Goal: Task Accomplishment & Management: Manage account settings

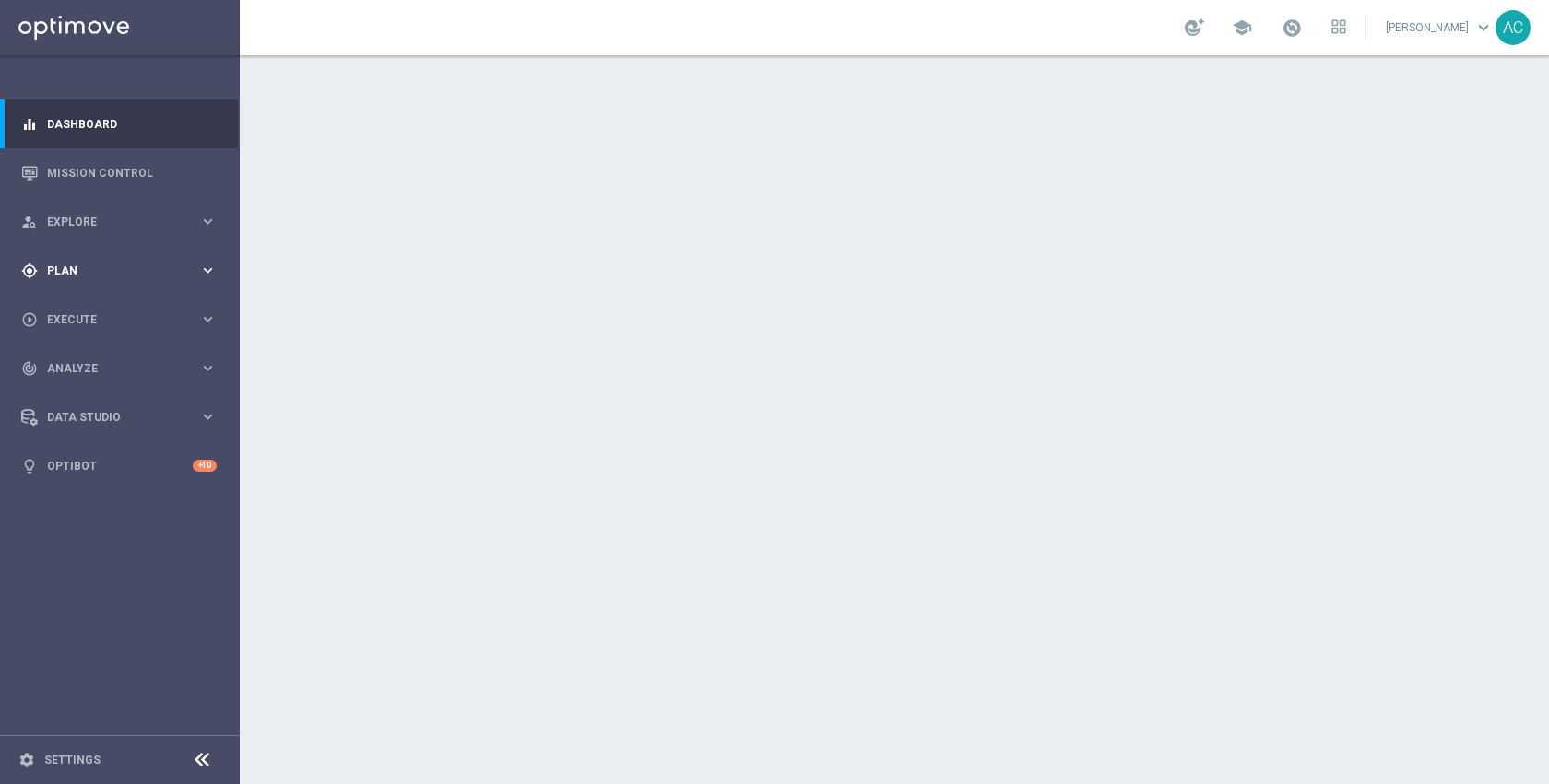
click at [154, 269] on span "Plan" at bounding box center [123, 271] width 152 height 11
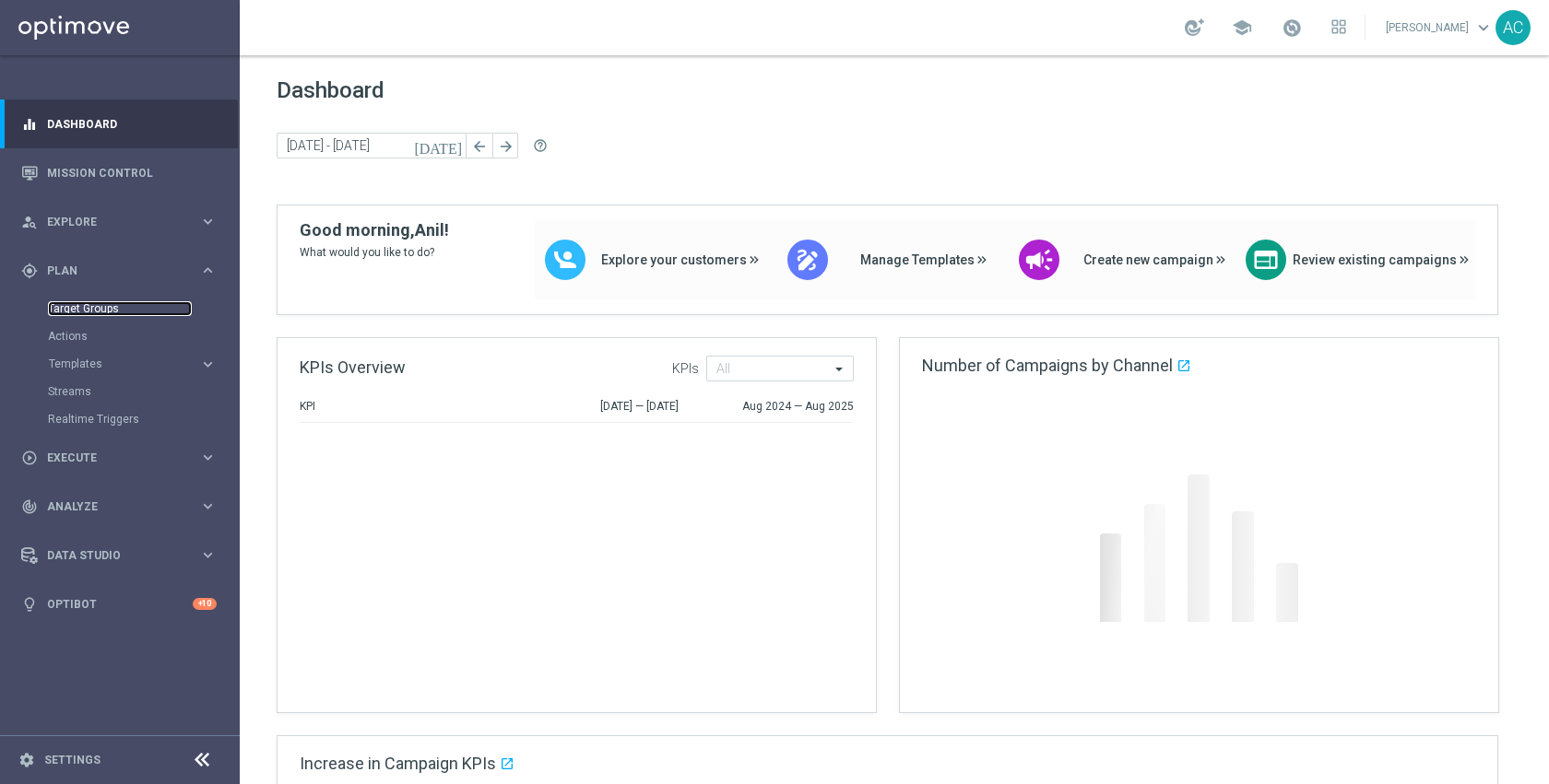
click at [120, 316] on link "Target Groups" at bounding box center [120, 309] width 144 height 15
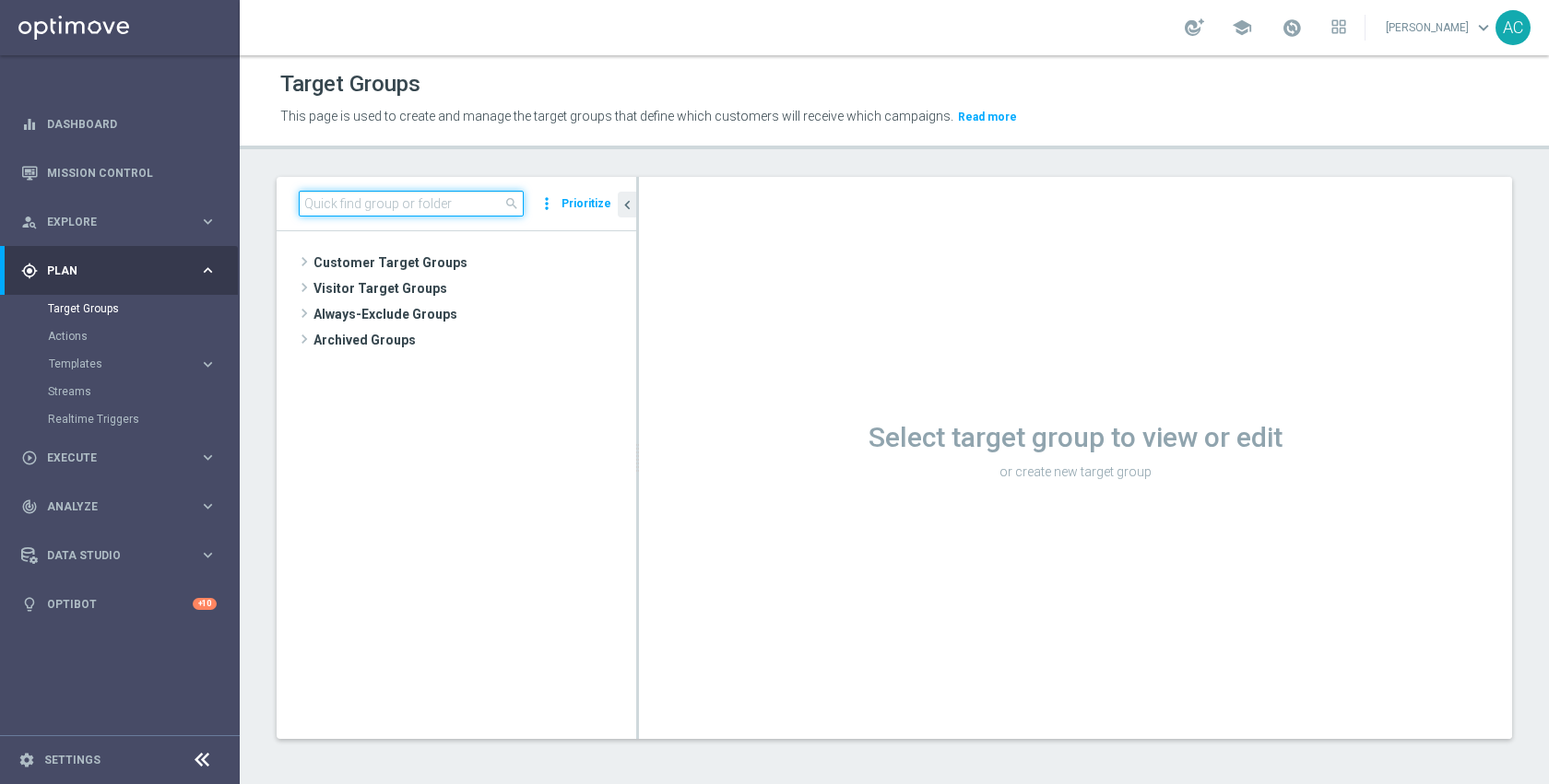
click at [493, 200] on input at bounding box center [411, 204] width 225 height 26
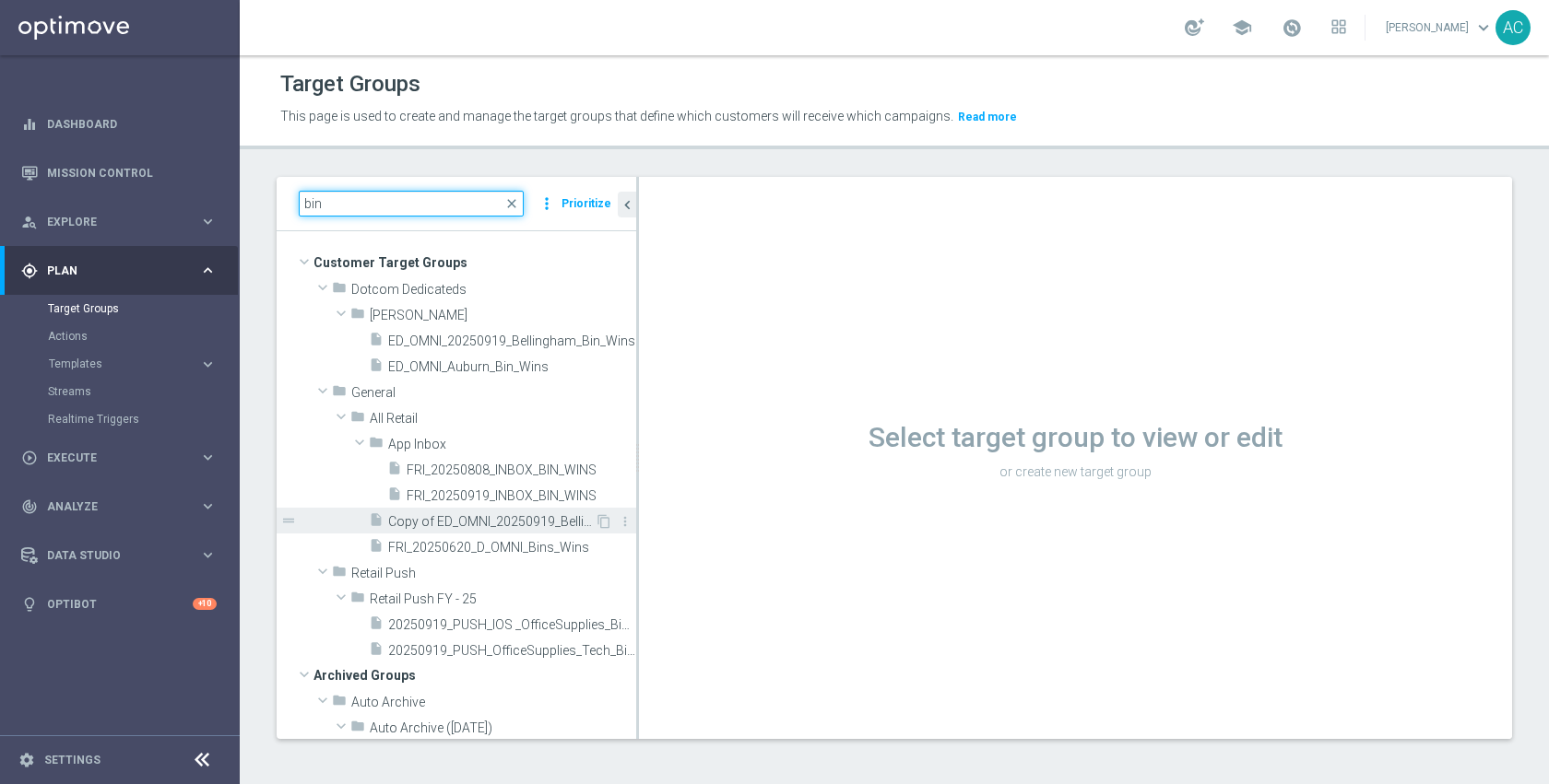
type input "bin"
click at [480, 523] on span "Copy of ED_OMNI_20250919_Bellingham_Bin_Wins" at bounding box center [491, 522] width 206 height 16
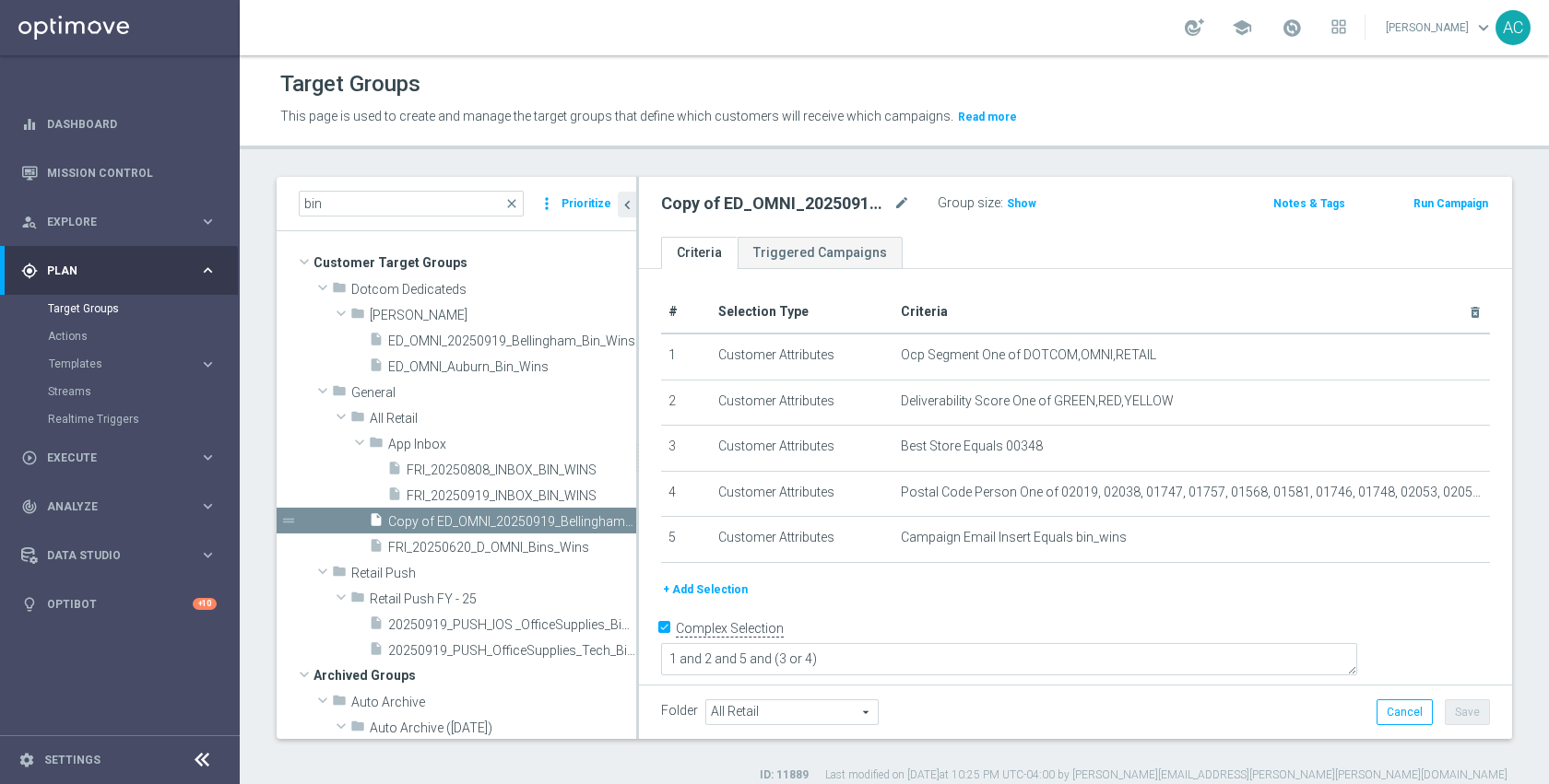
click at [1018, 192] on div "Group size : Show" at bounding box center [1030, 202] width 185 height 22
click at [1019, 196] on h3 "Show" at bounding box center [1021, 204] width 33 height 21
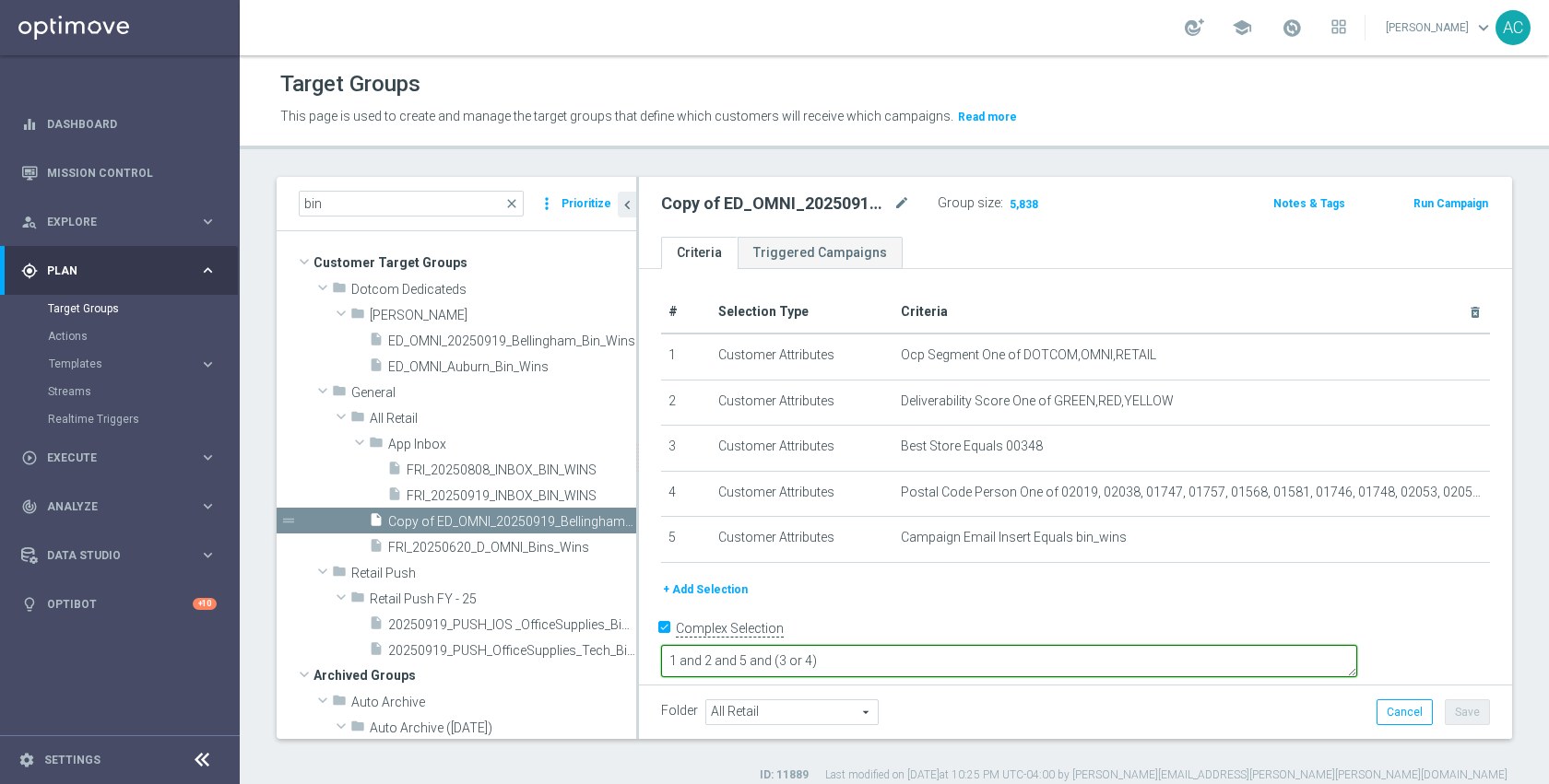
click at [903, 645] on textarea "1 and 2 and 5 and (3 or 4)" at bounding box center [1009, 661] width 696 height 32
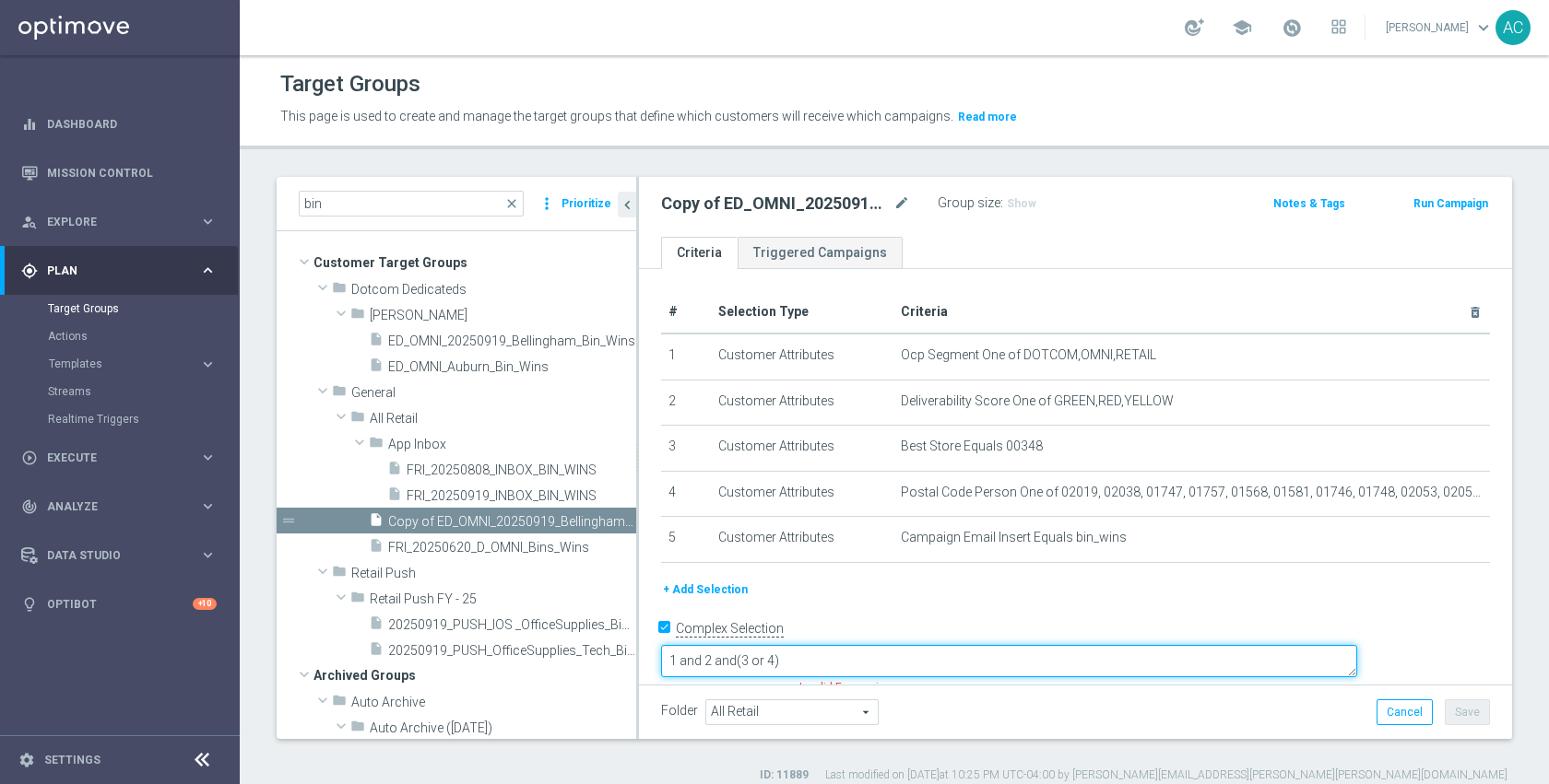
click at [901, 645] on textarea "1 and 2 and(3 or 4)" at bounding box center [1009, 661] width 696 height 32
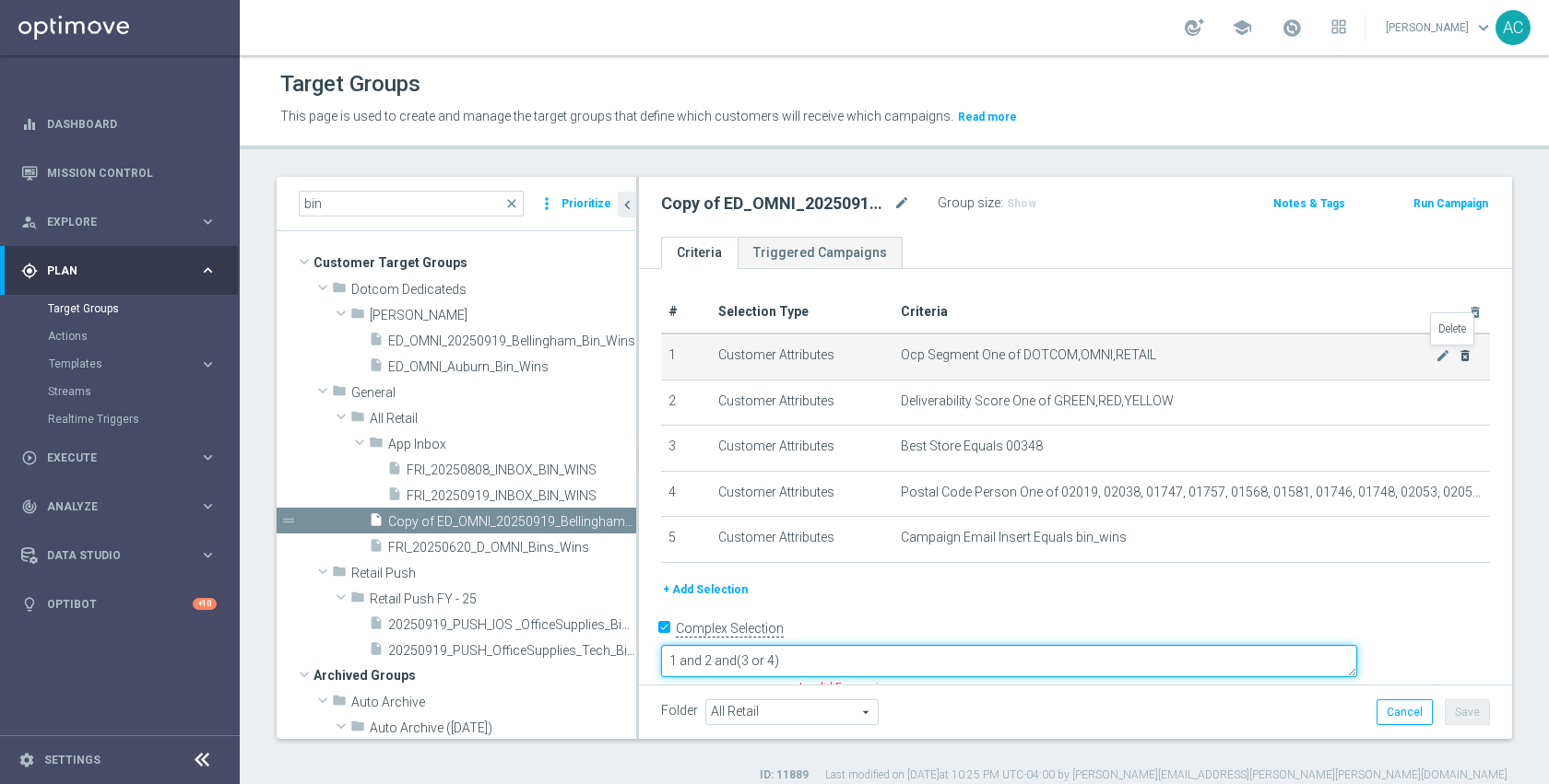
type textarea "1 and 2 and(3 or 4)"
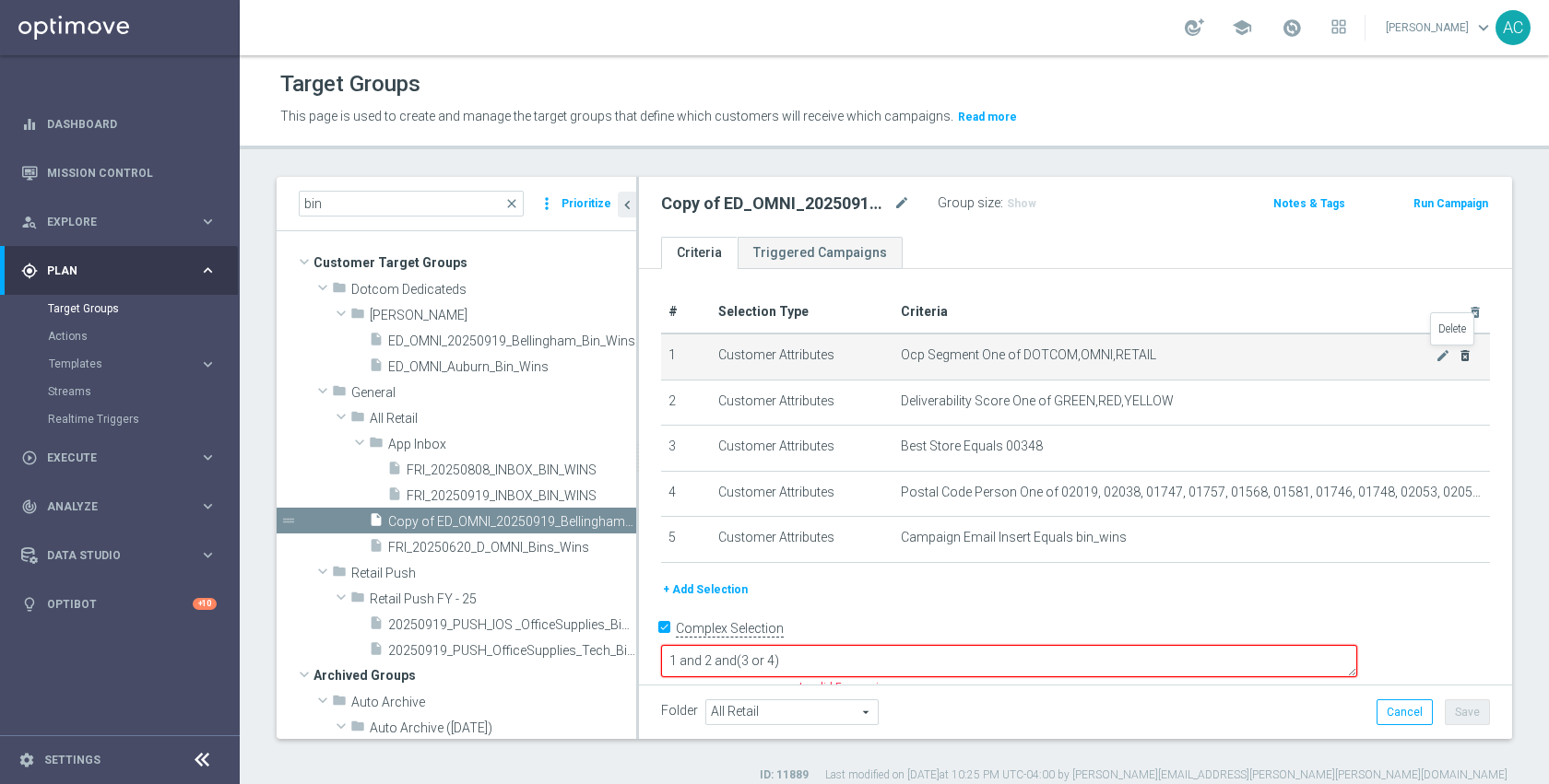
click at [1458, 356] on icon "delete_forever" at bounding box center [1466, 356] width 15 height 15
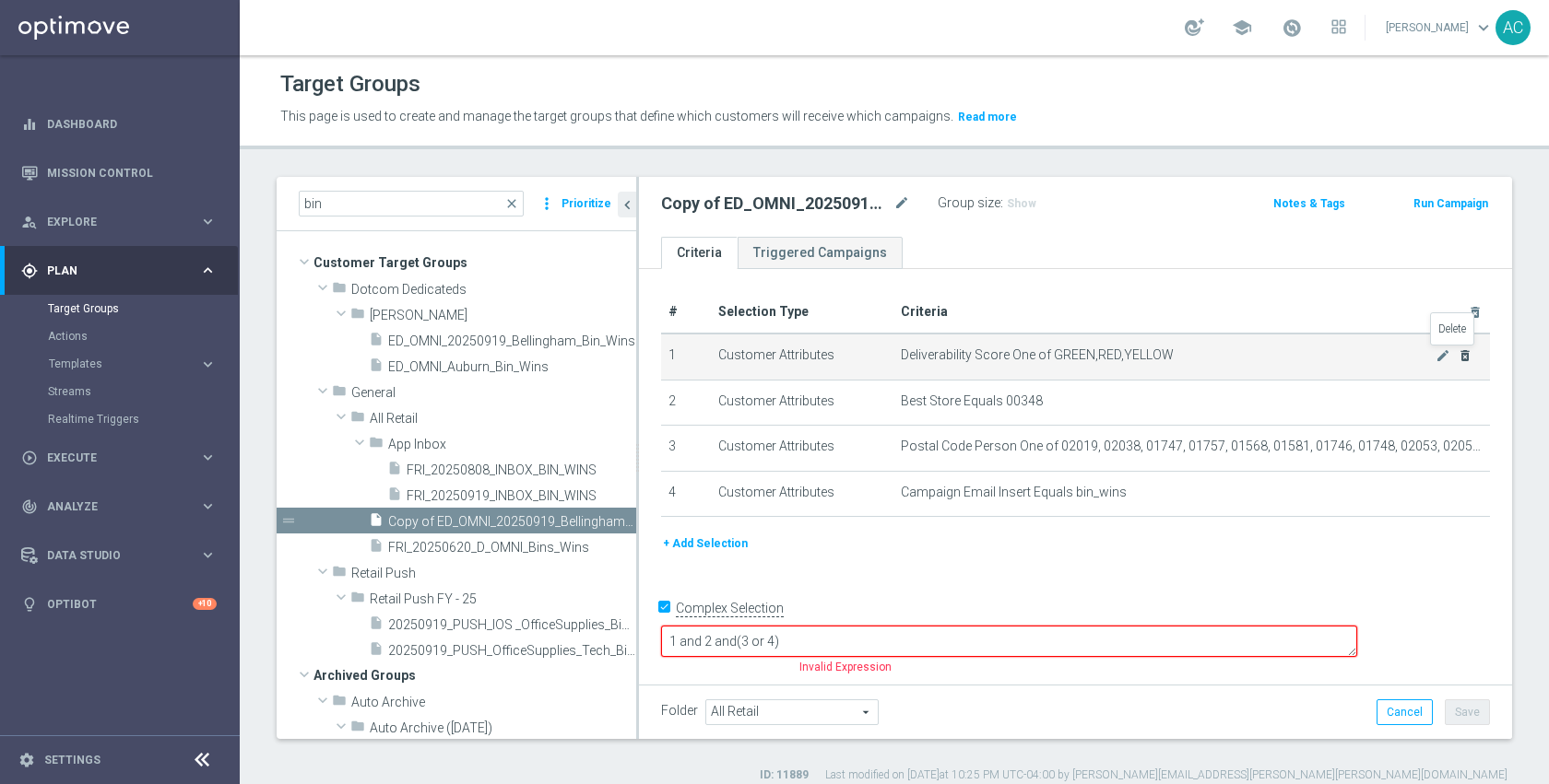
click at [1458, 356] on icon "delete_forever" at bounding box center [1466, 356] width 15 height 15
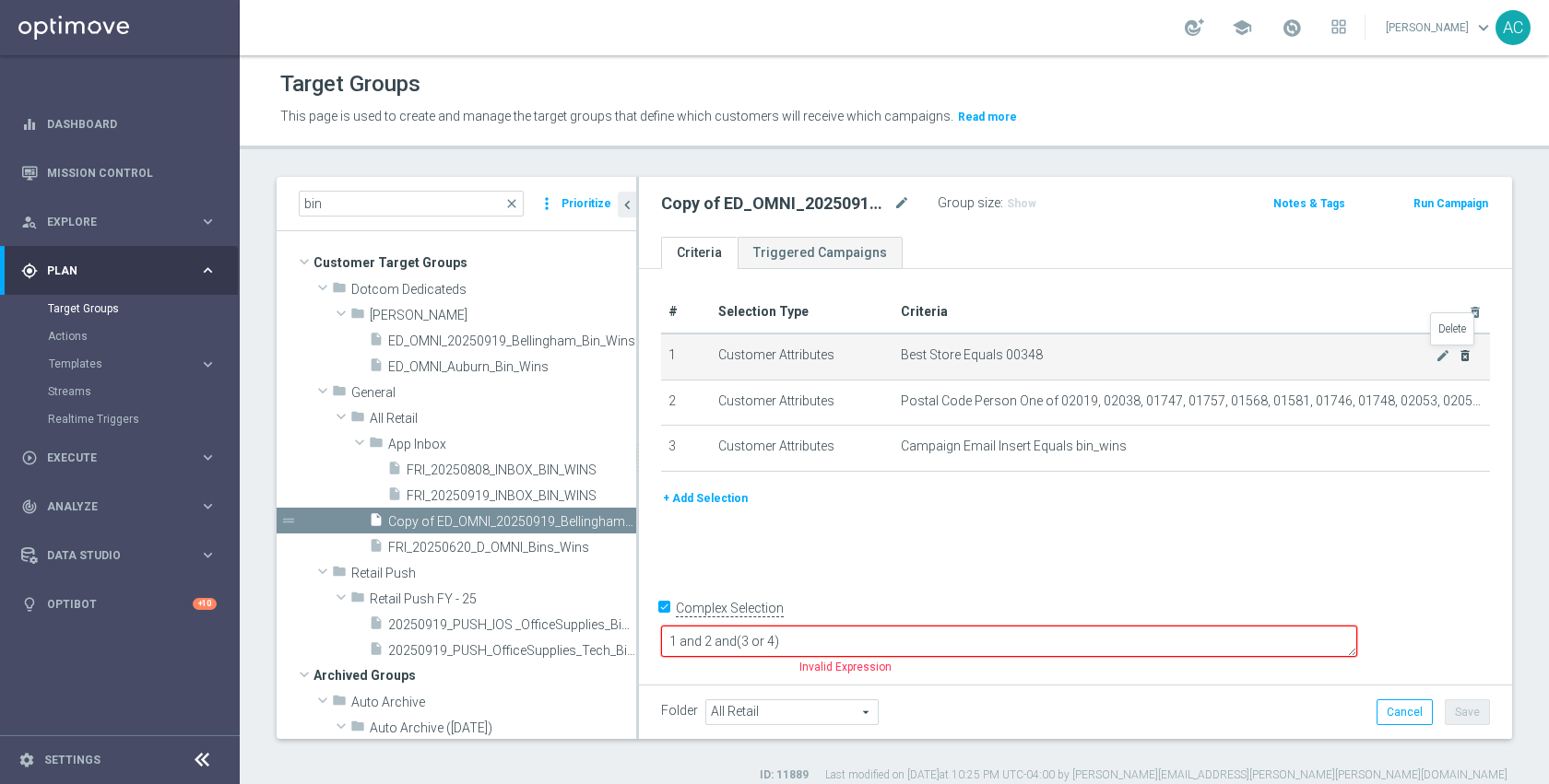
click at [1458, 357] on icon "delete_forever" at bounding box center [1466, 356] width 15 height 15
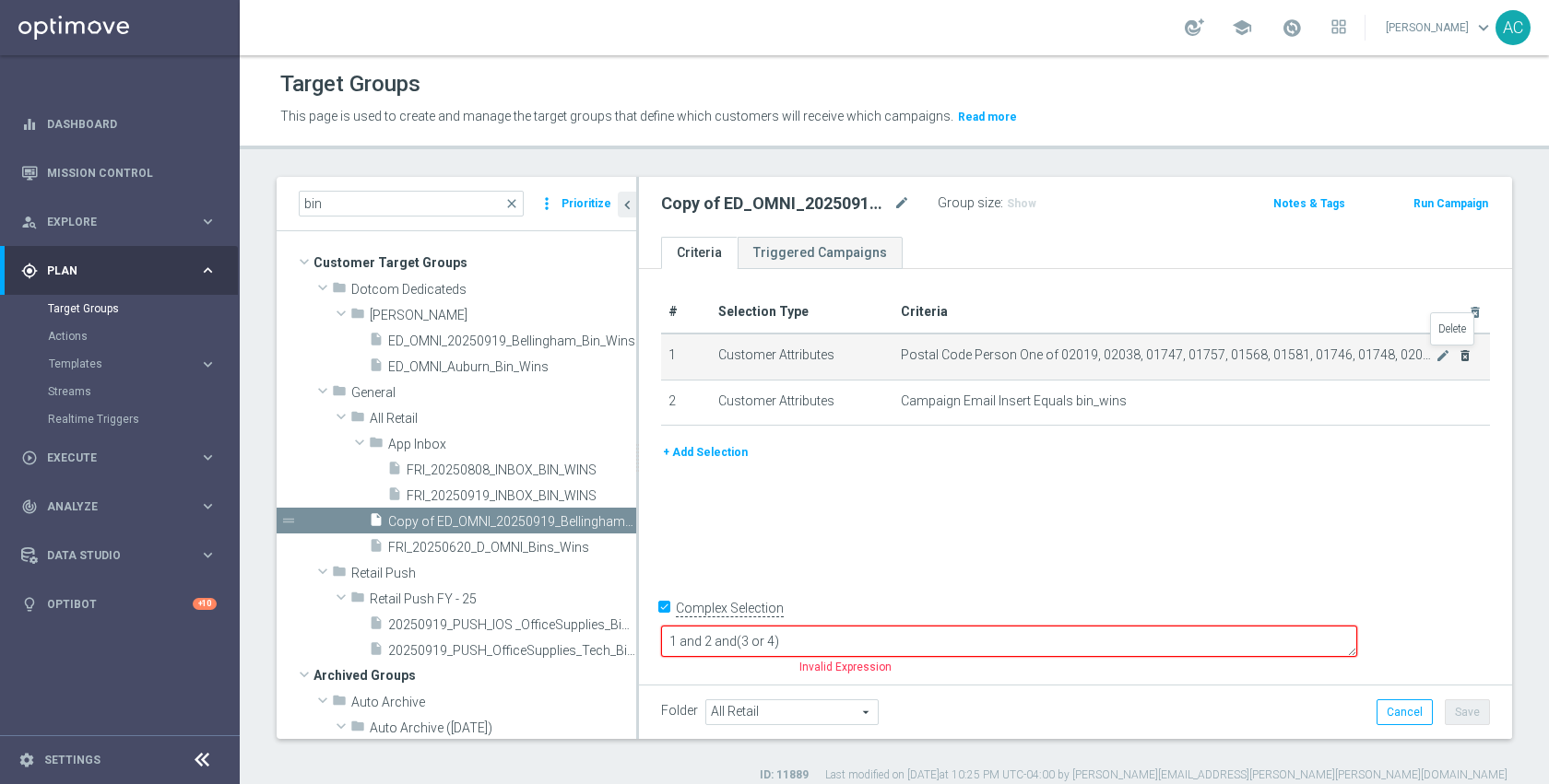
click at [1458, 357] on icon "delete_forever" at bounding box center [1466, 356] width 15 height 15
checkbox input "false"
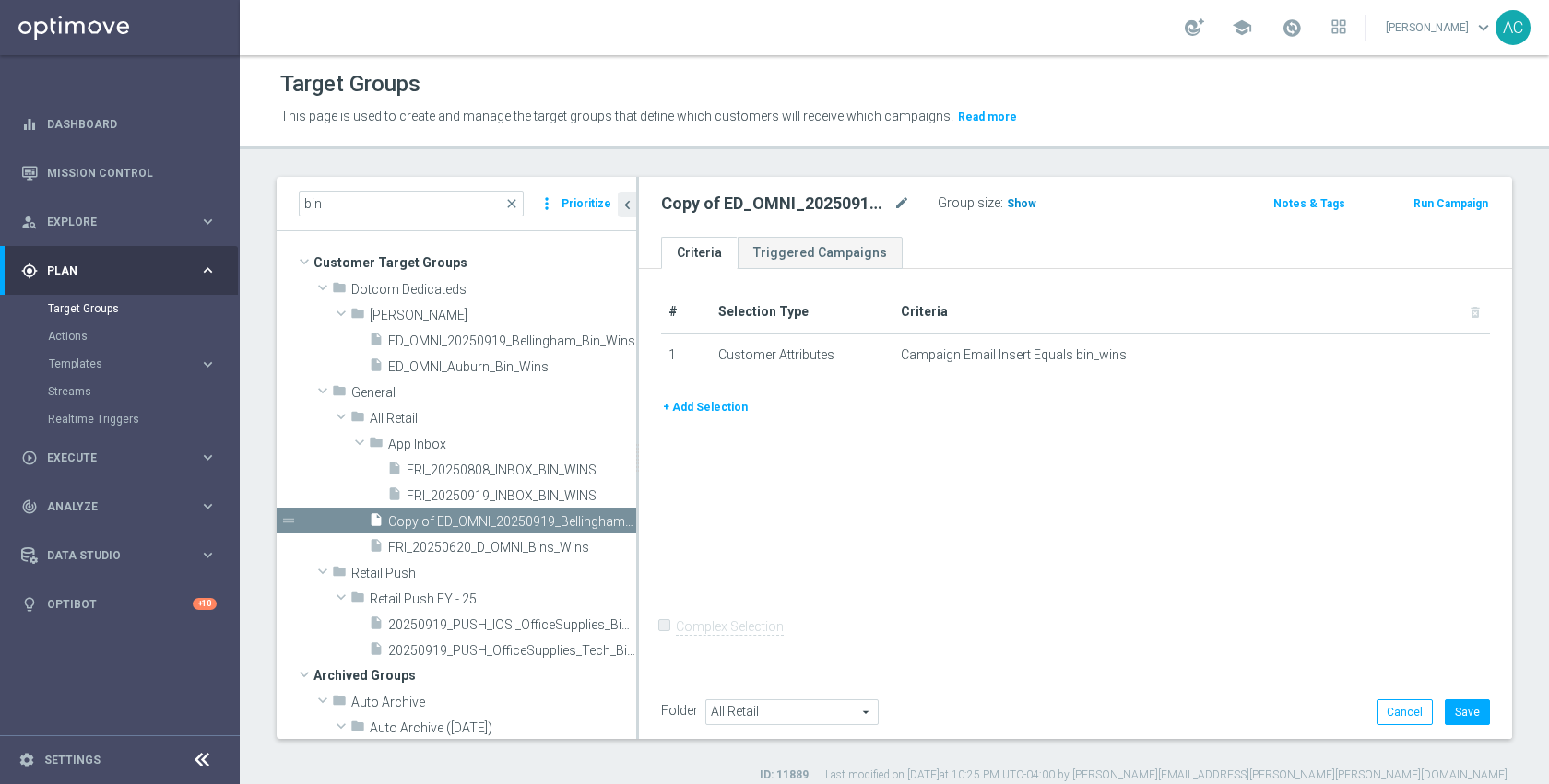
click at [1011, 200] on span "Show" at bounding box center [1021, 204] width 29 height 13
click at [1128, 592] on div "# Selection Type Criteria delete_forever 1 Customer Attributes Campaign Email I…" at bounding box center [1076, 474] width 873 height 411
click at [1303, 34] on span at bounding box center [1292, 28] width 21 height 21
click at [1070, 75] on div "Target Groups" at bounding box center [894, 84] width 1229 height 36
click at [1384, 718] on button "Cancel" at bounding box center [1405, 713] width 56 height 26
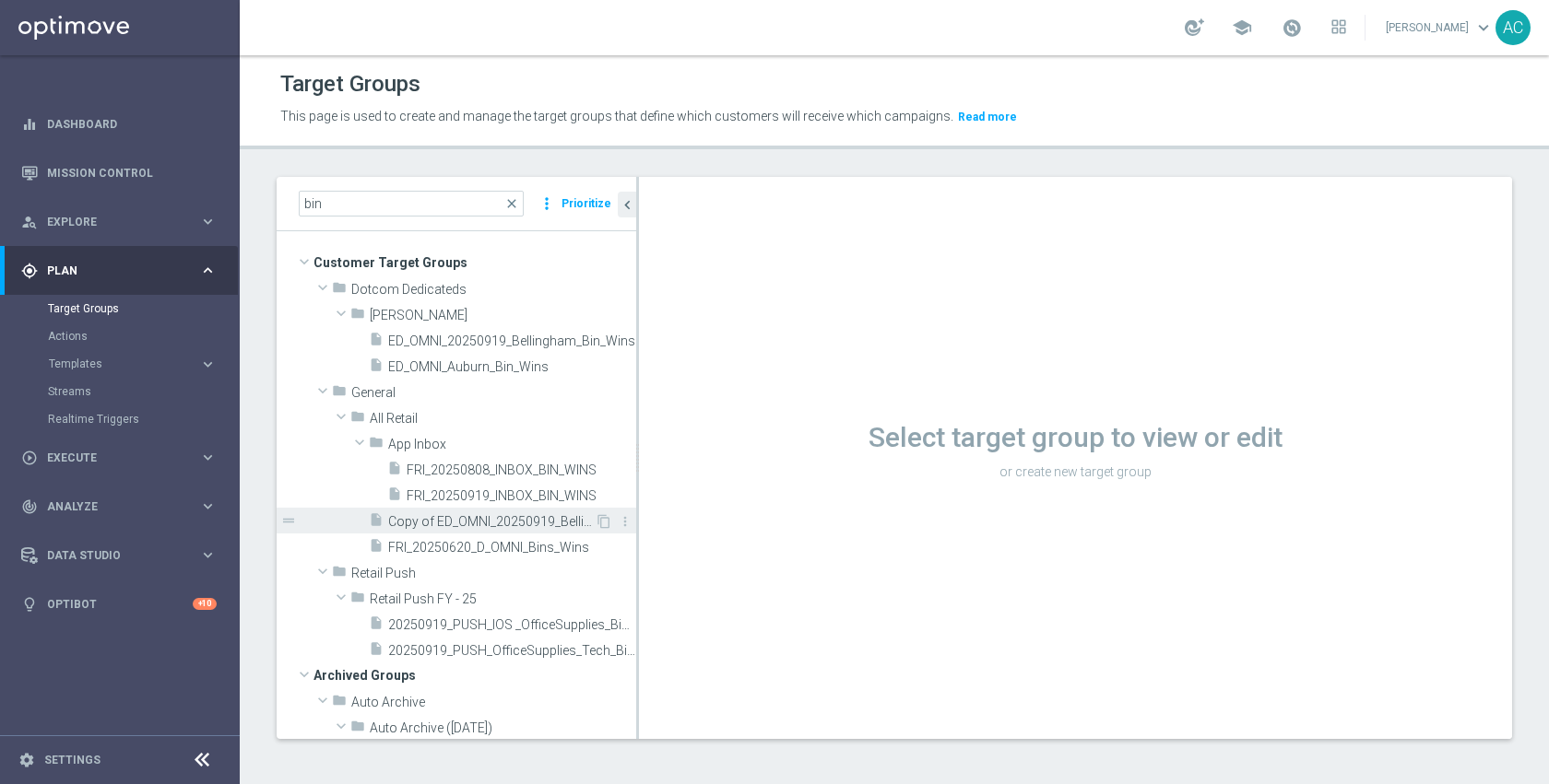
click at [499, 529] on div "insert_drive_file Copy of ED_OMNI_20250919_Bellingham_Bin_Wins" at bounding box center [482, 521] width 226 height 26
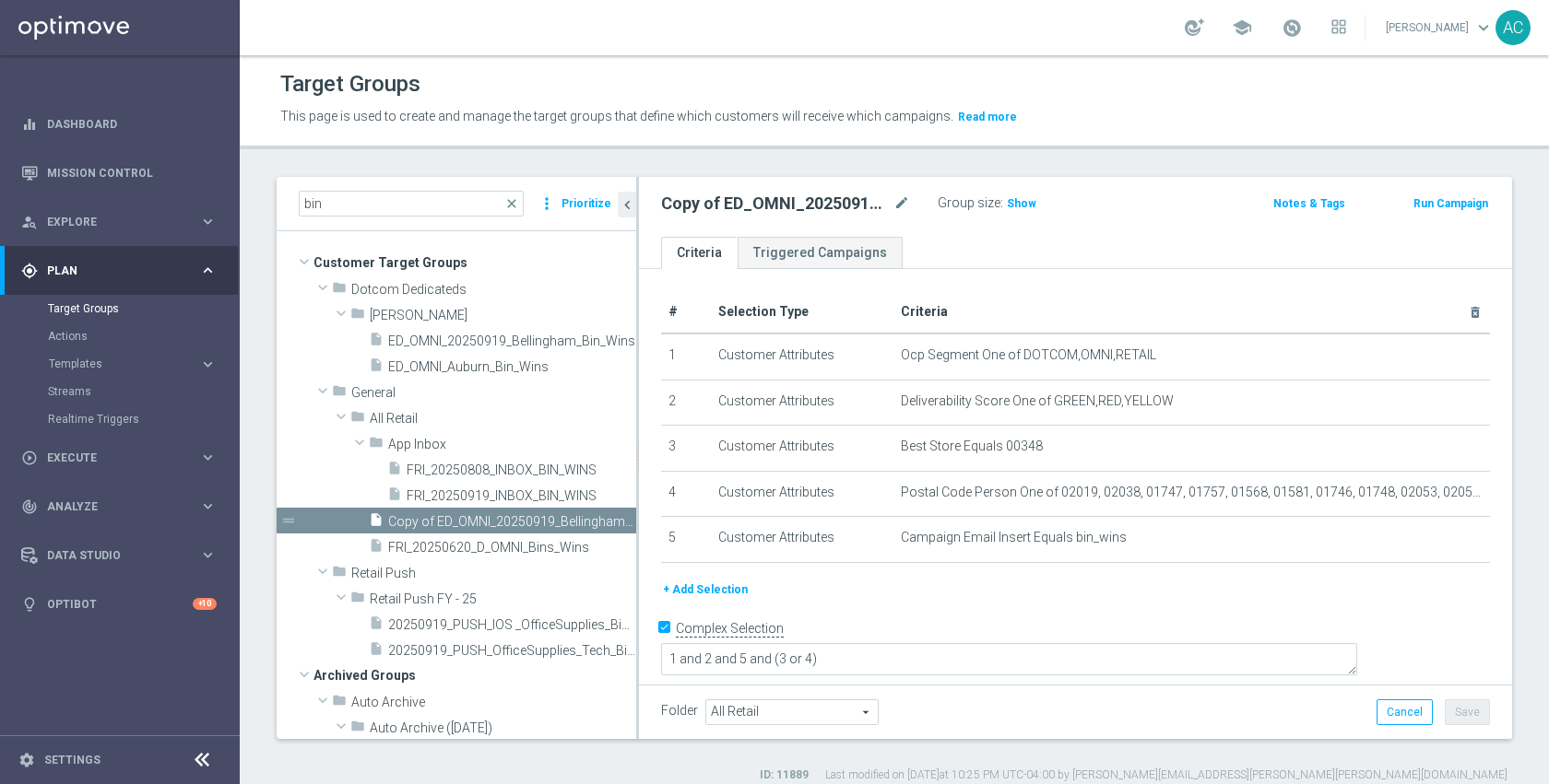
click at [994, 575] on div "# Selection Type Criteria delete_forever 1 Customer Attributes Ocp Segment One …" at bounding box center [1076, 436] width 856 height 288
click at [484, 340] on span "ED_OMNI_20250919_Bellingham_Bin_Wins" at bounding box center [491, 341] width 206 height 16
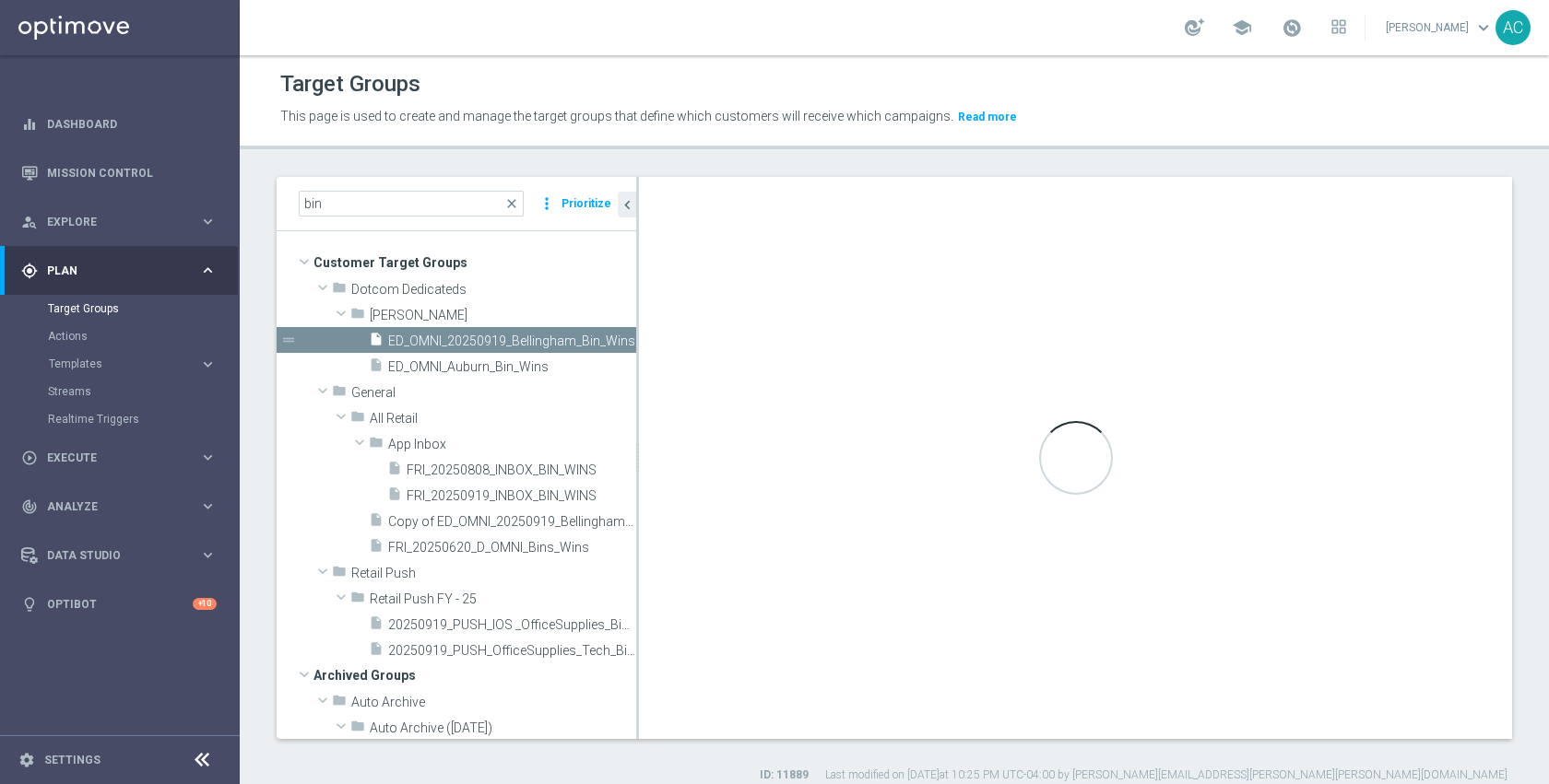
type textarea "1 and 2 and (3 or 4)"
type input "[PERSON_NAME]"
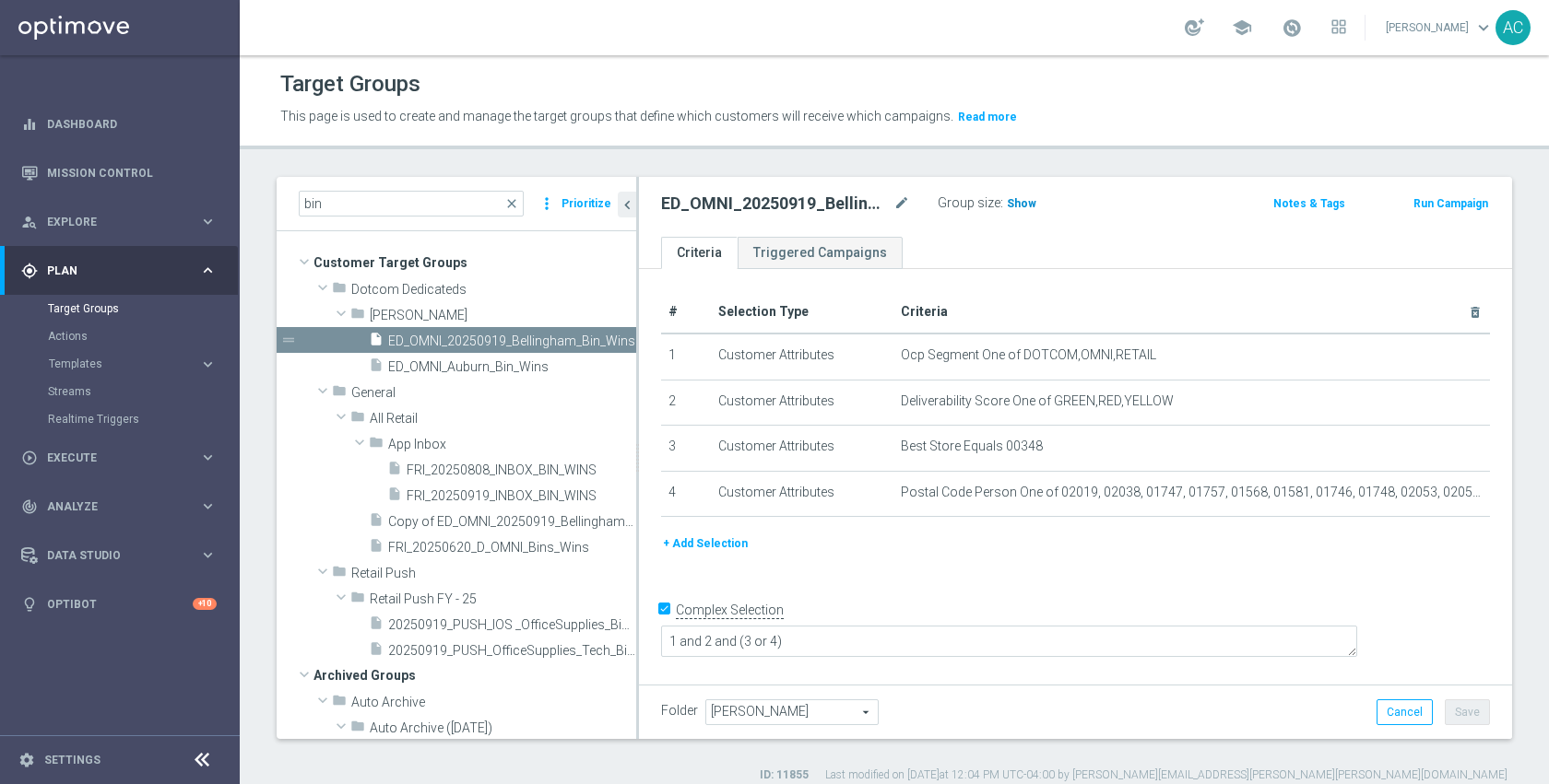
click at [1011, 203] on span "Show" at bounding box center [1021, 204] width 29 height 13
click at [1011, 203] on span "16,134" at bounding box center [1027, 206] width 38 height 18
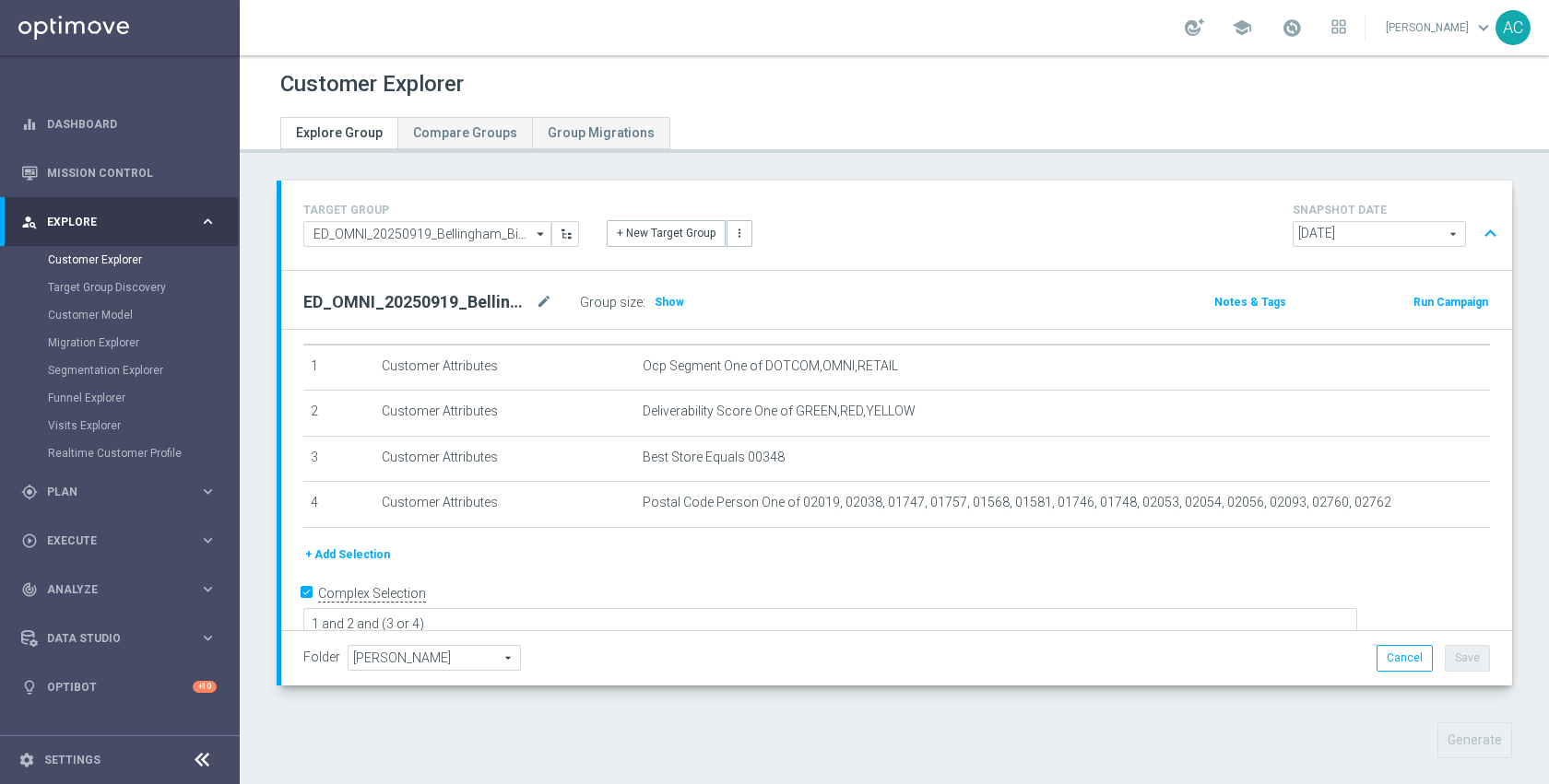
scroll to position [377, 0]
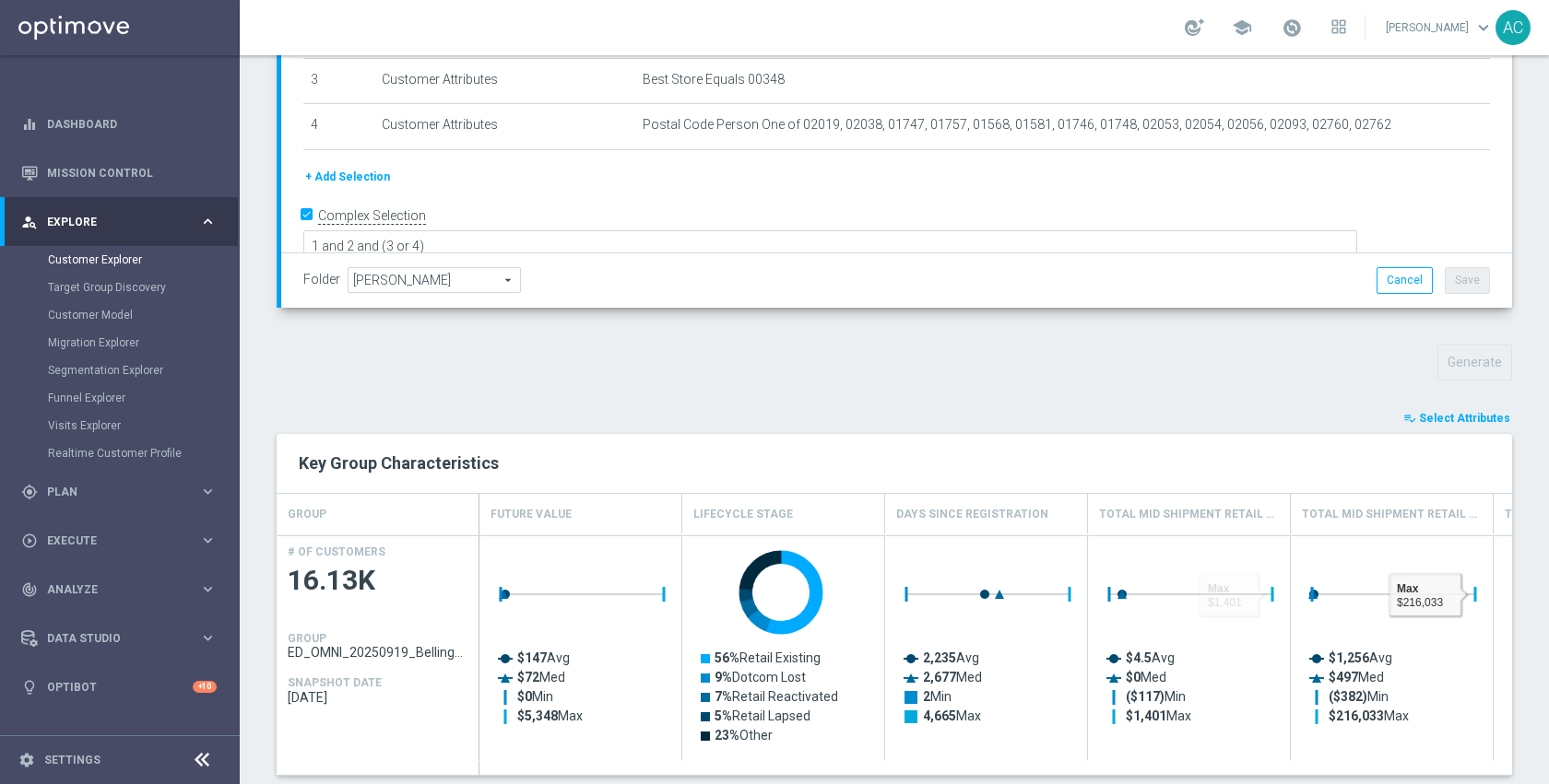
click at [1437, 422] on span "Select Attributes" at bounding box center [1465, 419] width 91 height 13
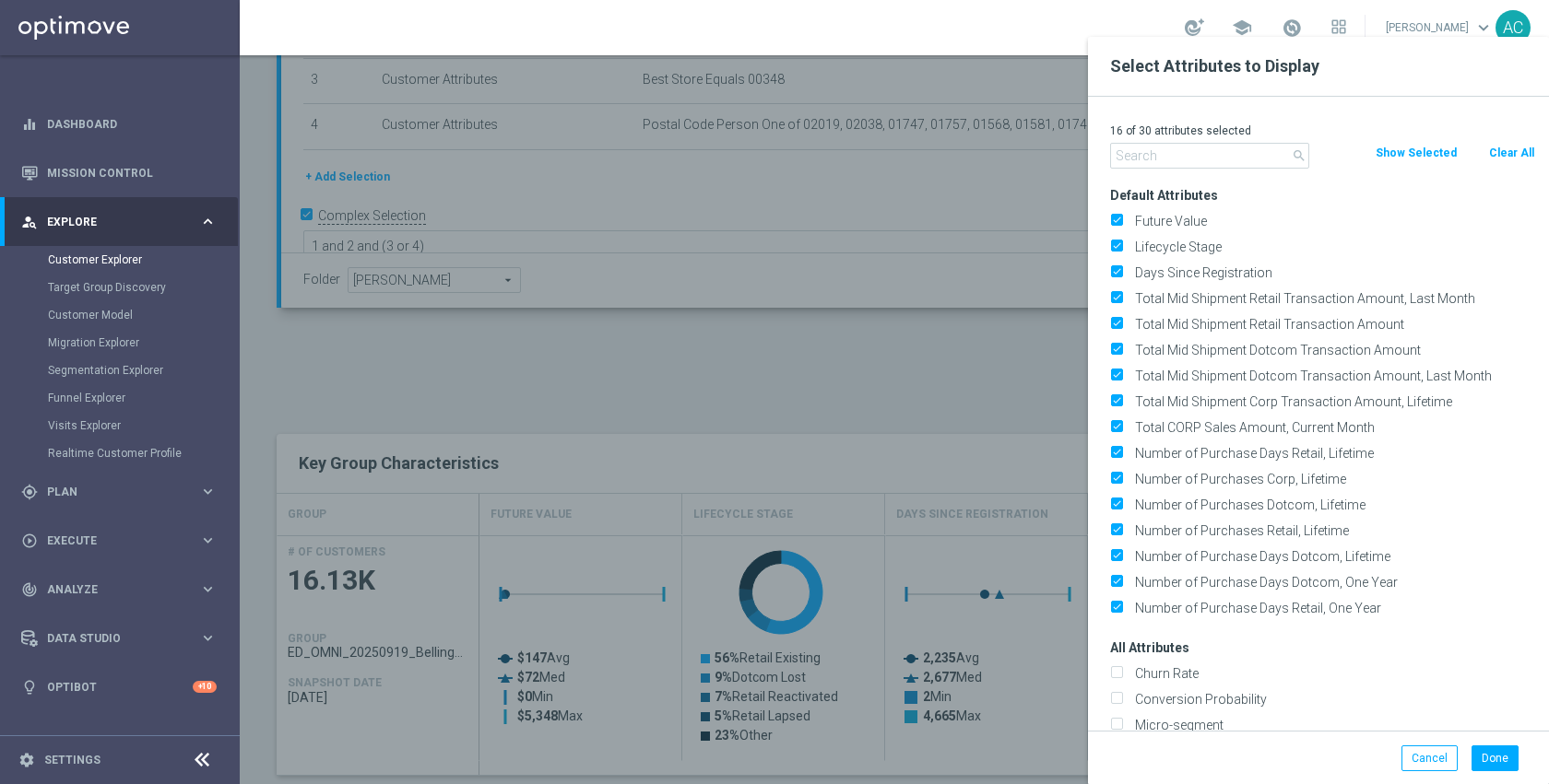
click at [1508, 142] on div "16 of 30 attributes selected" at bounding box center [1322, 131] width 453 height 24
click at [1159, 157] on input "text" at bounding box center [1210, 156] width 200 height 26
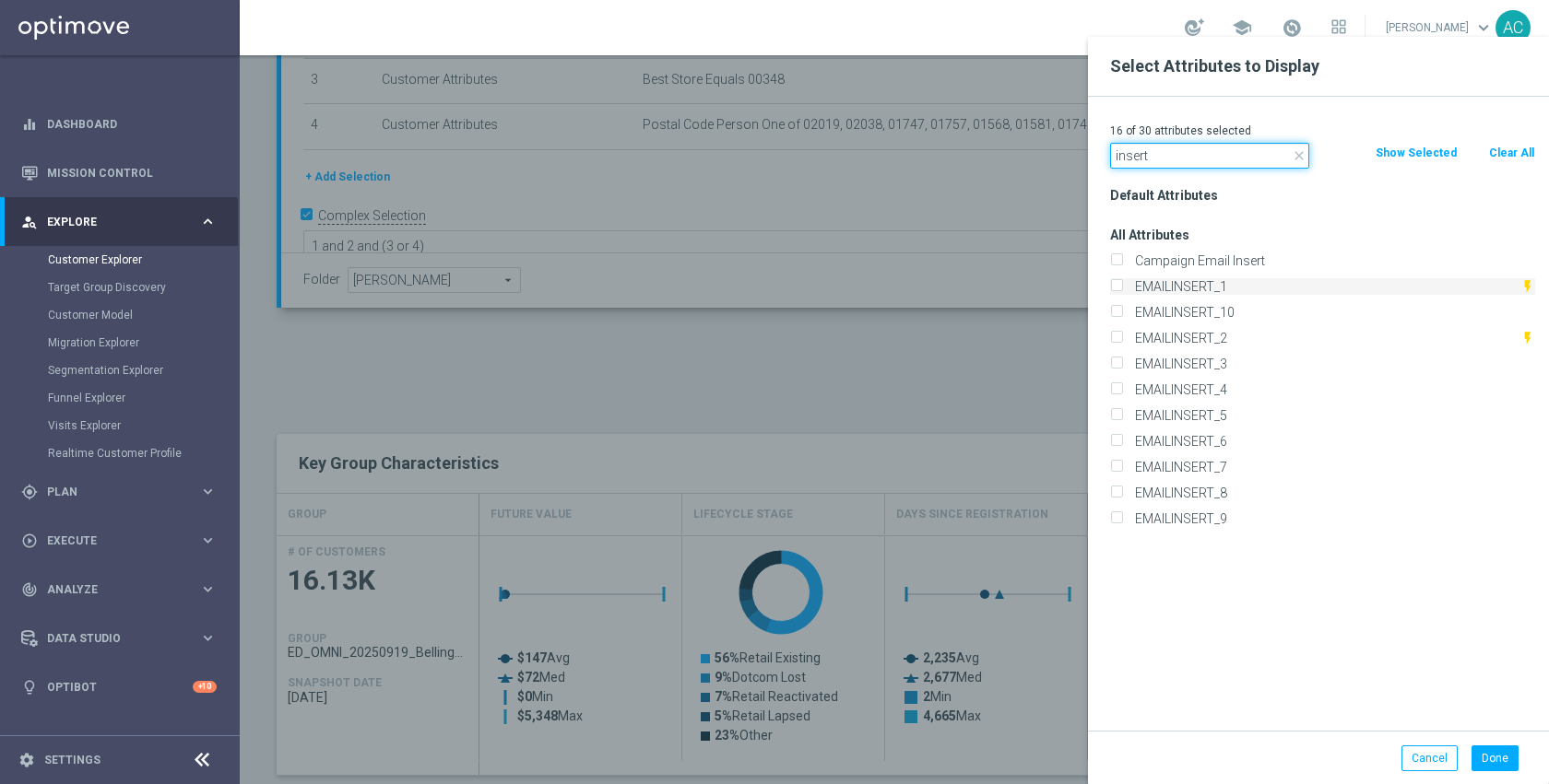
type input "insert"
click at [1229, 284] on label "EMAILINSERT_1" at bounding box center [1325, 287] width 392 height 17
click at [1123, 284] on input "EMAILINSERT_1" at bounding box center [1116, 288] width 12 height 12
checkbox input "true"
click at [1234, 335] on label "EMAILINSERT_2" at bounding box center [1325, 338] width 392 height 17
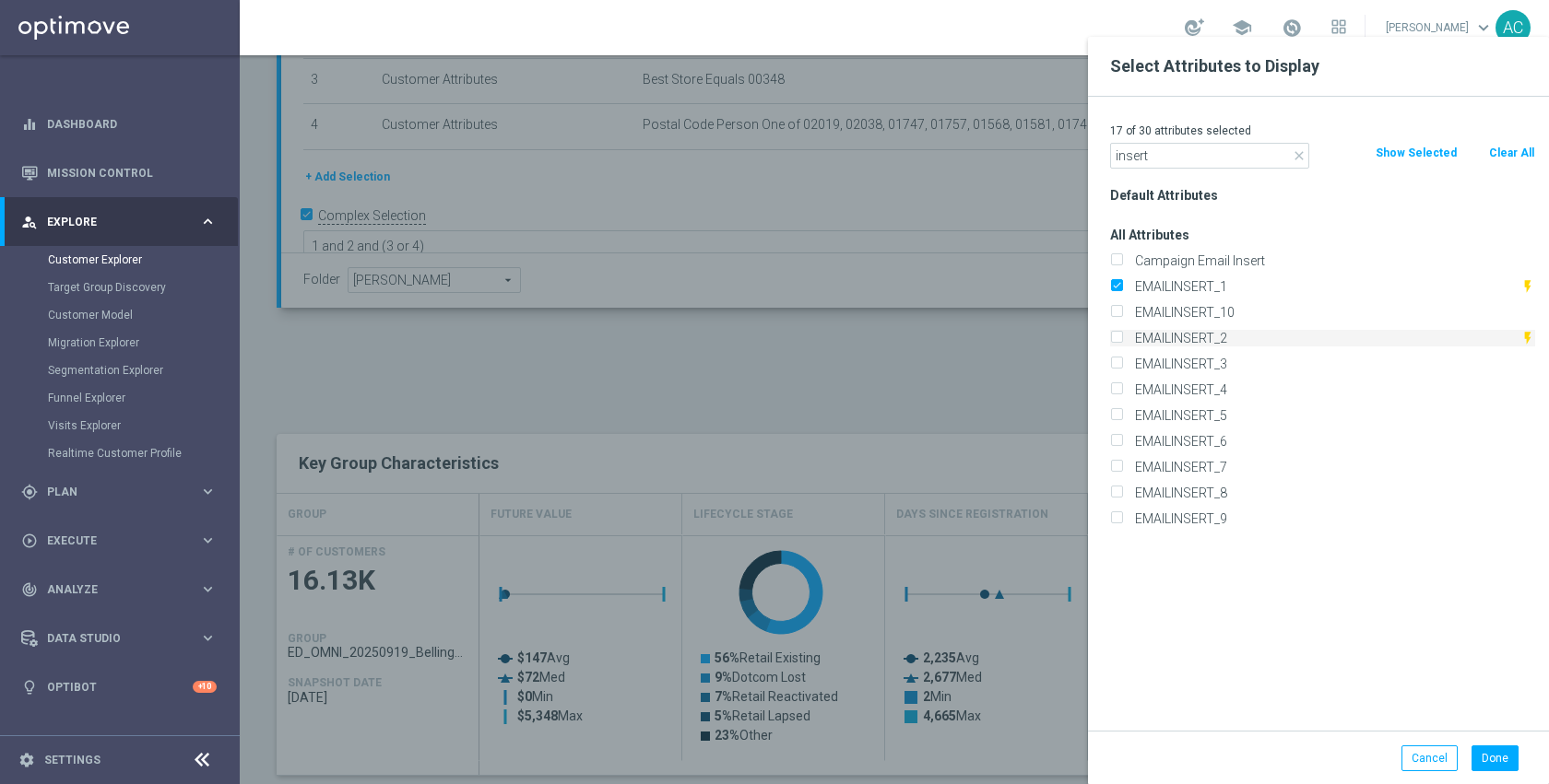
click at [1123, 335] on input "EMAILINSERT_2" at bounding box center [1116, 340] width 12 height 12
checkbox input "true"
click at [1232, 361] on label "EMAILINSERT_3" at bounding box center [1333, 364] width 407 height 17
click at [1123, 361] on input "EMAILINSERT_3" at bounding box center [1116, 366] width 12 height 12
checkbox input "true"
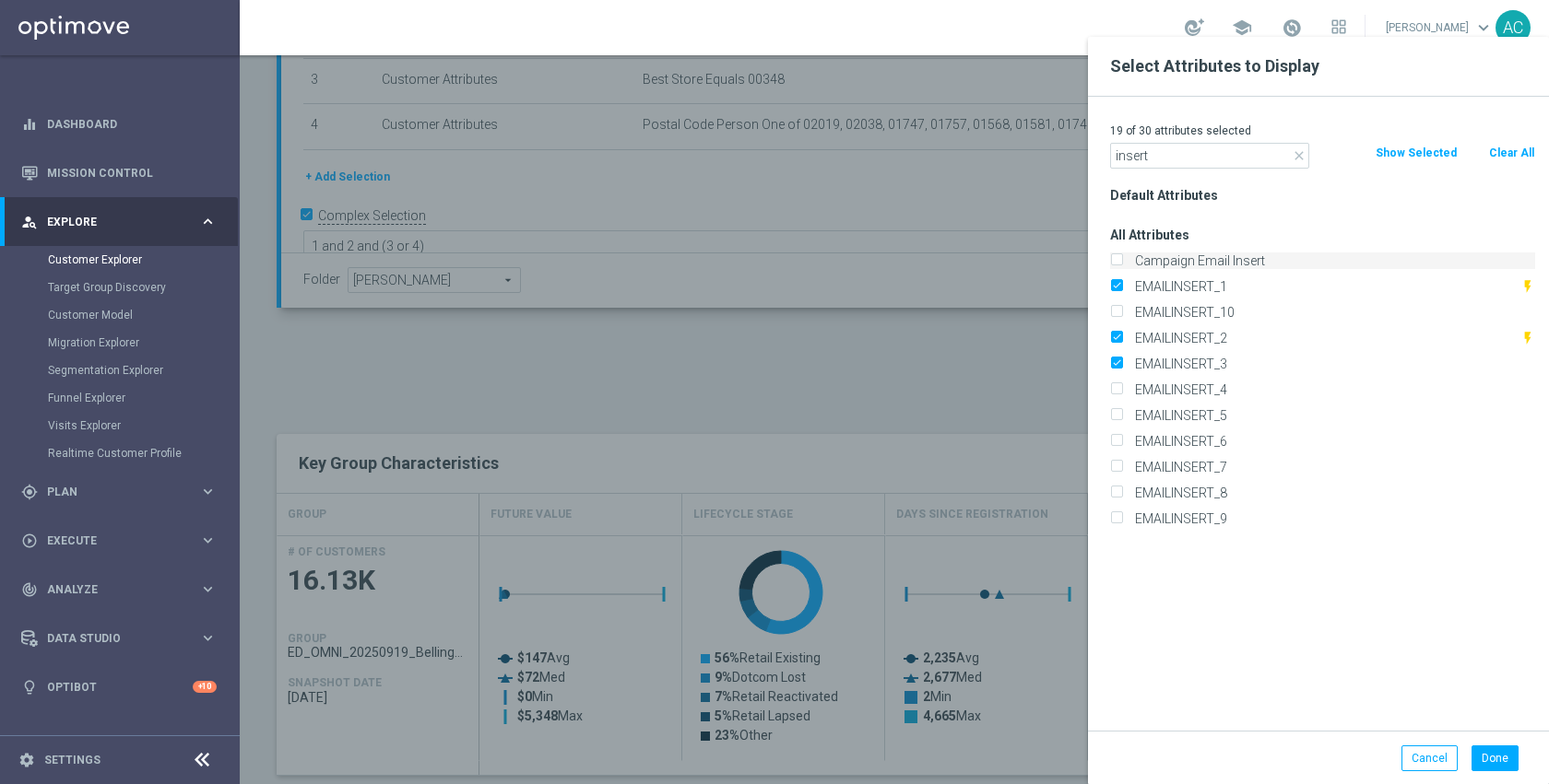
click at [1220, 258] on label "Campaign Email Insert" at bounding box center [1333, 261] width 407 height 17
click at [1123, 258] on input "Campaign Email Insert" at bounding box center [1116, 263] width 12 height 12
checkbox input "true"
click at [1480, 752] on button "Done" at bounding box center [1496, 759] width 47 height 26
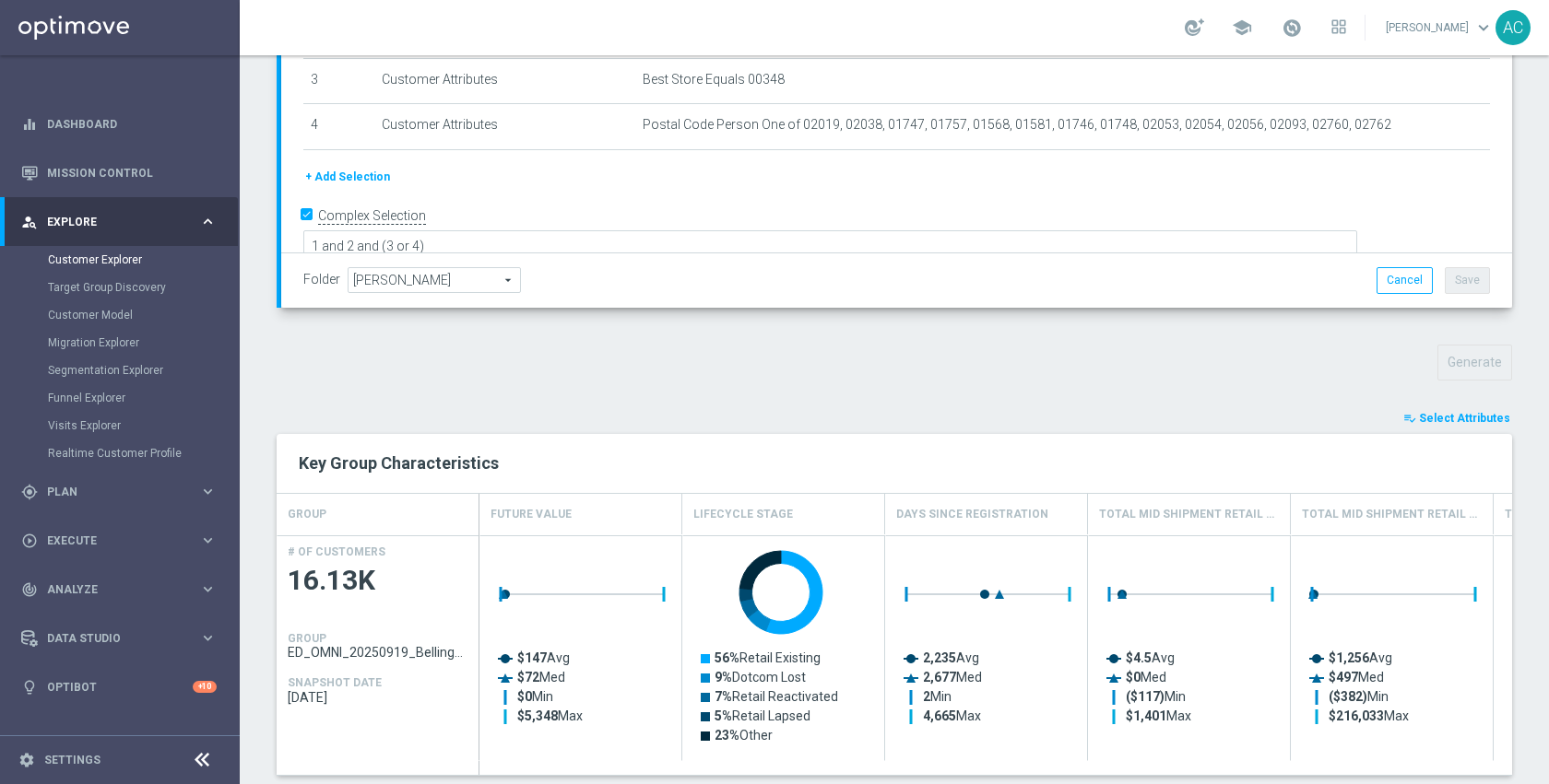
click at [1437, 421] on span "Select Attributes" at bounding box center [1465, 419] width 91 height 13
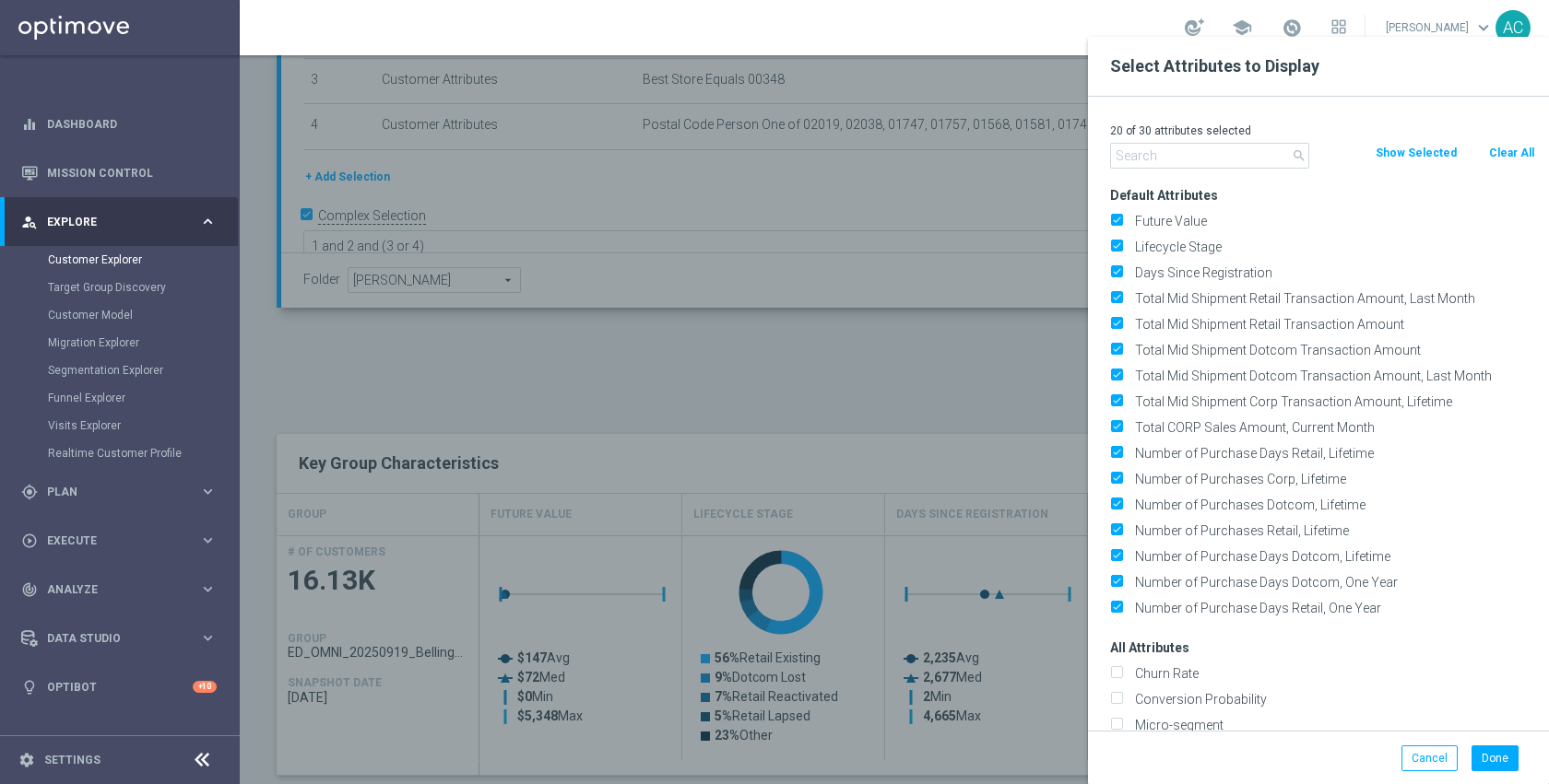
click at [213, 67] on sidenavbar "equalizer Dashboard Mission Control" at bounding box center [120, 392] width 240 height 784
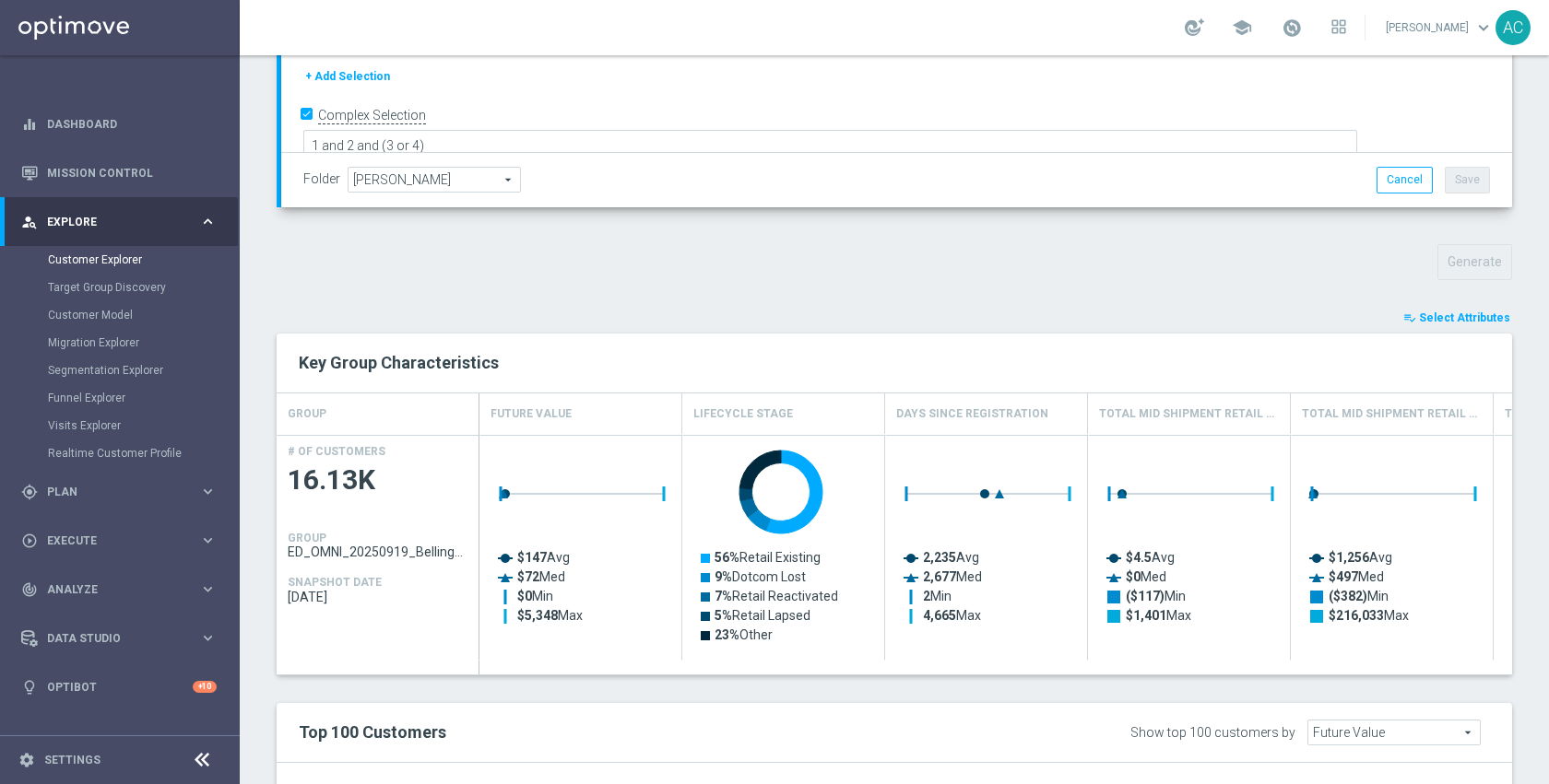
scroll to position [315, 0]
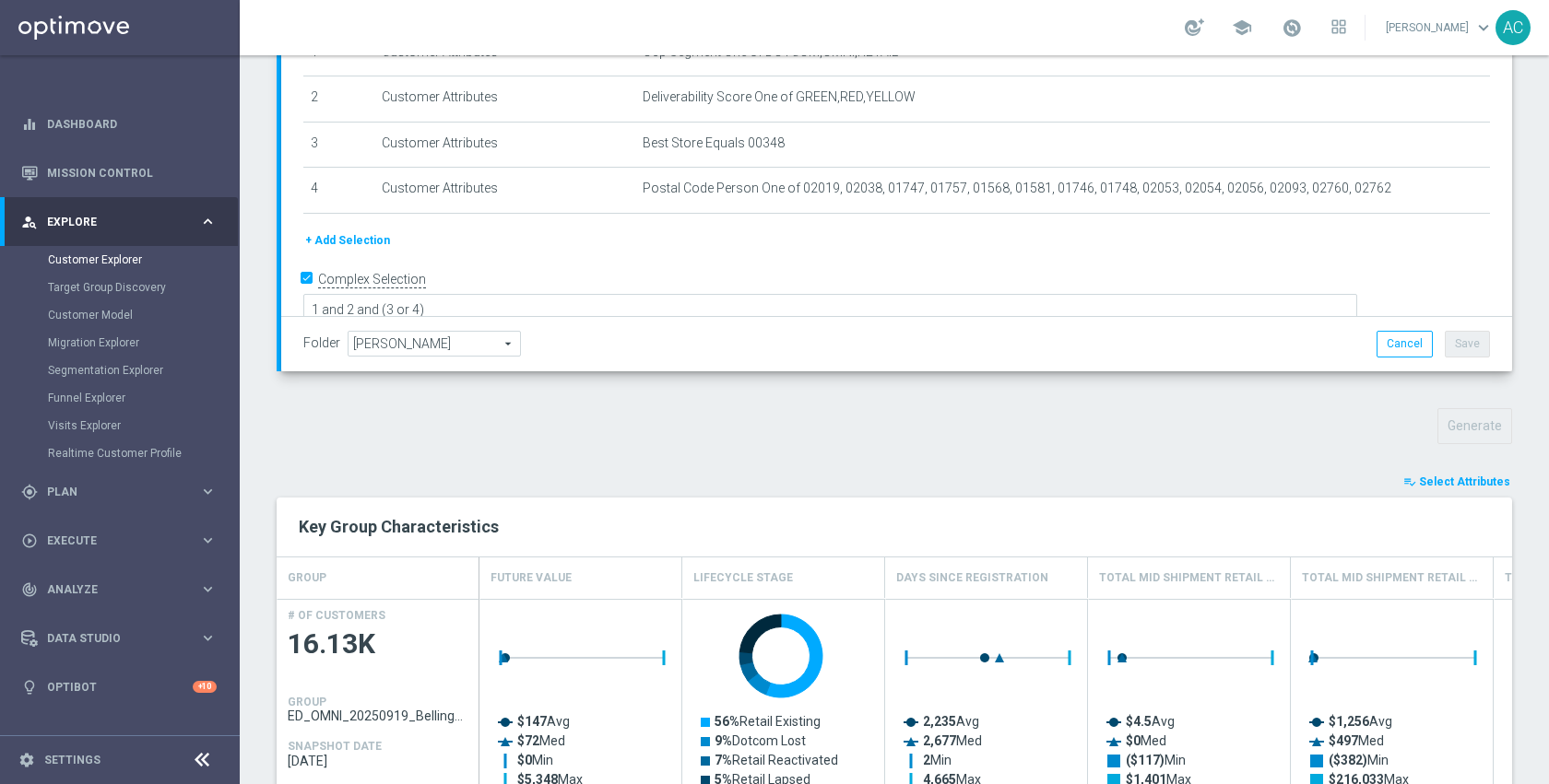
click at [1459, 476] on span "Select Attributes" at bounding box center [1465, 482] width 91 height 13
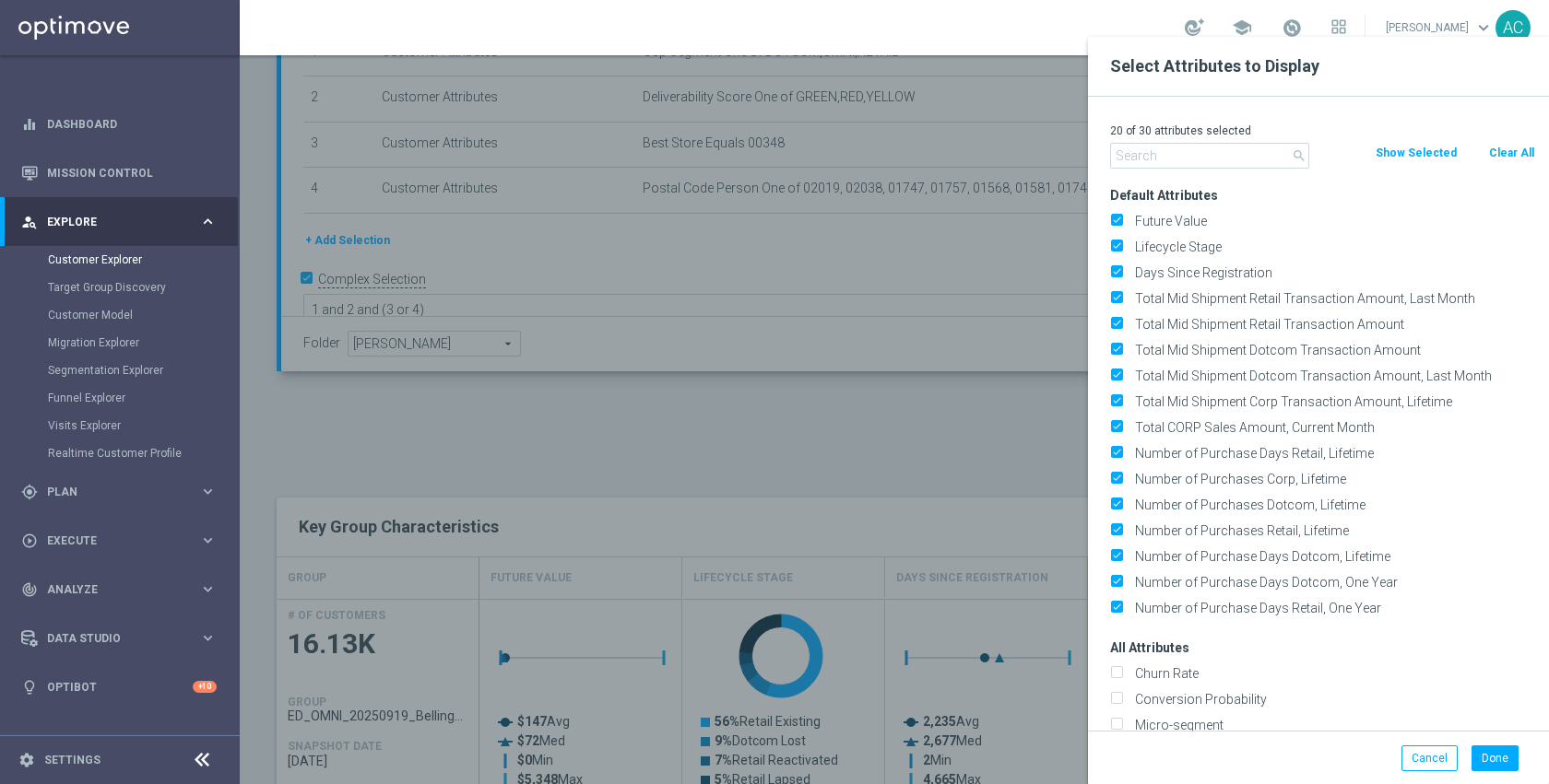
click at [1520, 145] on button "Clear All" at bounding box center [1512, 154] width 49 height 21
checkbox input "false"
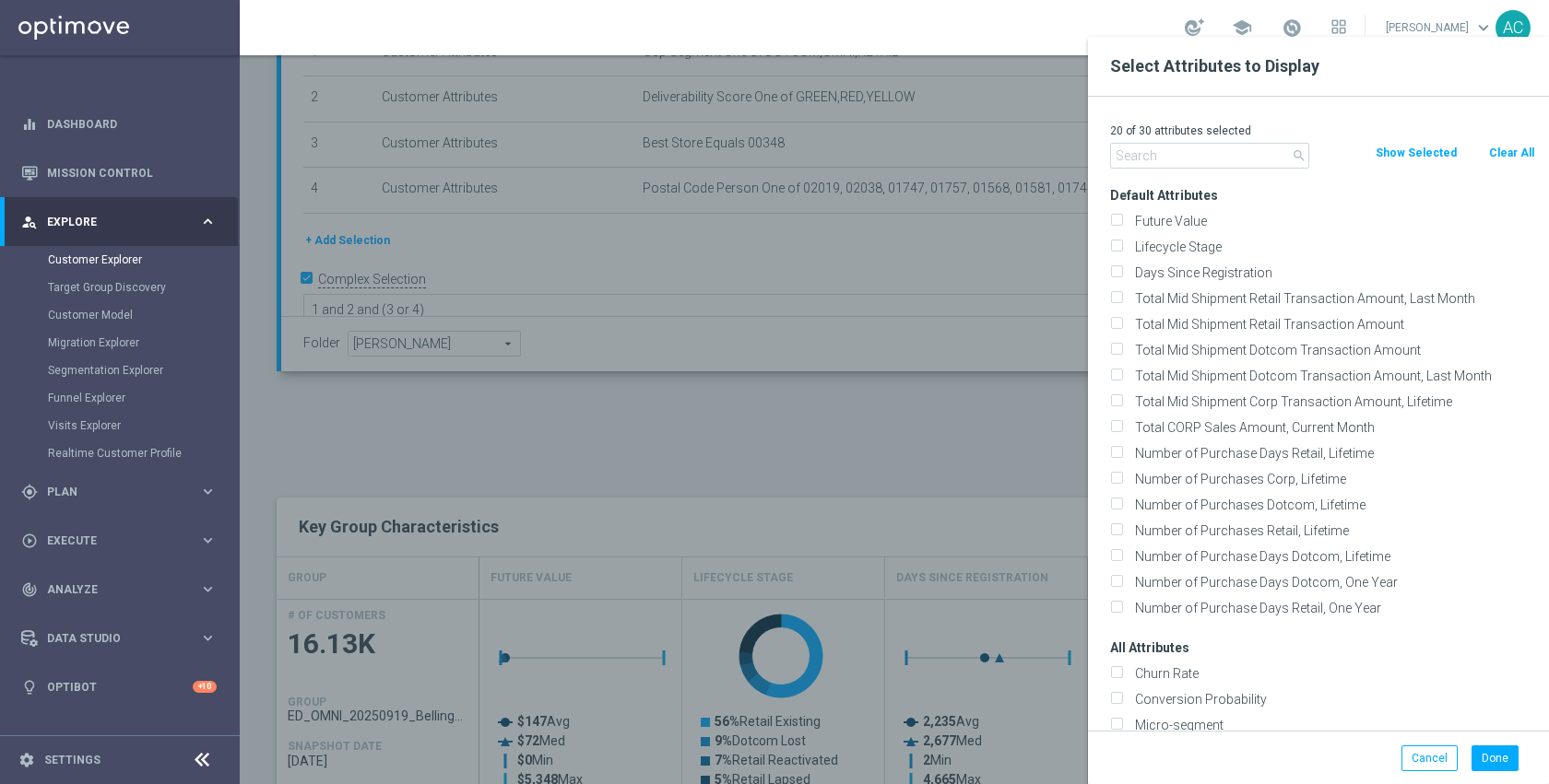
checkbox input "false"
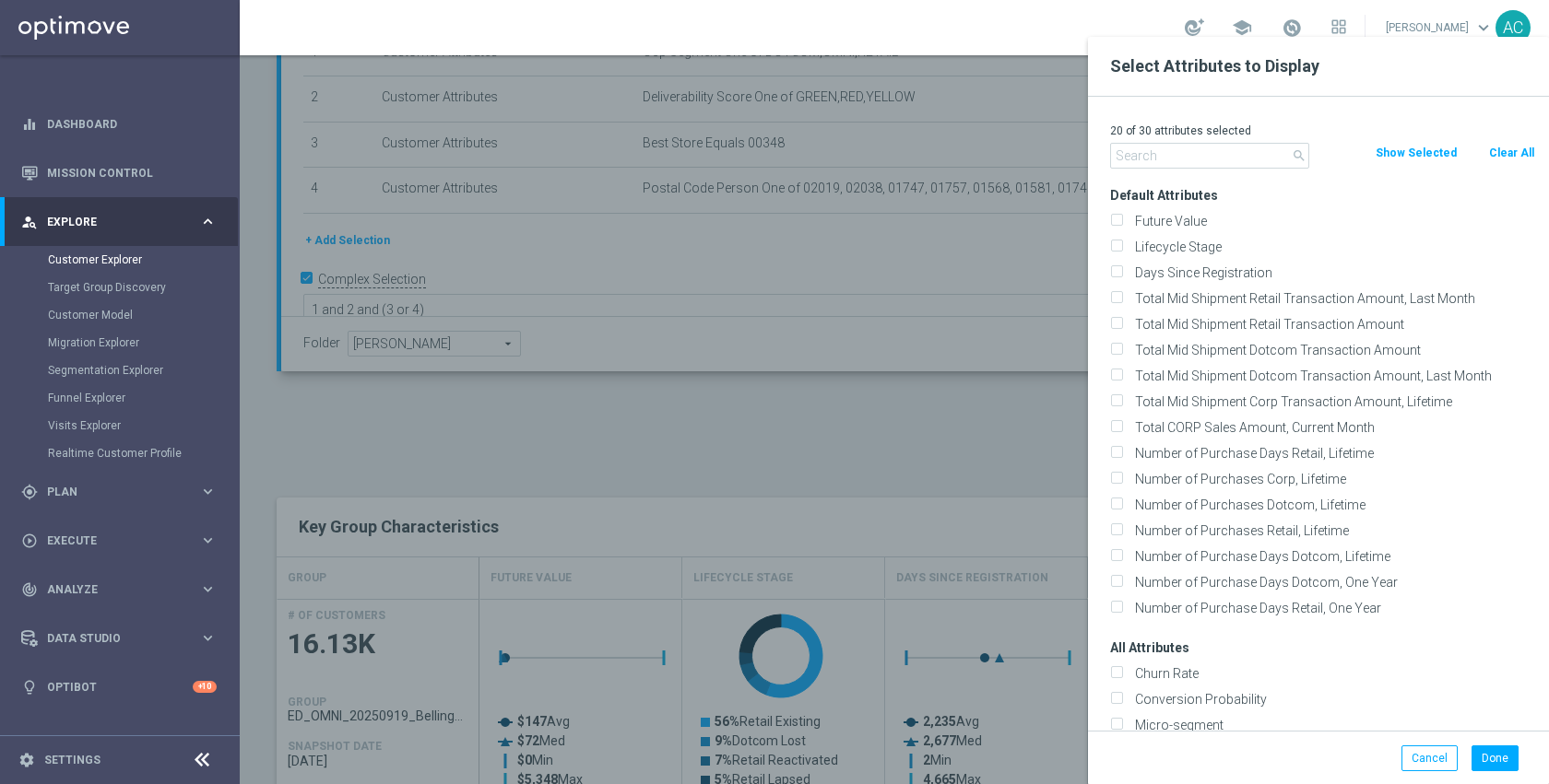
checkbox input "false"
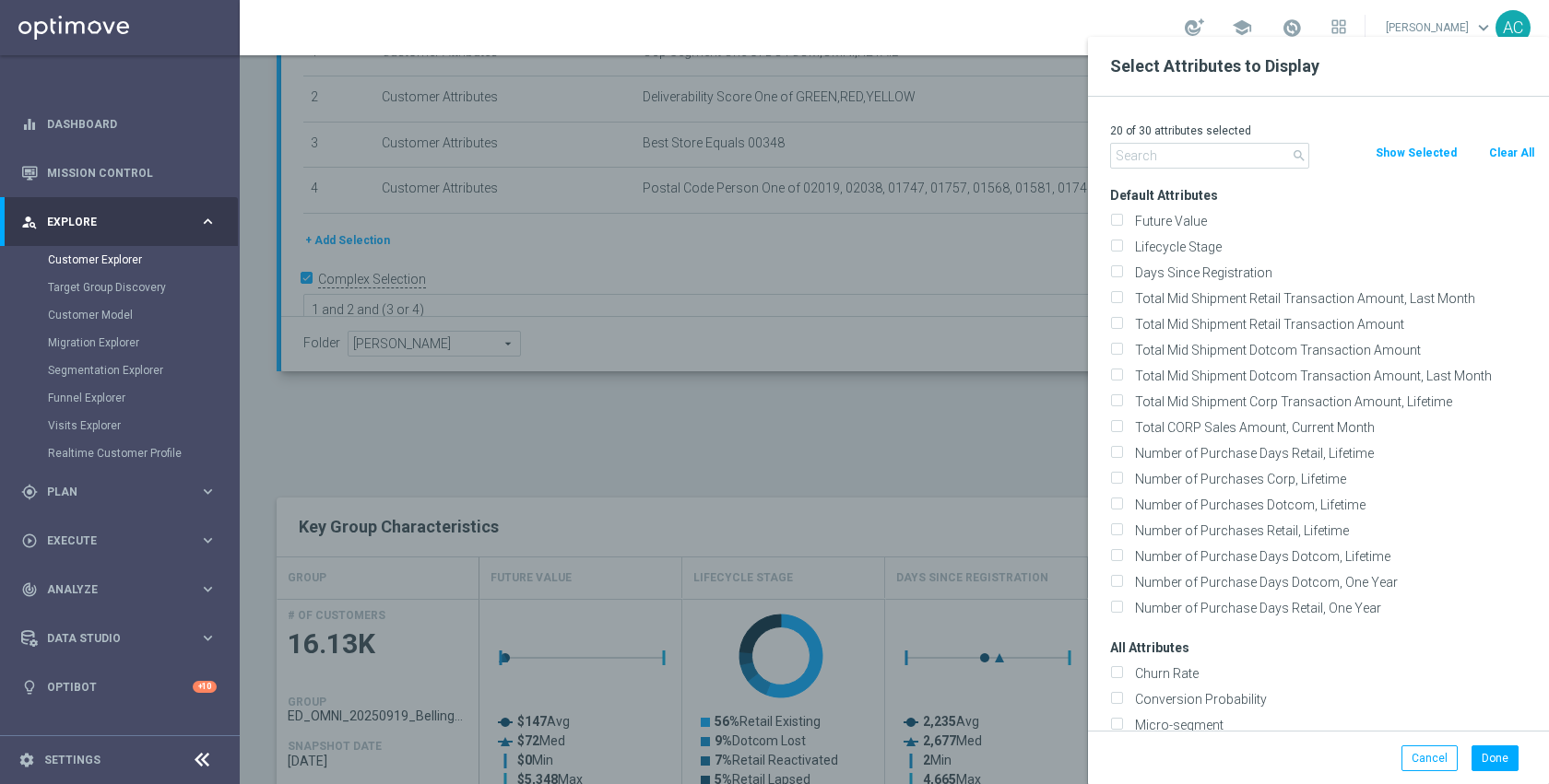
checkbox input "false"
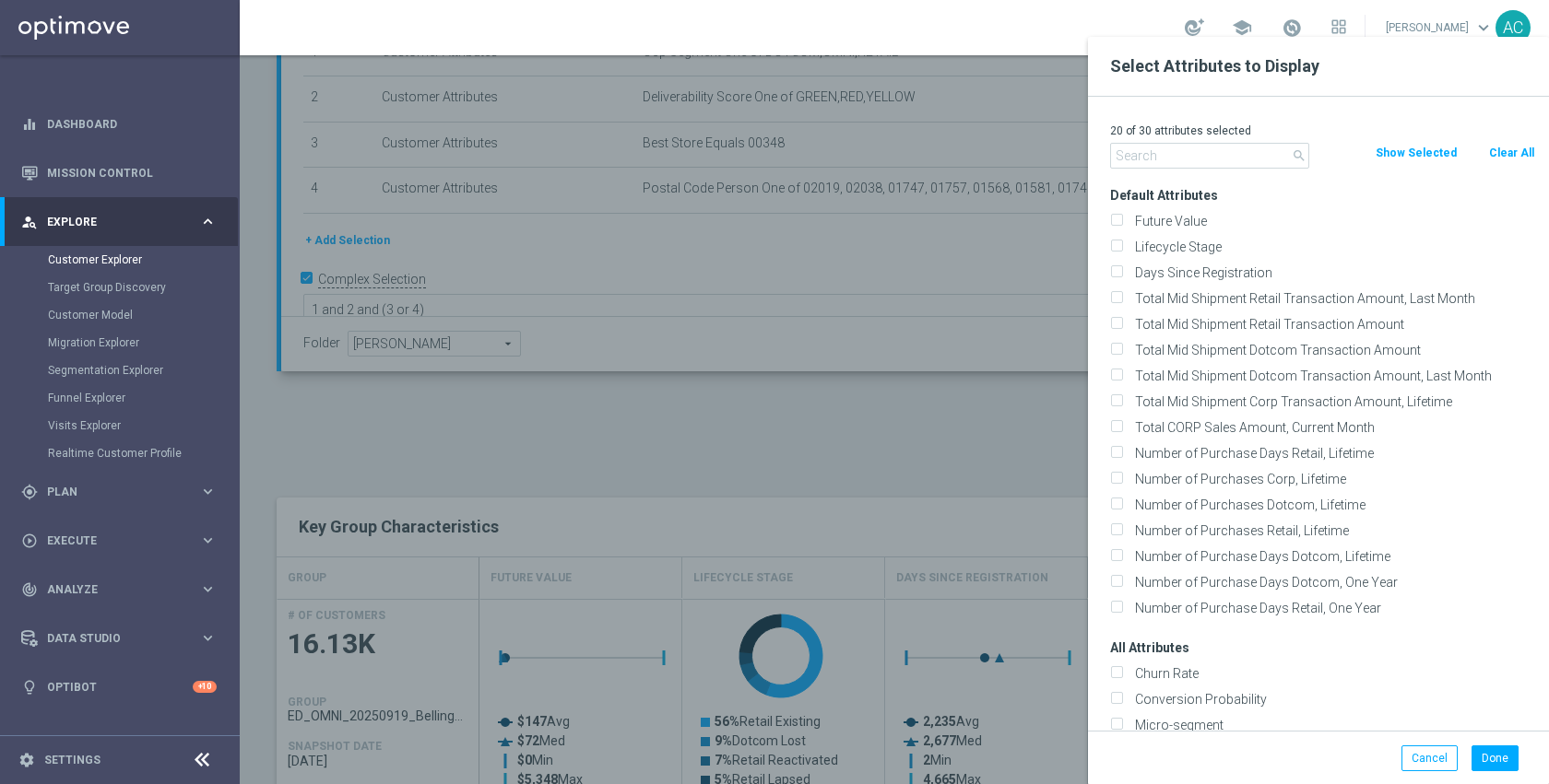
checkbox input "false"
click at [1220, 153] on input "text" at bounding box center [1210, 156] width 200 height 26
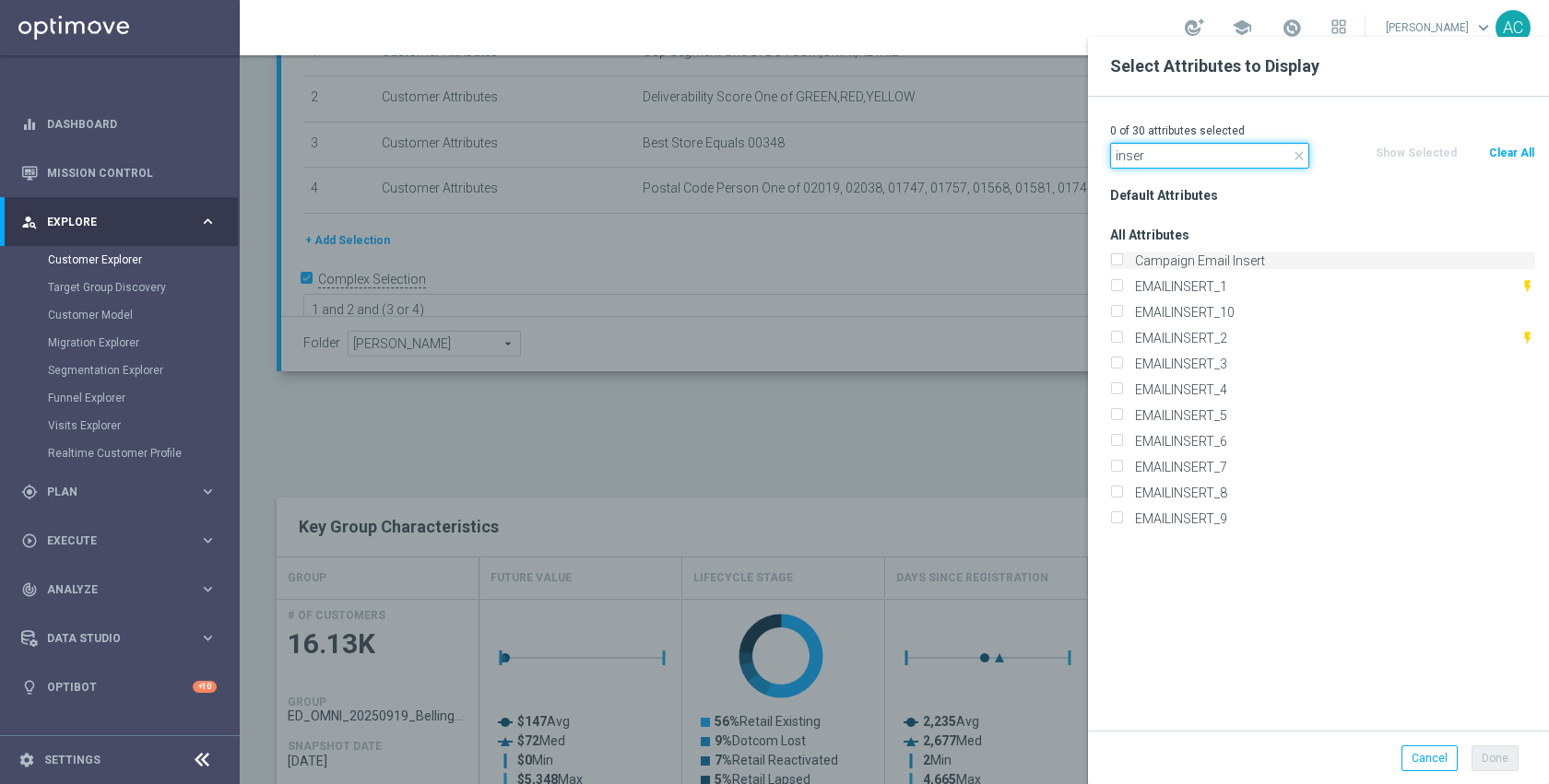
type input "inser"
click at [1227, 263] on label "Campaign Email Insert" at bounding box center [1333, 261] width 407 height 17
click at [1123, 263] on input "Campaign Email Insert" at bounding box center [1116, 263] width 12 height 12
checkbox input "true"
click at [1227, 281] on label "EMAILINSERT_1" at bounding box center [1325, 287] width 392 height 17
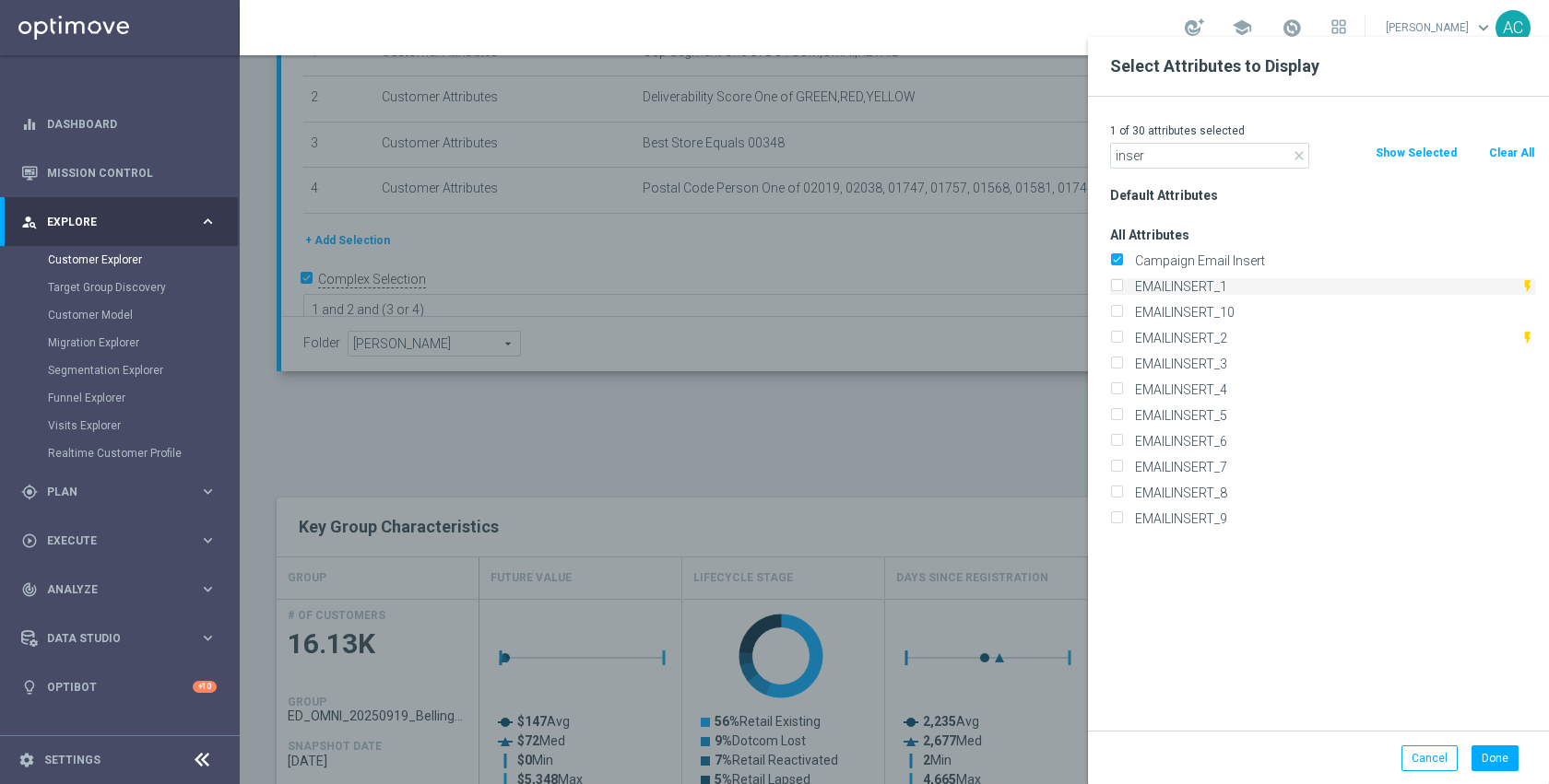
click at [1123, 283] on input "EMAILINSERT_1" at bounding box center [1116, 288] width 12 height 12
checkbox input "true"
click at [1222, 345] on label "EMAILINSERT_2" at bounding box center [1325, 338] width 392 height 17
click at [1123, 345] on input "EMAILINSERT_2" at bounding box center [1116, 340] width 12 height 12
checkbox input "true"
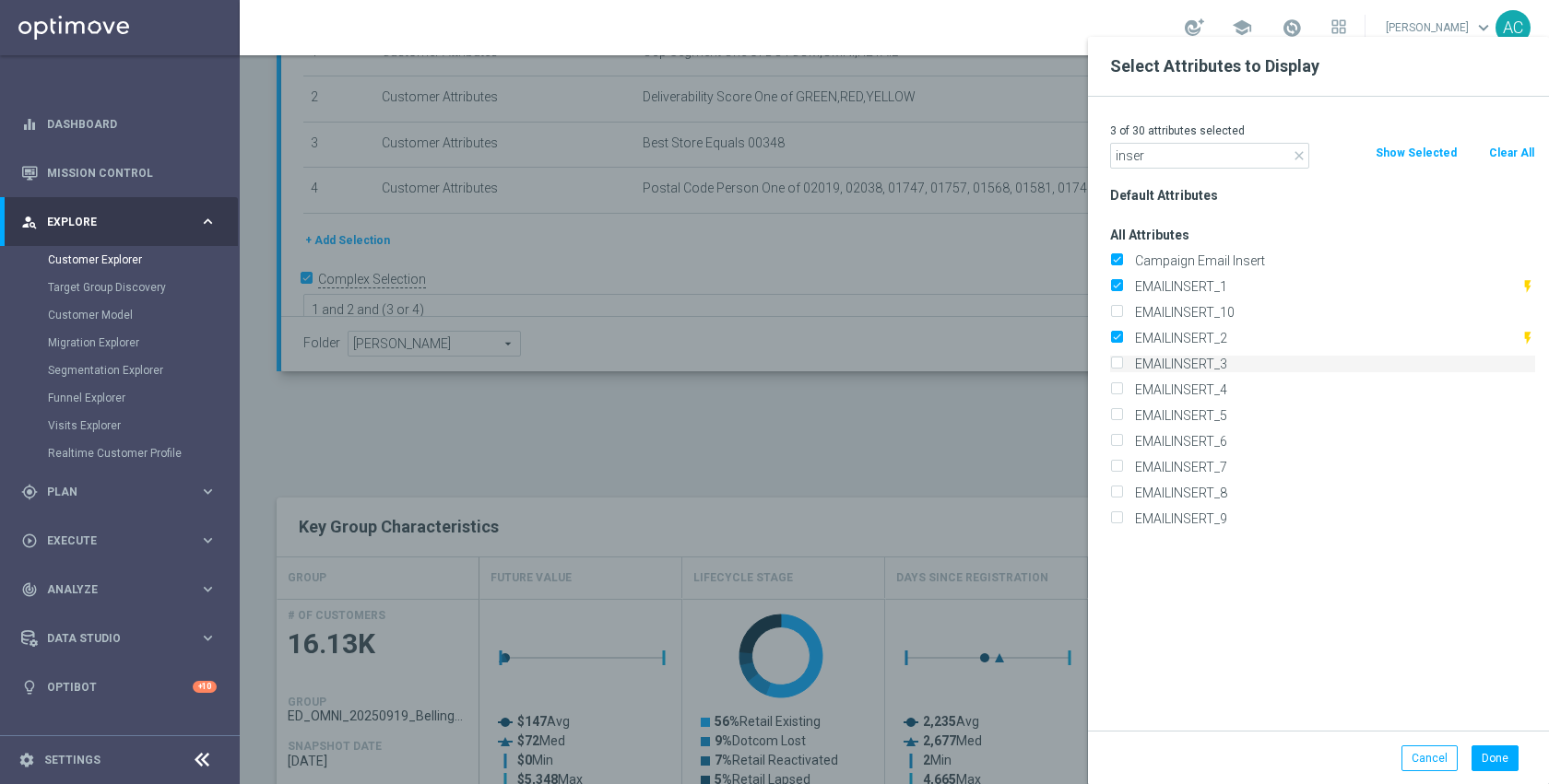
click at [1225, 369] on label "EMAILINSERT_3" at bounding box center [1333, 364] width 407 height 17
click at [1123, 369] on input "EMAILINSERT_3" at bounding box center [1116, 366] width 12 height 12
checkbox input "true"
click at [1498, 752] on button "Done" at bounding box center [1496, 759] width 47 height 26
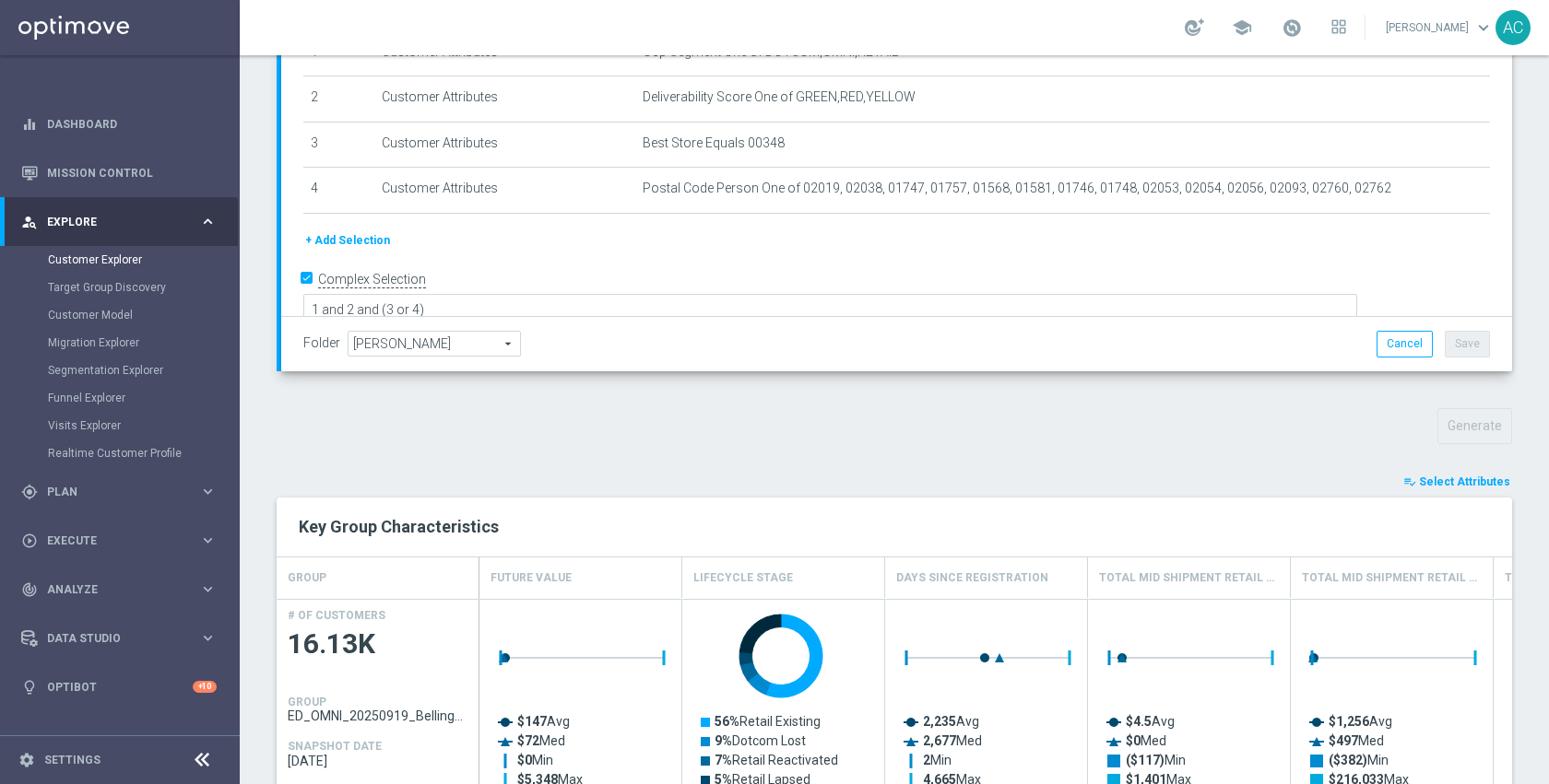
type input "Search"
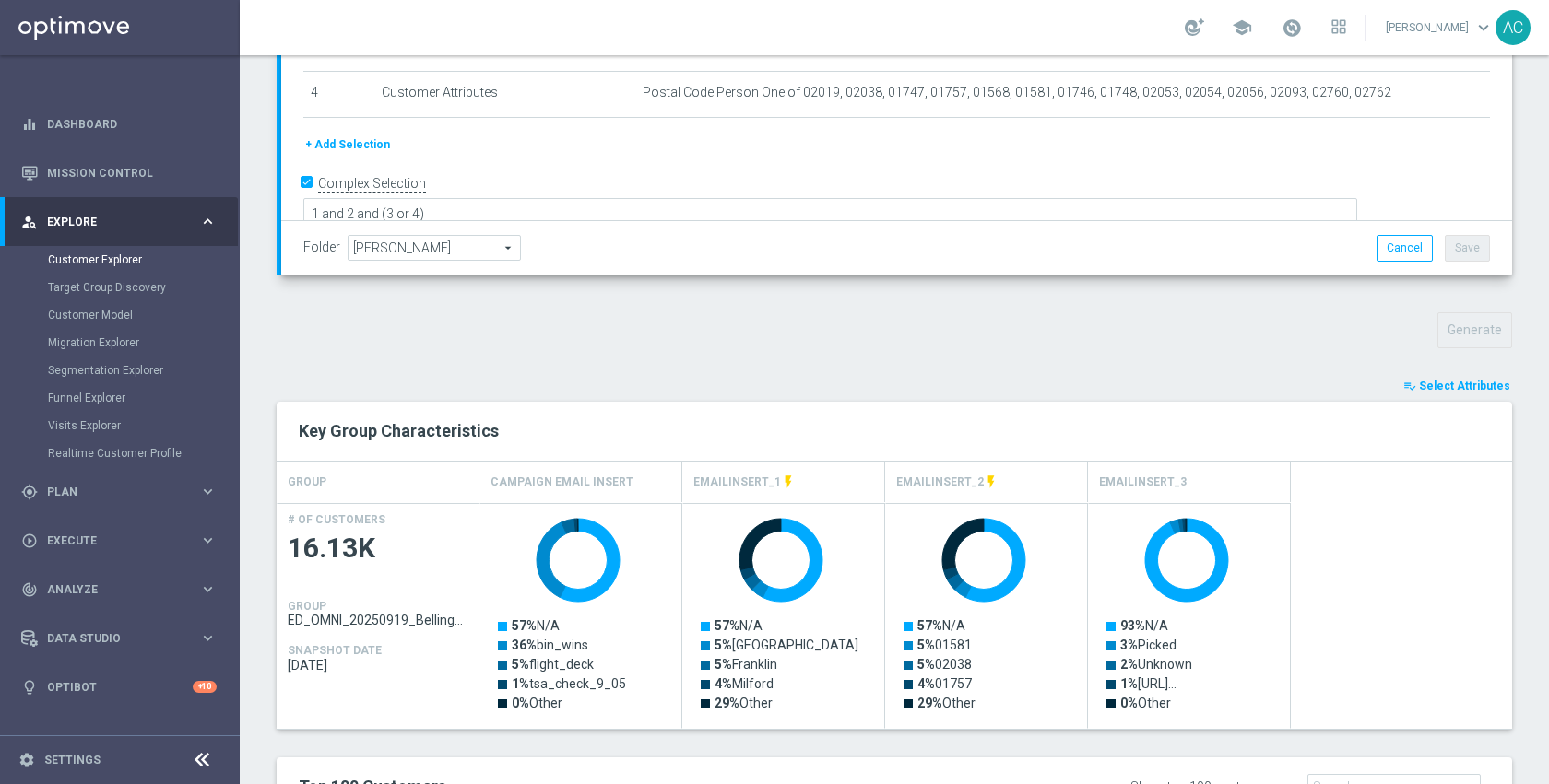
scroll to position [412, 0]
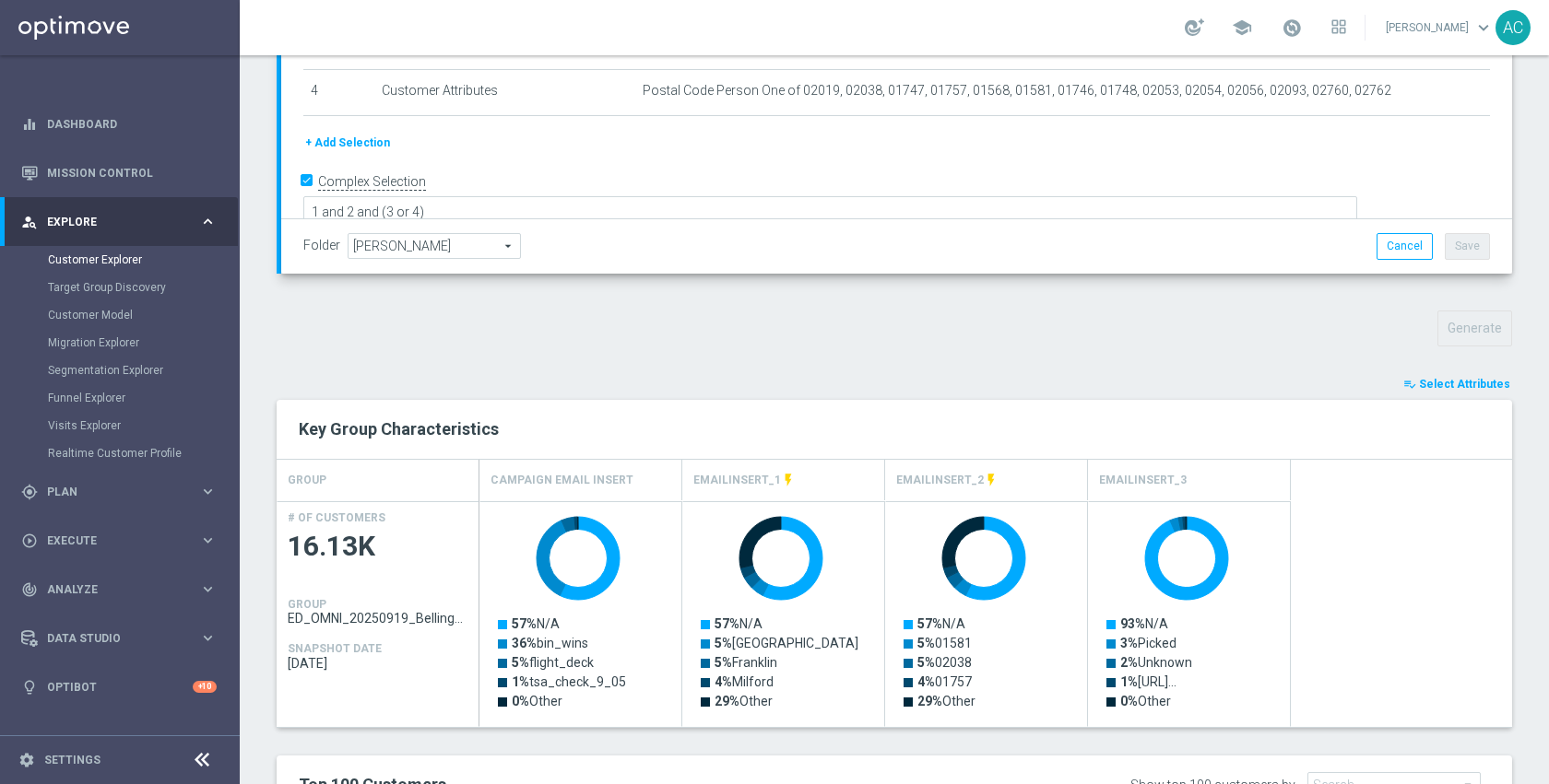
click at [1425, 389] on span "Select Attributes" at bounding box center [1465, 384] width 91 height 13
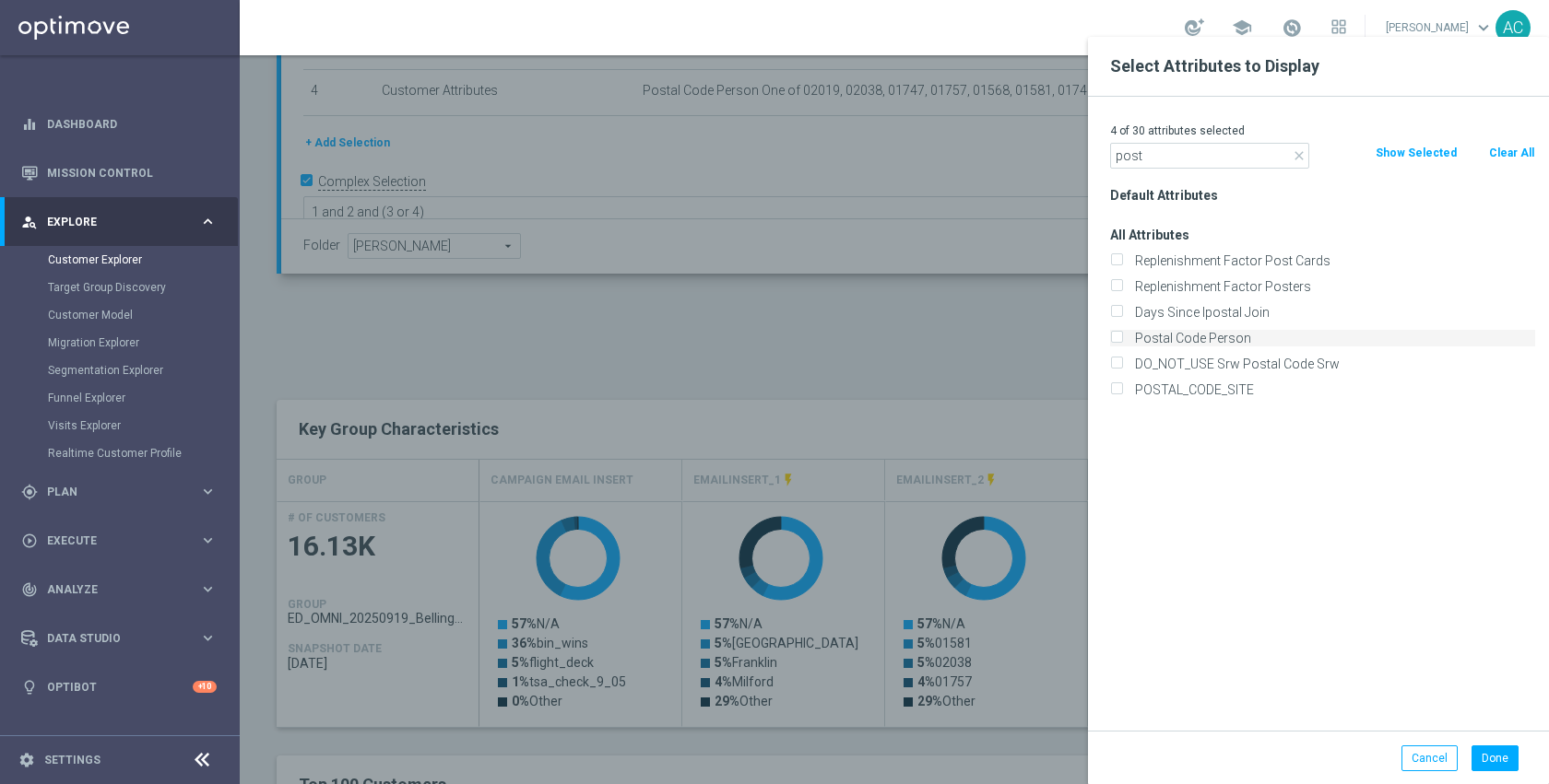
type input "post"
click at [1232, 333] on label "Postal Code Person" at bounding box center [1333, 338] width 407 height 17
click at [1123, 334] on input "Postal Code Person" at bounding box center [1116, 340] width 12 height 12
checkbox input "true"
click at [1487, 763] on button "Done" at bounding box center [1496, 759] width 47 height 26
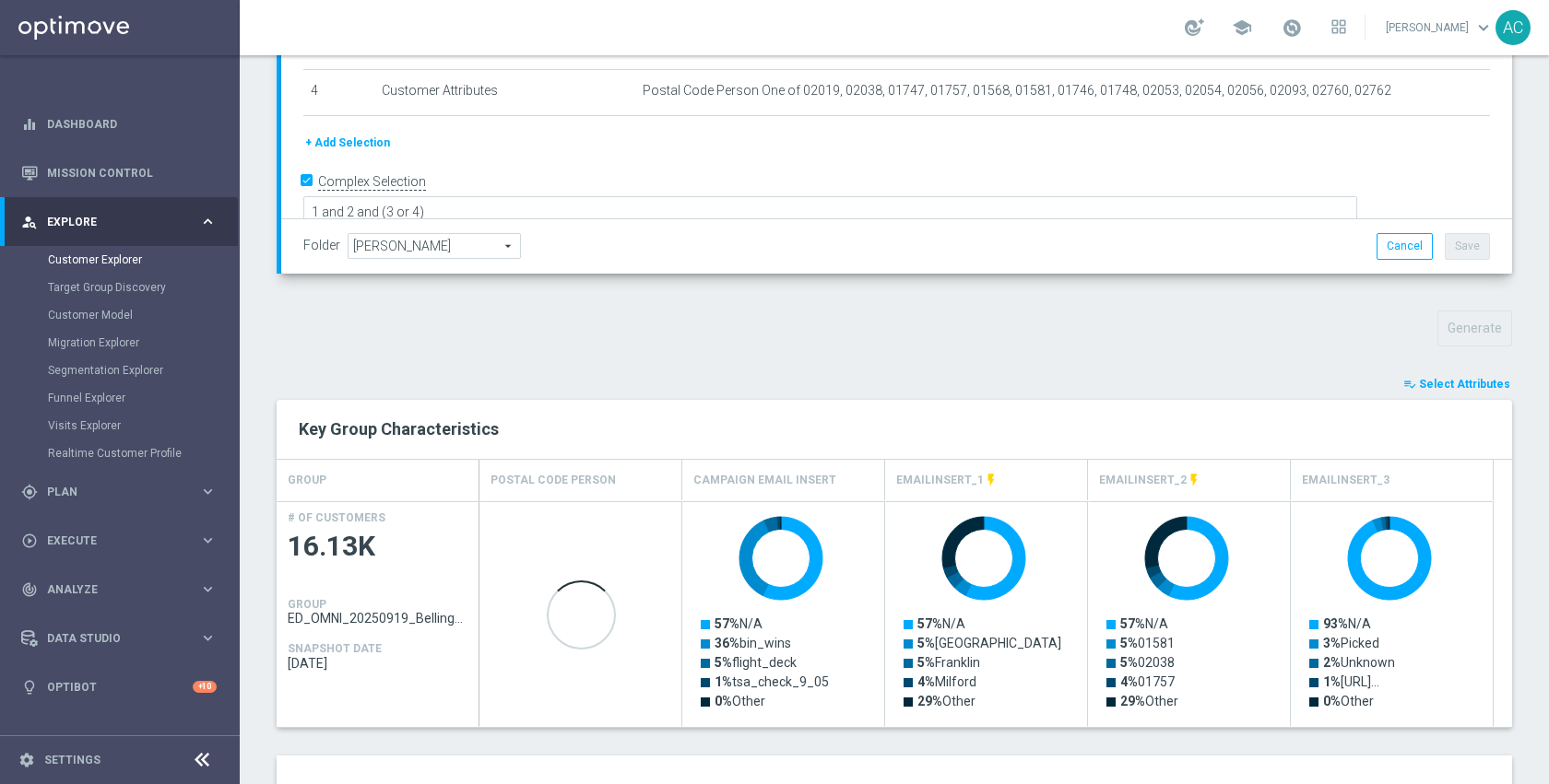
click at [1453, 377] on span "Select Attributes" at bounding box center [1465, 384] width 91 height 13
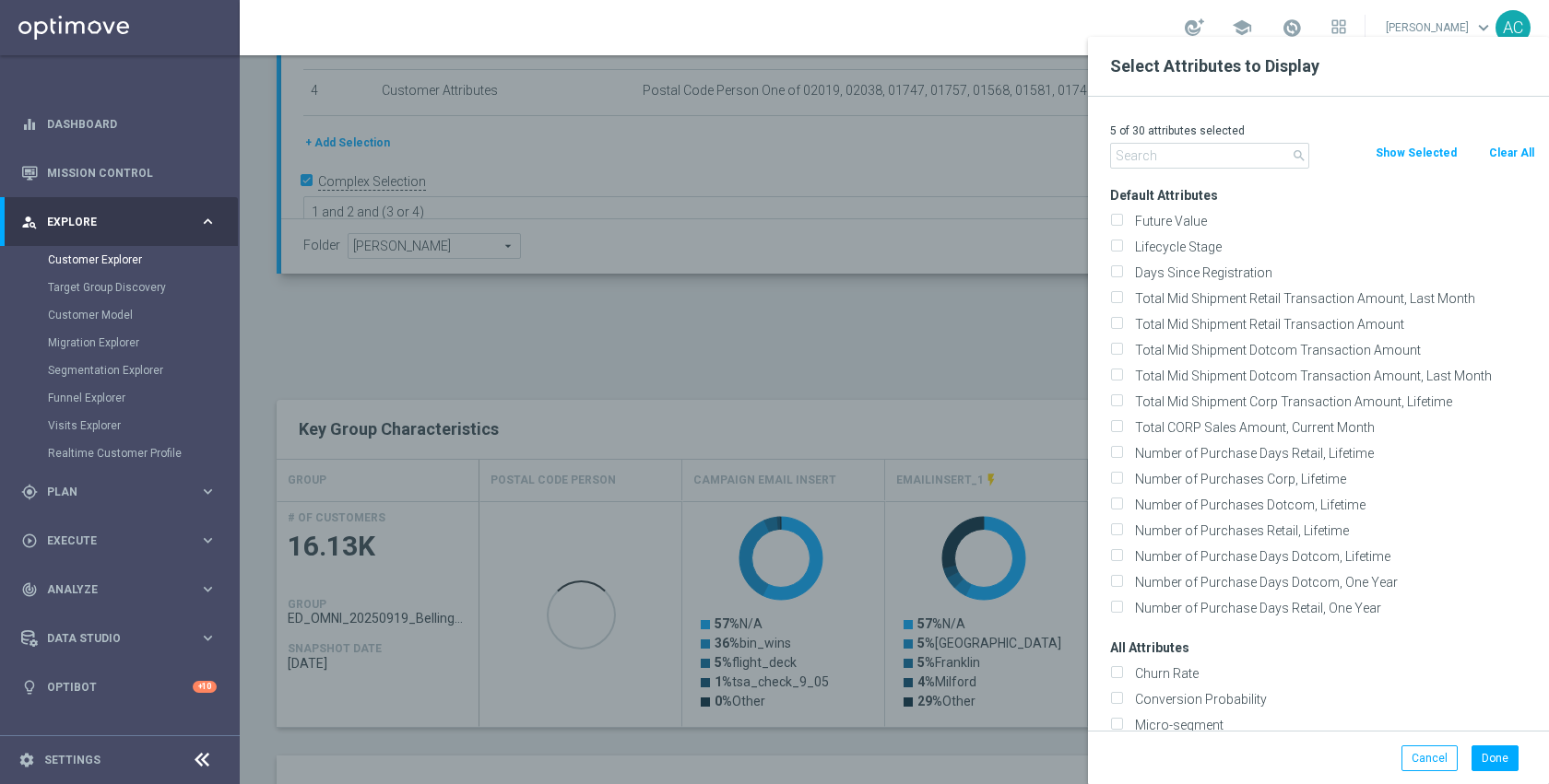
click at [1424, 145] on button "Show Selected" at bounding box center [1416, 154] width 85 height 21
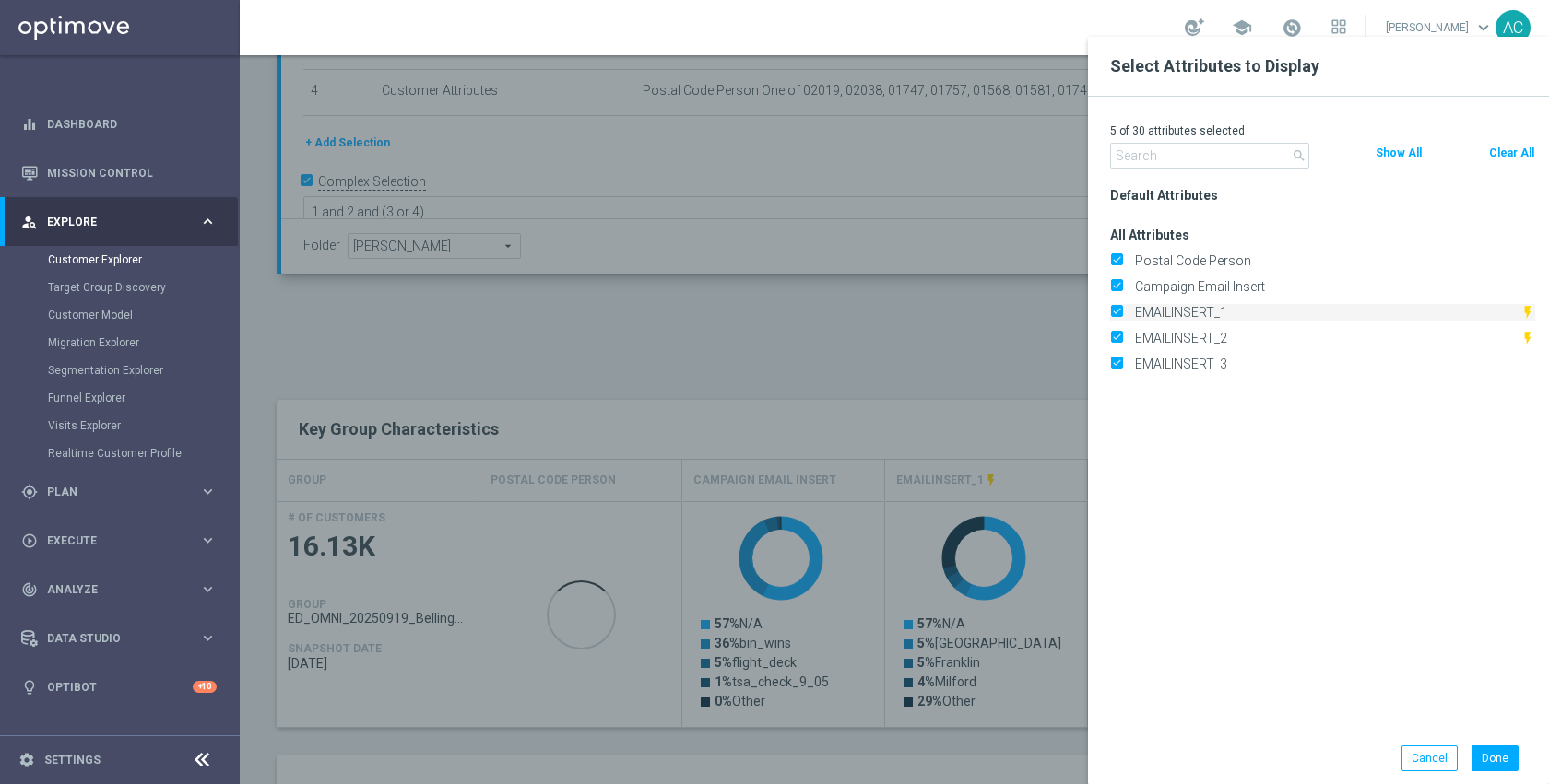
click at [1233, 312] on label "EMAILINSERT_1" at bounding box center [1325, 313] width 392 height 17
click at [1123, 312] on input "EMAILINSERT_1" at bounding box center [1116, 315] width 12 height 12
click at [1233, 312] on label "EMAILINSERT_2" at bounding box center [1325, 313] width 392 height 17
click at [1123, 312] on input "EMAILINSERT_2" at bounding box center [1116, 315] width 12 height 12
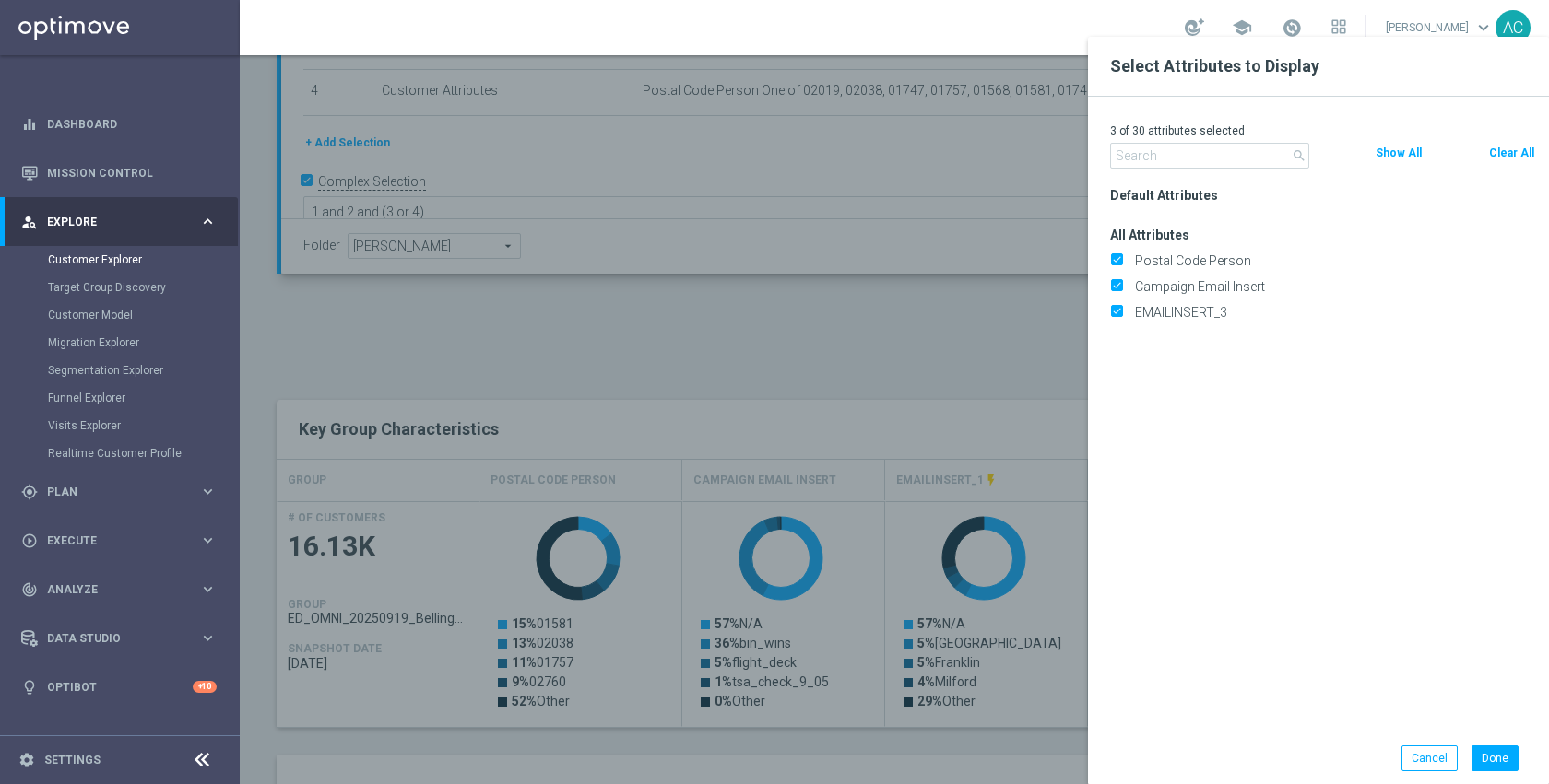
click at [1233, 312] on label "EMAILINSERT_3" at bounding box center [1333, 313] width 407 height 17
click at [1123, 312] on input "EMAILINSERT_3" at bounding box center [1116, 315] width 12 height 12
click at [1184, 155] on input "text" at bounding box center [1210, 156] width 200 height 26
click at [1390, 155] on button "Show All" at bounding box center [1398, 154] width 50 height 21
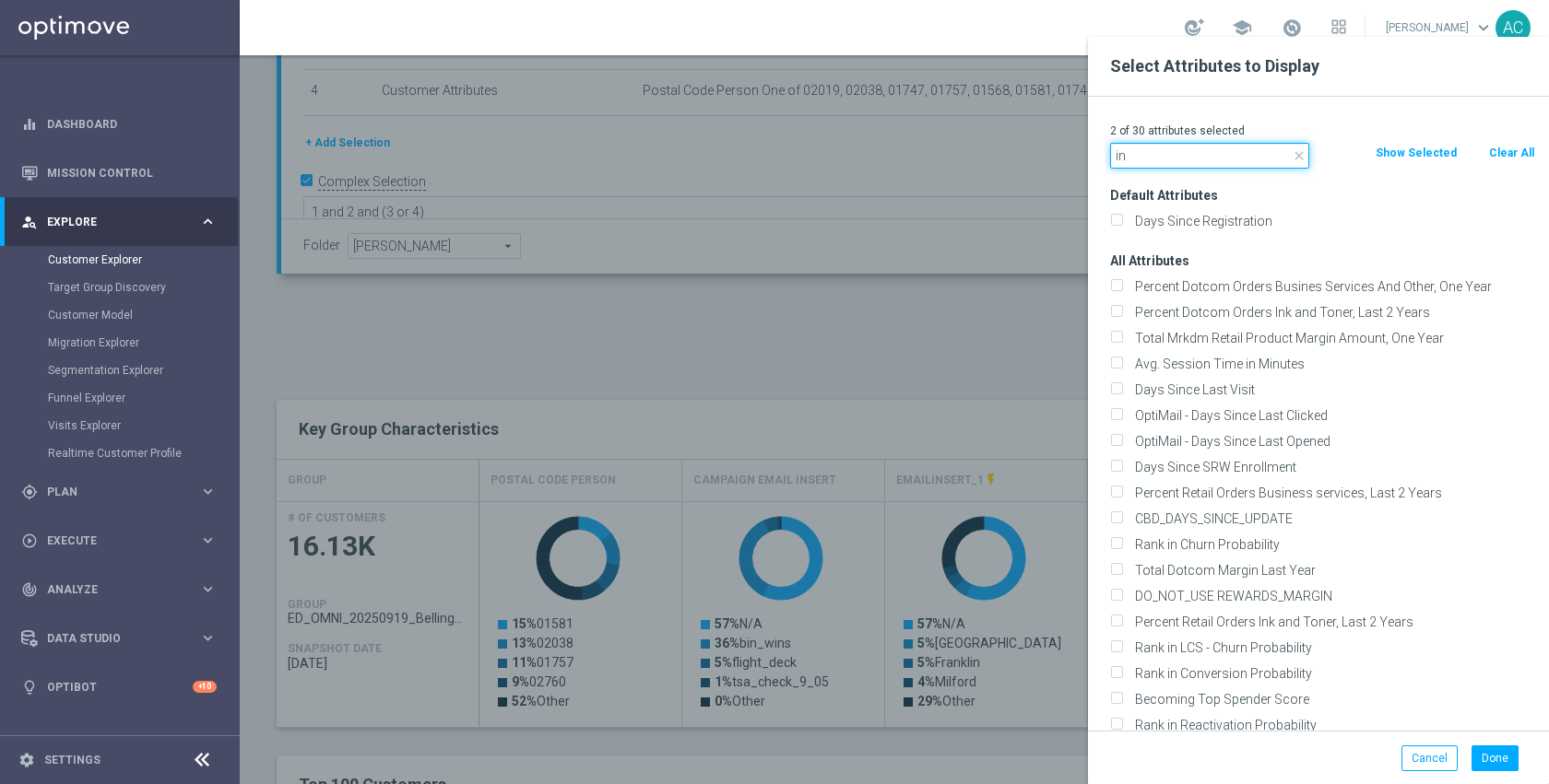
click at [1223, 161] on input "in" at bounding box center [1210, 156] width 200 height 26
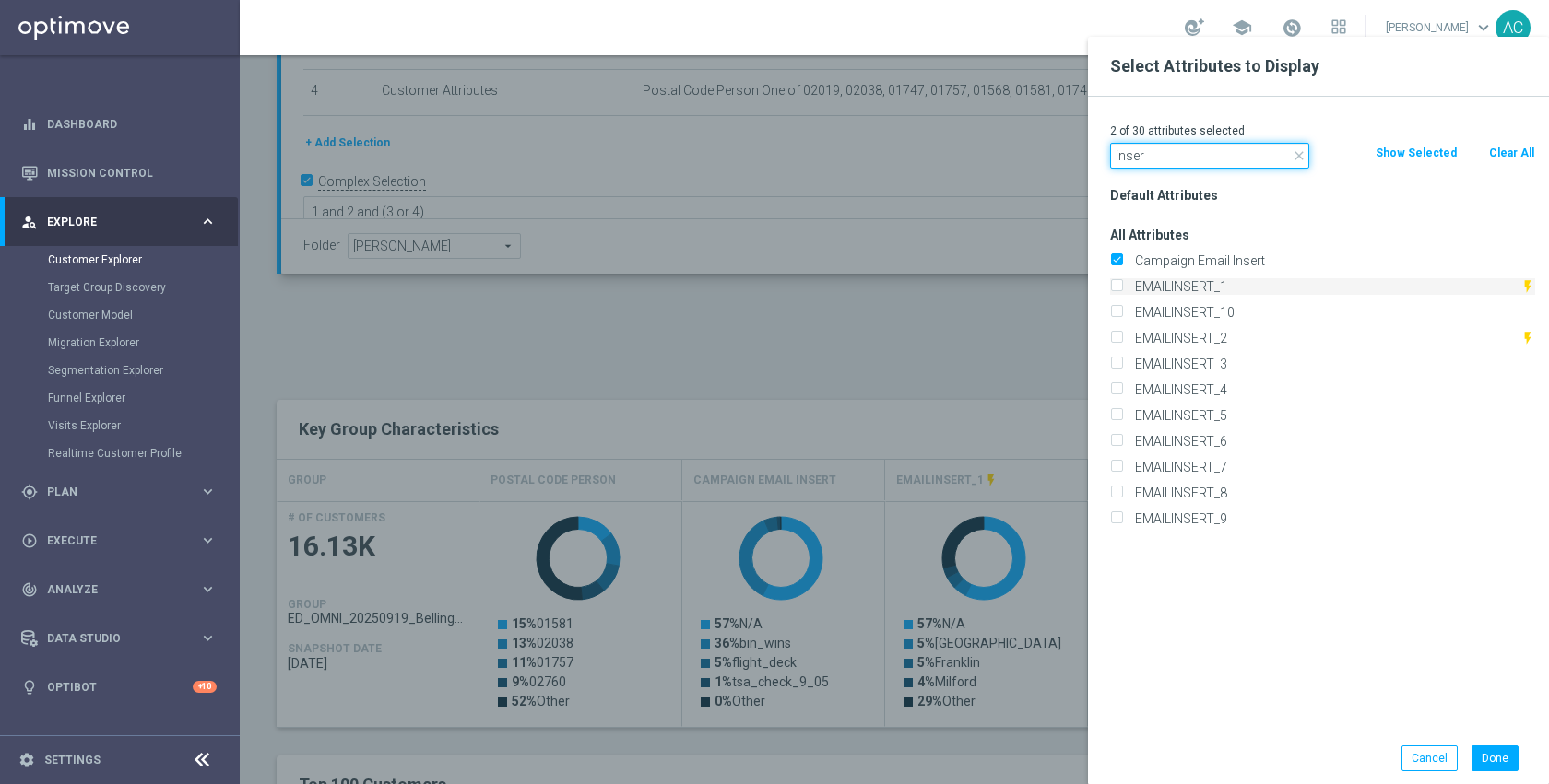
type input "inser"
click at [1217, 280] on label "EMAILINSERT_1" at bounding box center [1325, 287] width 392 height 17
click at [1123, 283] on input "EMAILINSERT_1" at bounding box center [1116, 288] width 12 height 12
checkbox input "true"
click at [1495, 759] on button "Done" at bounding box center [1496, 759] width 47 height 26
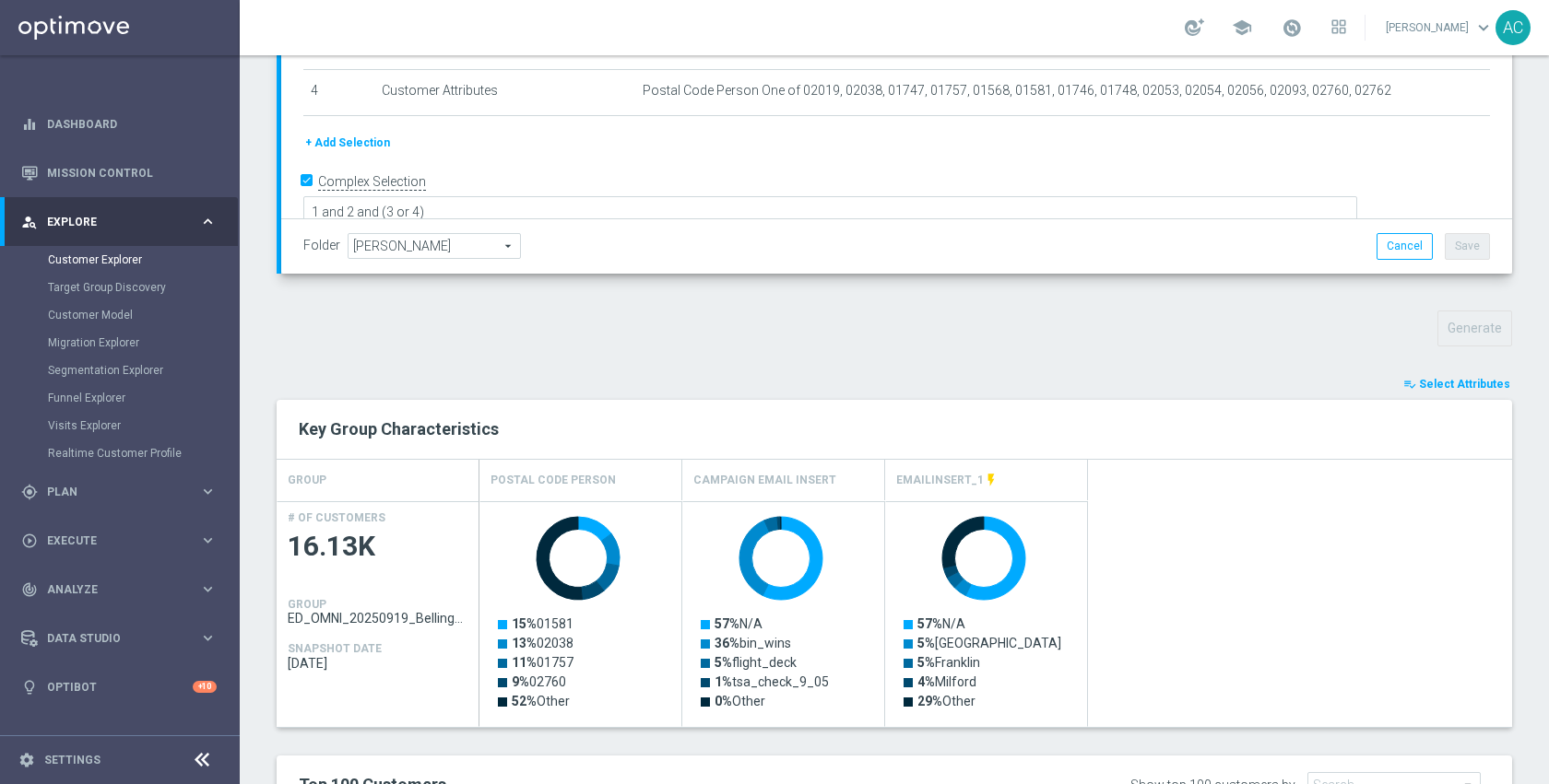
click at [1450, 377] on span "Select Attributes" at bounding box center [1465, 384] width 91 height 13
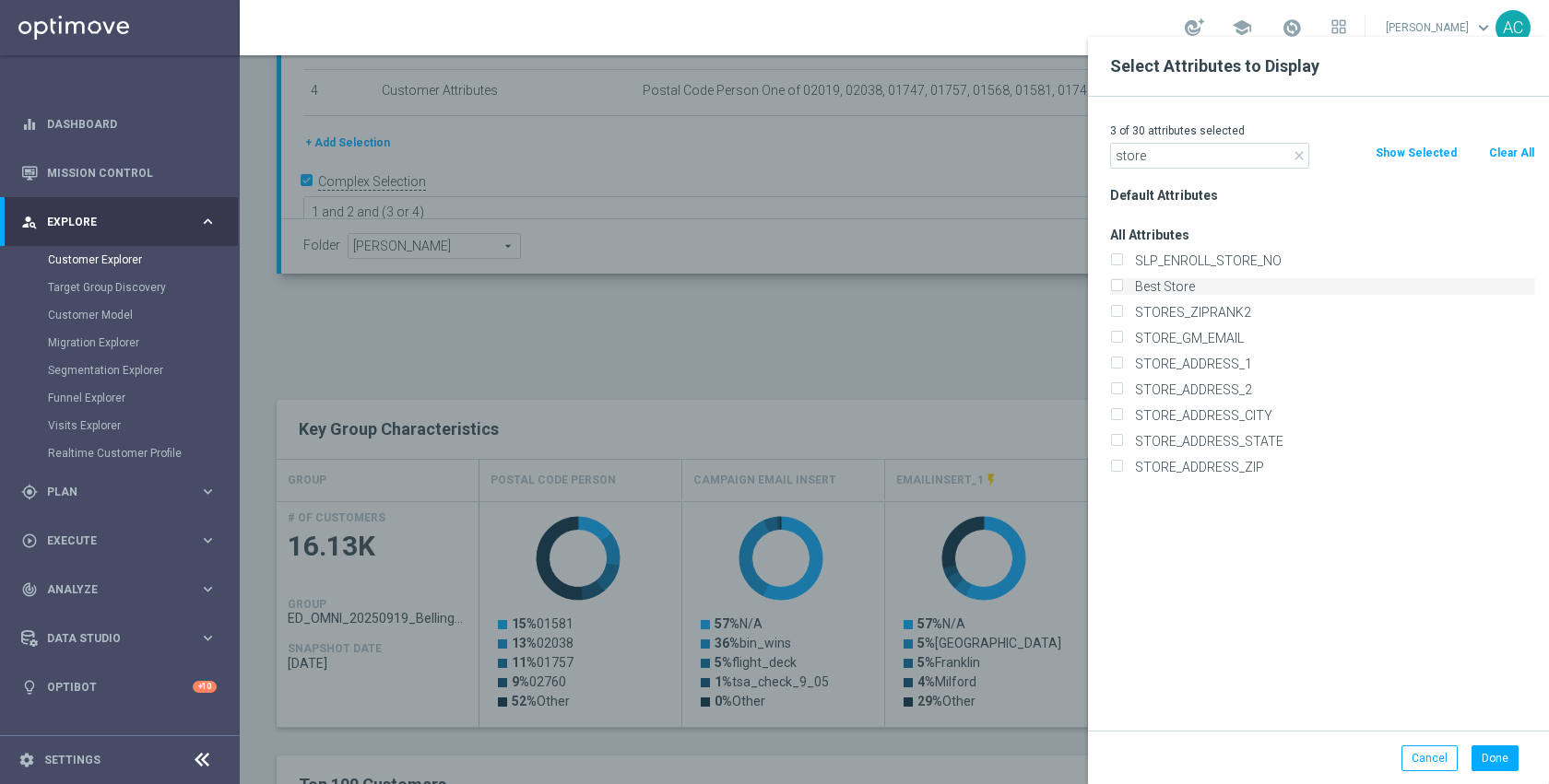
type input "store"
click at [1219, 290] on label "Best Store" at bounding box center [1333, 287] width 407 height 17
click at [1123, 290] on input "Best Store" at bounding box center [1116, 288] width 12 height 12
checkbox input "true"
click at [1493, 755] on button "Done" at bounding box center [1496, 759] width 47 height 26
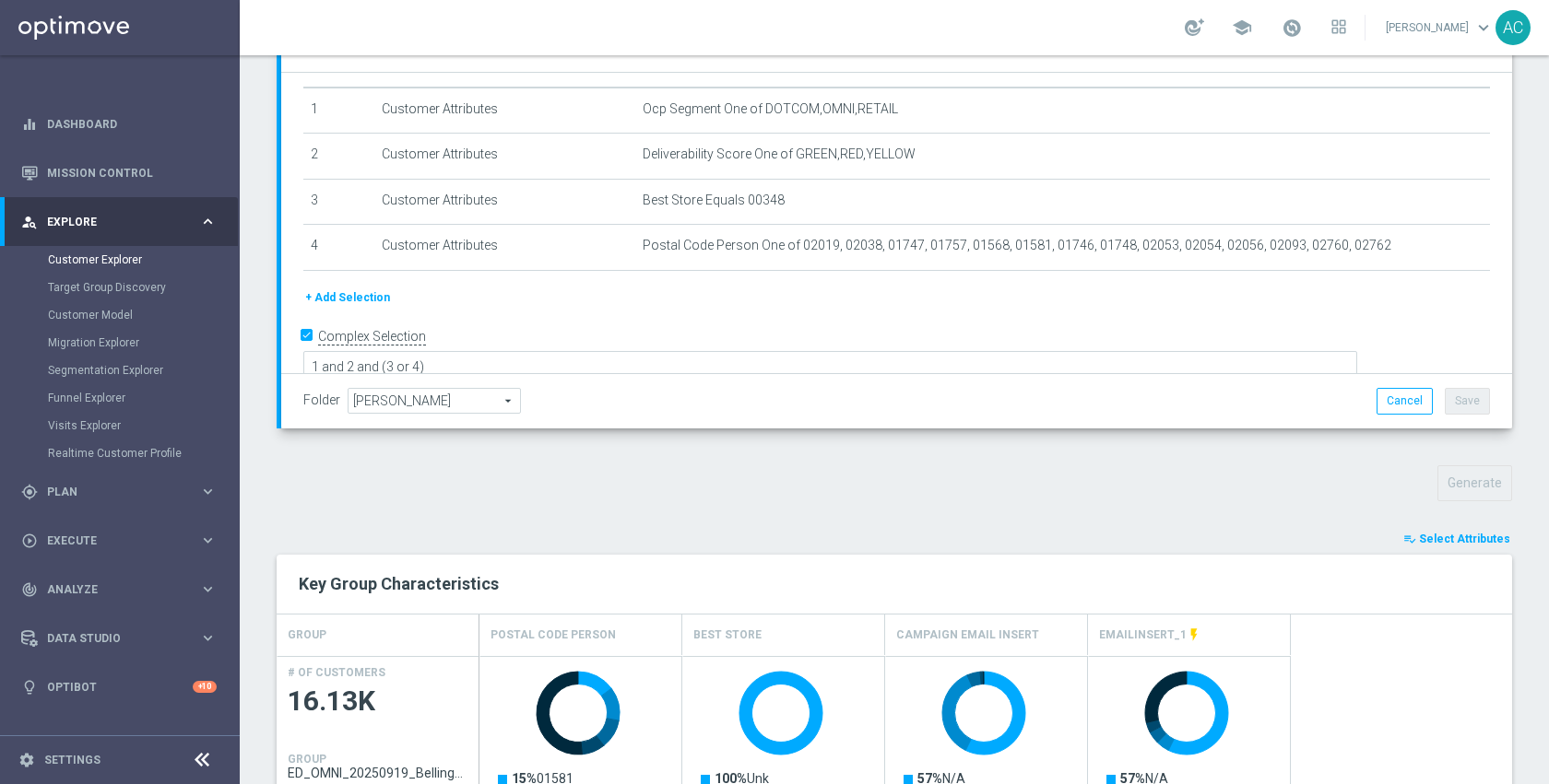
scroll to position [209, 0]
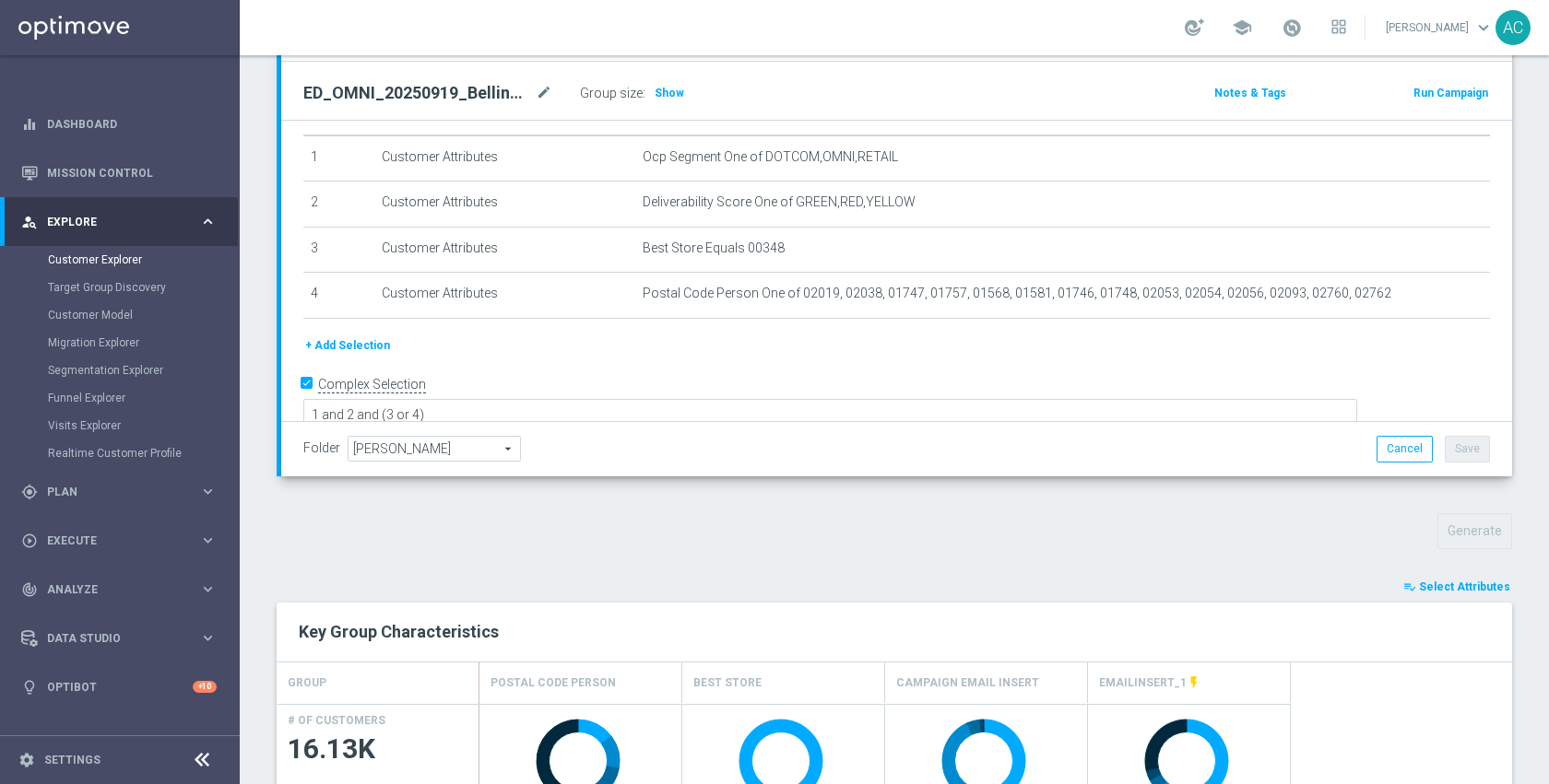
click at [1430, 586] on span "Select Attributes" at bounding box center [1465, 587] width 91 height 13
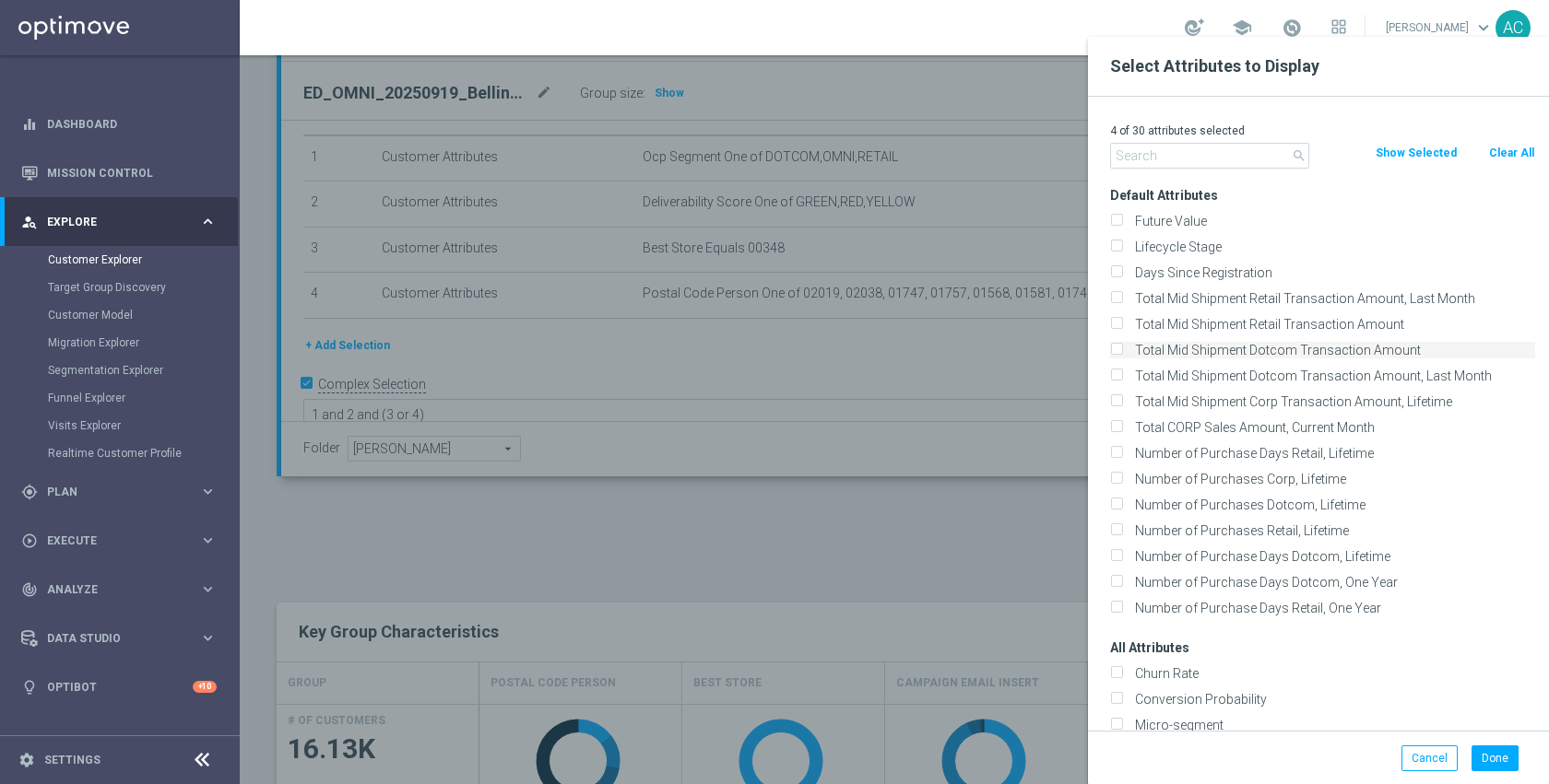
click at [1230, 344] on label "Total Mid Shipment Dotcom Transaction Amount" at bounding box center [1333, 350] width 407 height 17
click at [1123, 347] on input "Total Mid Shipment Dotcom Transaction Amount" at bounding box center [1116, 352] width 12 height 12
checkbox input "true"
click at [1496, 752] on button "Done" at bounding box center [1496, 759] width 47 height 26
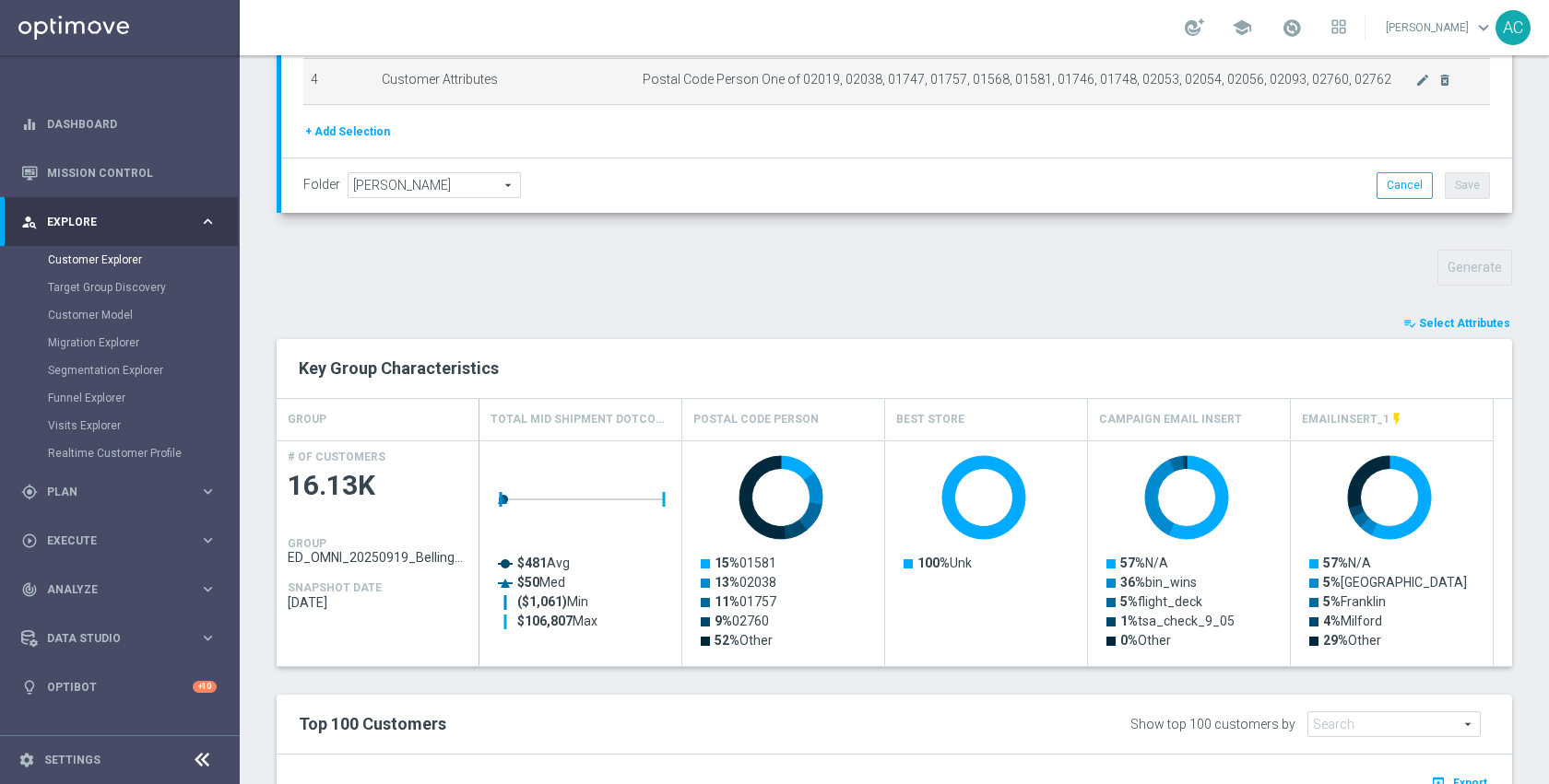
scroll to position [262, 0]
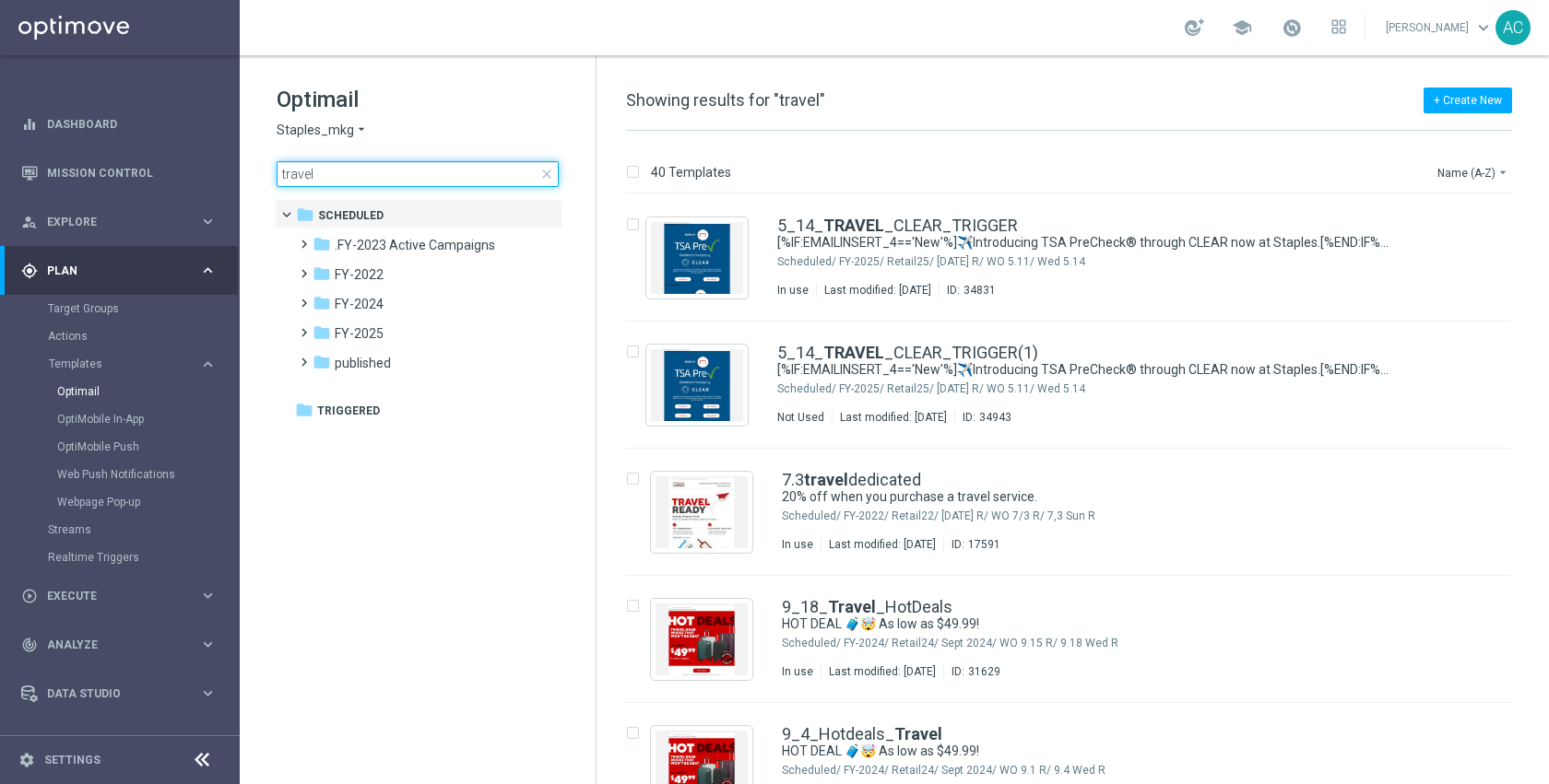
click at [333, 174] on input "travel" at bounding box center [417, 174] width 282 height 26
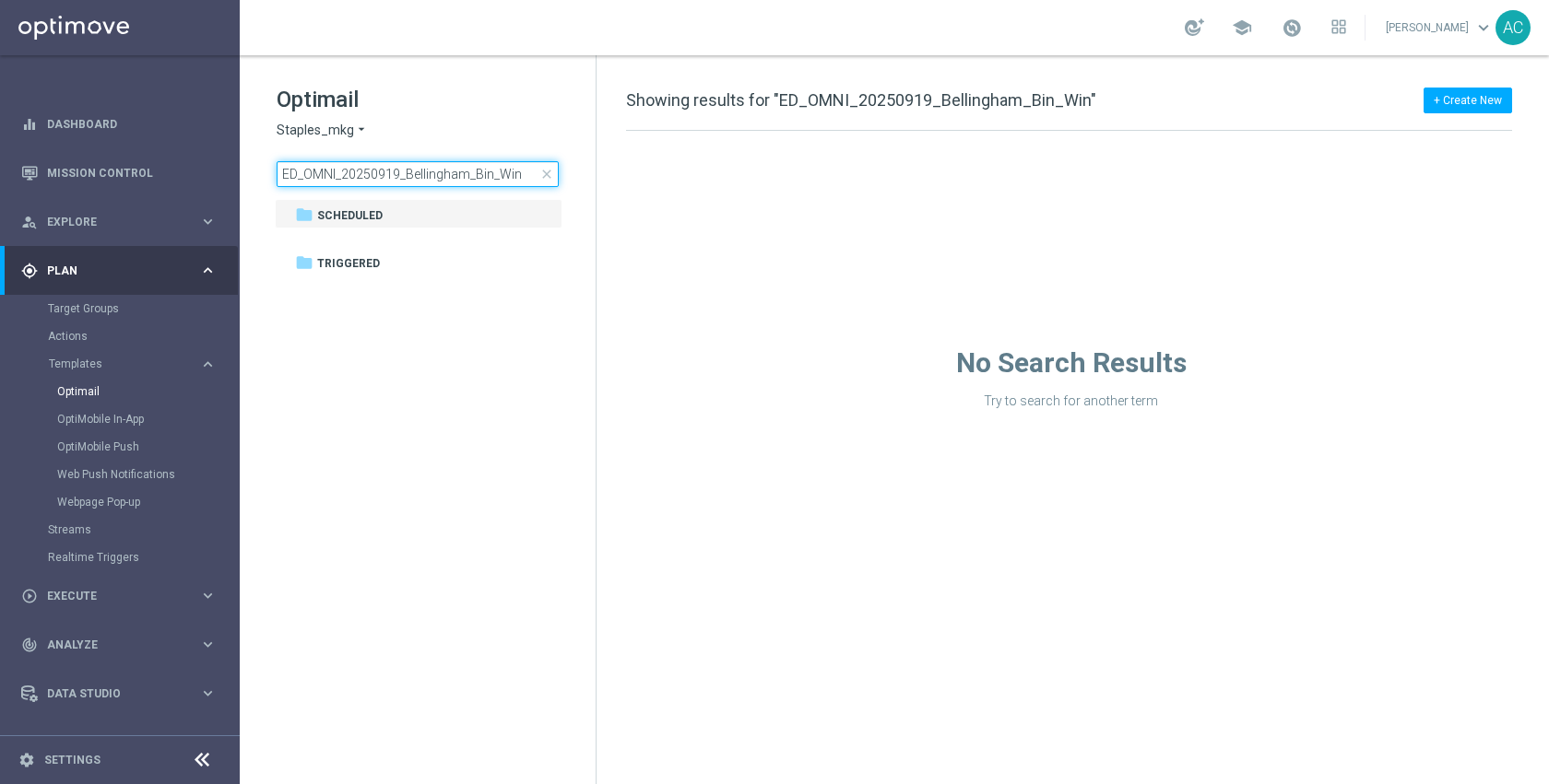
type input "ED_OMNI_20250919_Bellingham_Bin_Win"
click at [529, 177] on input "ED_OMNI_20250919_Bellingham_Bin_Win" at bounding box center [417, 174] width 282 height 26
click at [544, 175] on span "close" at bounding box center [547, 174] width 15 height 15
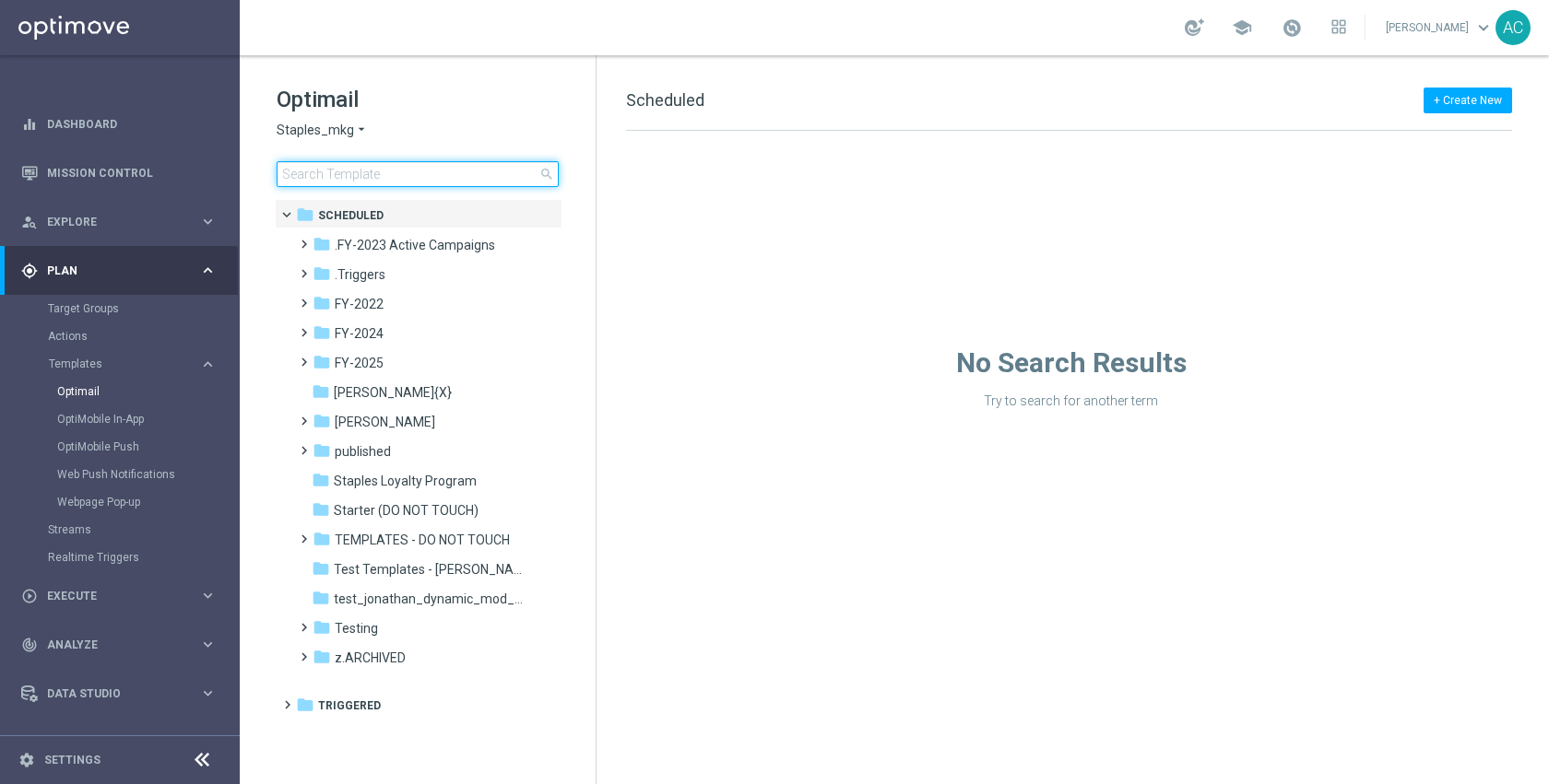
click at [505, 168] on input at bounding box center [417, 174] width 282 height 26
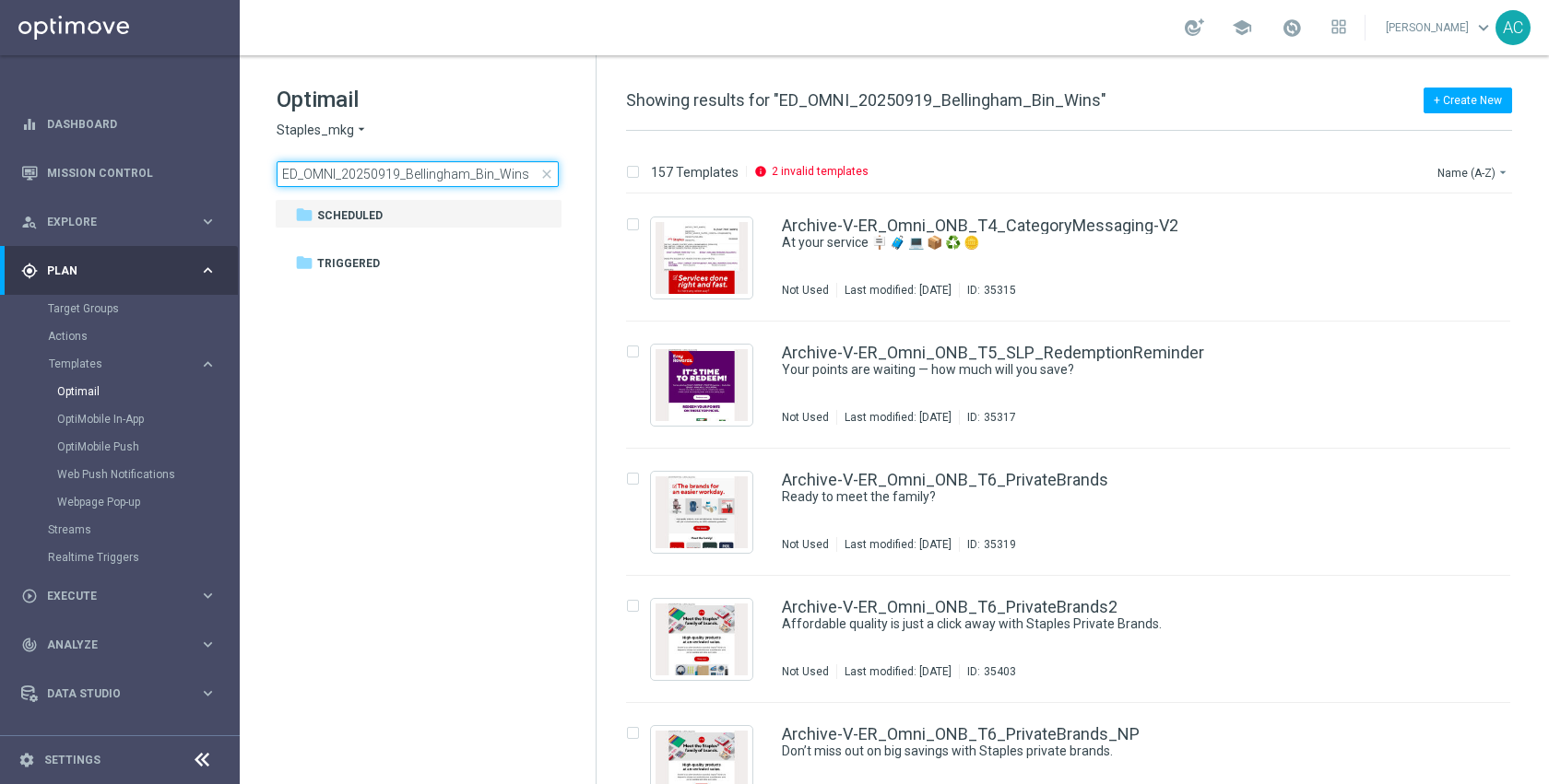
type input "ED_OMNI_20250919_Bellingham_Bin_Wins"
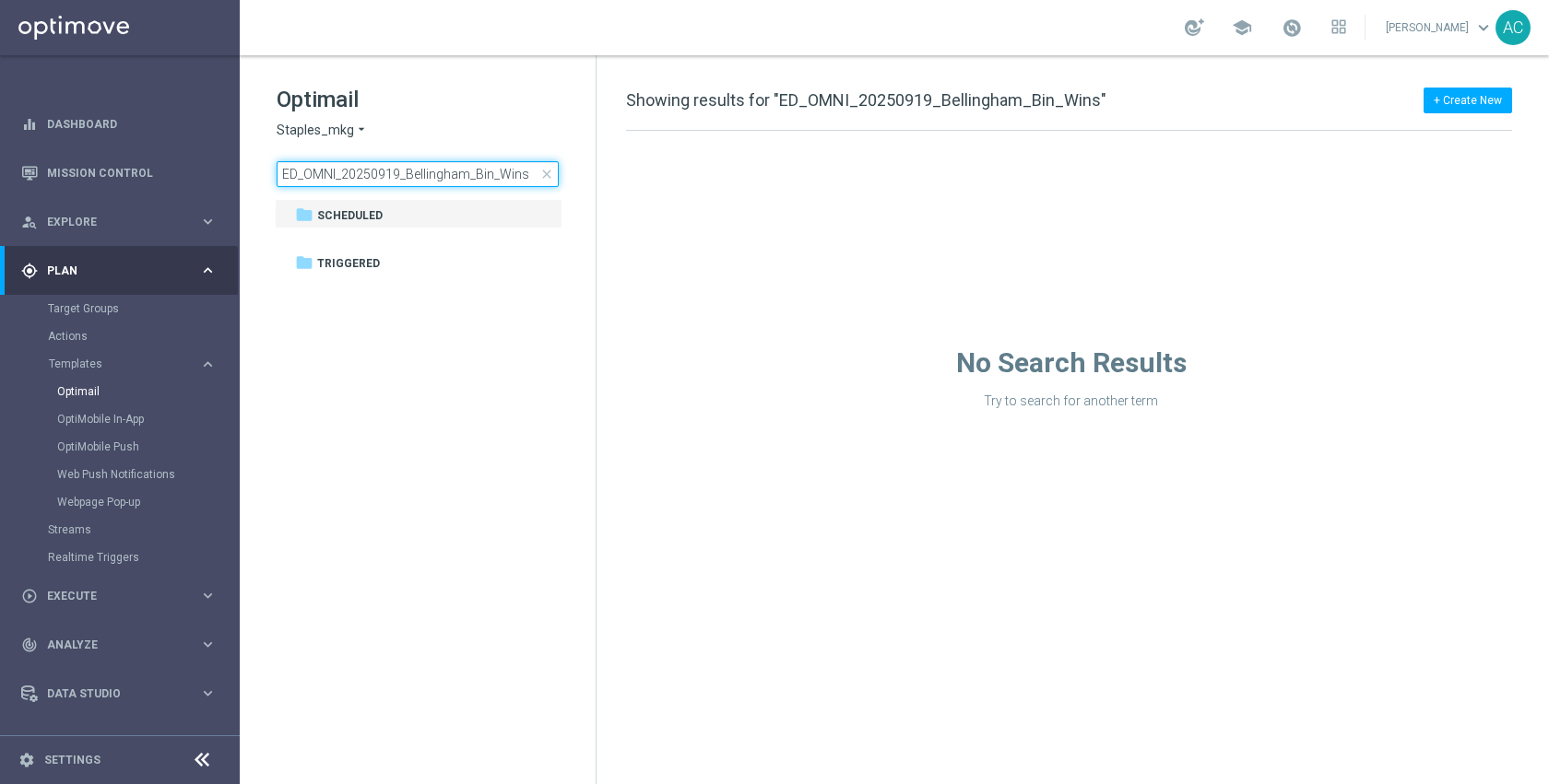
click at [425, 178] on input "ED_OMNI_20250919_Bellingham_Bin_Wins" at bounding box center [417, 174] width 282 height 26
click at [438, 176] on input "ED_OMNI_20250919_Bellingham_Bin_Wins" at bounding box center [417, 174] width 282 height 26
drag, startPoint x: 467, startPoint y: 179, endPoint x: 406, endPoint y: 181, distance: 61.0
click at [406, 181] on input "ED_OMNI_20250919_Bellingham_Bin_Wins" at bounding box center [417, 174] width 282 height 26
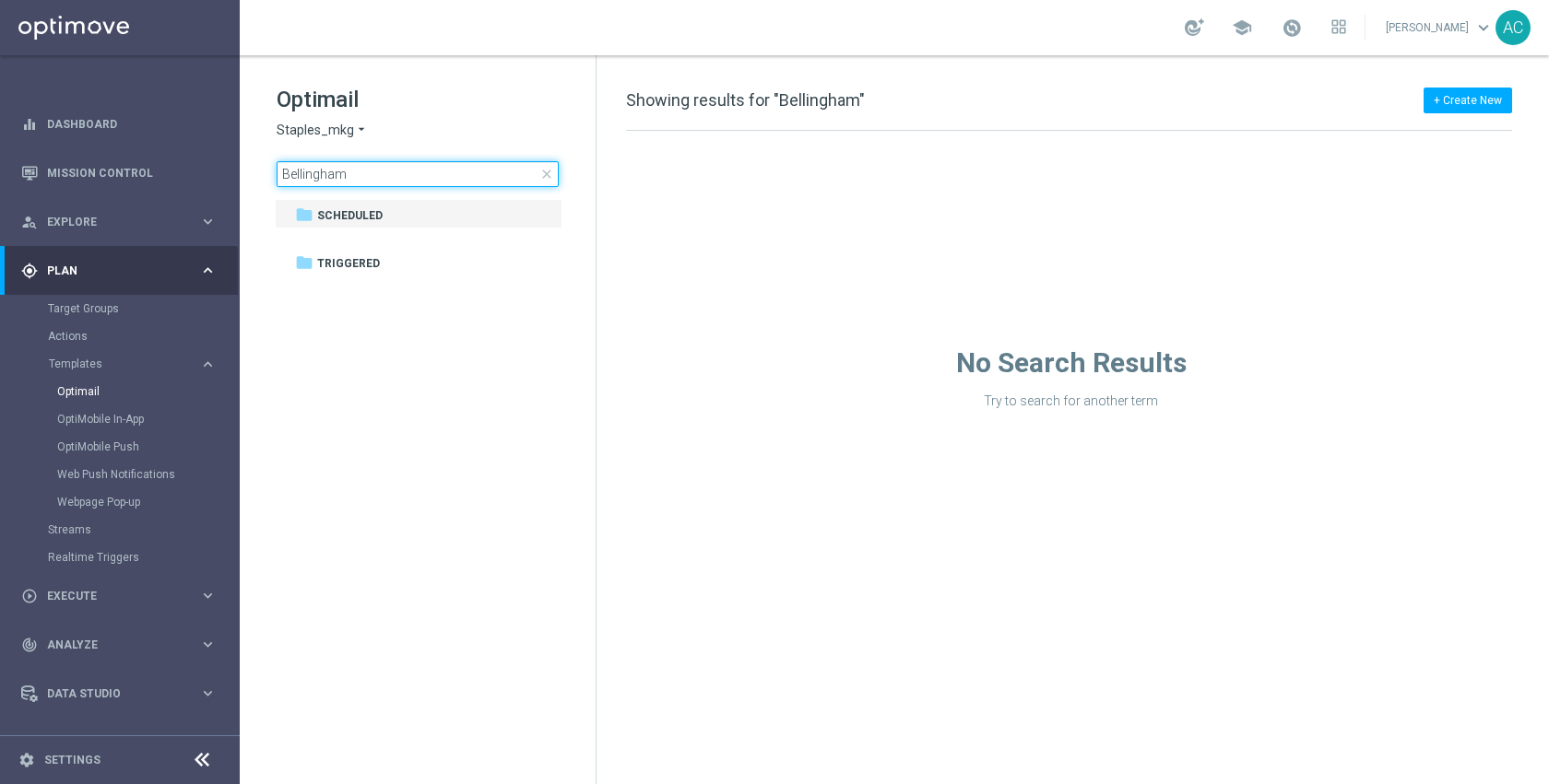
type input "Bellingham"
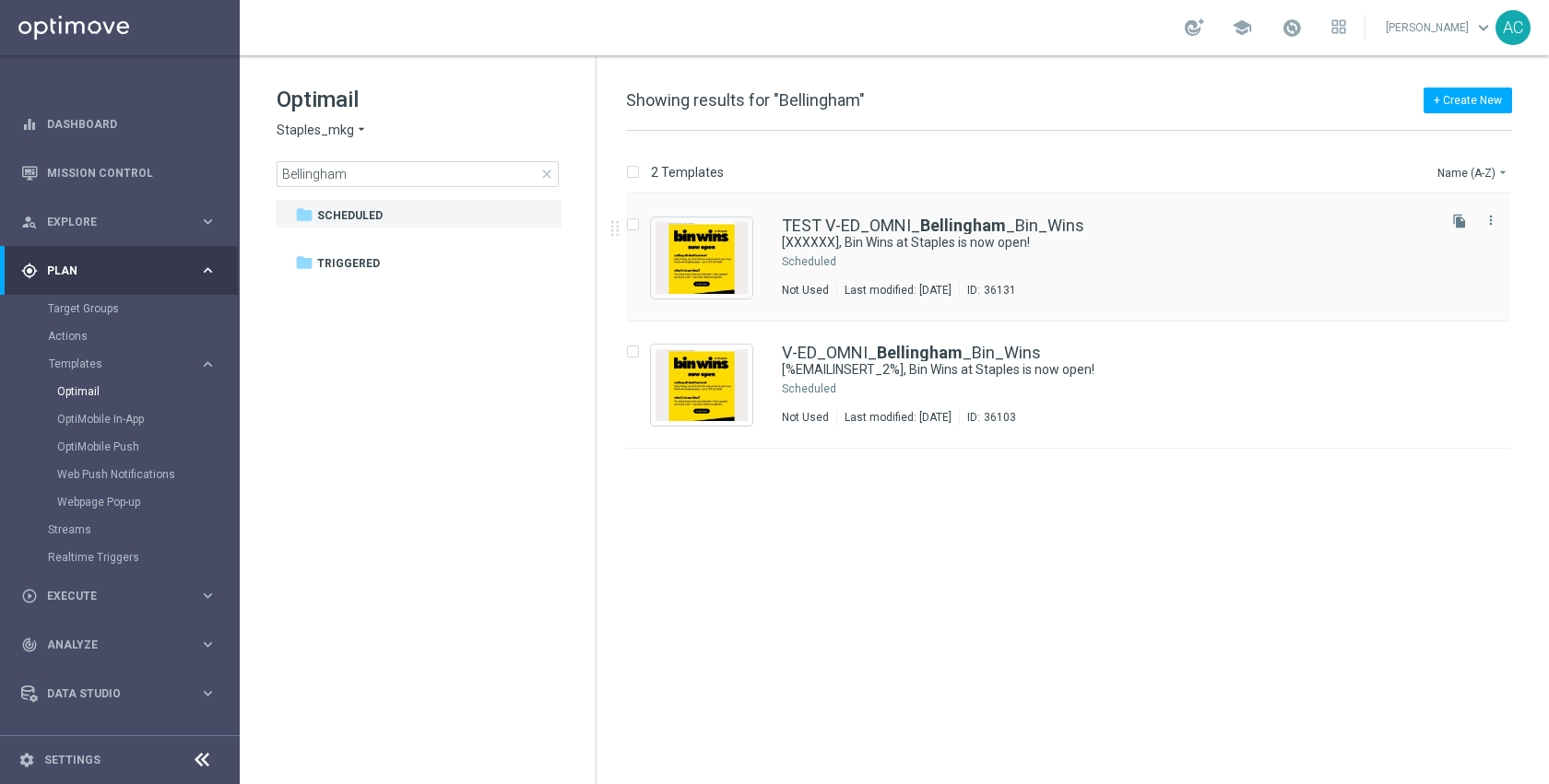
click at [1028, 265] on div "Press SPACE to select this row." at bounding box center [1137, 262] width 594 height 15
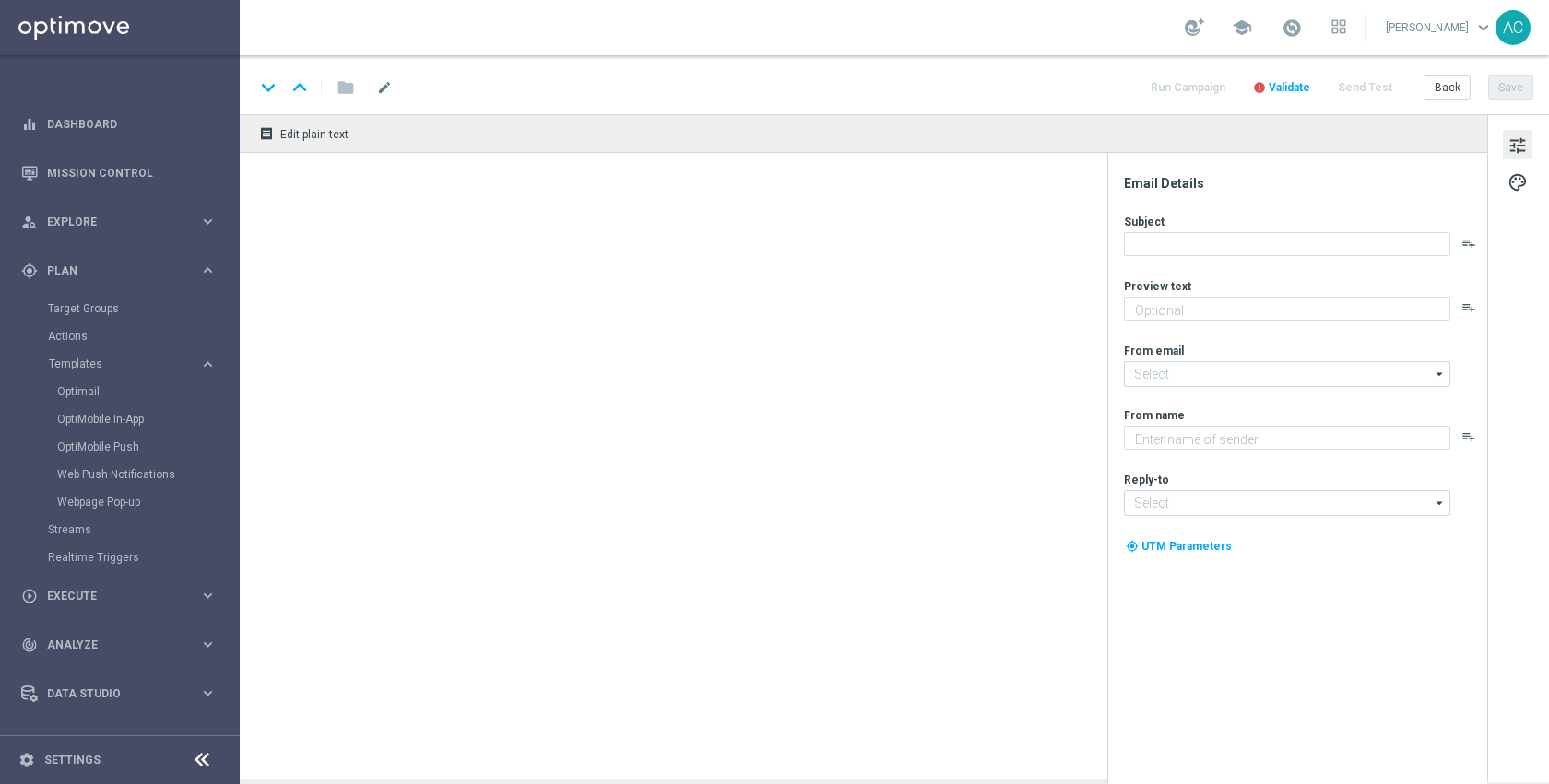
type textarea "Discover up to 75% off retail"
type textarea "Staples"
type input "staples@connected.staples.com"
type input "info@staples.com"
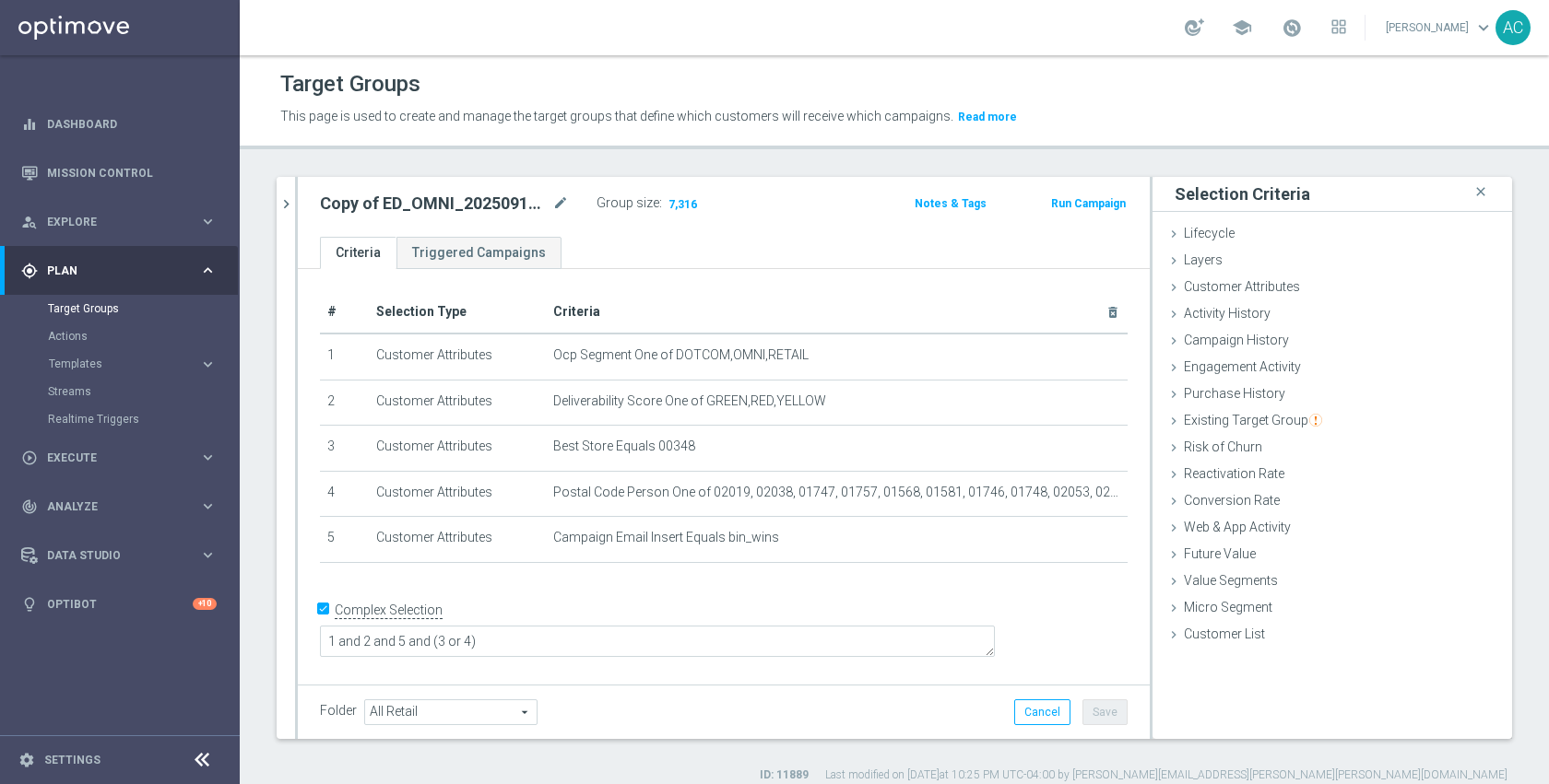
click at [86, 372] on accordion "Templates keyboard_arrow_right Optimail OptiMobile In-App OptiMobile Push Web P…" at bounding box center [142, 364] width 190 height 28
click at [85, 371] on button "Templates keyboard_arrow_right" at bounding box center [132, 364] width 170 height 15
click at [82, 392] on link "Optimail" at bounding box center [125, 392] width 135 height 15
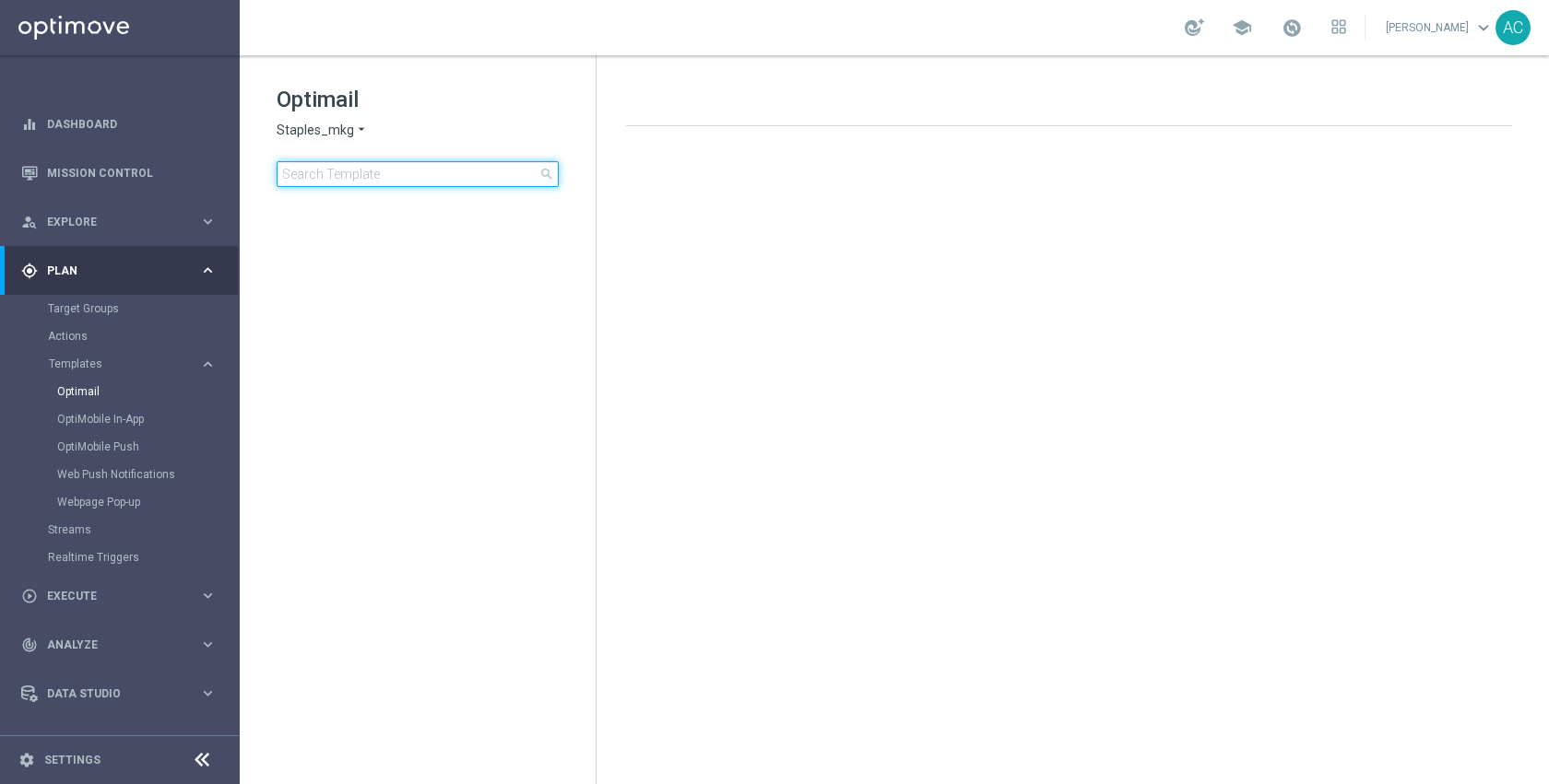
click at [425, 176] on input at bounding box center [417, 174] width 282 height 26
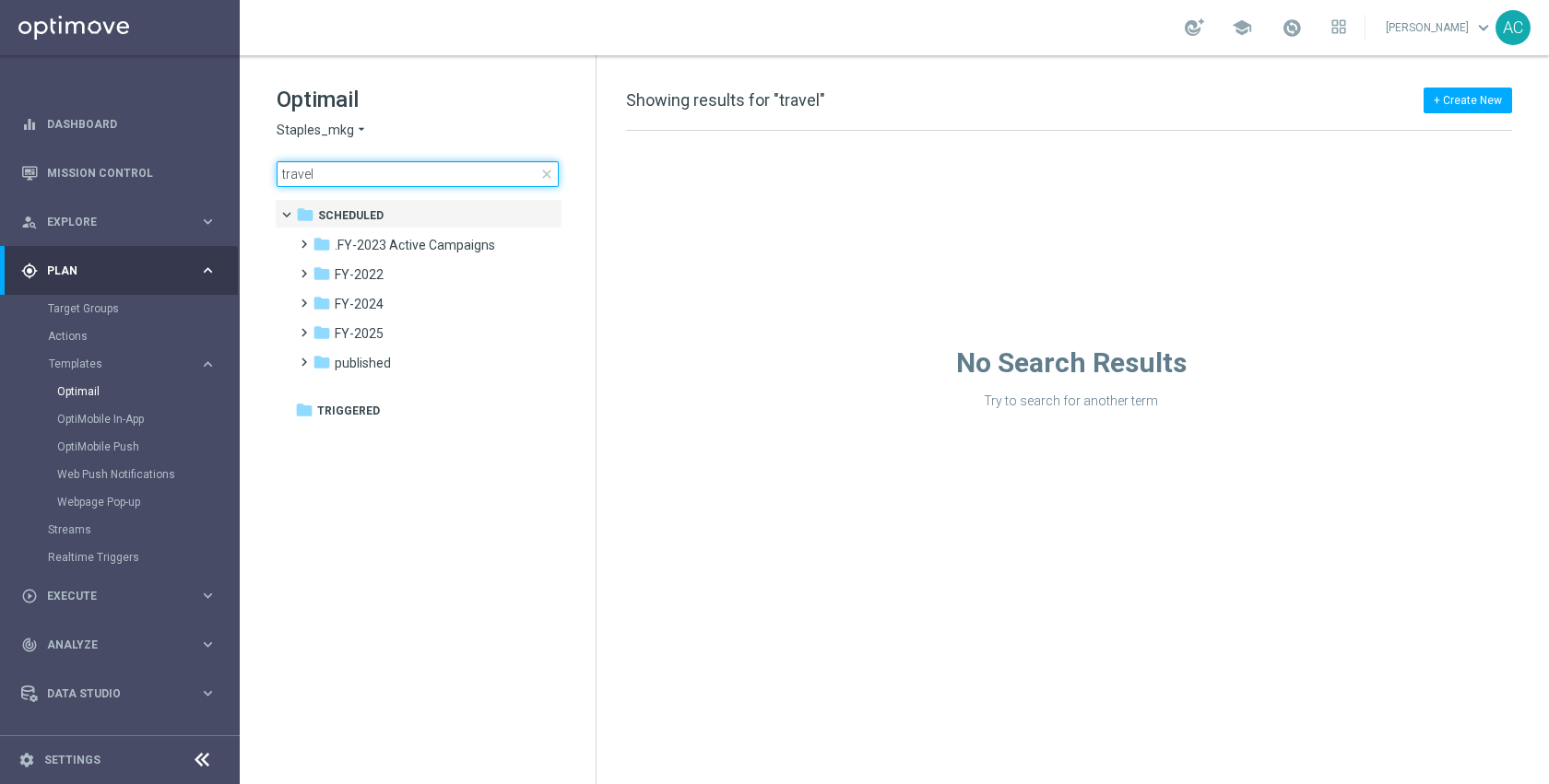
click at [466, 178] on input "travel" at bounding box center [417, 174] width 282 height 26
type input "travel"
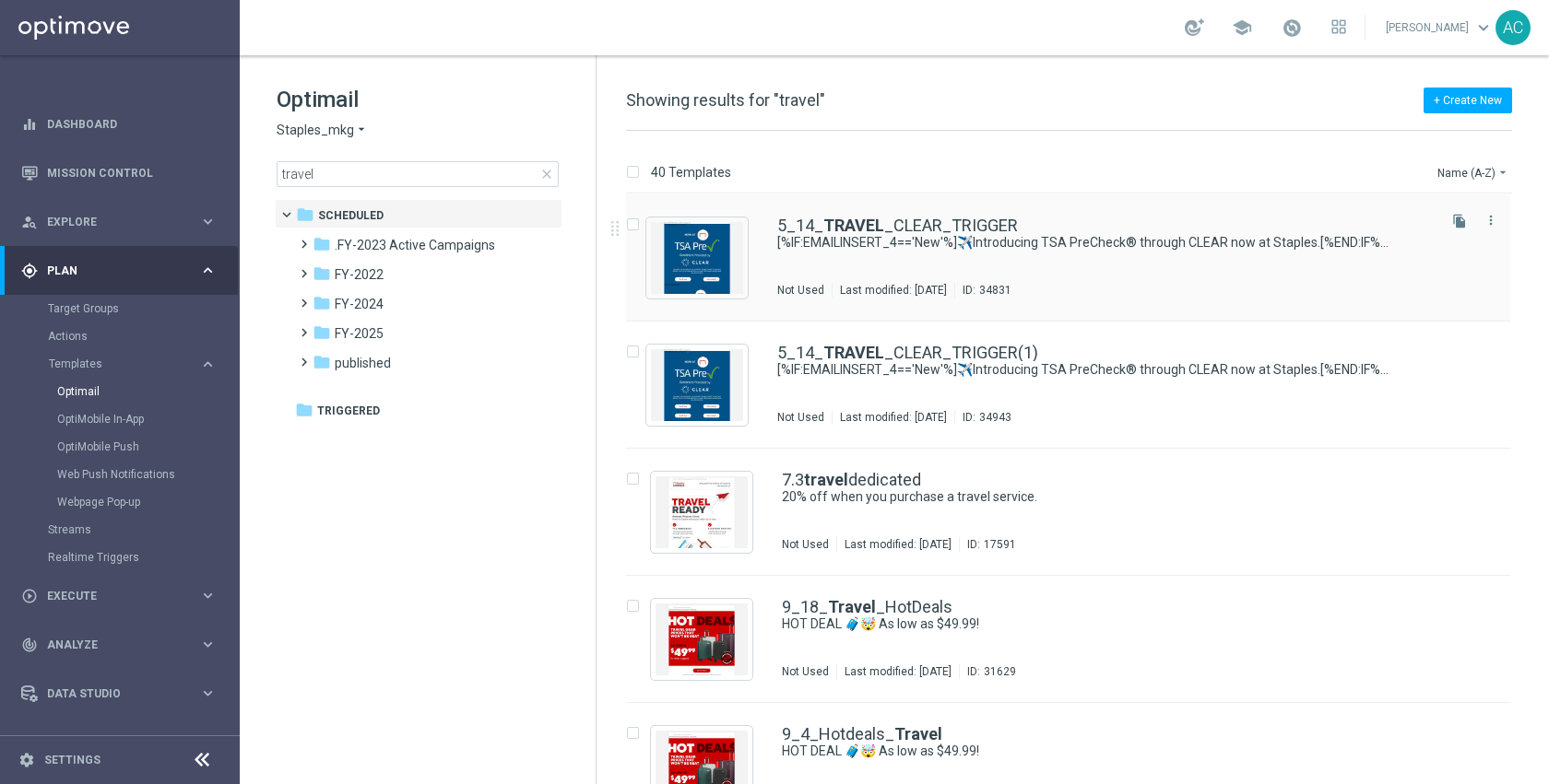
click at [941, 252] on div "5_14_ TRAVEL _CLEAR_TRIGGER [%IF:EMAILINSERT_4=='New'%]✈️Introducing TSA PreChe…" at bounding box center [1106, 258] width 656 height 81
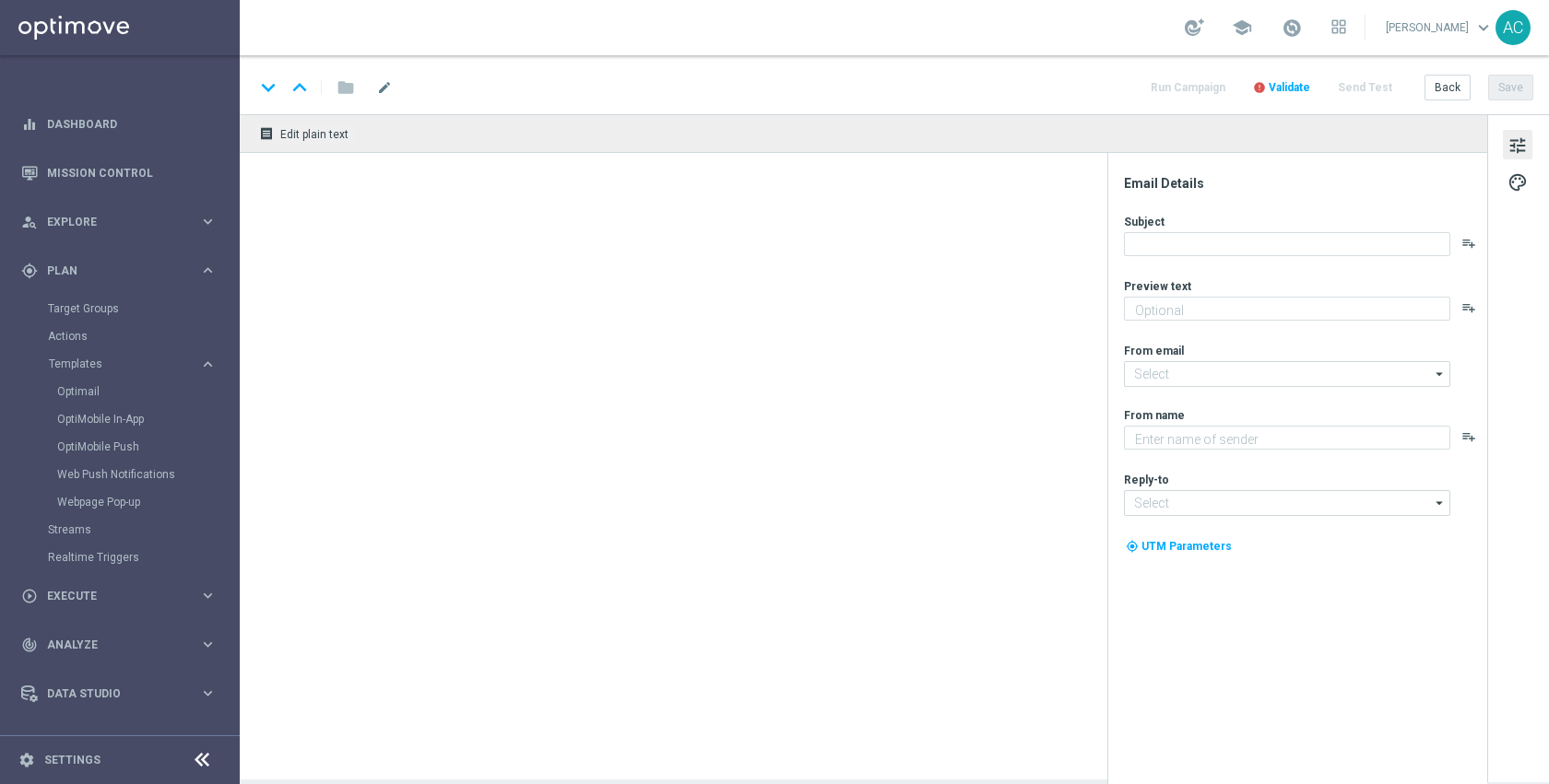
type textarea "[%IF:EMAILINSERT_4=='New'%]Fly through security.[%END:IF%][%ELSE%]Make security…"
type input "[EMAIL_ADDRESS][DOMAIN_NAME]"
type textarea "Staples"
type input "[EMAIL_ADDRESS][DOMAIN_NAME]"
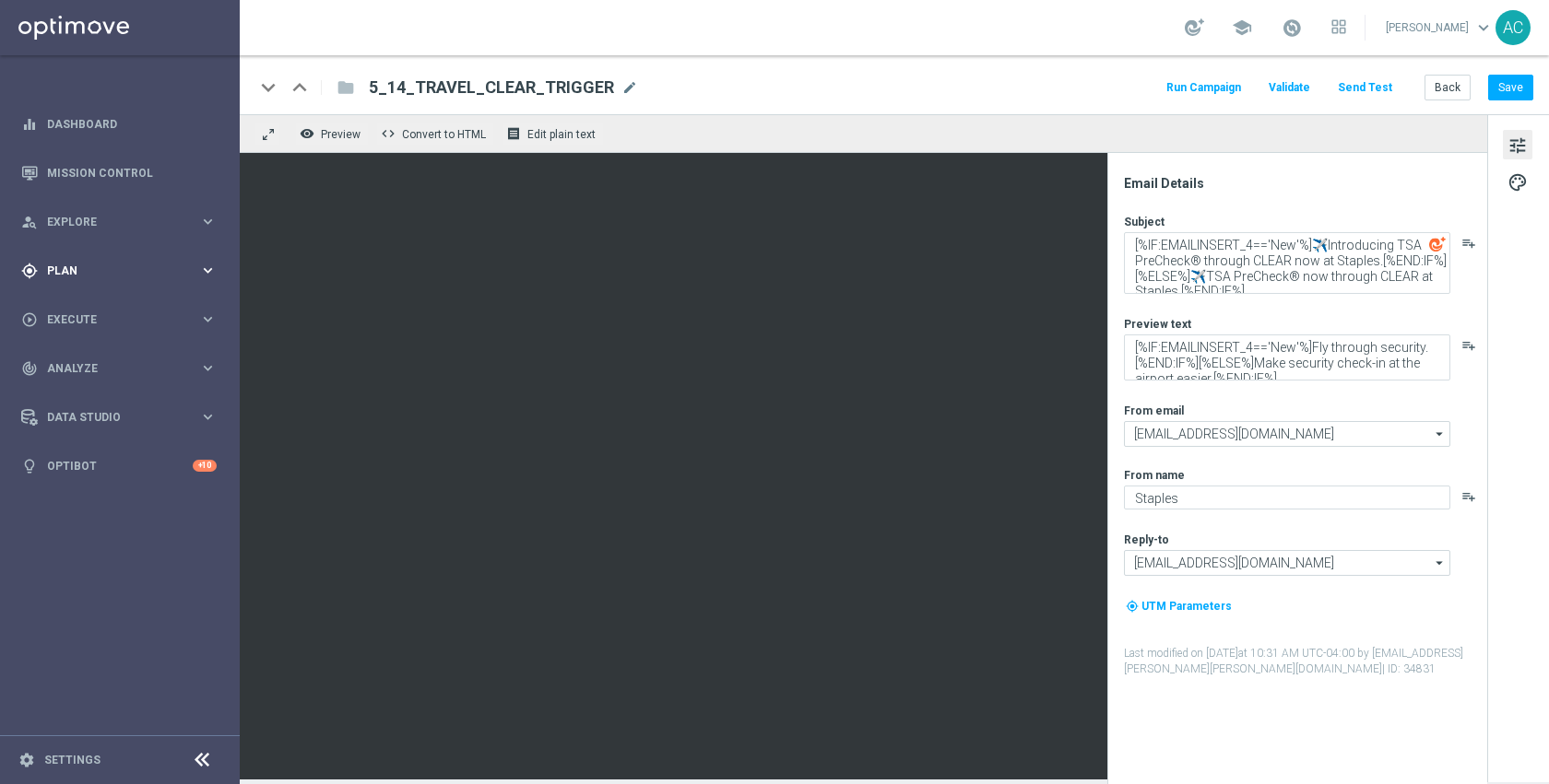
click at [96, 273] on span "Plan" at bounding box center [123, 271] width 152 height 11
click at [83, 309] on link "Target Groups" at bounding box center [120, 309] width 144 height 15
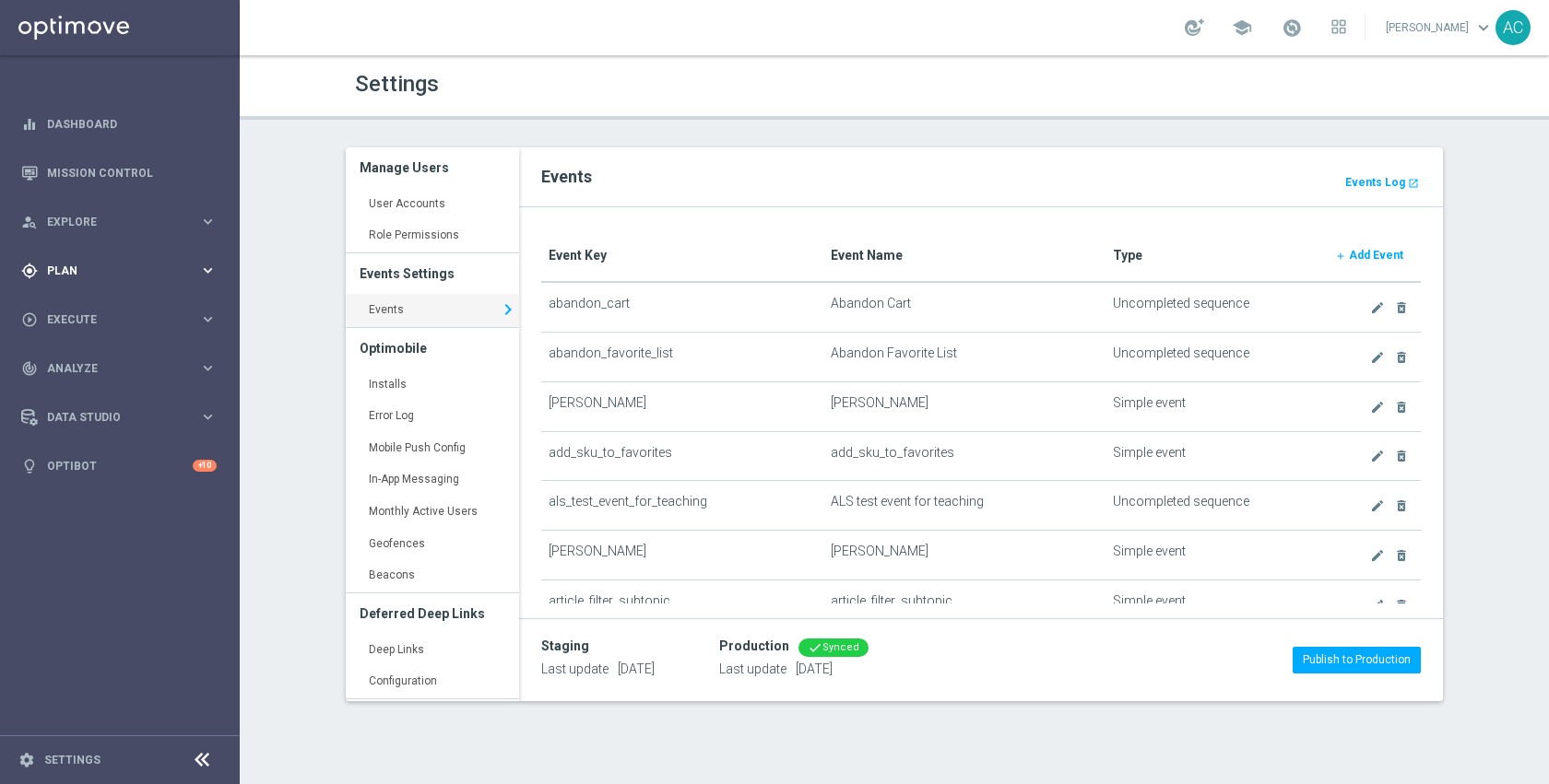
click at [83, 274] on span "Plan" at bounding box center [123, 271] width 152 height 11
click at [88, 304] on link "Target Groups" at bounding box center [120, 309] width 144 height 15
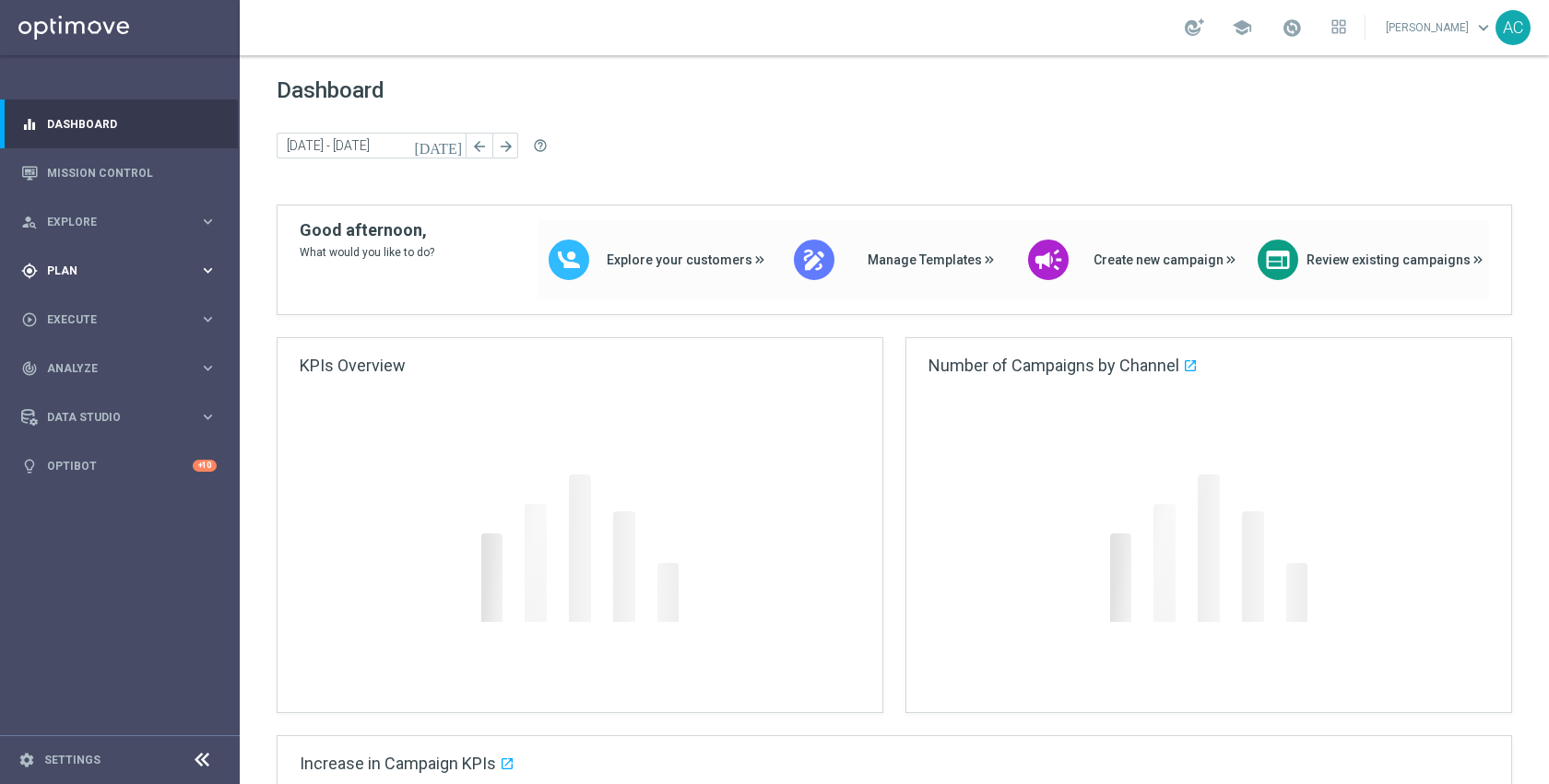
click at [82, 280] on div "gps_fixed Plan keyboard_arrow_right" at bounding box center [119, 271] width 238 height 49
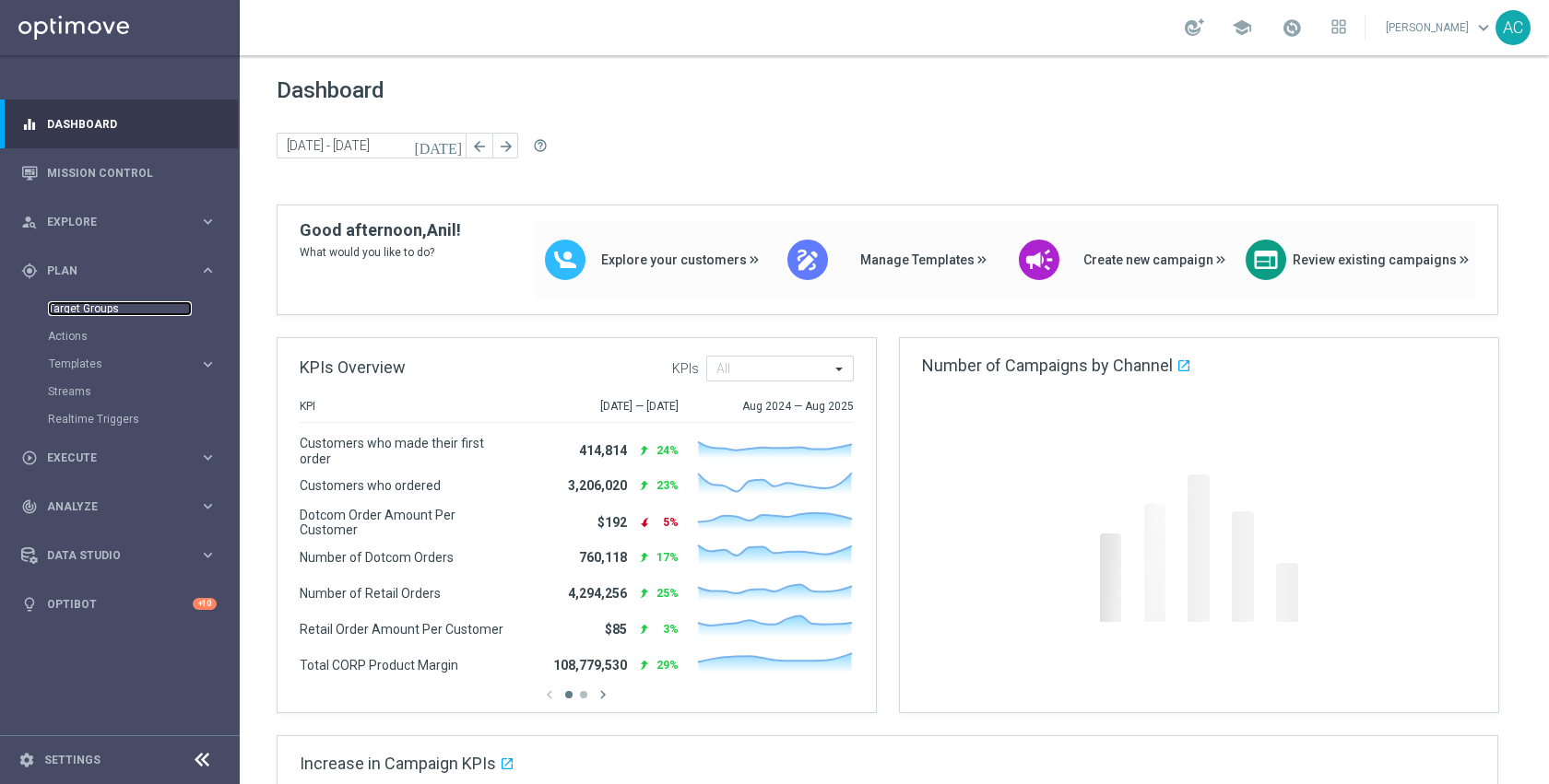
click at [91, 304] on link "Target Groups" at bounding box center [120, 309] width 144 height 15
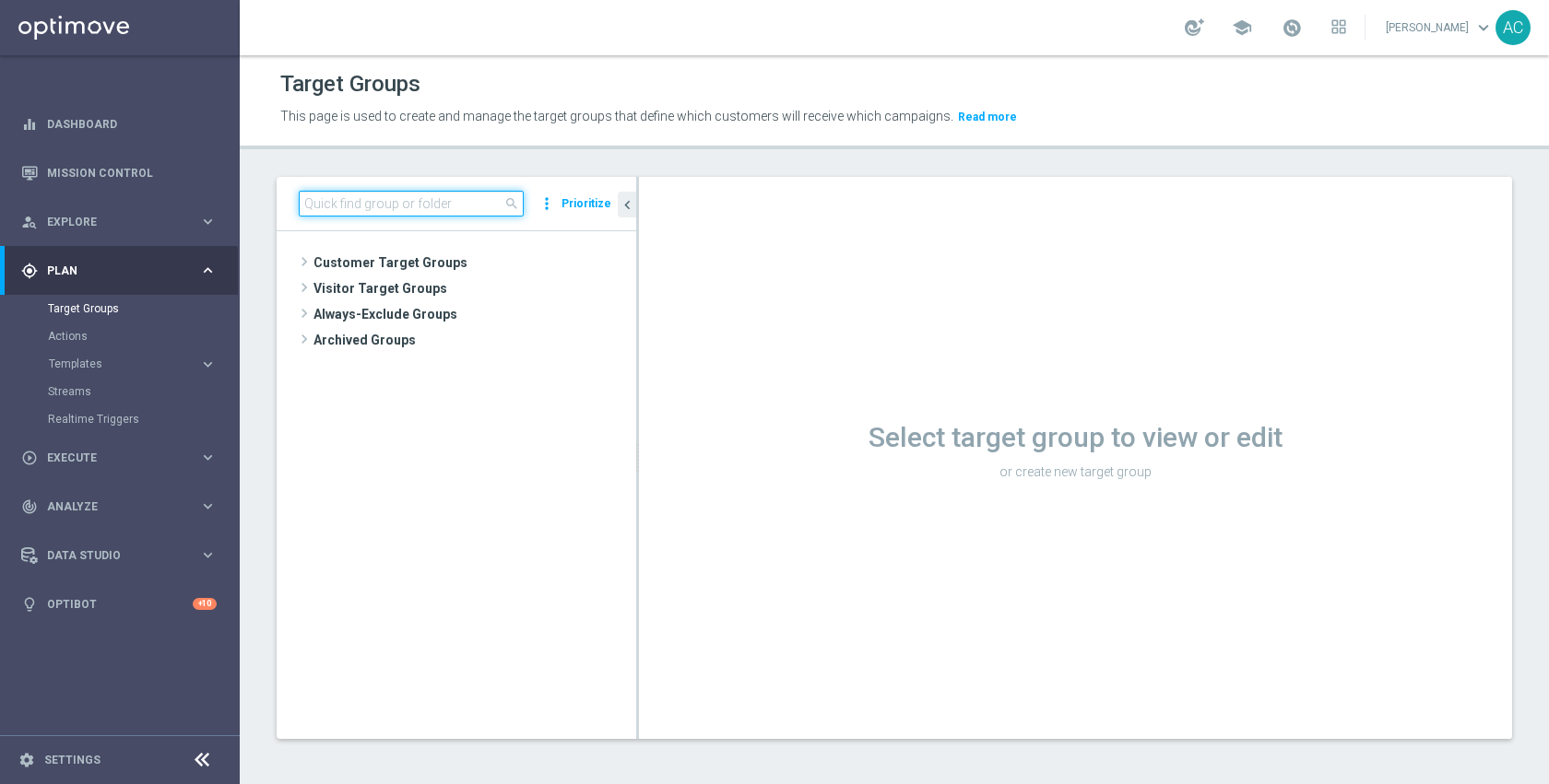
click at [446, 210] on input at bounding box center [411, 204] width 225 height 26
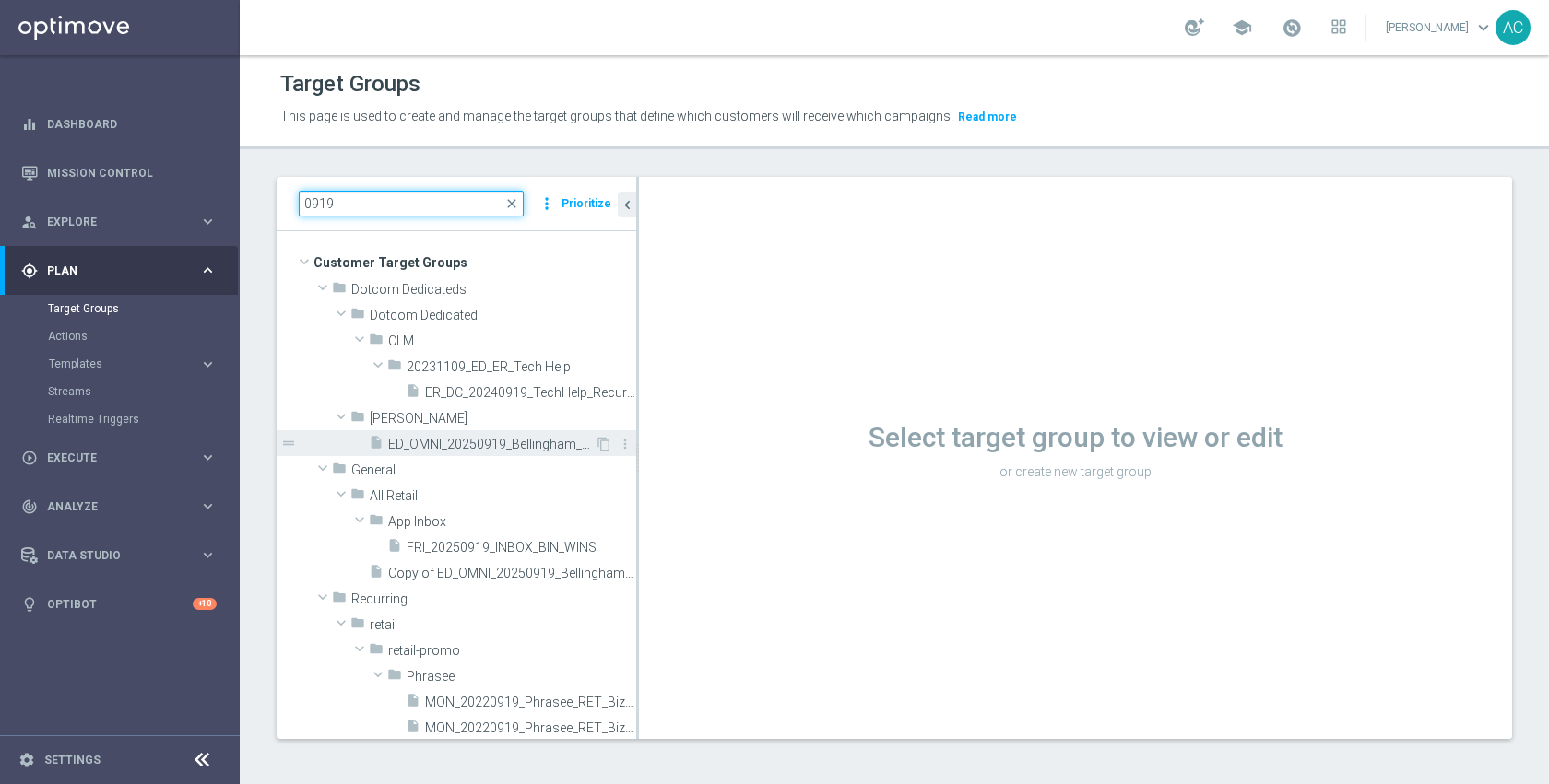
type input "0919"
click at [497, 448] on span "ED_OMNI_20250919_Bellingham_Bin_Wins" at bounding box center [491, 444] width 206 height 16
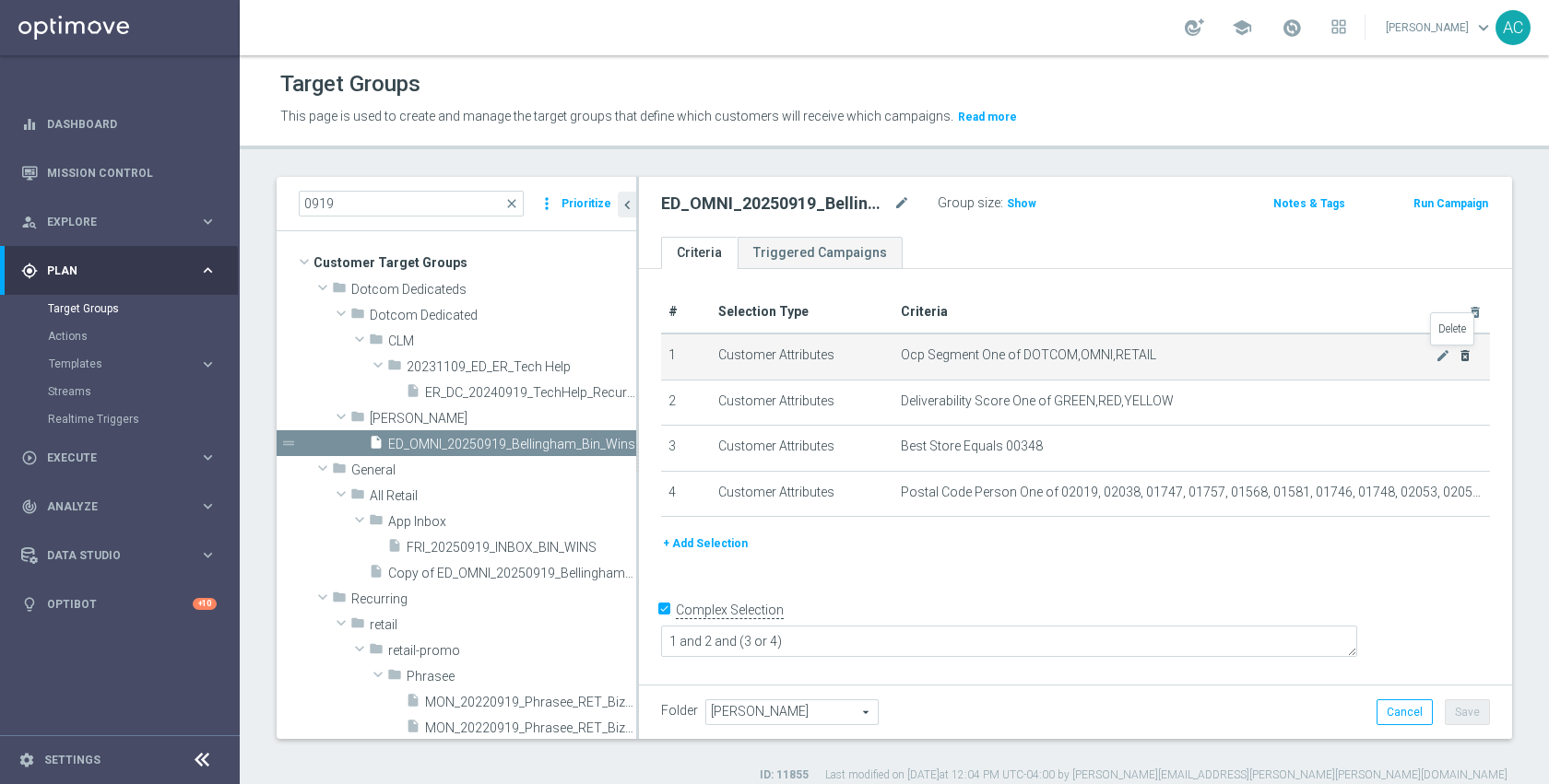
click at [1458, 354] on icon "delete_forever" at bounding box center [1466, 356] width 15 height 15
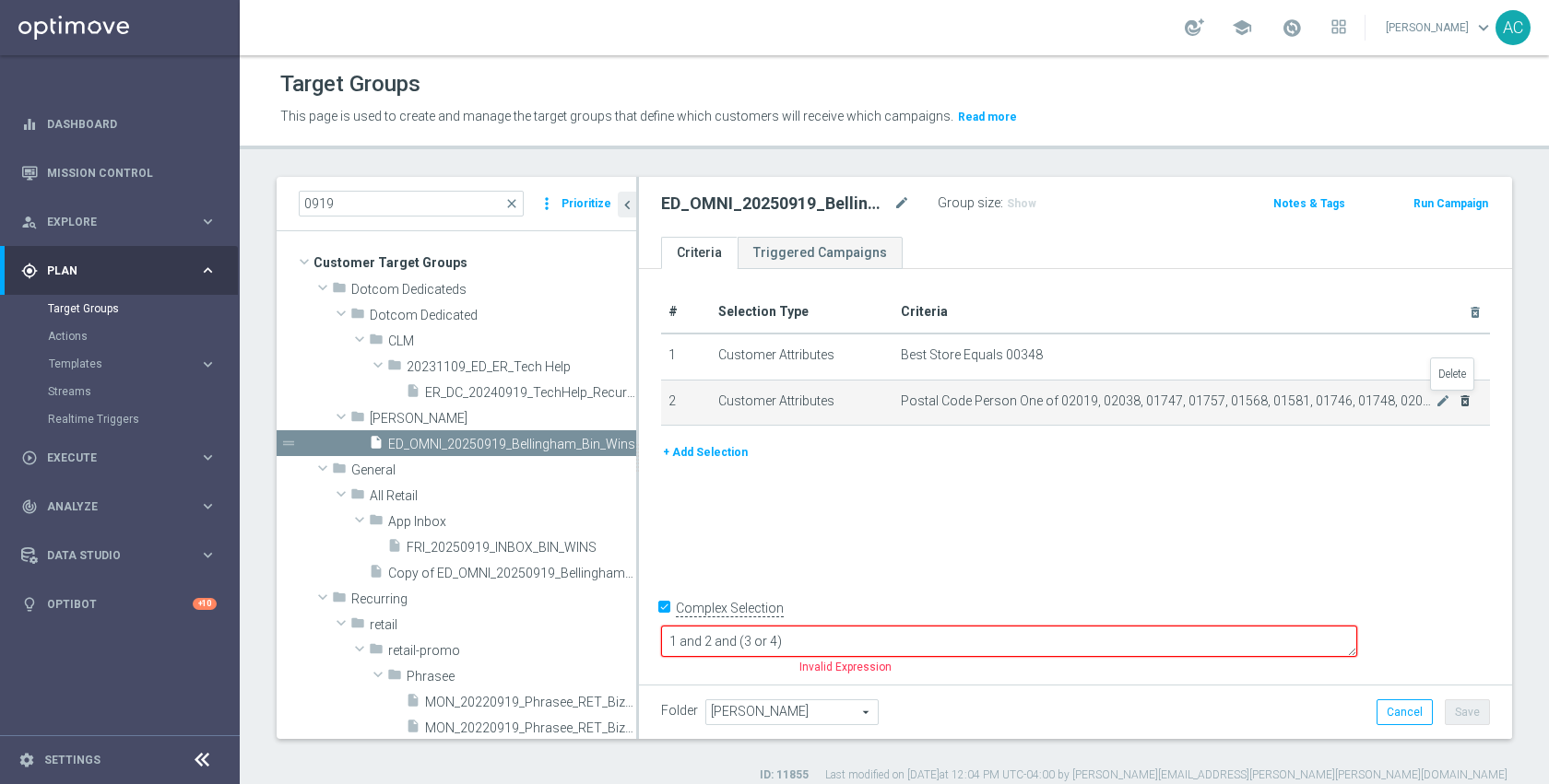
click at [1458, 401] on icon "delete_forever" at bounding box center [1466, 401] width 15 height 15
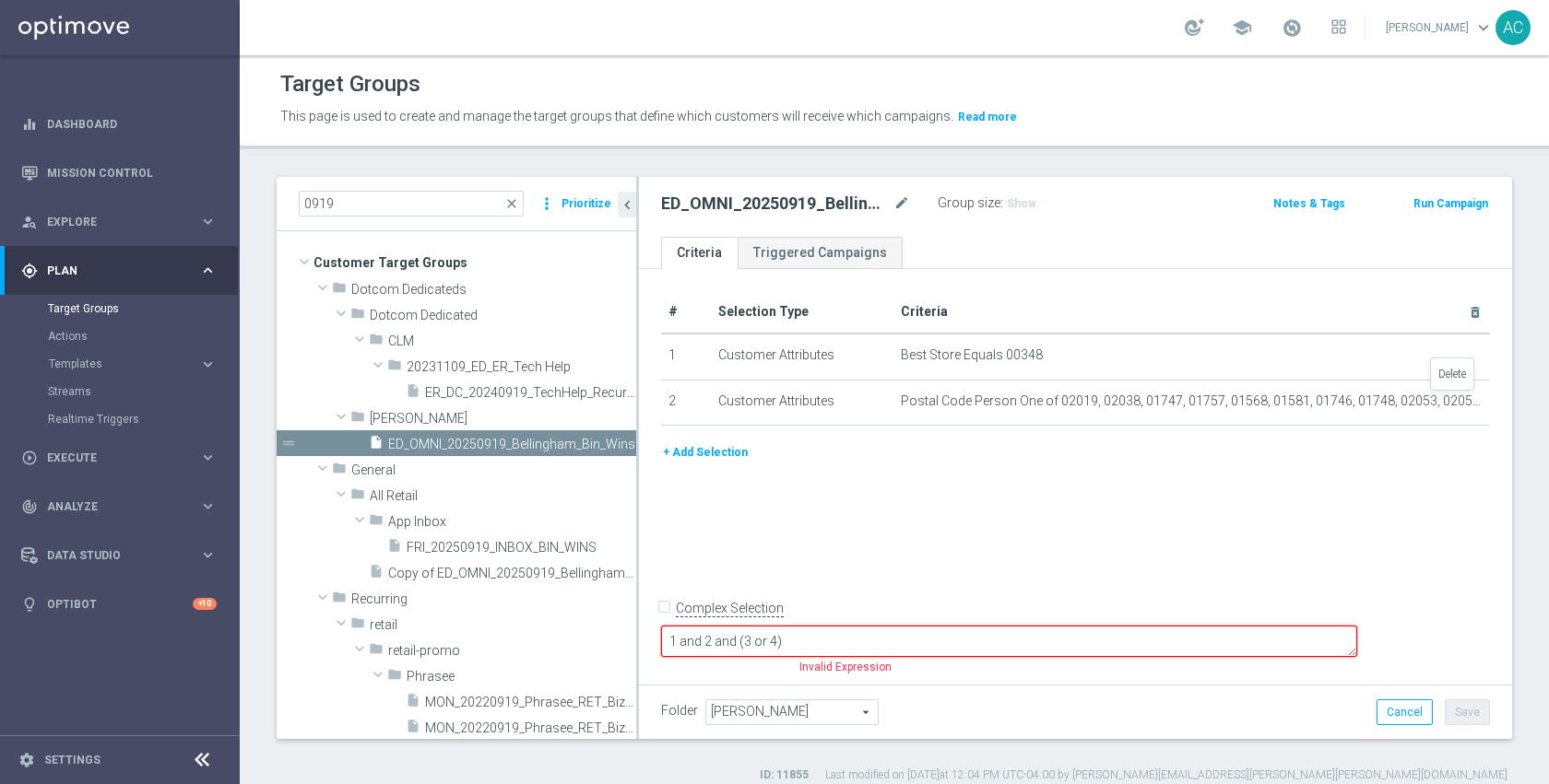
checkbox input "false"
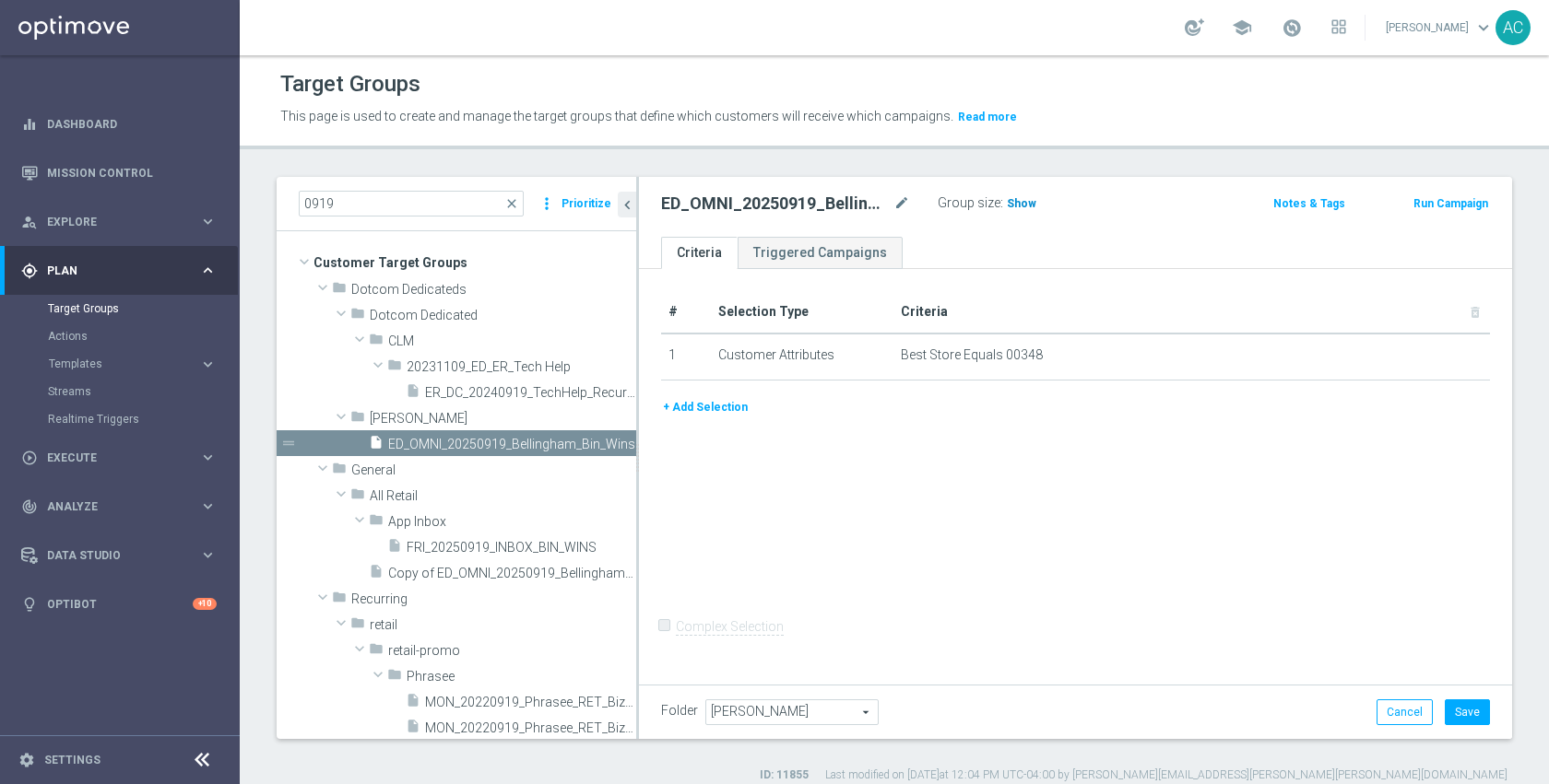
click at [1008, 202] on span "Show" at bounding box center [1021, 204] width 29 height 13
click at [1057, 439] on div "# Selection Type Criteria delete_forever 1 Customer Attributes Best Store Equal…" at bounding box center [1076, 474] width 873 height 411
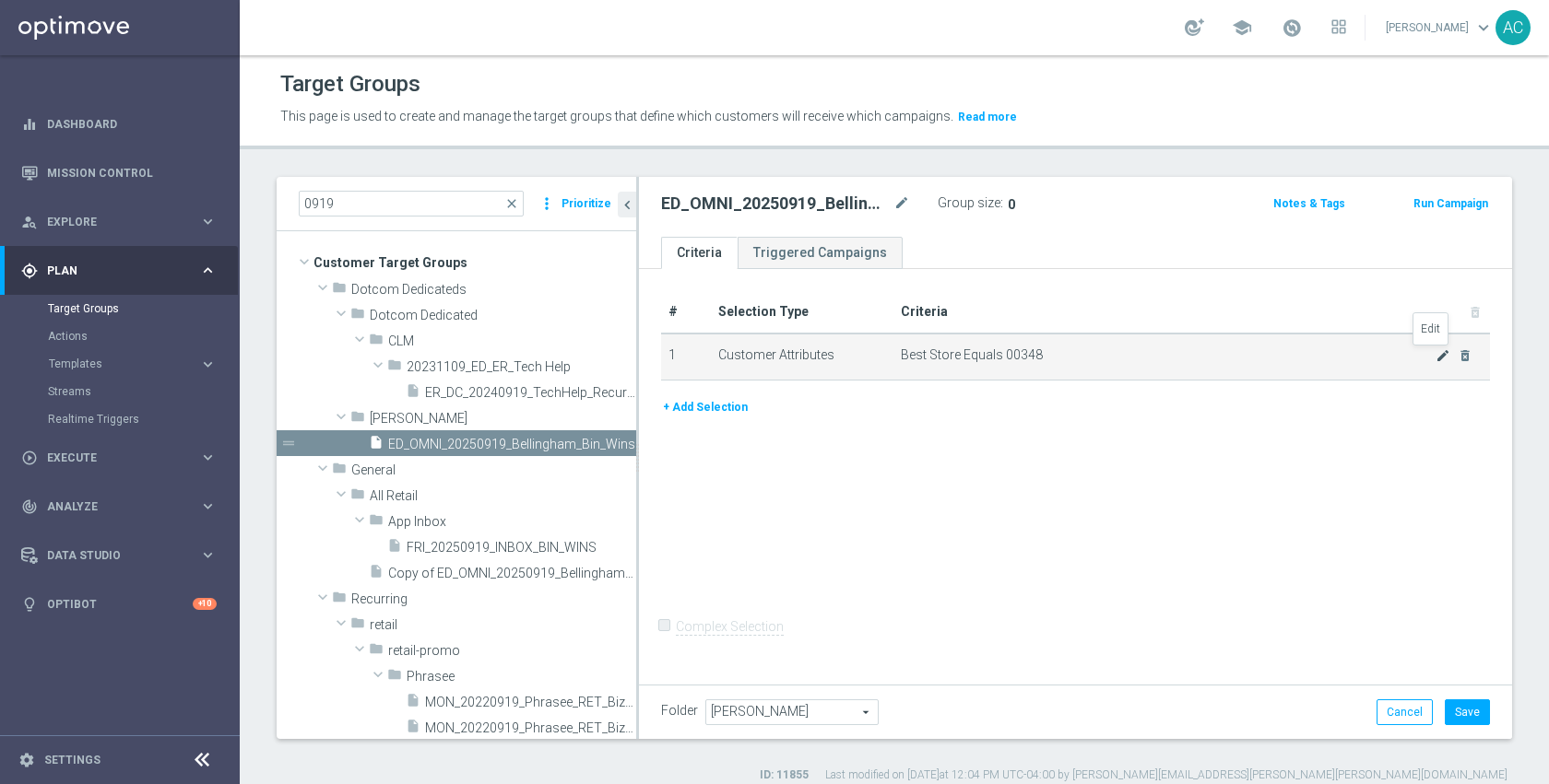
click at [1436, 354] on icon "mode_edit" at bounding box center [1443, 356] width 15 height 15
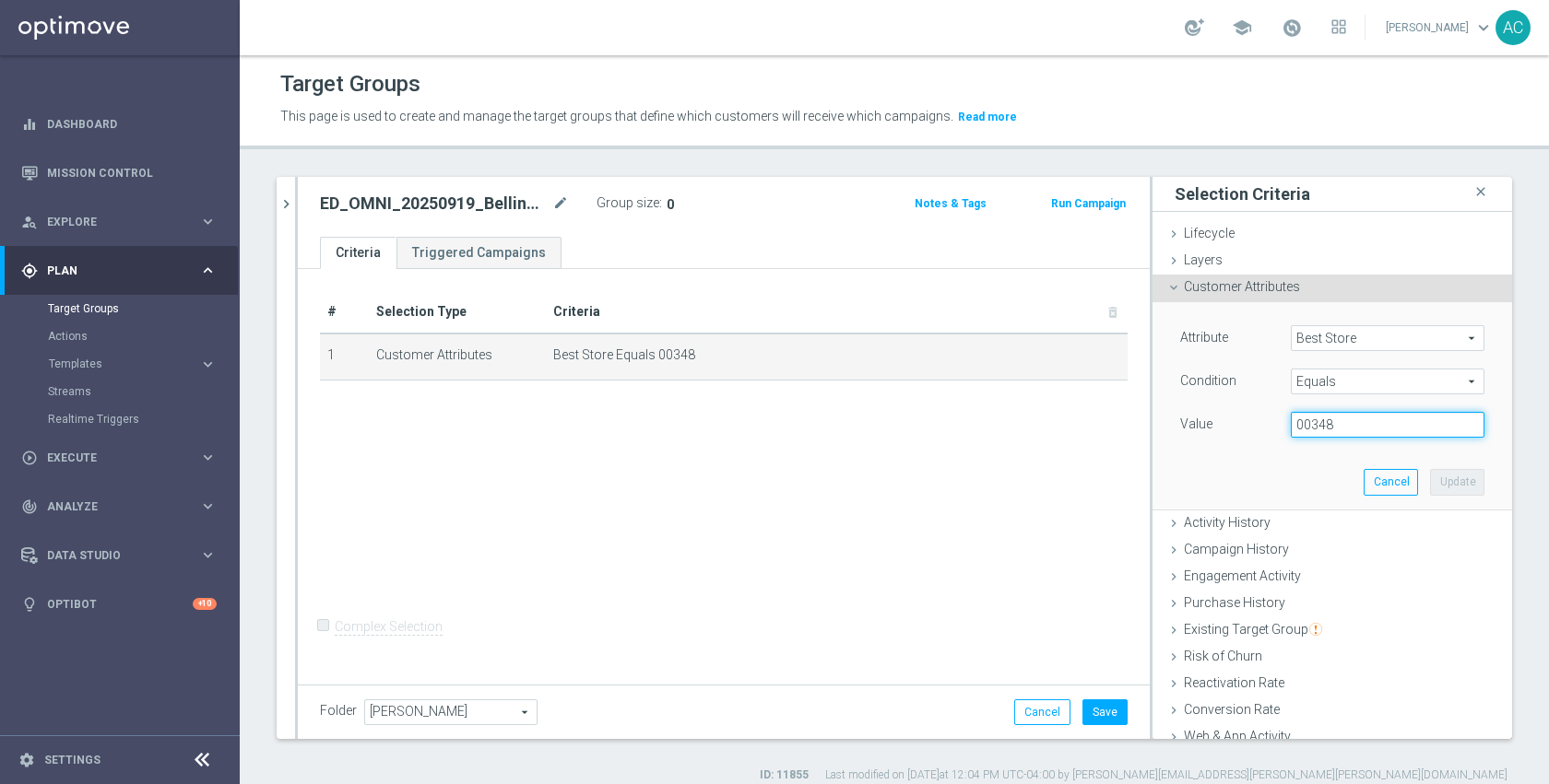
drag, startPoint x: 1340, startPoint y: 425, endPoint x: 1290, endPoint y: 432, distance: 50.5
click at [1291, 432] on input "00348" at bounding box center [1388, 425] width 194 height 26
type input "00001"
click at [1430, 480] on button "Update" at bounding box center [1457, 482] width 54 height 26
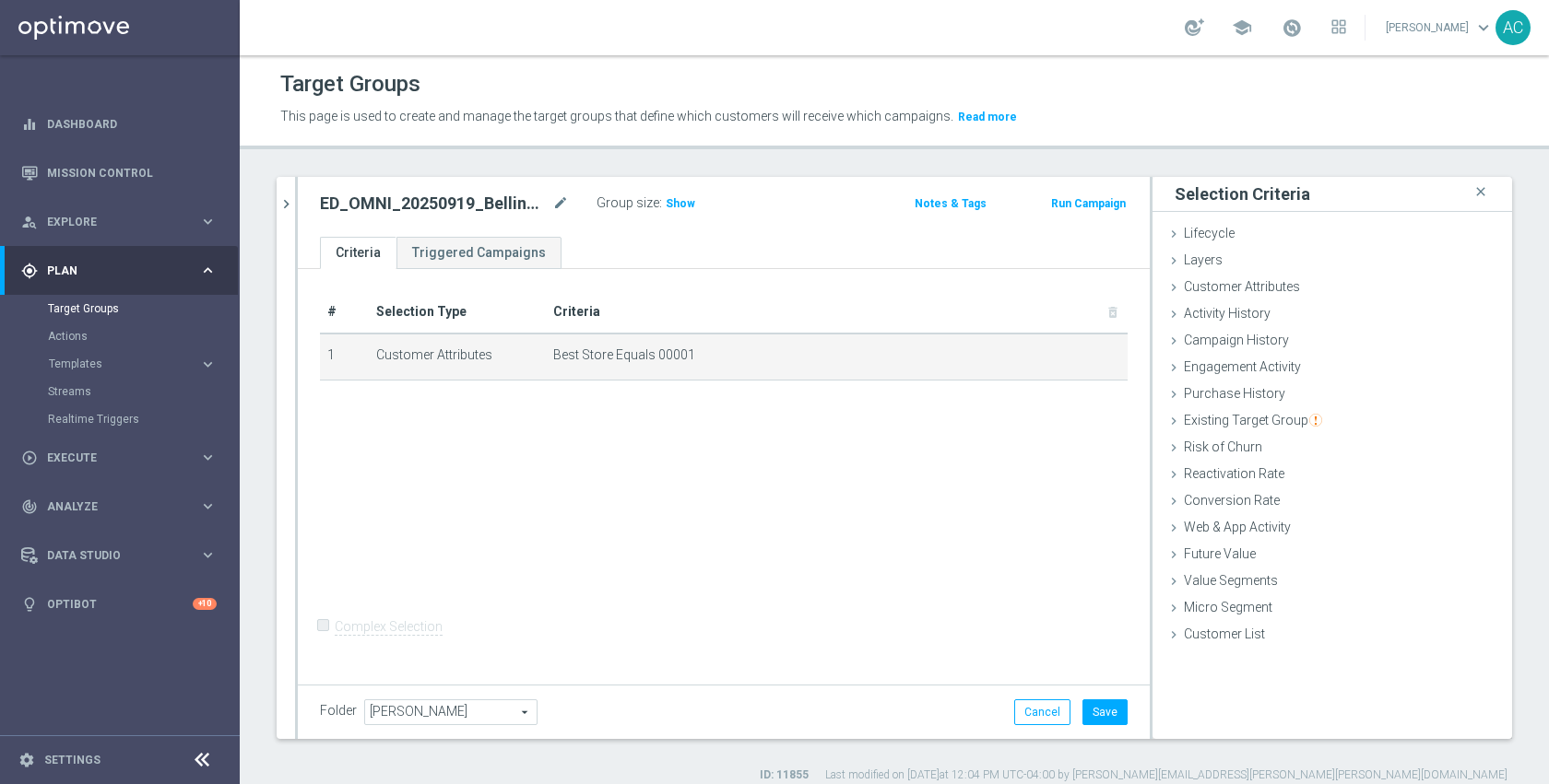
click at [678, 205] on span "Show" at bounding box center [680, 204] width 29 height 13
click at [808, 490] on div "# Selection Type Criteria delete_forever 1 Customer Attributes Best Store Equal…" at bounding box center [723, 474] width 852 height 411
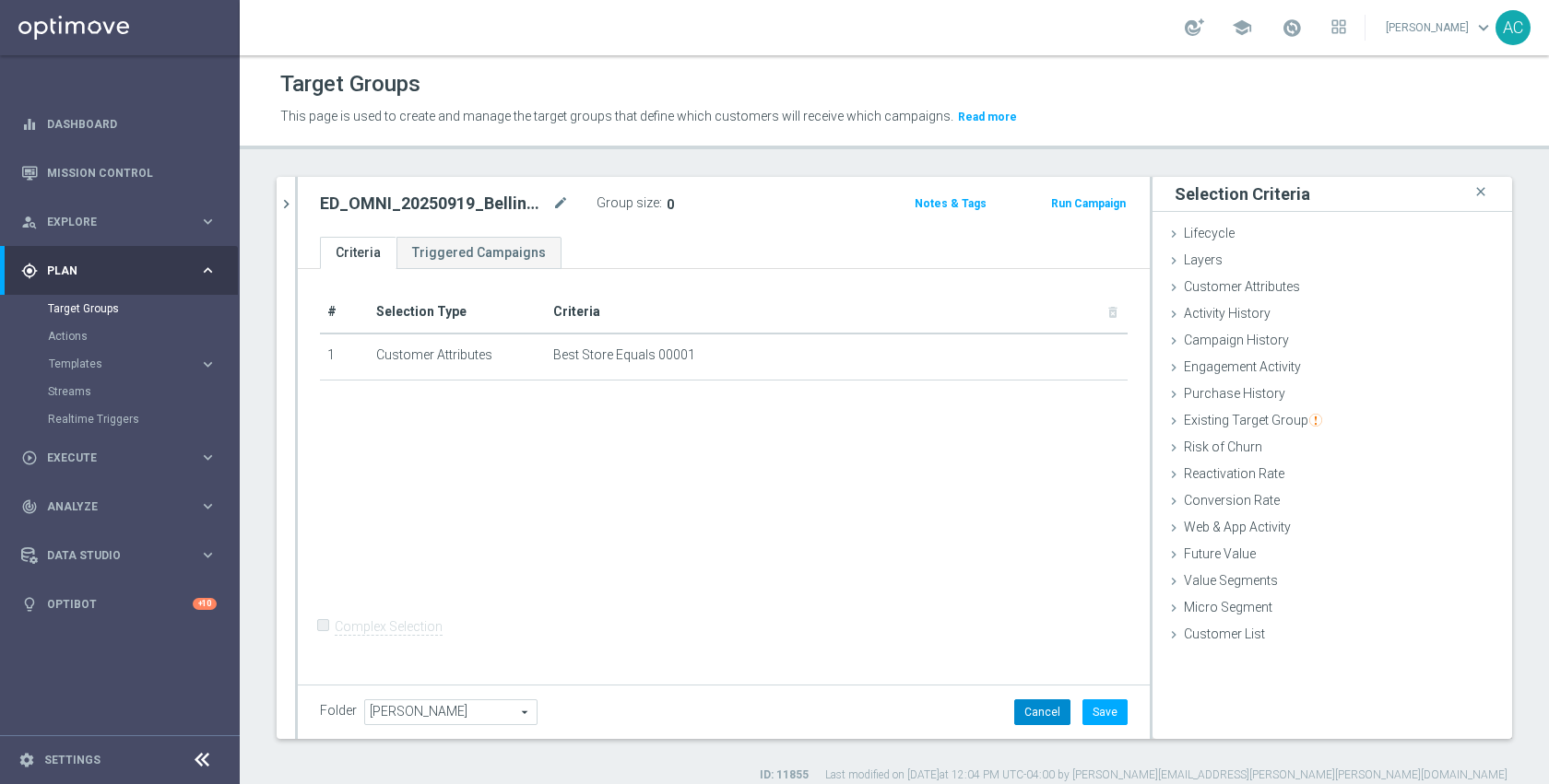
click at [1024, 711] on button "Cancel" at bounding box center [1043, 713] width 56 height 26
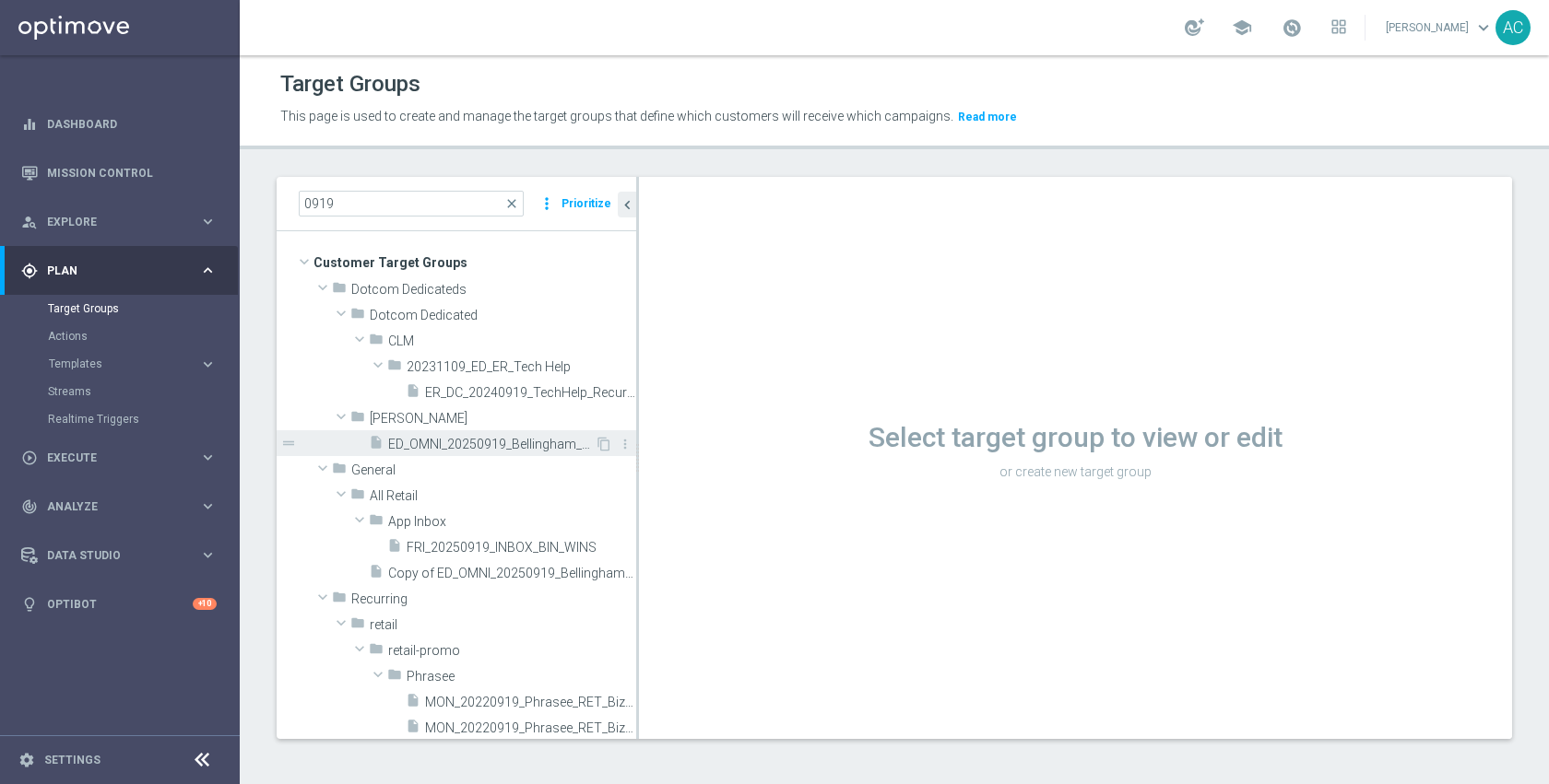
click at [489, 447] on span "ED_OMNI_20250919_Bellingham_Bin_Wins" at bounding box center [491, 444] width 206 height 16
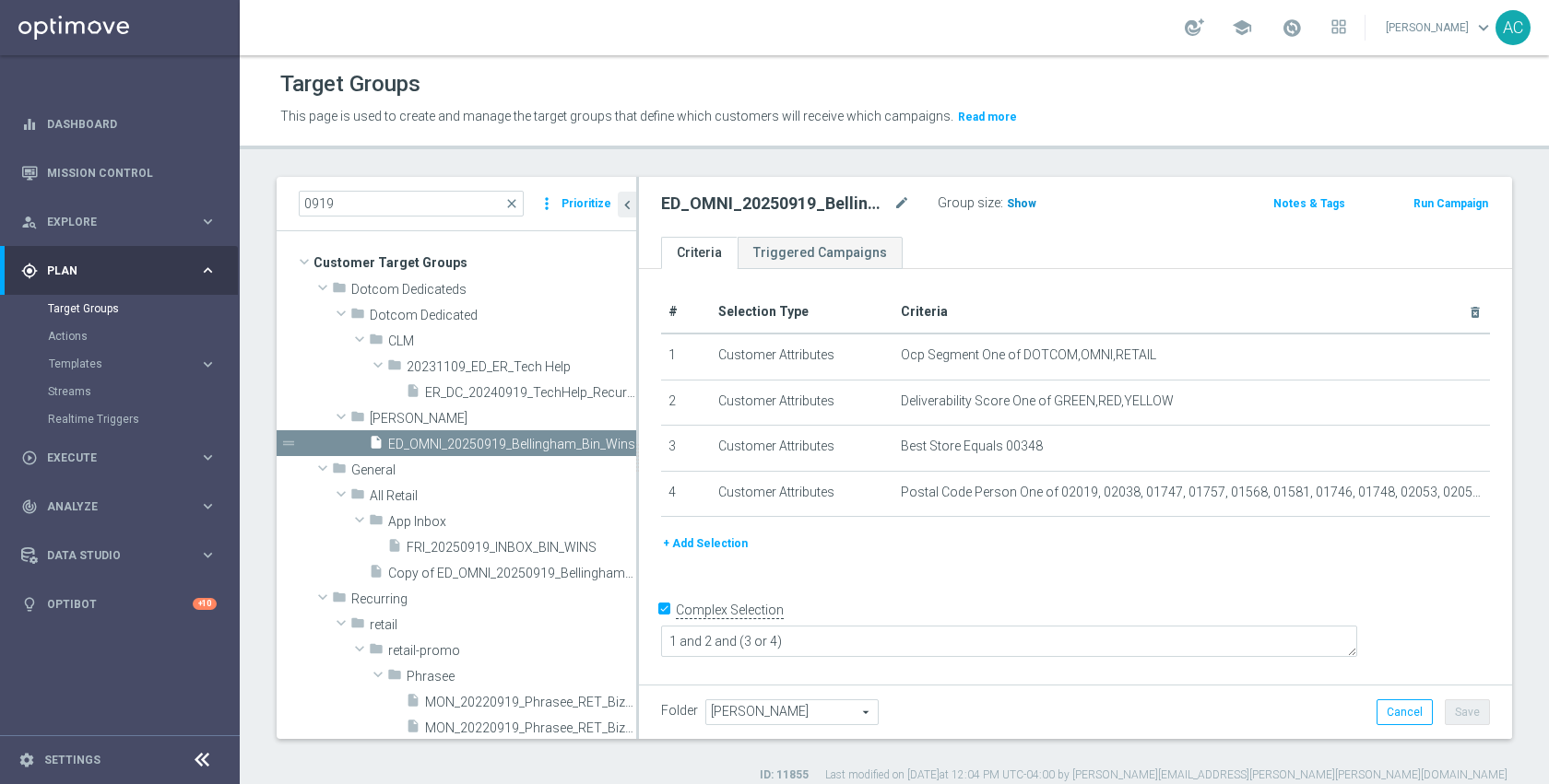
click at [1014, 210] on h3 "Show" at bounding box center [1021, 204] width 33 height 21
click at [1033, 200] on span "16,134" at bounding box center [1027, 206] width 38 height 18
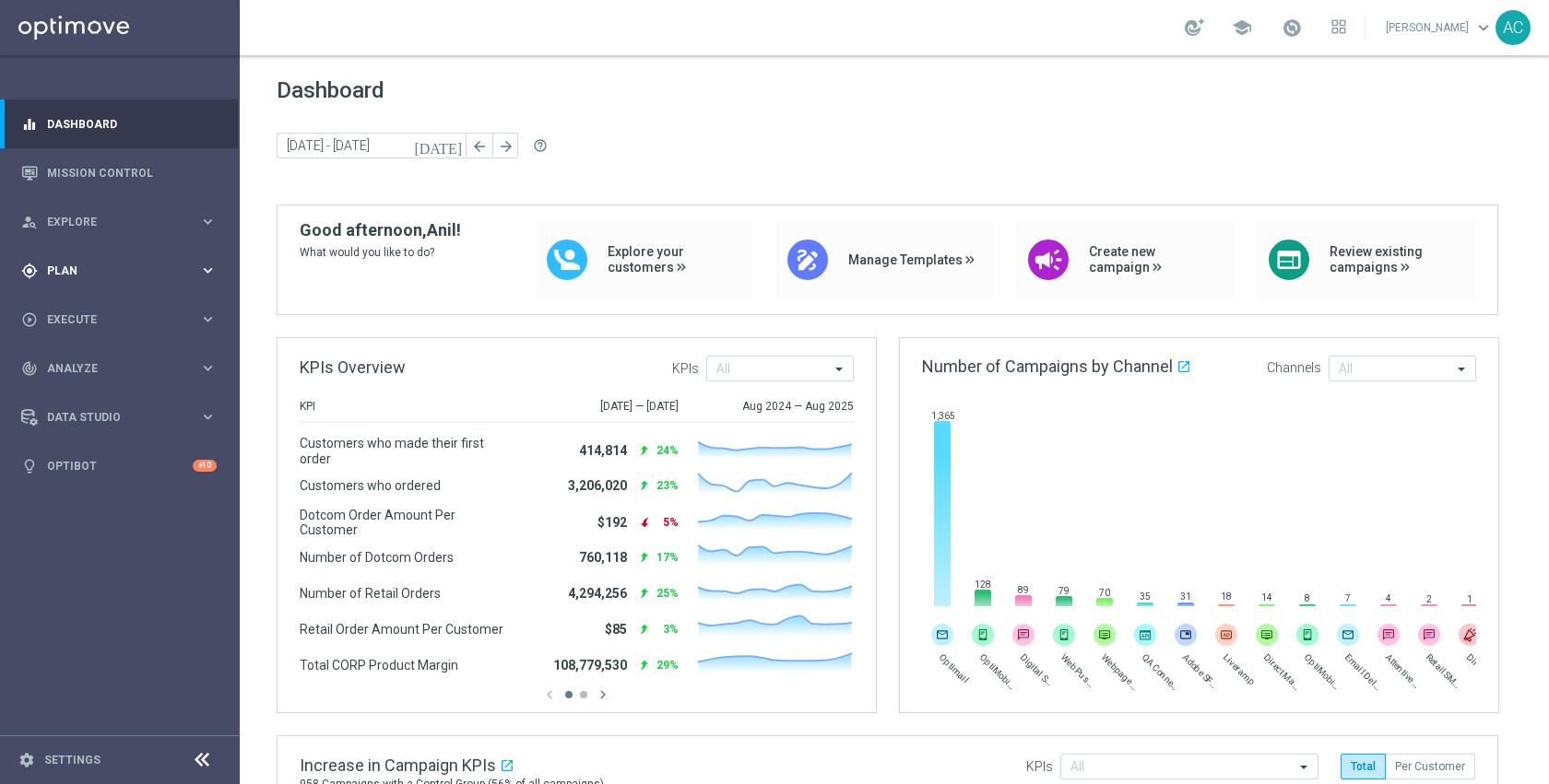
click at [112, 265] on span "Plan" at bounding box center [123, 271] width 152 height 11
click at [101, 302] on link "Target Groups" at bounding box center [120, 309] width 144 height 15
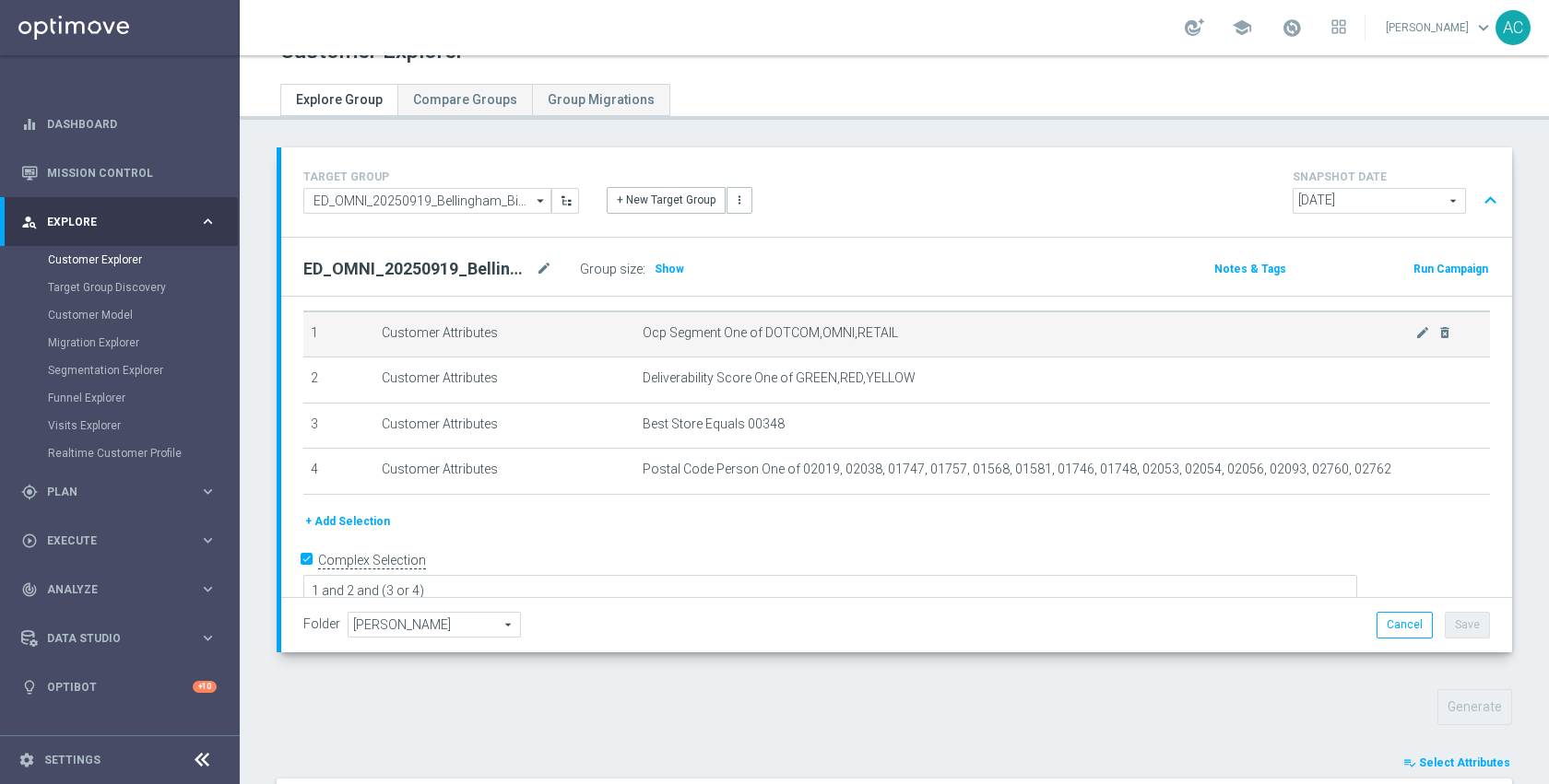
scroll to position [429, 0]
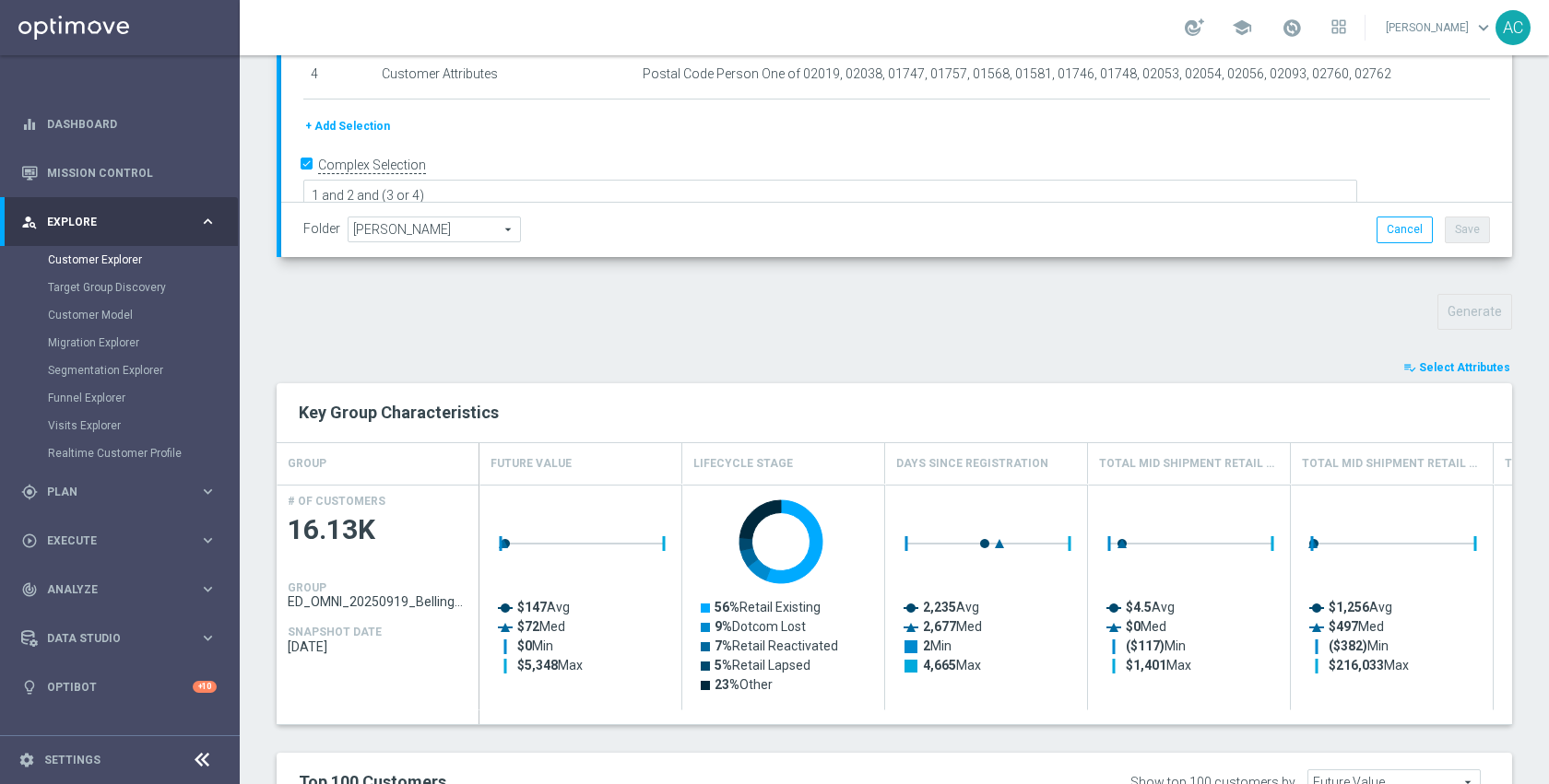
click at [1434, 367] on span "Select Attributes" at bounding box center [1465, 368] width 91 height 13
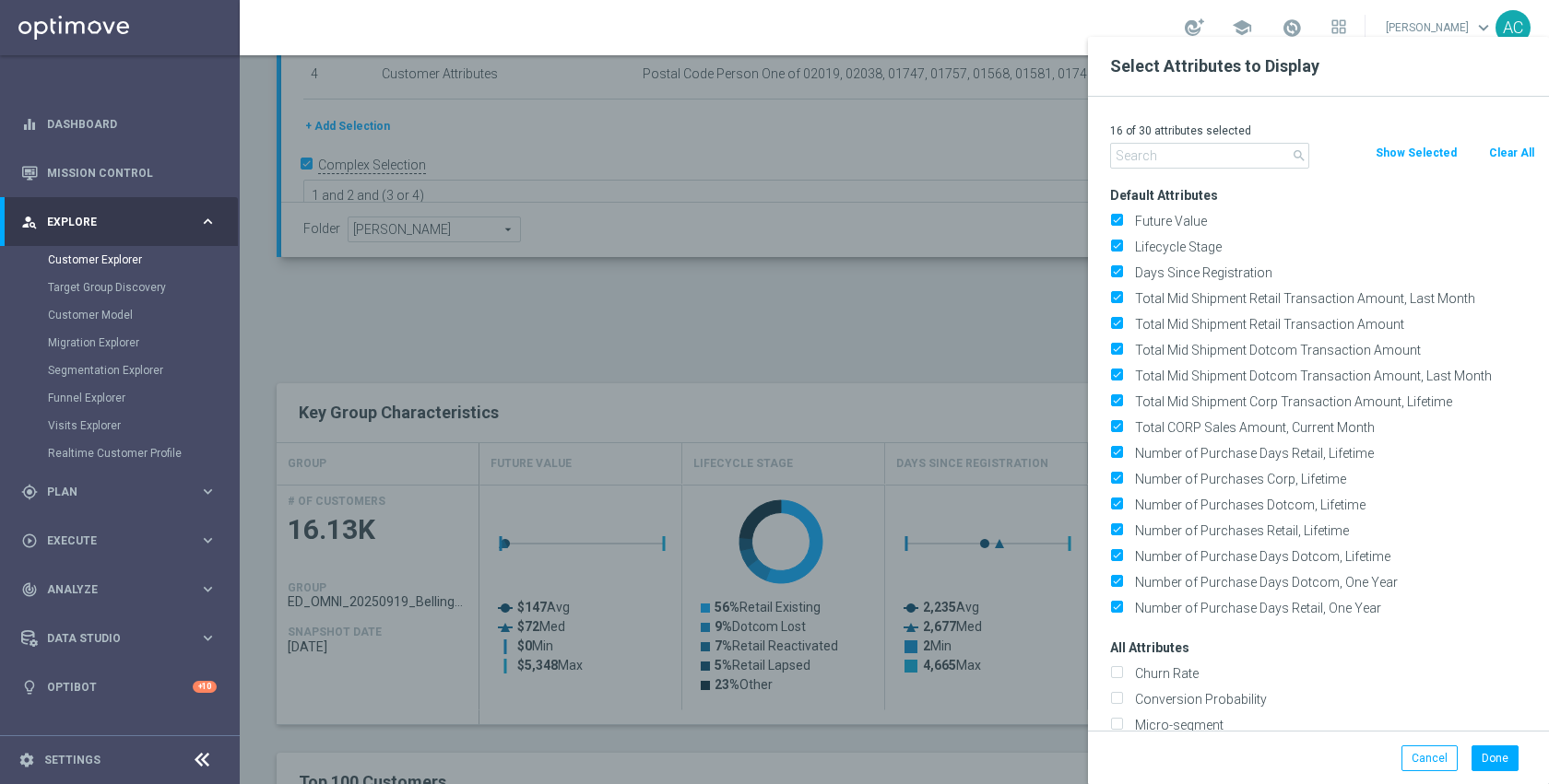
click at [1494, 155] on button "Clear All" at bounding box center [1512, 154] width 49 height 21
checkbox input "false"
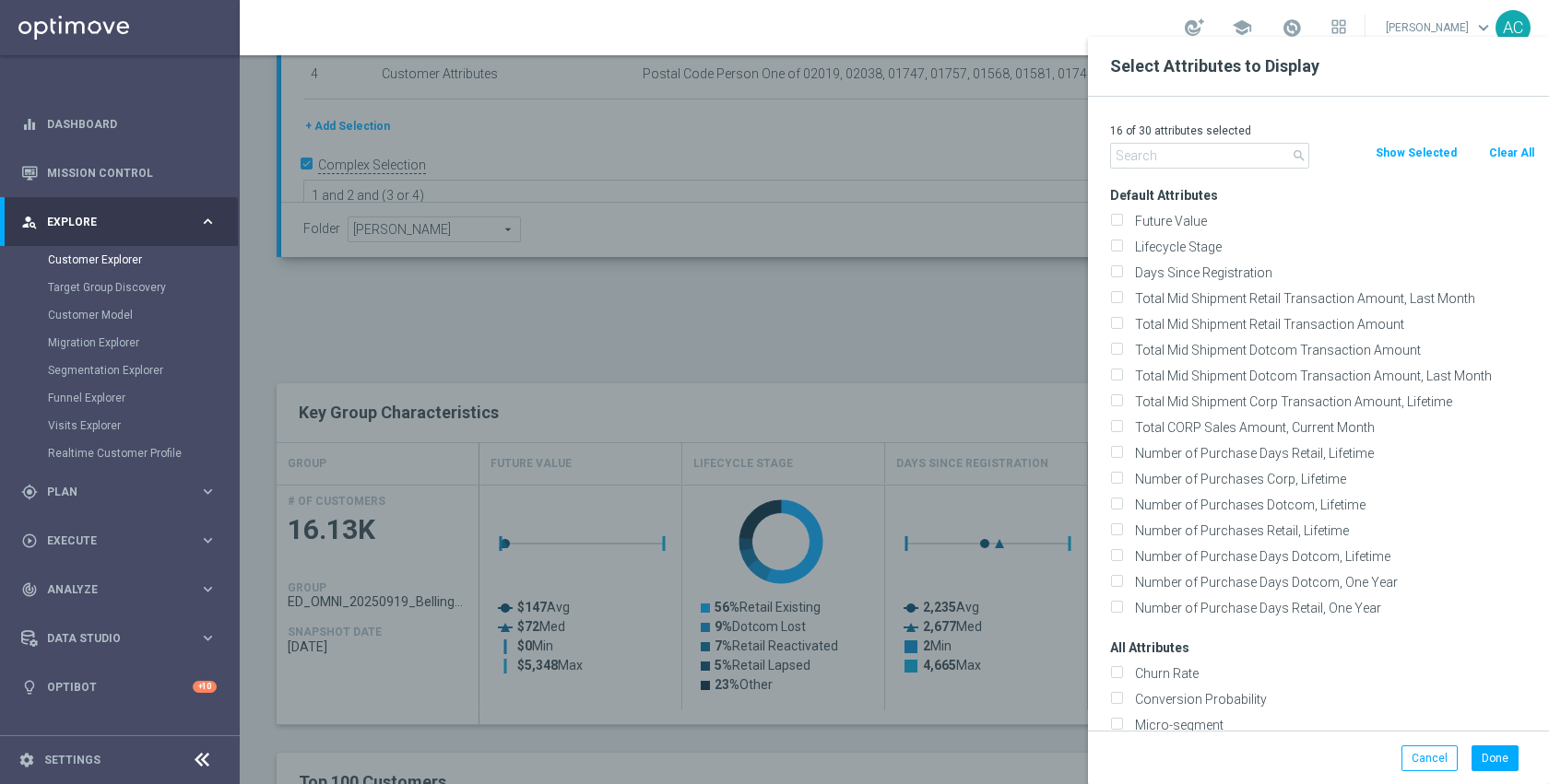
checkbox input "false"
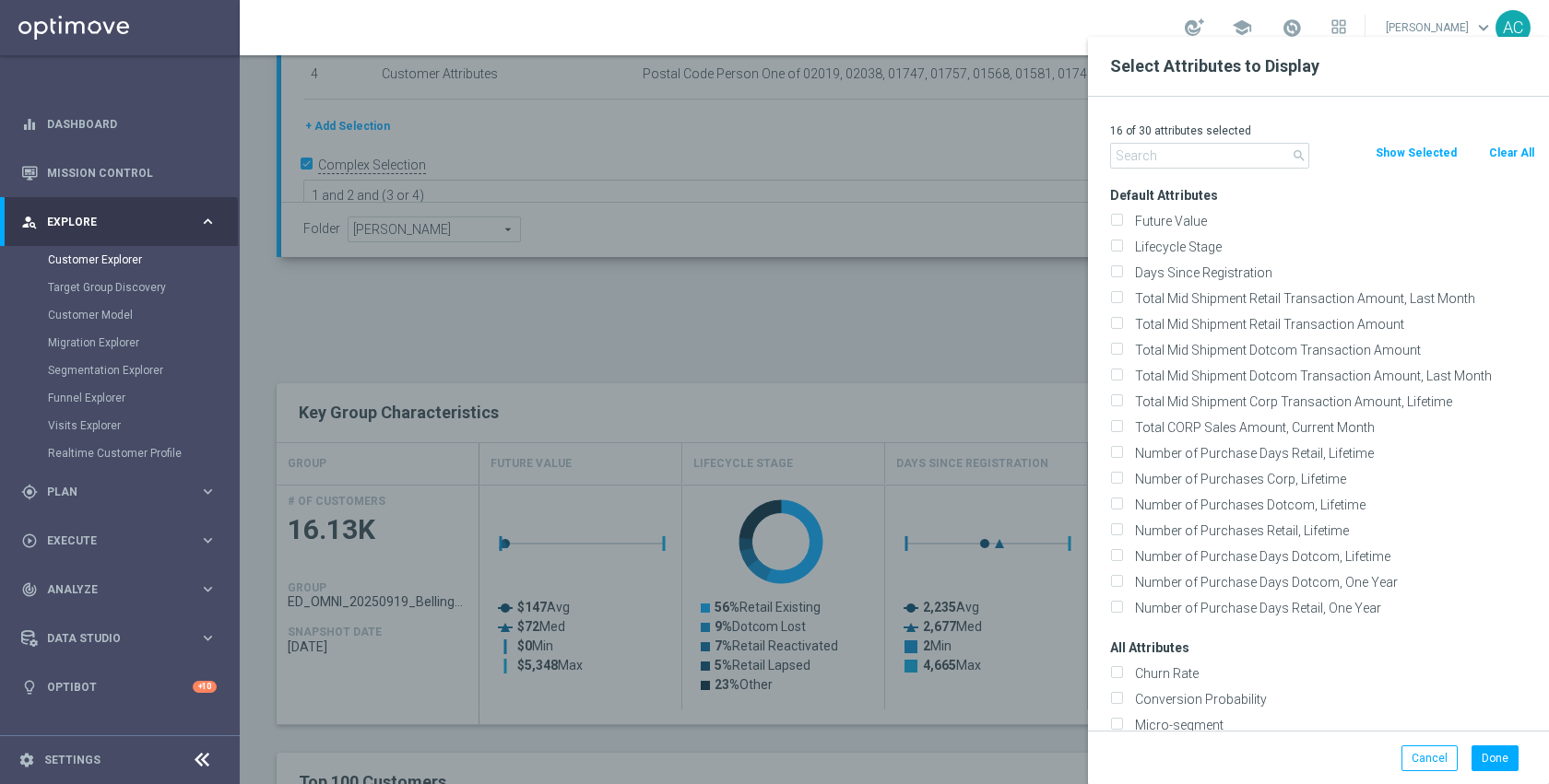
checkbox input "false"
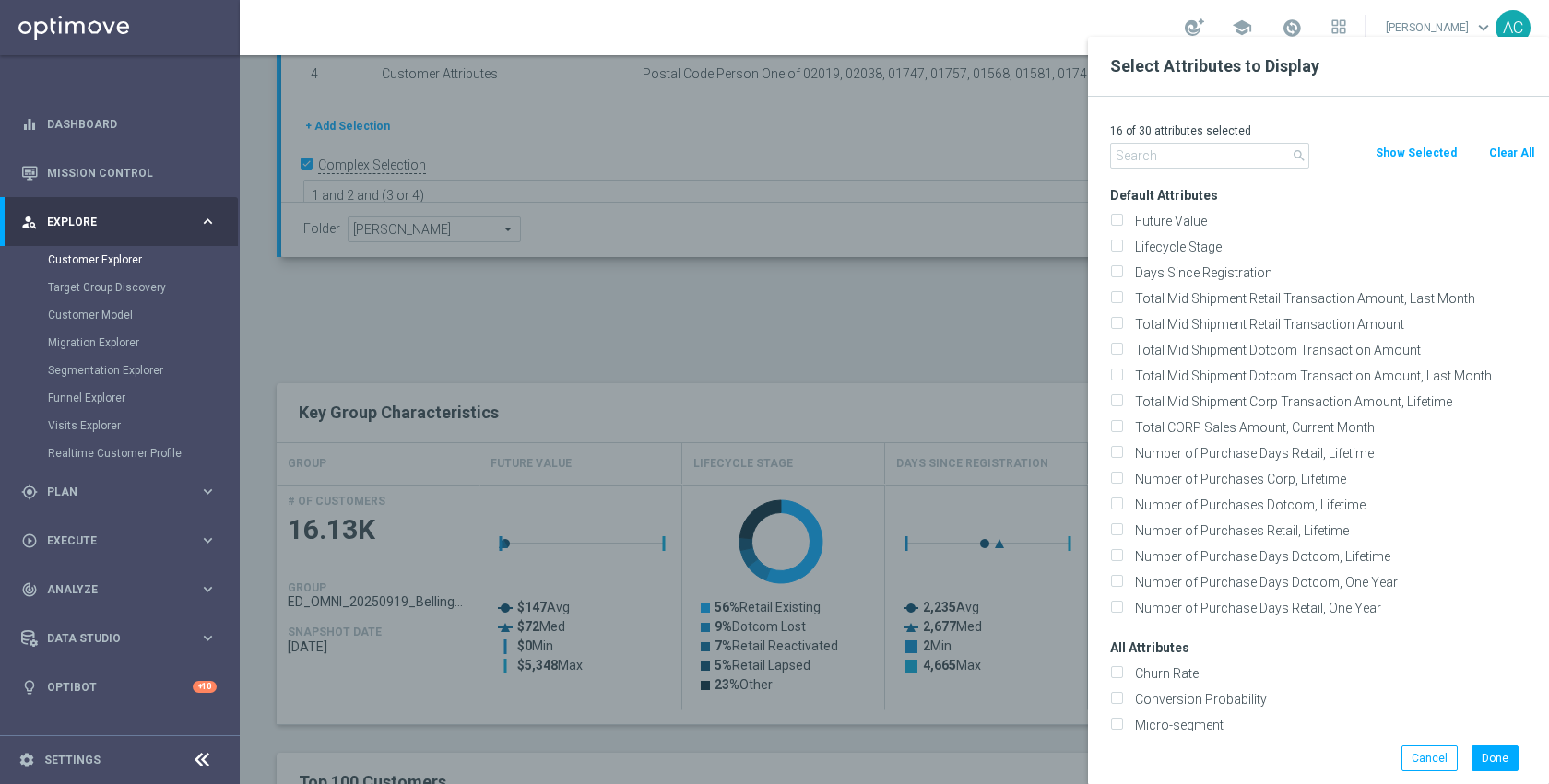
checkbox input "false"
click at [1247, 144] on input "text" at bounding box center [1210, 156] width 200 height 26
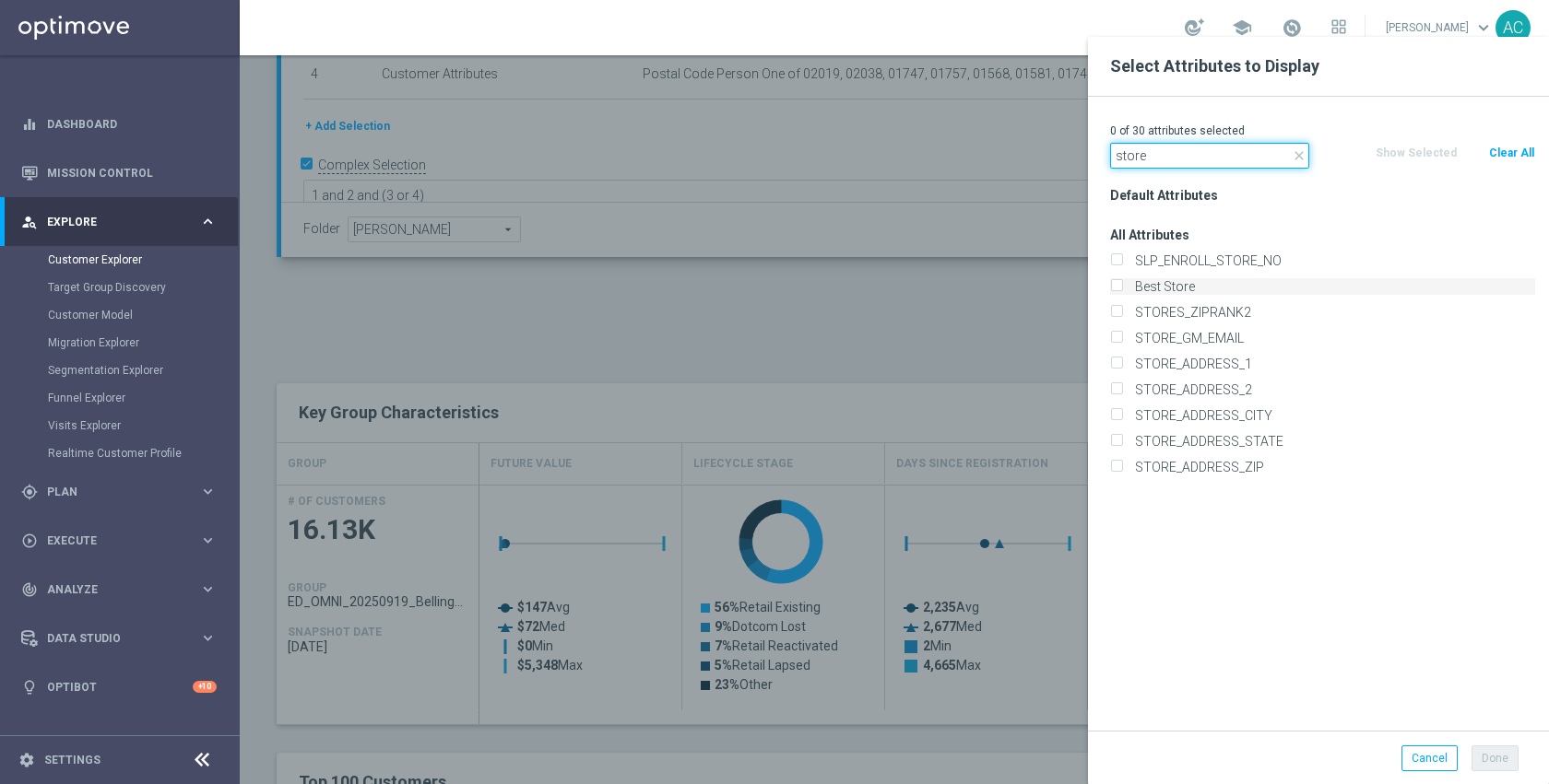
type input "store"
click at [1235, 282] on label "Best Store" at bounding box center [1333, 287] width 407 height 17
click at [1123, 283] on input "Best Store" at bounding box center [1116, 288] width 12 height 12
checkbox input "true"
click at [1483, 761] on button "Done" at bounding box center [1496, 759] width 47 height 26
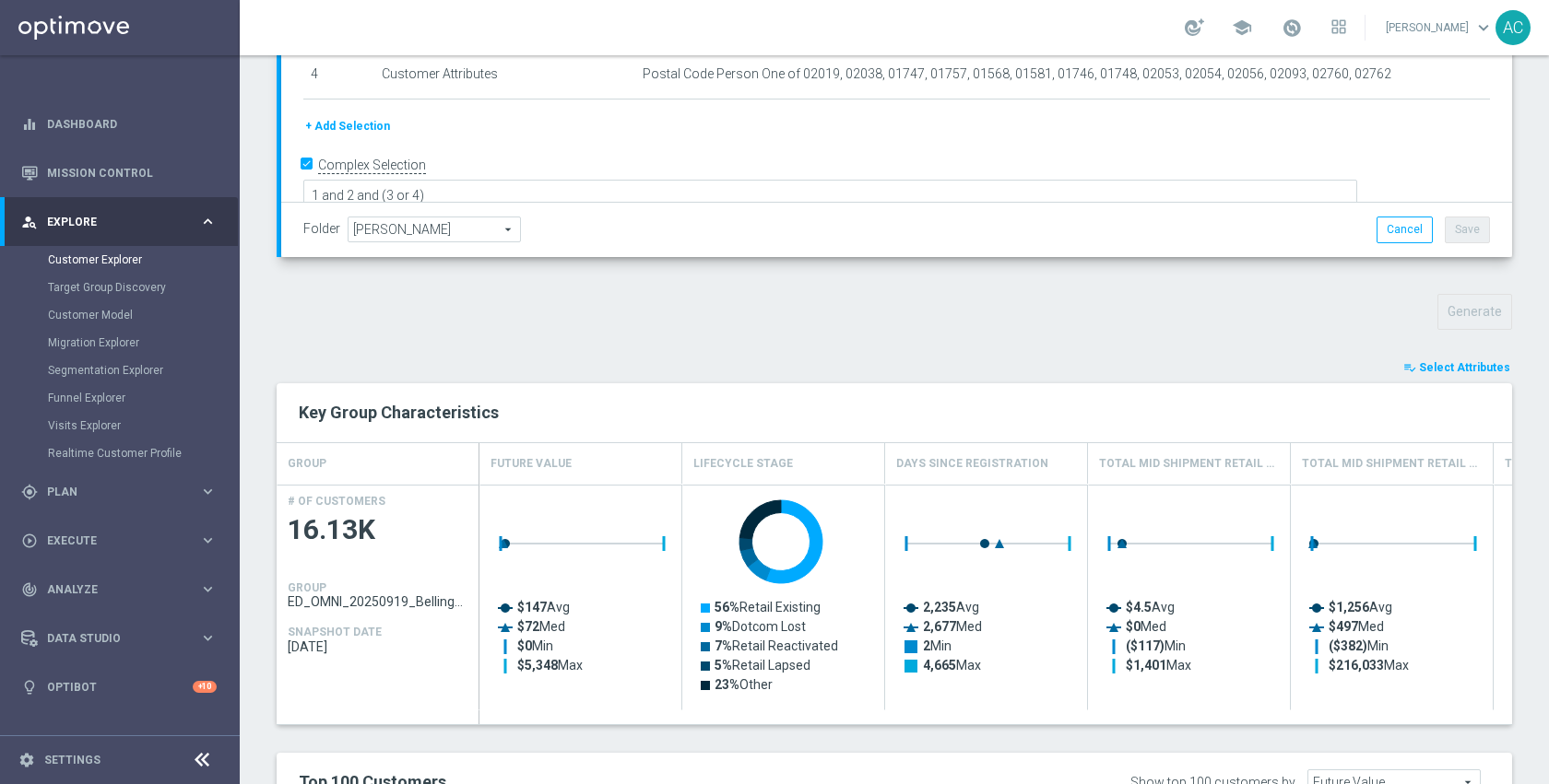
type input "Search"
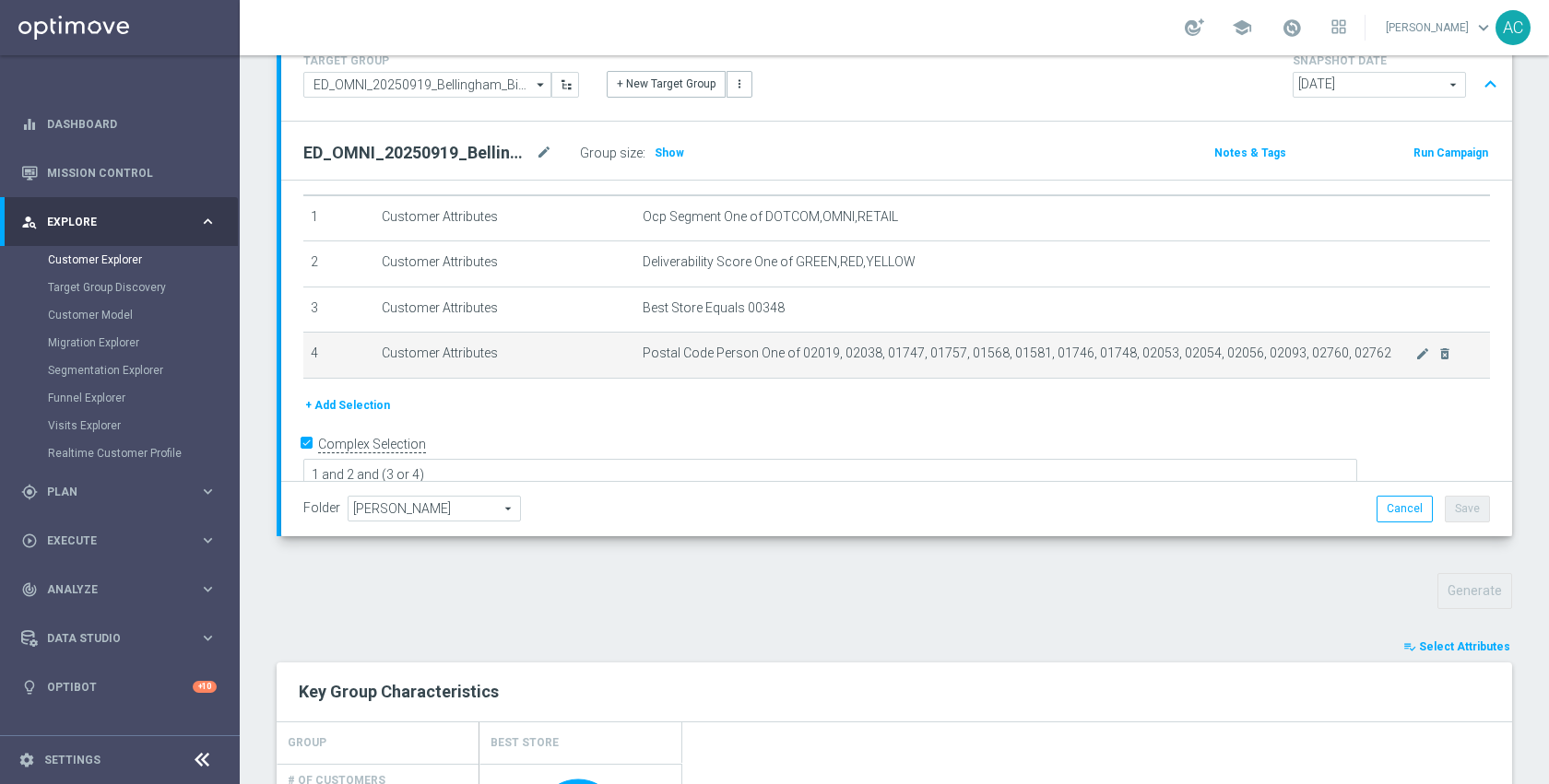
scroll to position [124, 0]
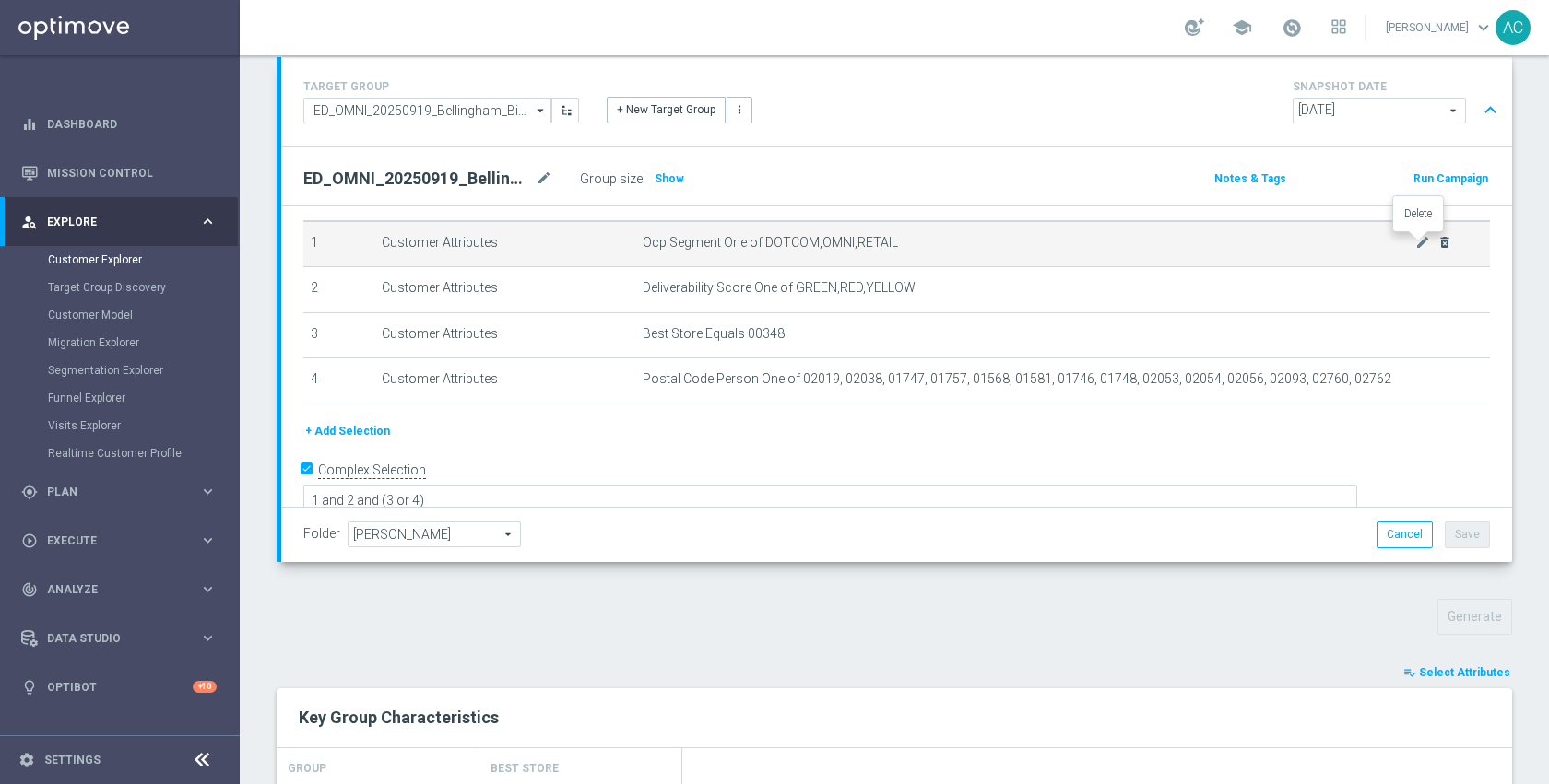
click at [1437, 244] on icon "delete_forever" at bounding box center [1445, 243] width 15 height 15
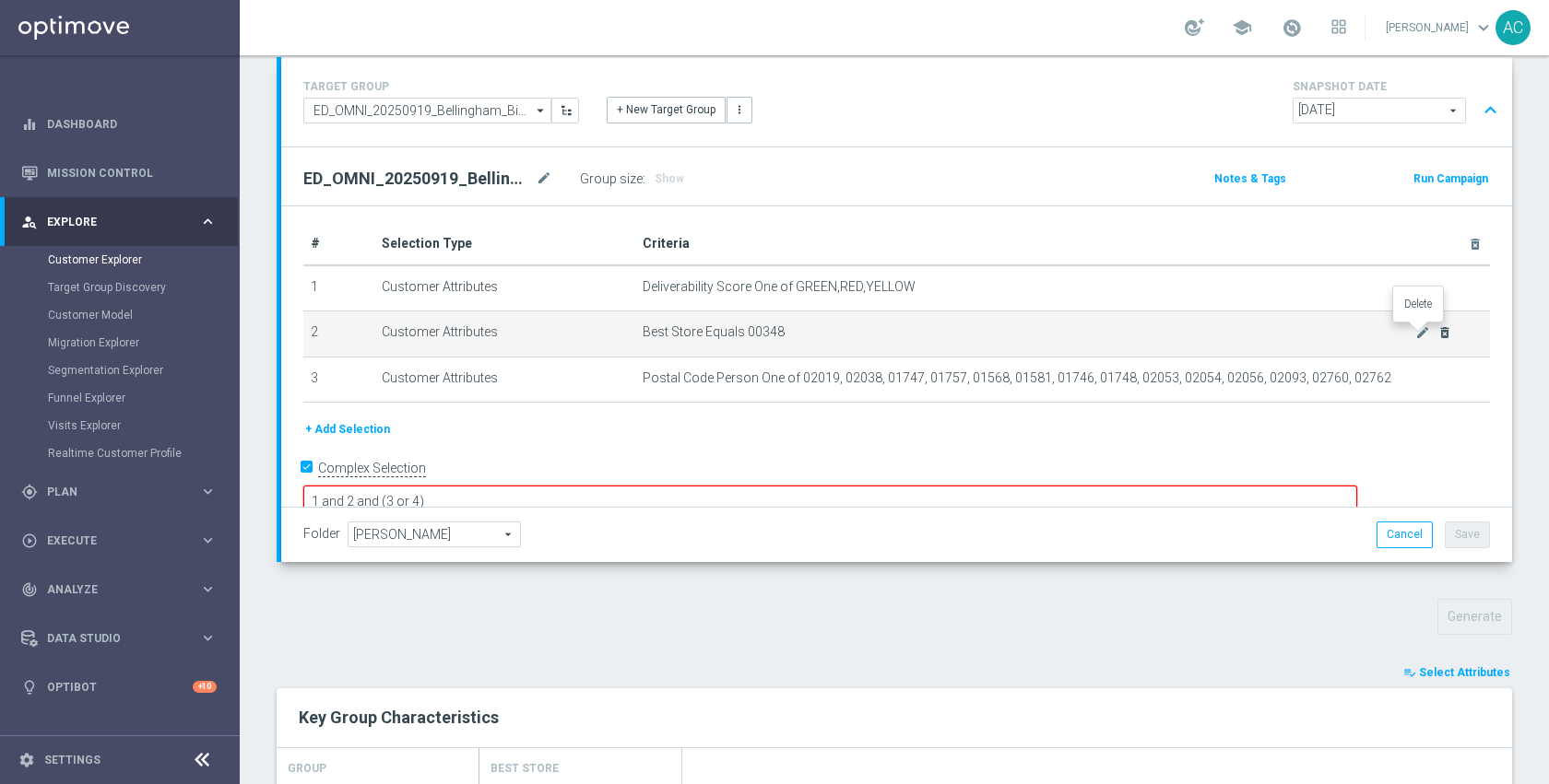
click at [1437, 334] on icon "delete_forever" at bounding box center [1445, 333] width 15 height 15
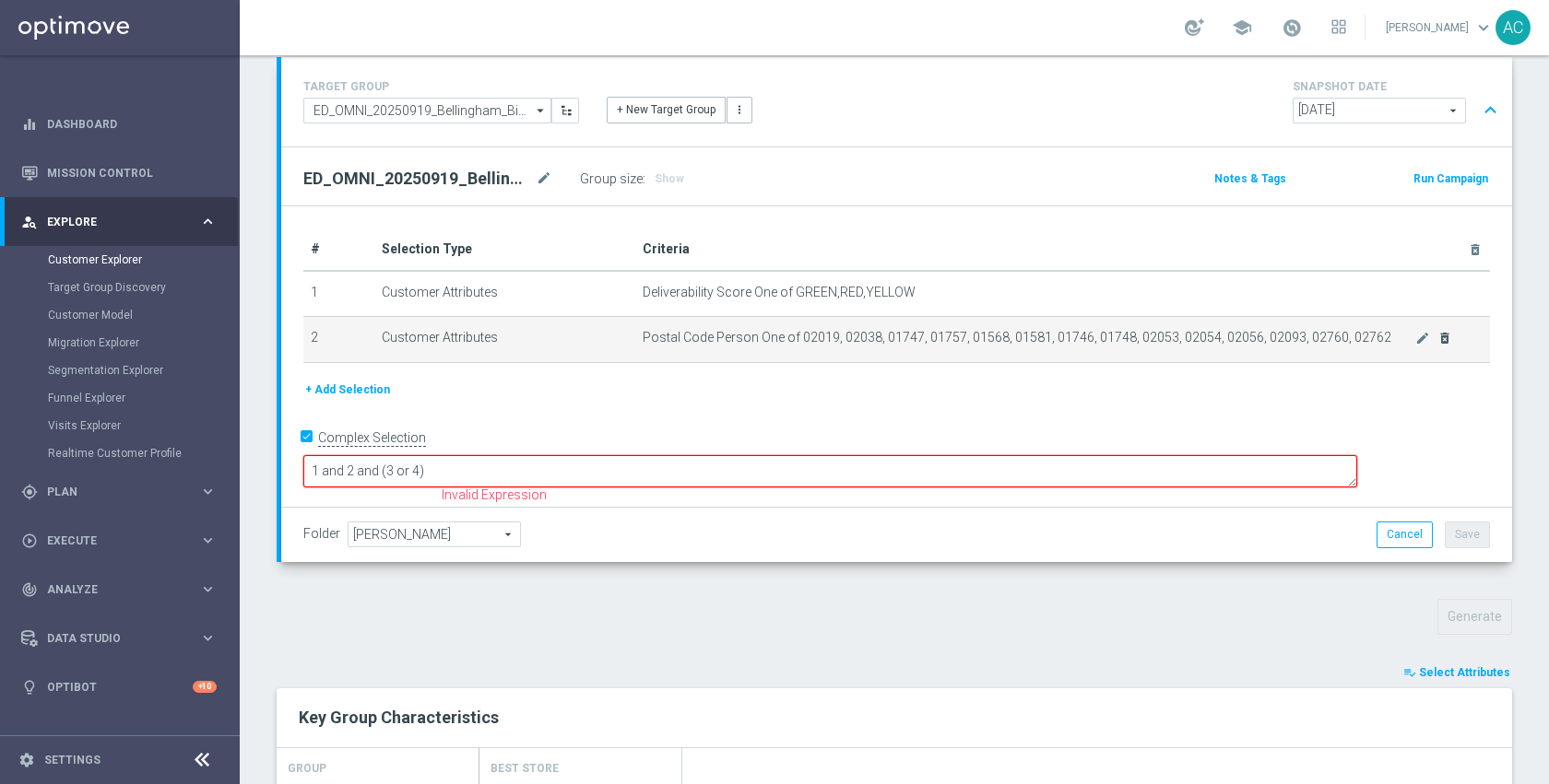
scroll to position [0, 0]
click at [1437, 336] on icon "delete_forever" at bounding box center [1445, 338] width 15 height 15
checkbox input "false"
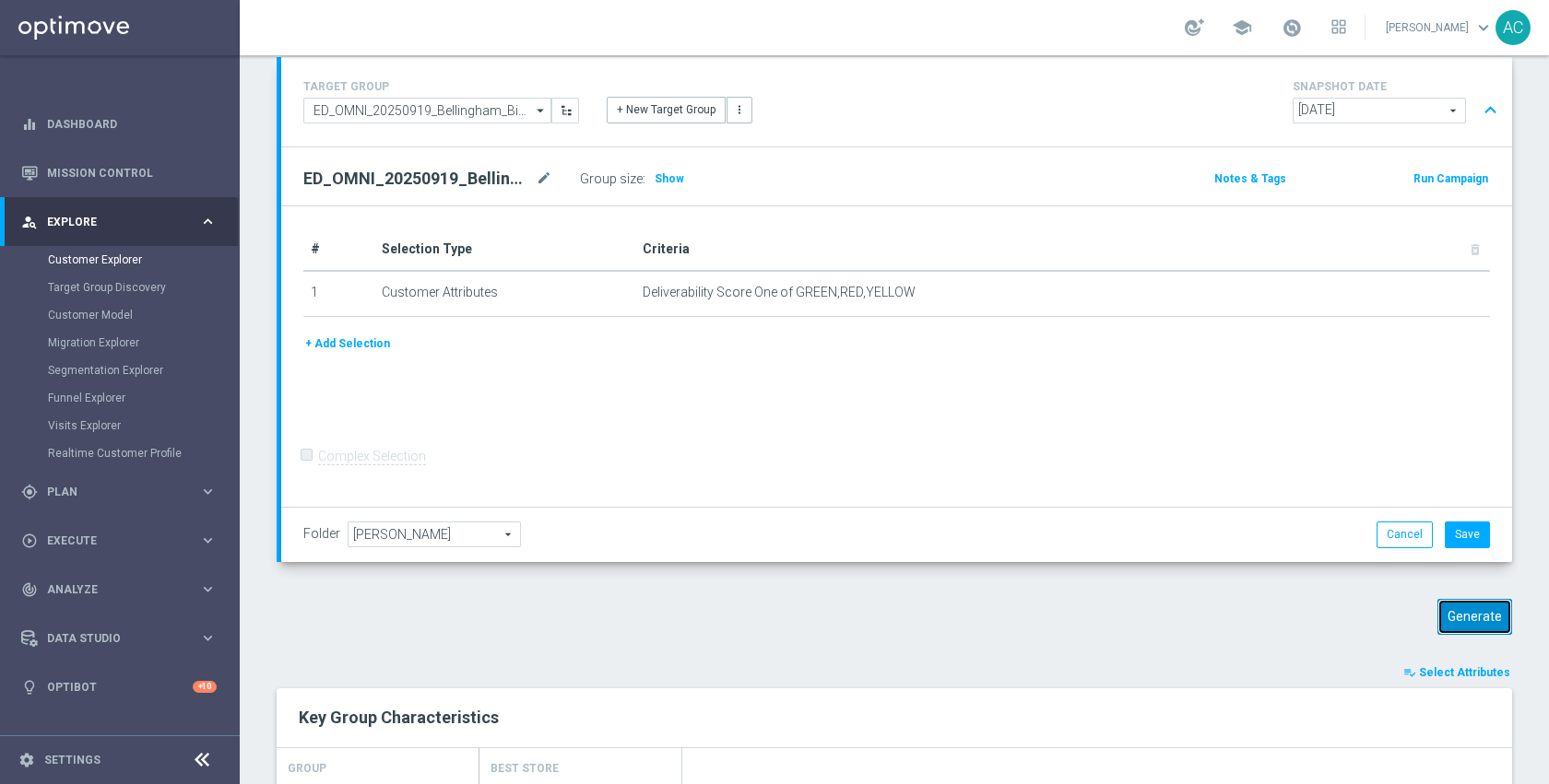
click at [1473, 616] on button "Generate" at bounding box center [1475, 617] width 75 height 36
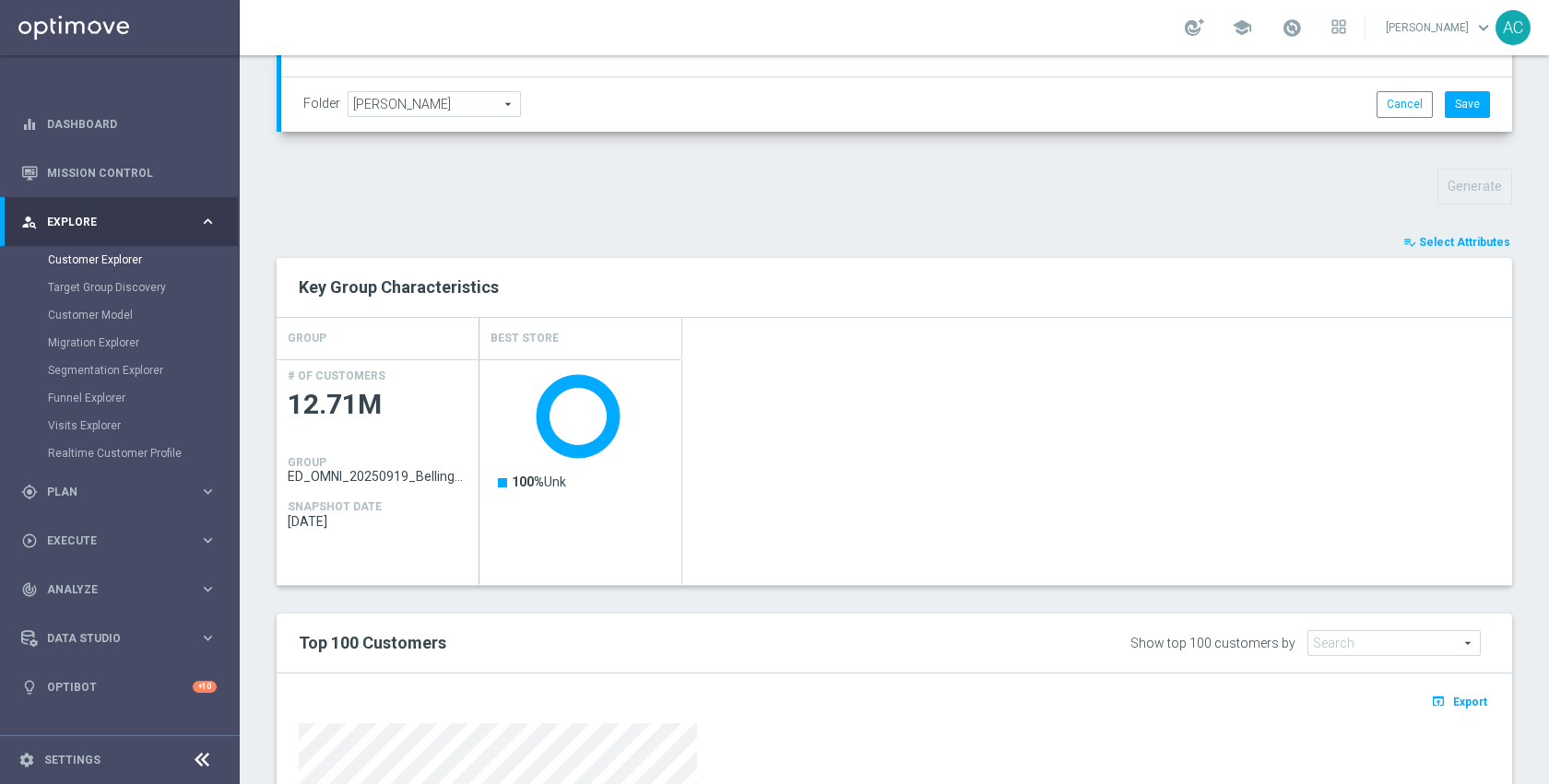
scroll to position [576, 0]
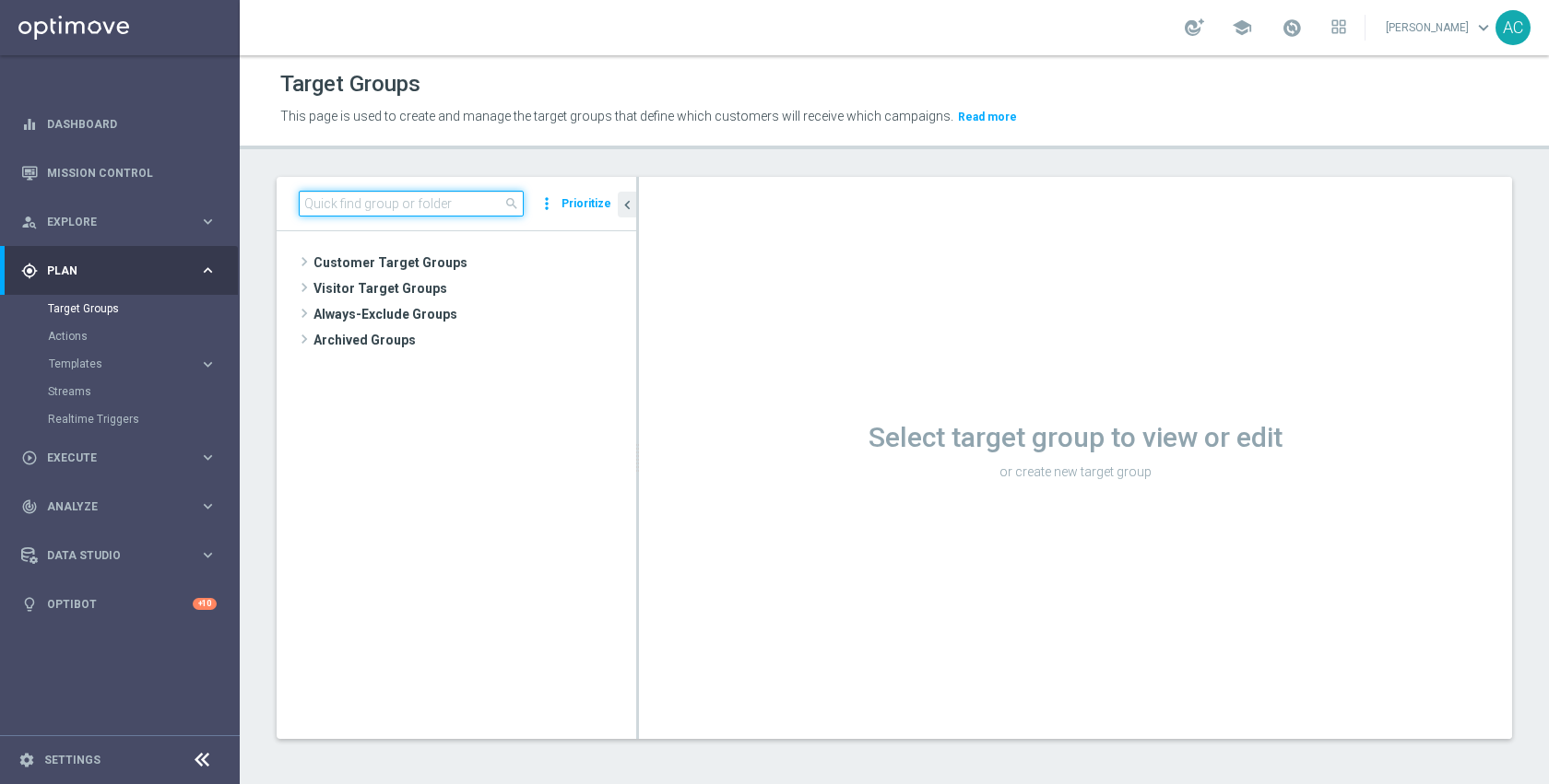
click at [455, 207] on input at bounding box center [411, 204] width 225 height 26
click at [418, 261] on span "Customer Target Groups" at bounding box center [453, 263] width 278 height 26
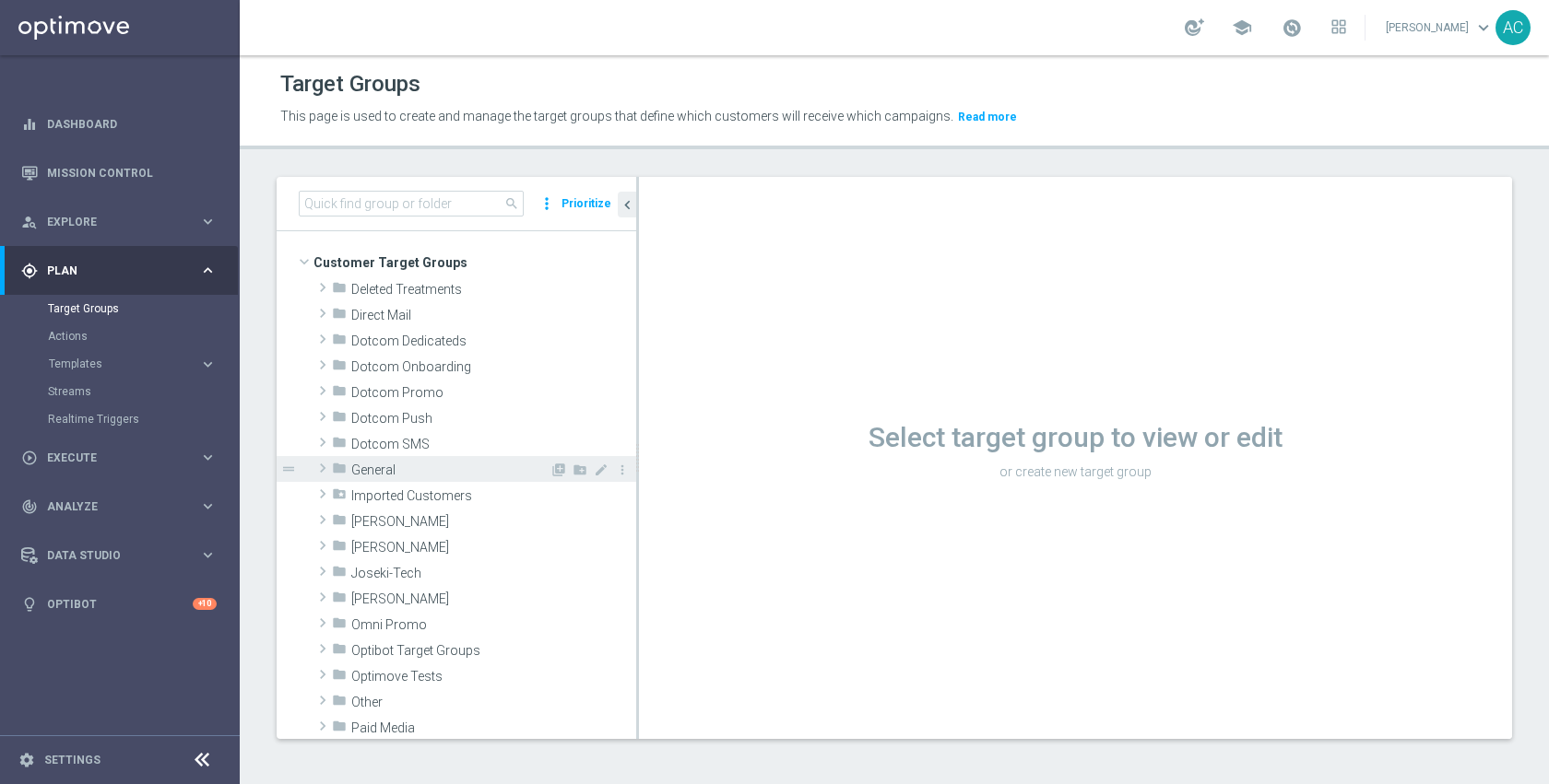
click at [441, 474] on span "General" at bounding box center [451, 470] width 199 height 16
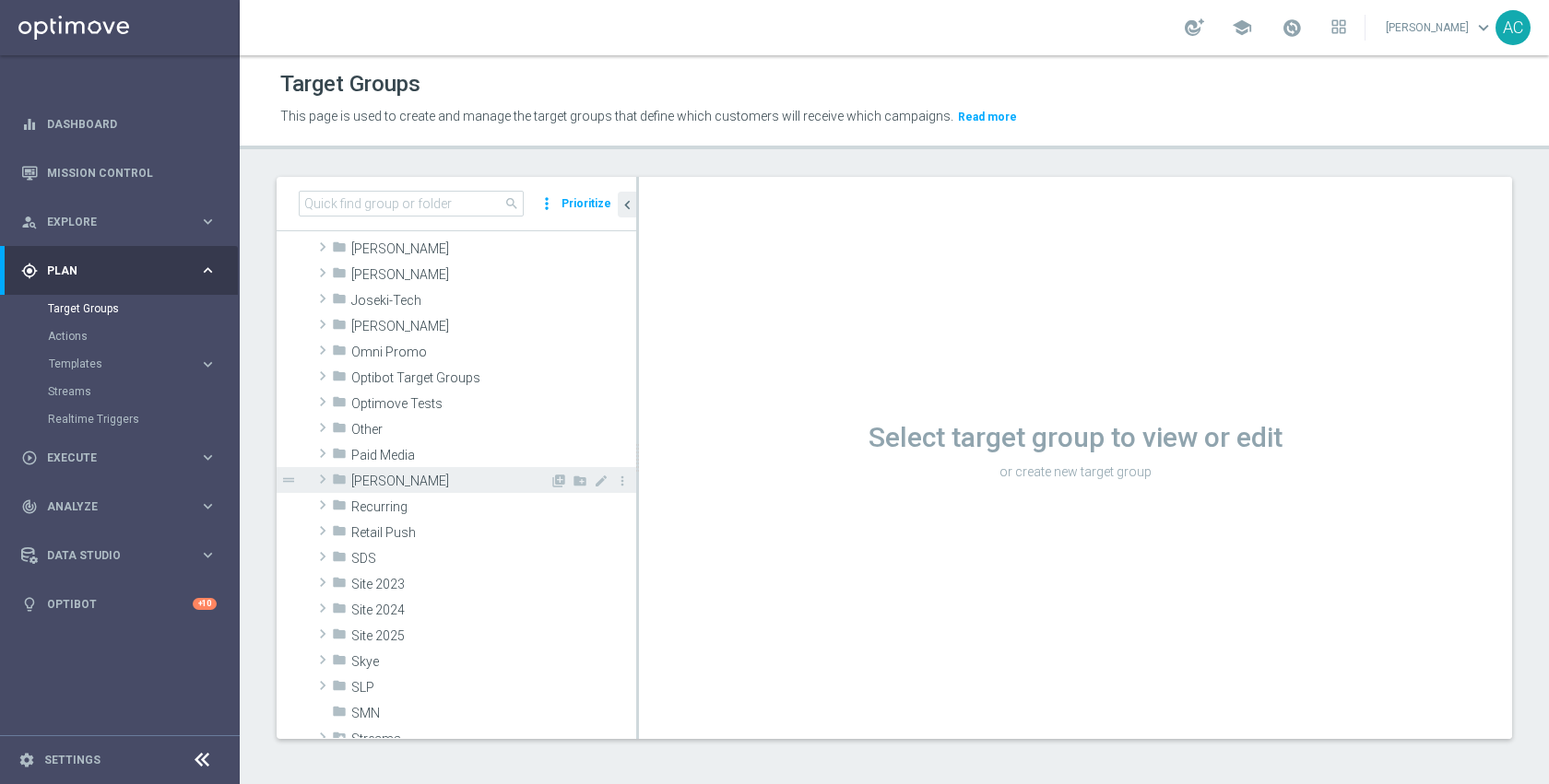
scroll to position [487, 0]
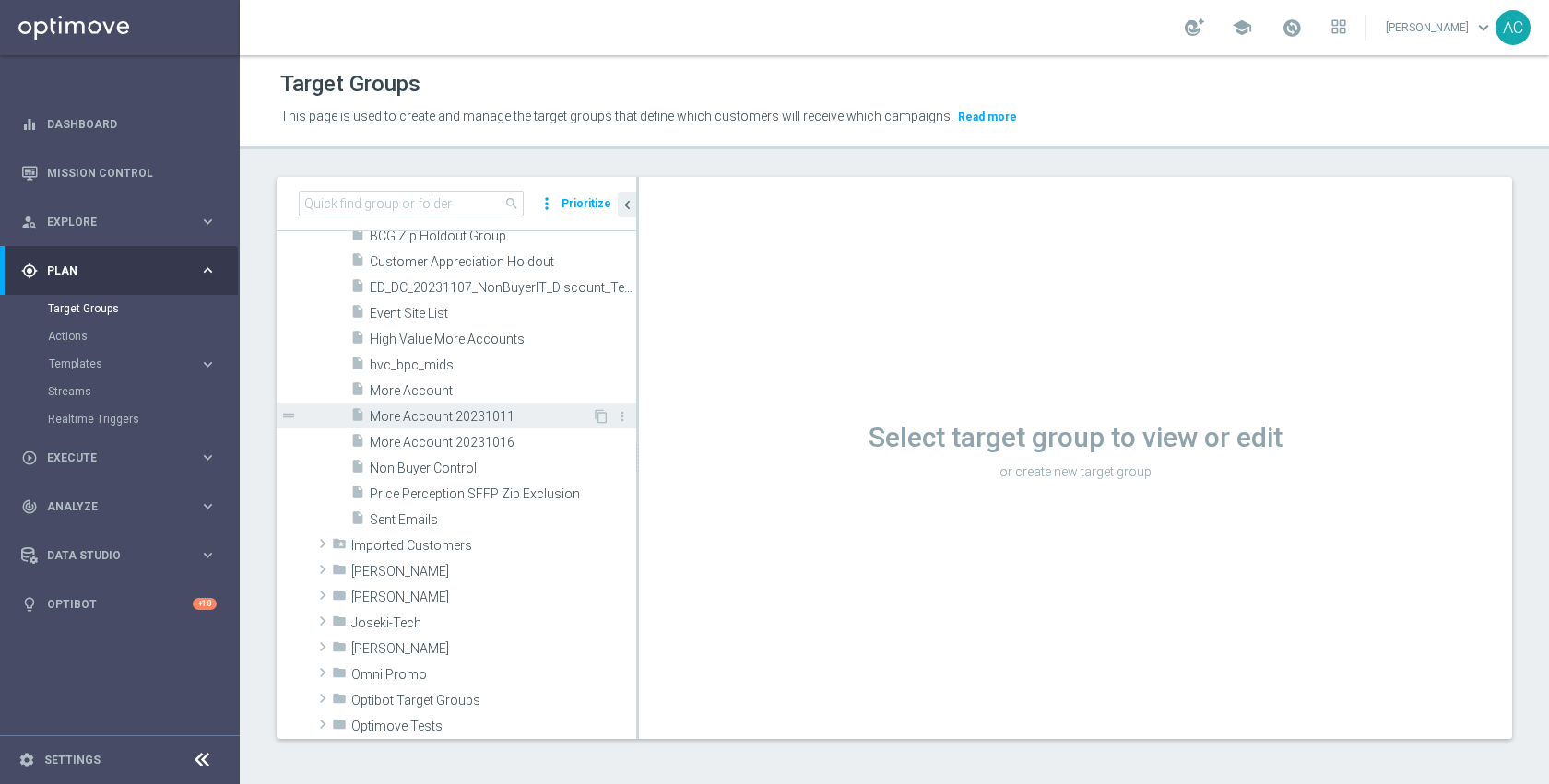
drag, startPoint x: 637, startPoint y: 421, endPoint x: 697, endPoint y: 409, distance: 61.2
click at [639, 416] on div at bounding box center [637, 458] width 3 height 562
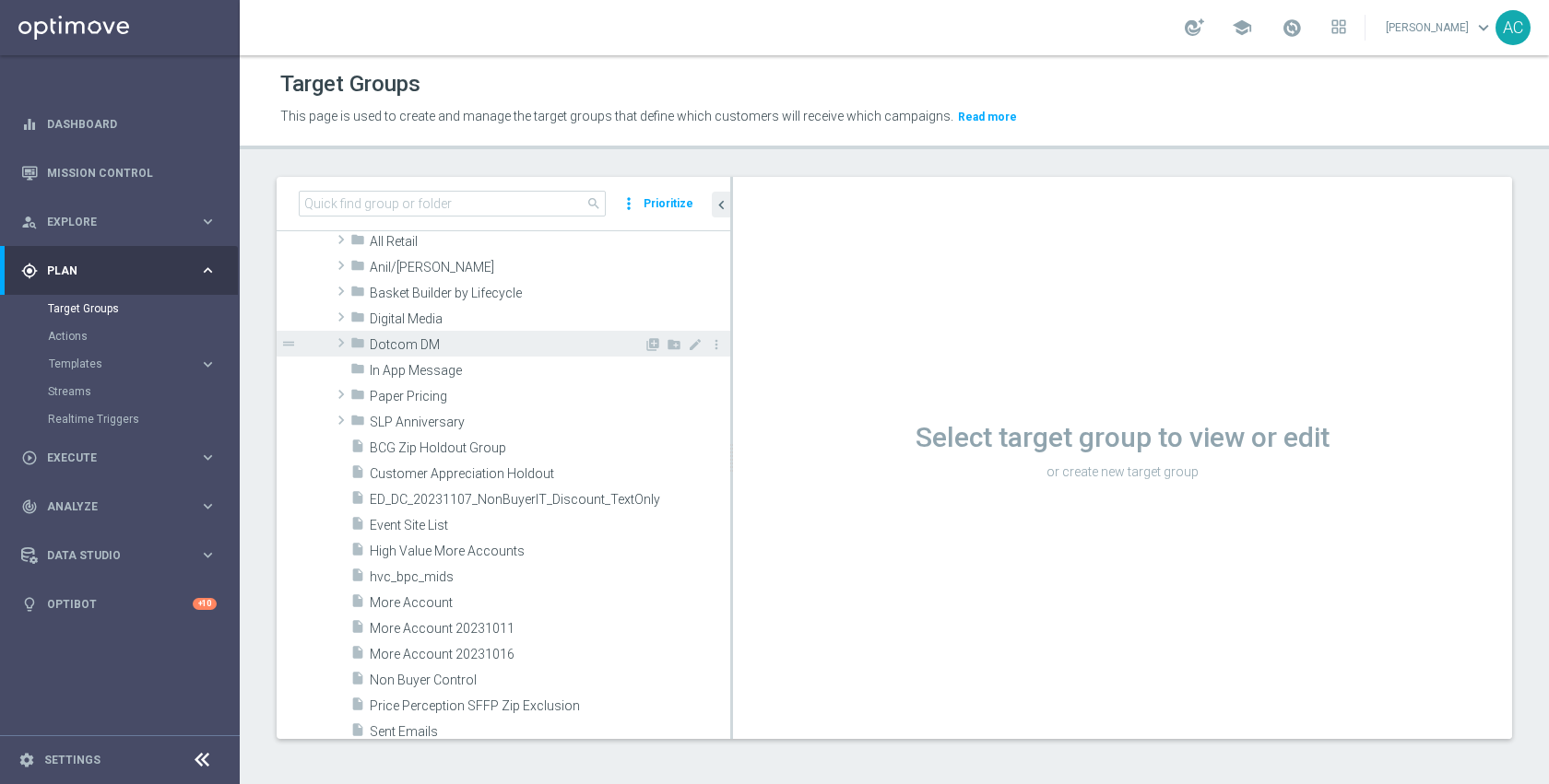
scroll to position [182, 0]
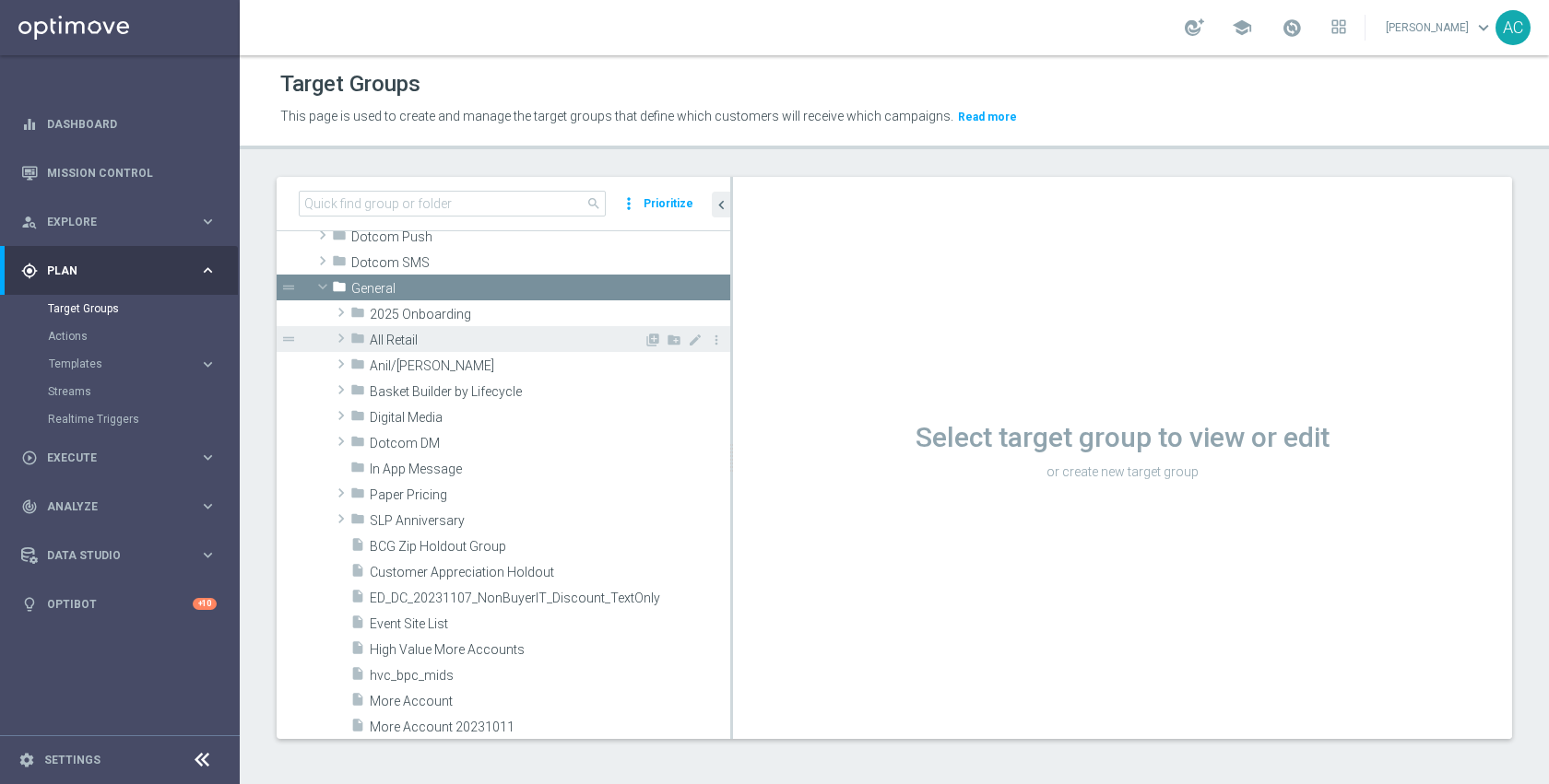
click at [436, 341] on span "All Retail" at bounding box center [507, 340] width 274 height 16
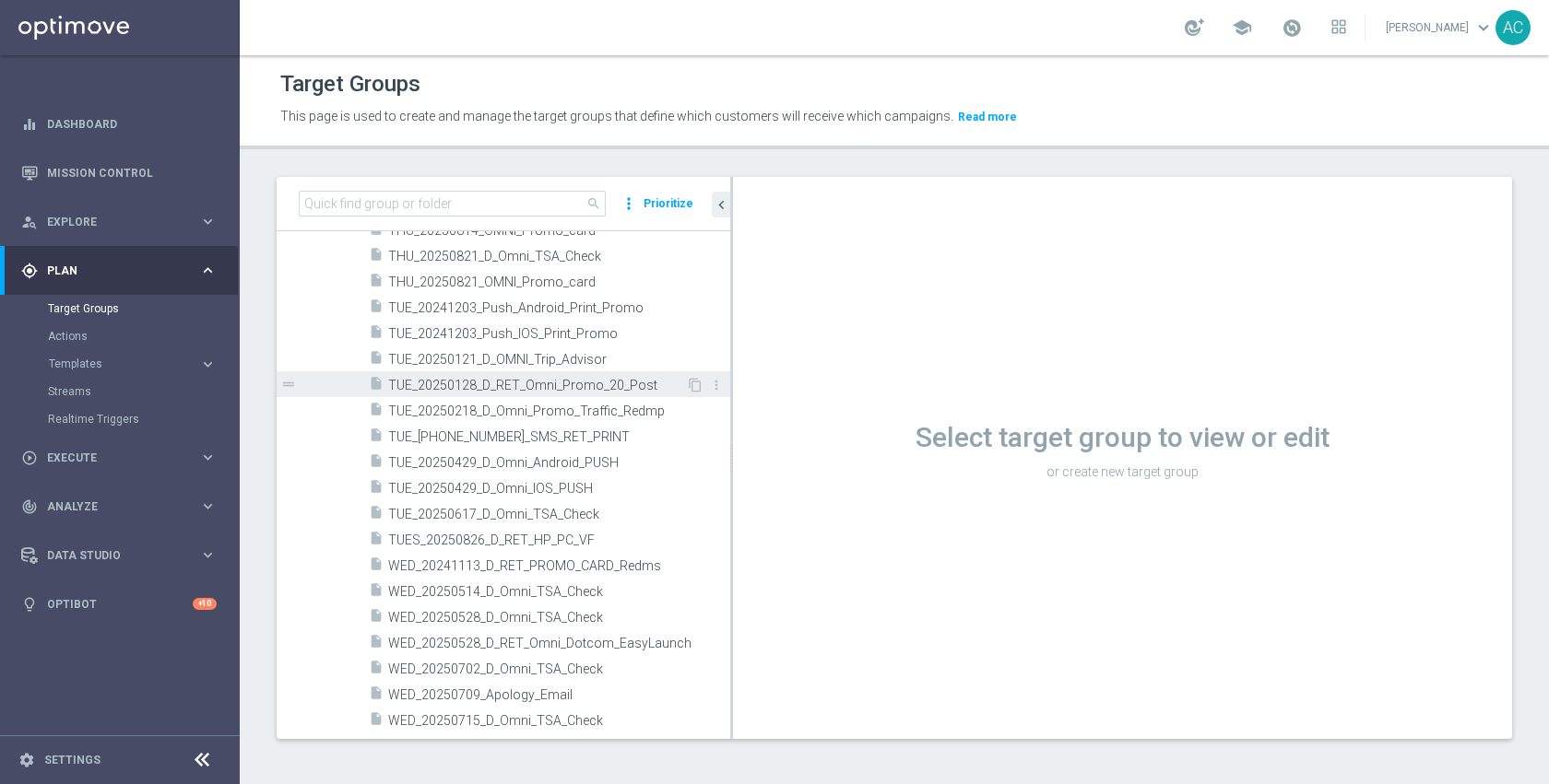
scroll to position [1590, 0]
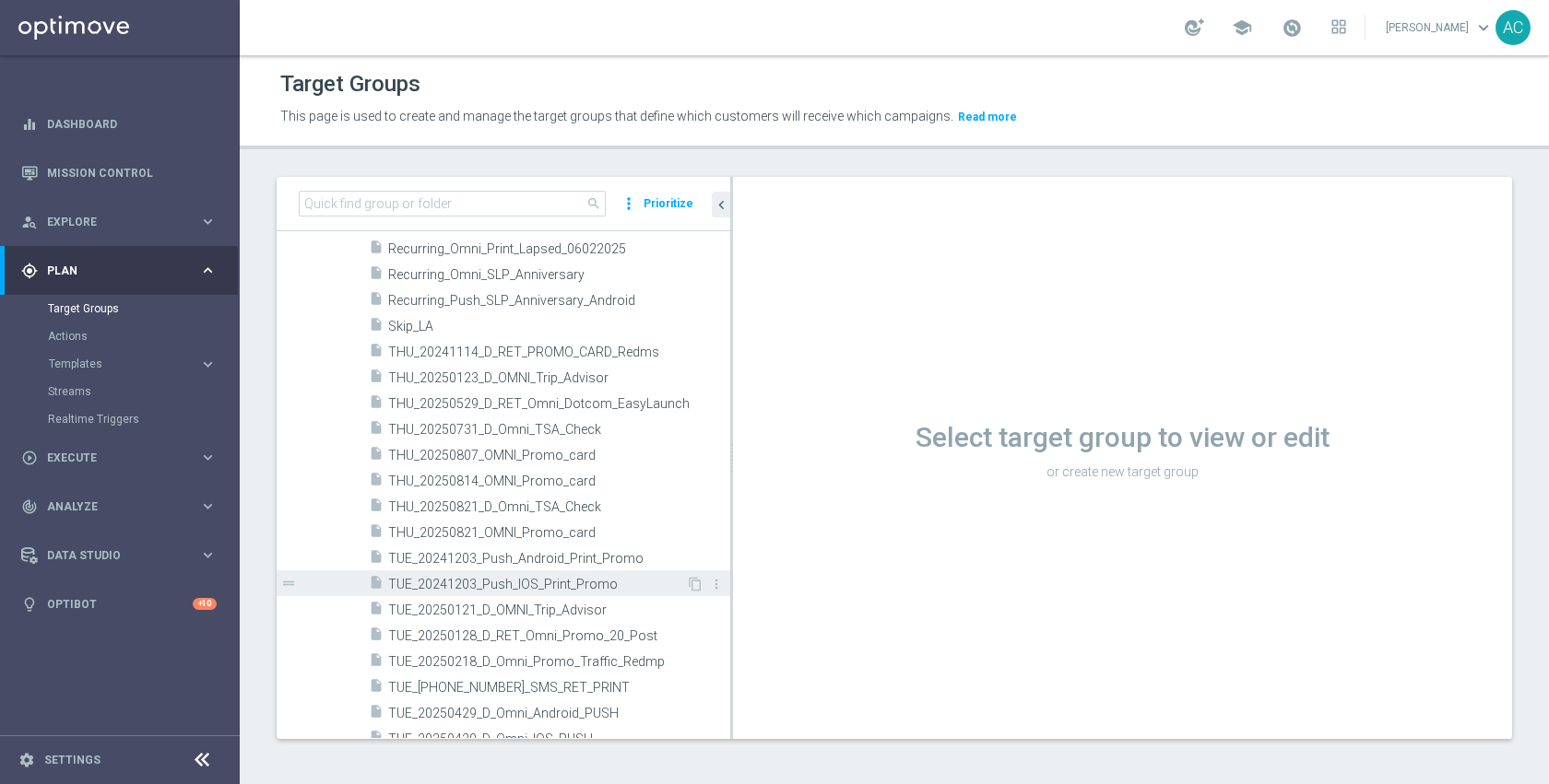
click at [578, 581] on span "TUE_20241203_Push_IOS_Print_Promo" at bounding box center [537, 584] width 298 height 16
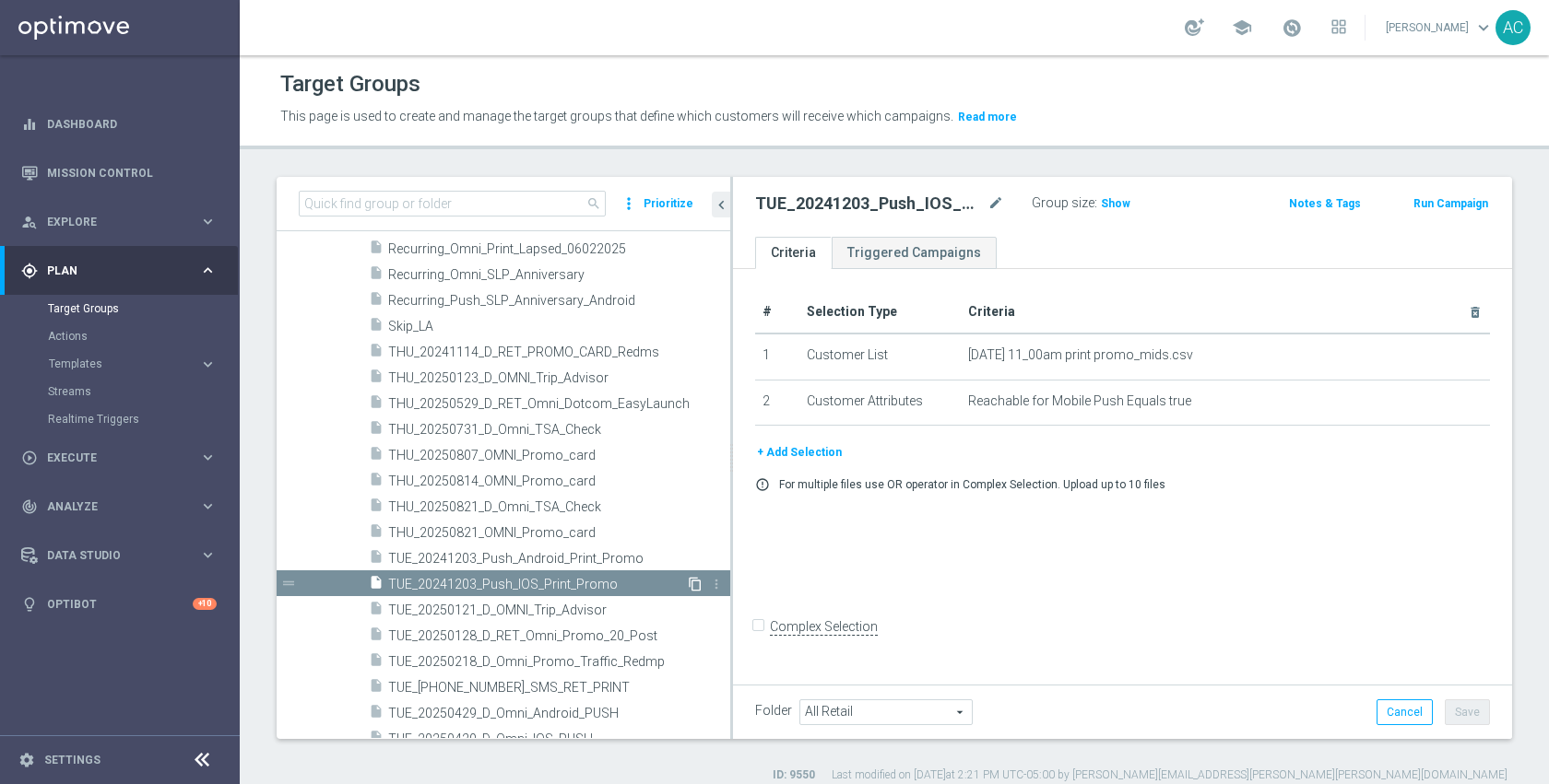
click at [688, 579] on icon "content_copy" at bounding box center [695, 584] width 15 height 15
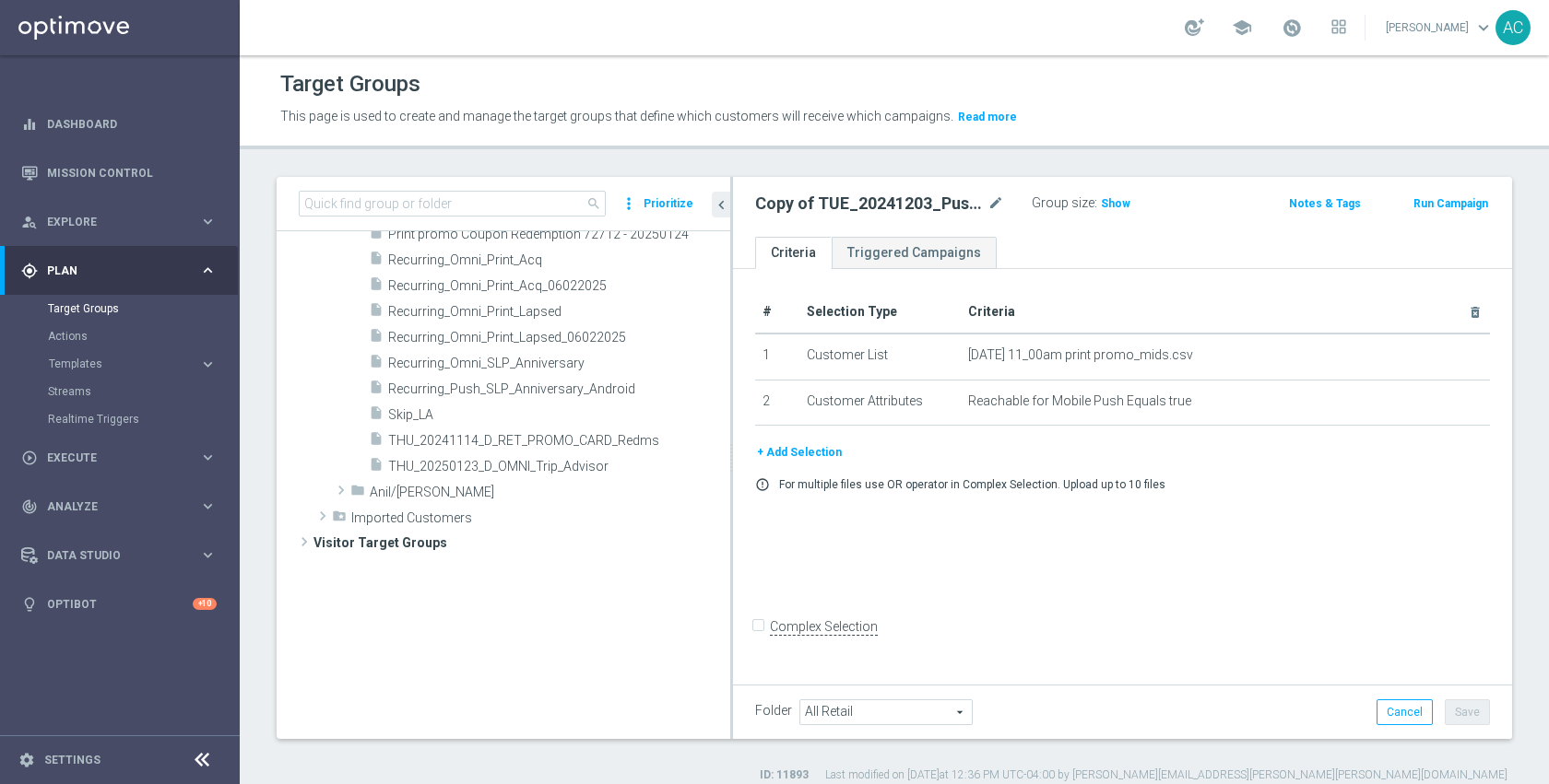
scroll to position [658, 0]
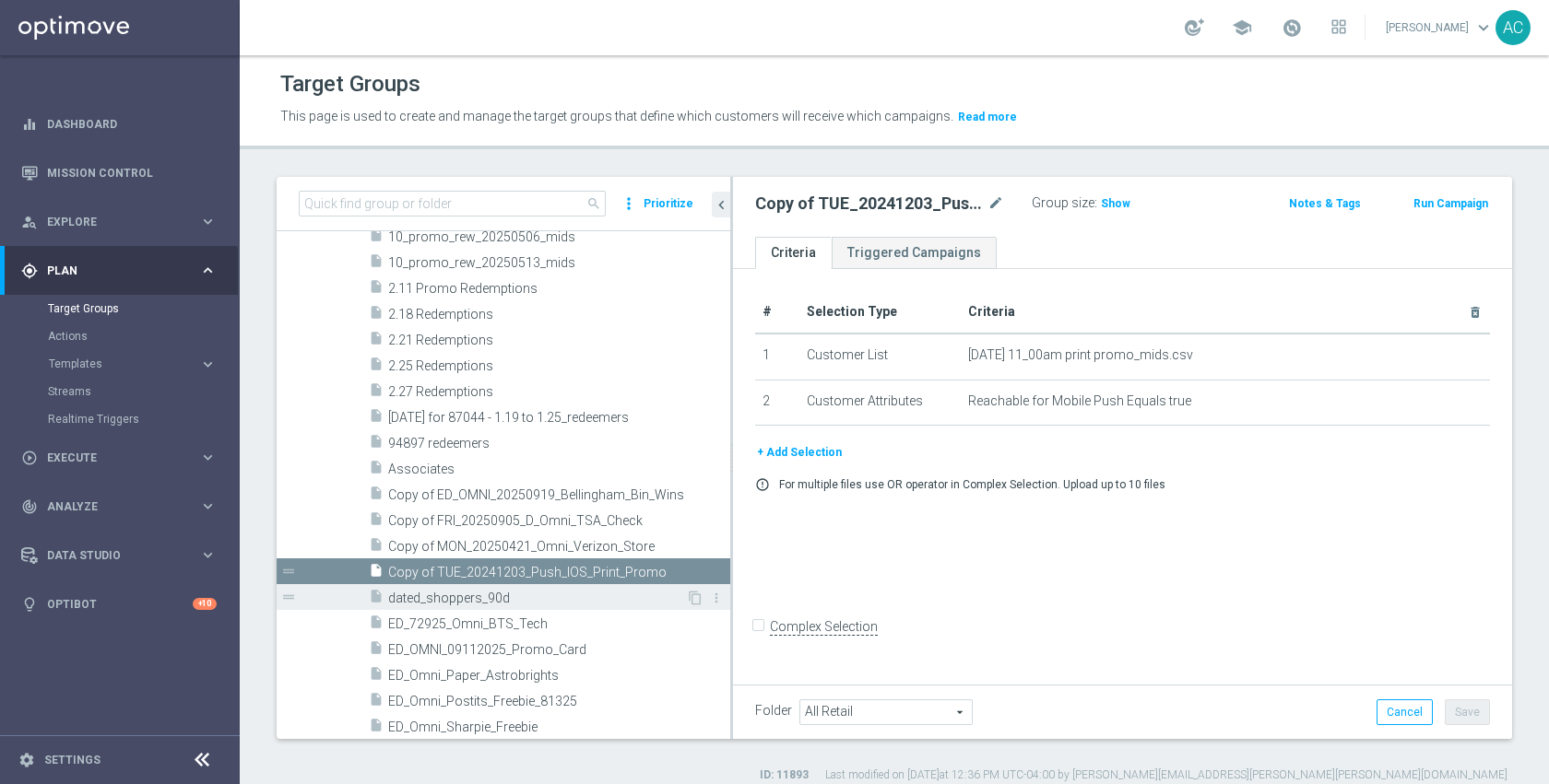
click at [544, 595] on span "dated_shoppers_90d" at bounding box center [537, 599] width 298 height 16
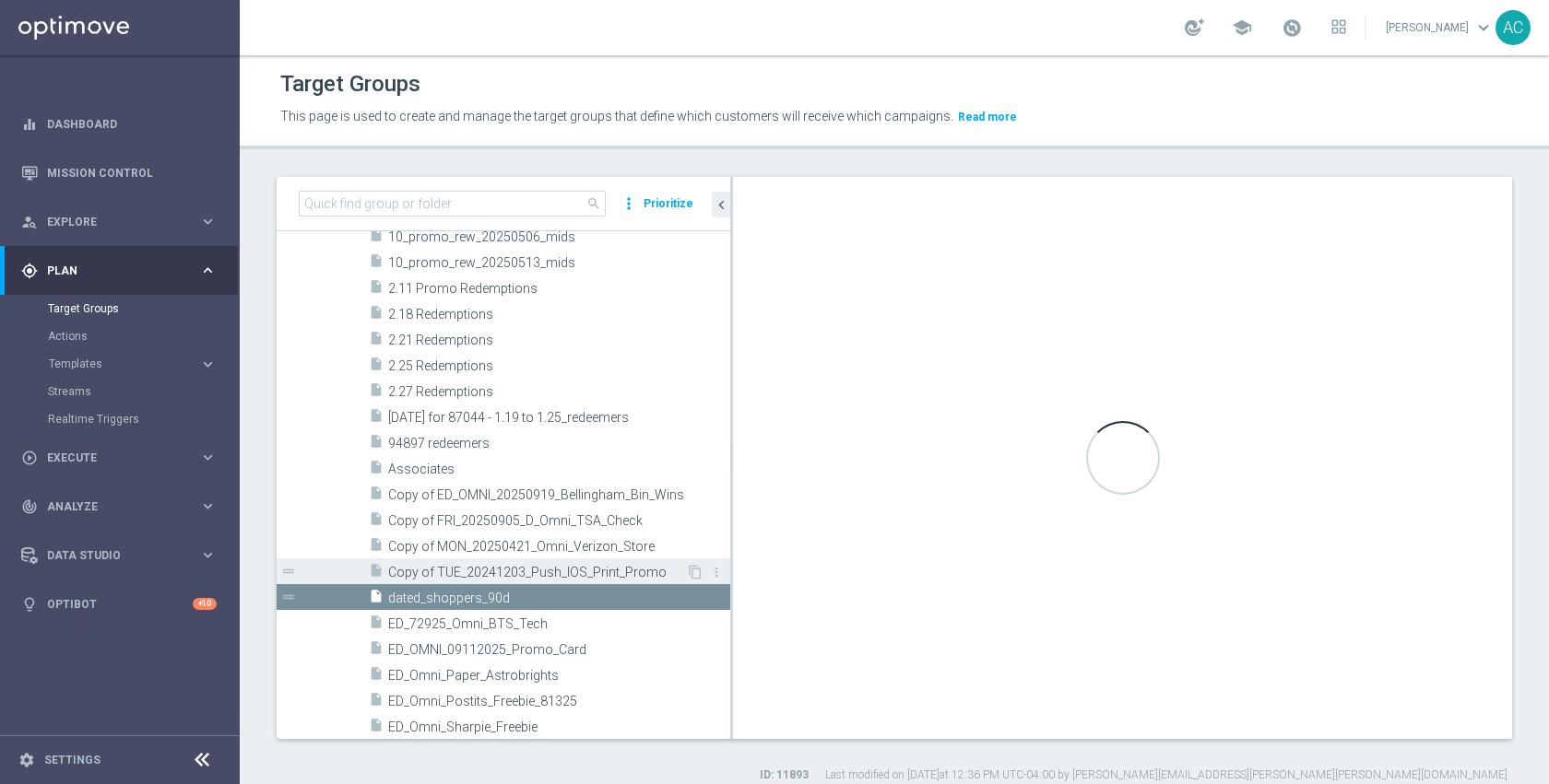
click at [559, 575] on span "Copy of TUE_20241203_Push_IOS_Print_Promo" at bounding box center [537, 572] width 298 height 16
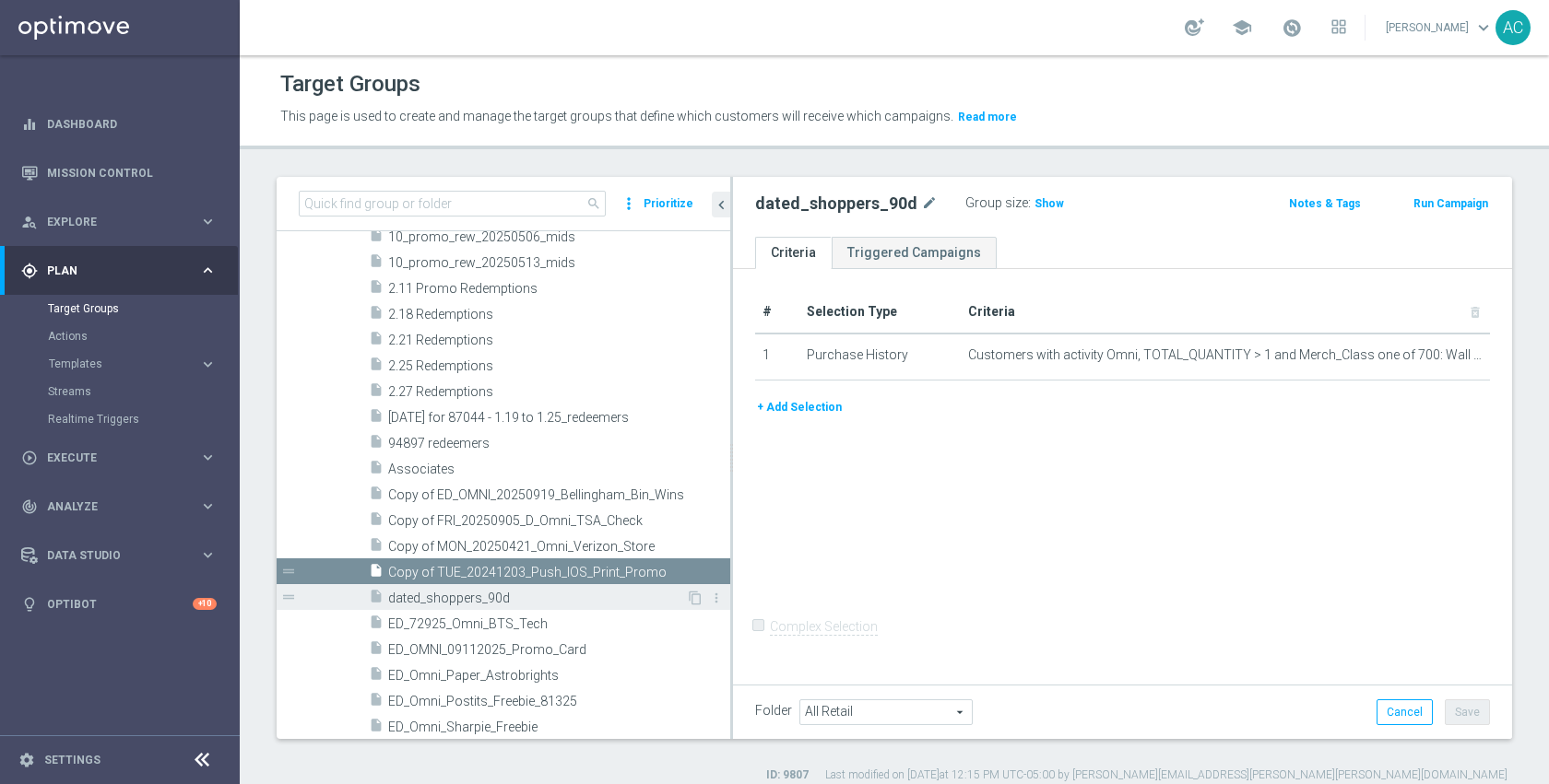
click at [557, 597] on span "dated_shoppers_90d" at bounding box center [537, 599] width 298 height 16
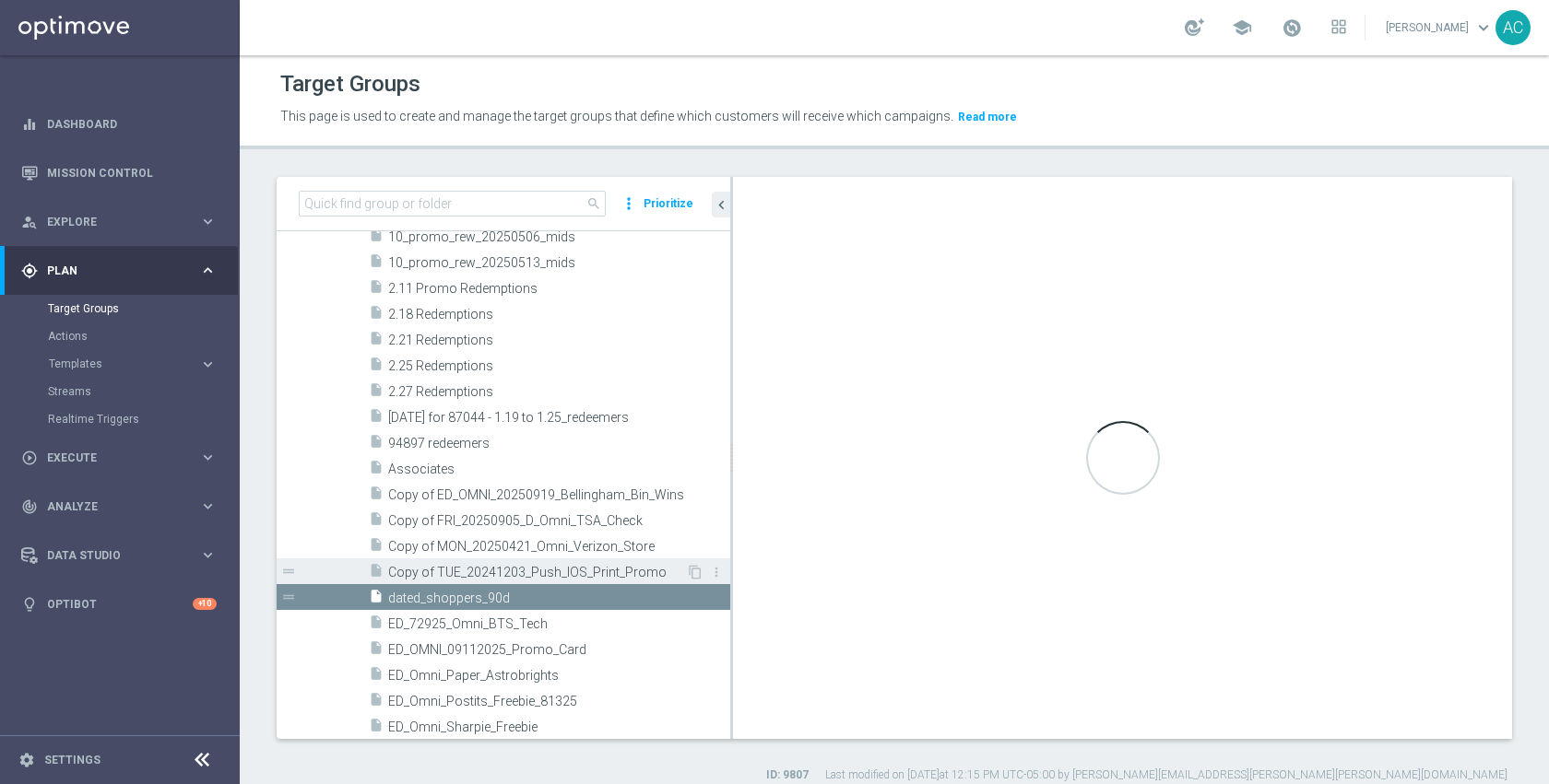
click at [601, 567] on span "Copy of TUE_20241203_Push_IOS_Print_Promo" at bounding box center [537, 572] width 298 height 16
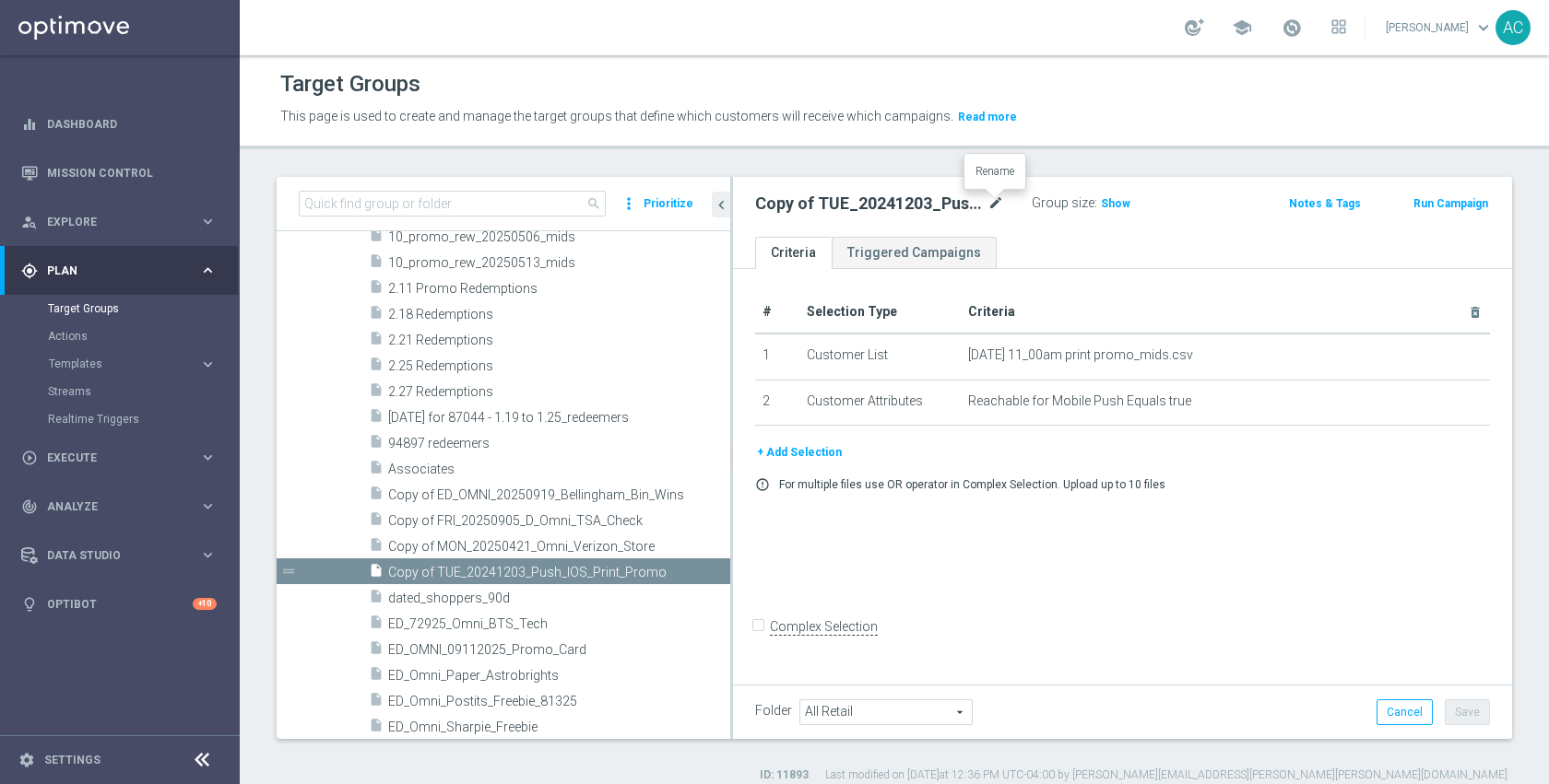
click at [991, 203] on icon "mode_edit" at bounding box center [996, 204] width 17 height 22
click at [970, 202] on input "Copy of TUE_20241203_Push_IOS_Print_Promo" at bounding box center [880, 206] width 249 height 26
drag, startPoint x: 927, startPoint y: 211, endPoint x: 1008, endPoint y: 211, distance: 81.0
click at [1008, 211] on div "Copy of TUE_20241203_Push_IOS_Print_Promo" at bounding box center [879, 206] width 276 height 26
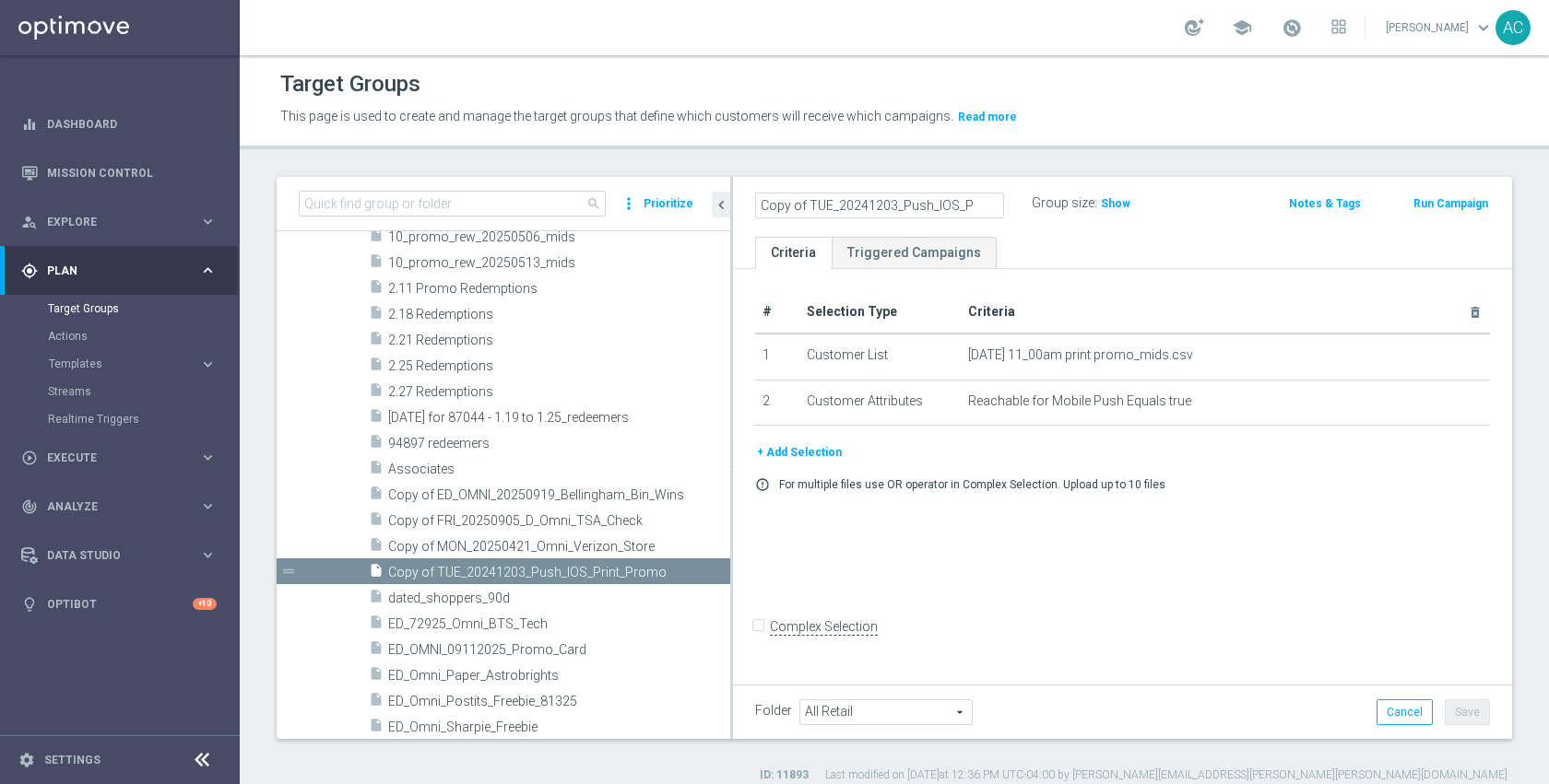
scroll to position [0, 0]
type input "TUE_20241203_Push_IOS_Aug_Promo"
click at [980, 203] on h2 "TUE_20241203_Push_IOS_Aug_Promo" at bounding box center [870, 204] width 229 height 22
click at [997, 201] on icon "mode_edit" at bounding box center [996, 204] width 17 height 22
click at [843, 203] on input "TUE_20241203_Push_IOS_Aug_Promo" at bounding box center [880, 206] width 249 height 26
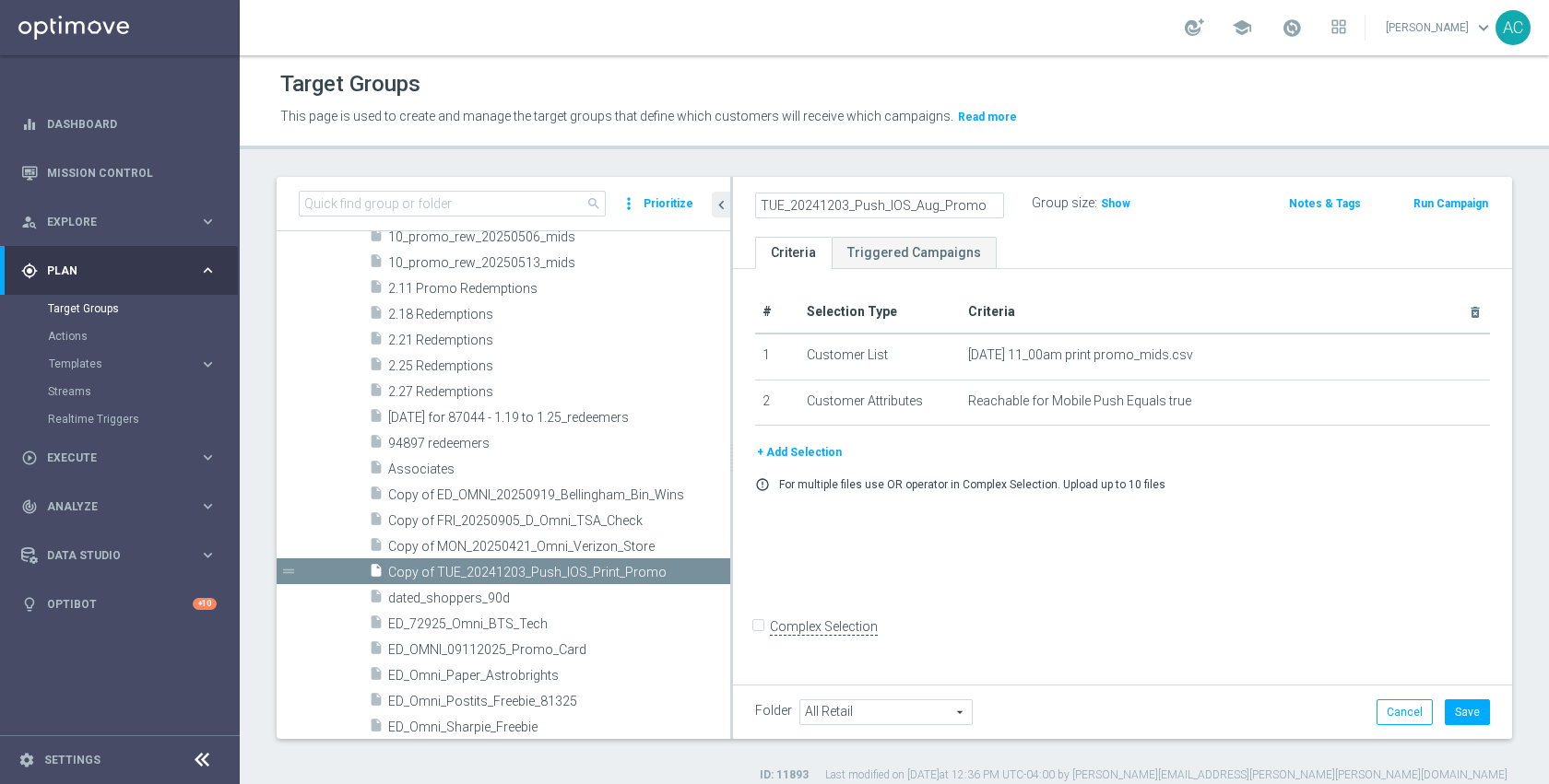
click at [782, 209] on input "TUE_20241203_Push_IOS_Aug_Promo" at bounding box center [880, 206] width 249 height 26
type input "THU_20250911_Push_IOS_Aug_Promo"
click at [1018, 602] on div "# Selection Type Criteria delete_forever 1 Customer List [DATE] 11_00am print p…" at bounding box center [1123, 474] width 780 height 411
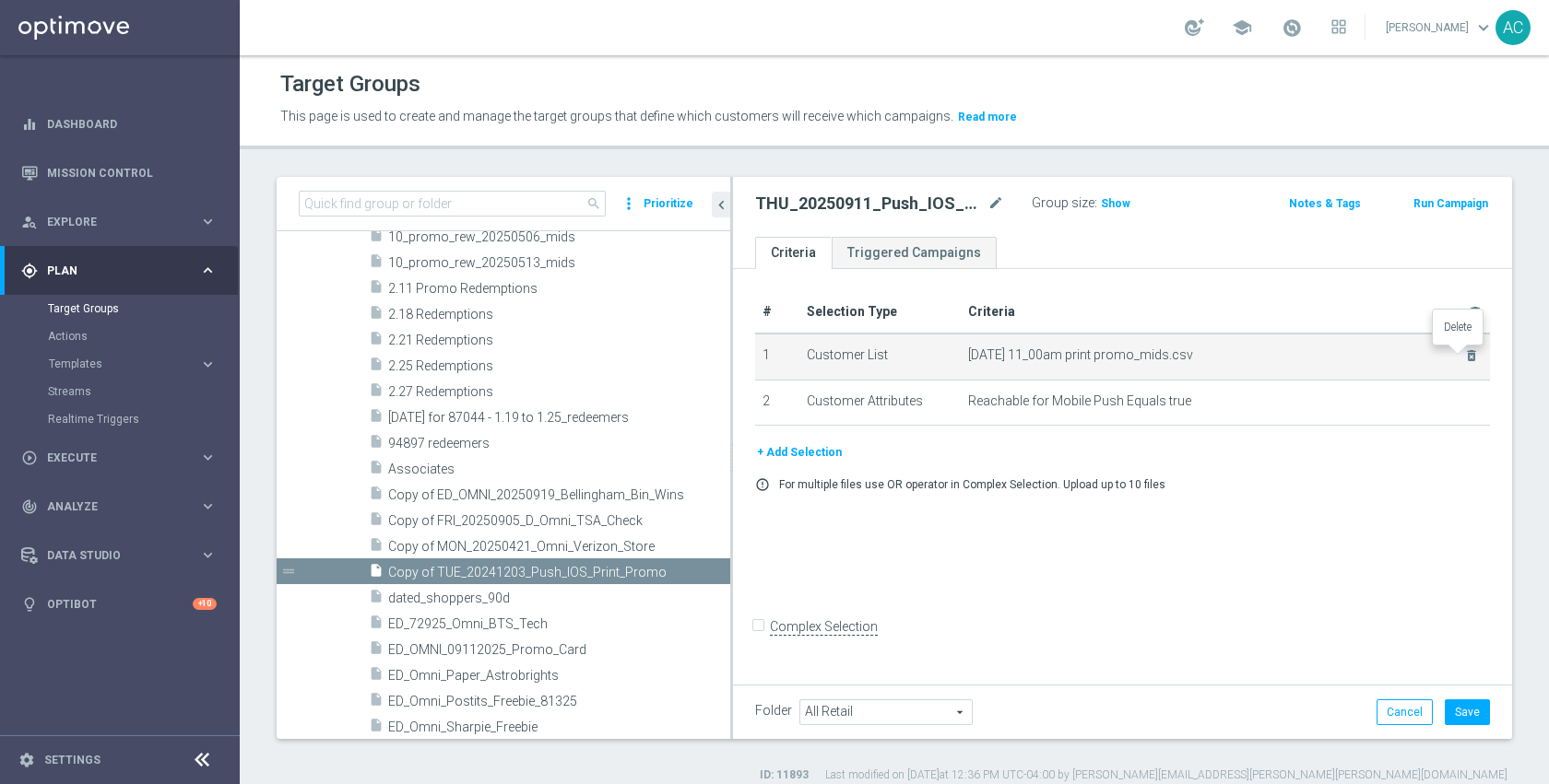
click at [1465, 354] on icon "delete_forever" at bounding box center [1472, 356] width 15 height 15
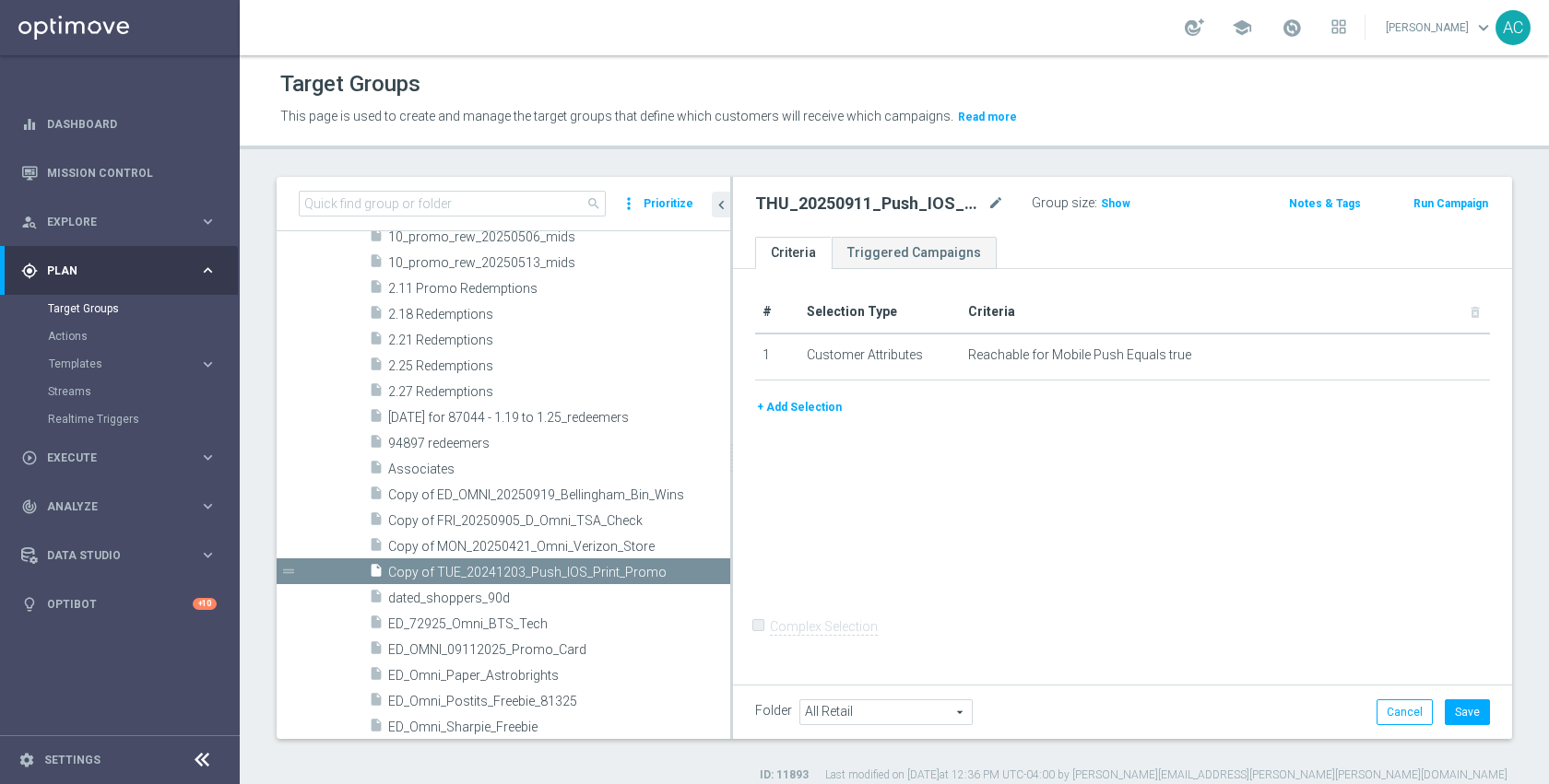
click at [817, 404] on button "+ Add Selection" at bounding box center [799, 407] width 88 height 21
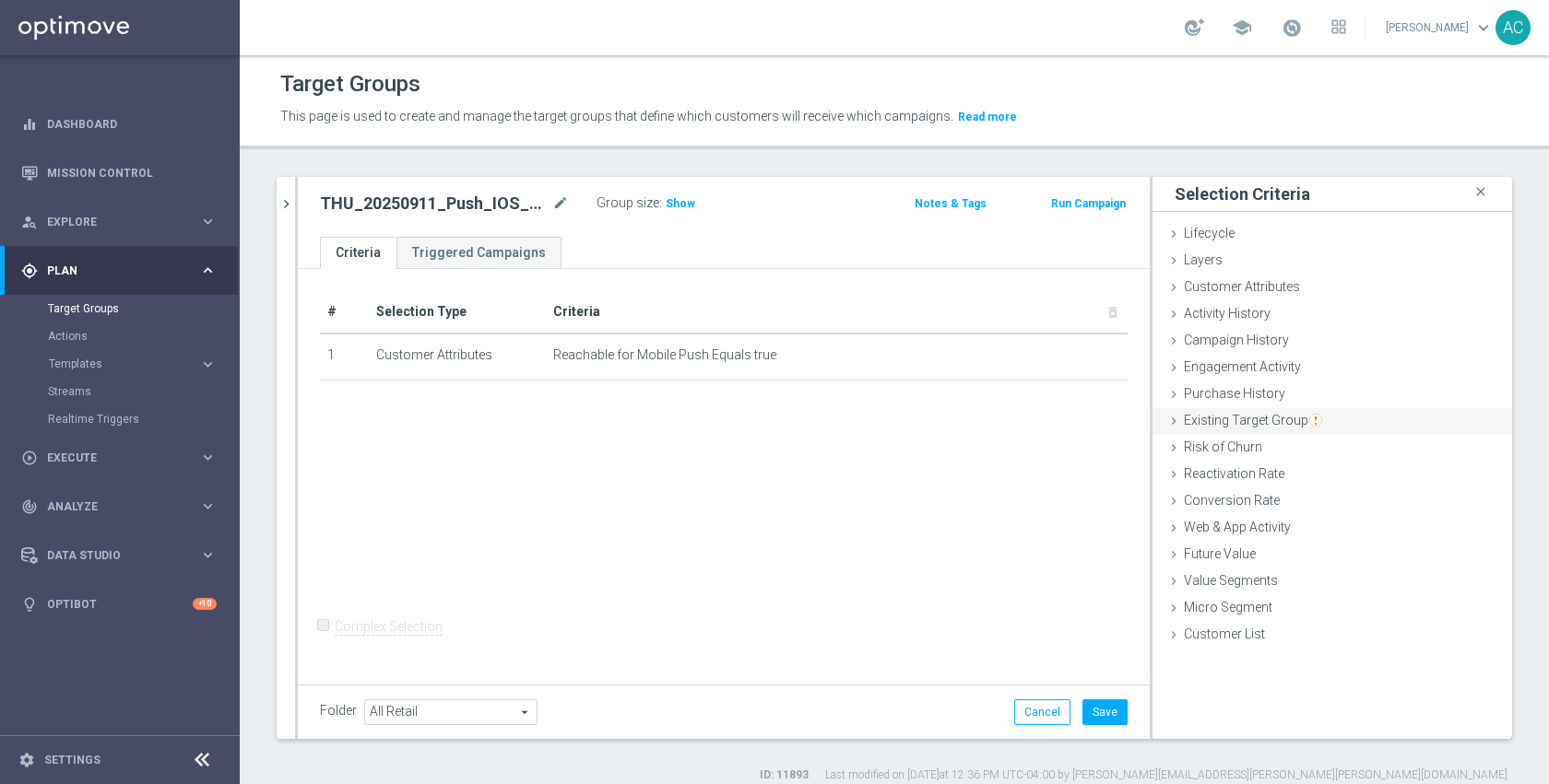
click at [1232, 422] on span "Existing Target Group" at bounding box center [1254, 421] width 139 height 15
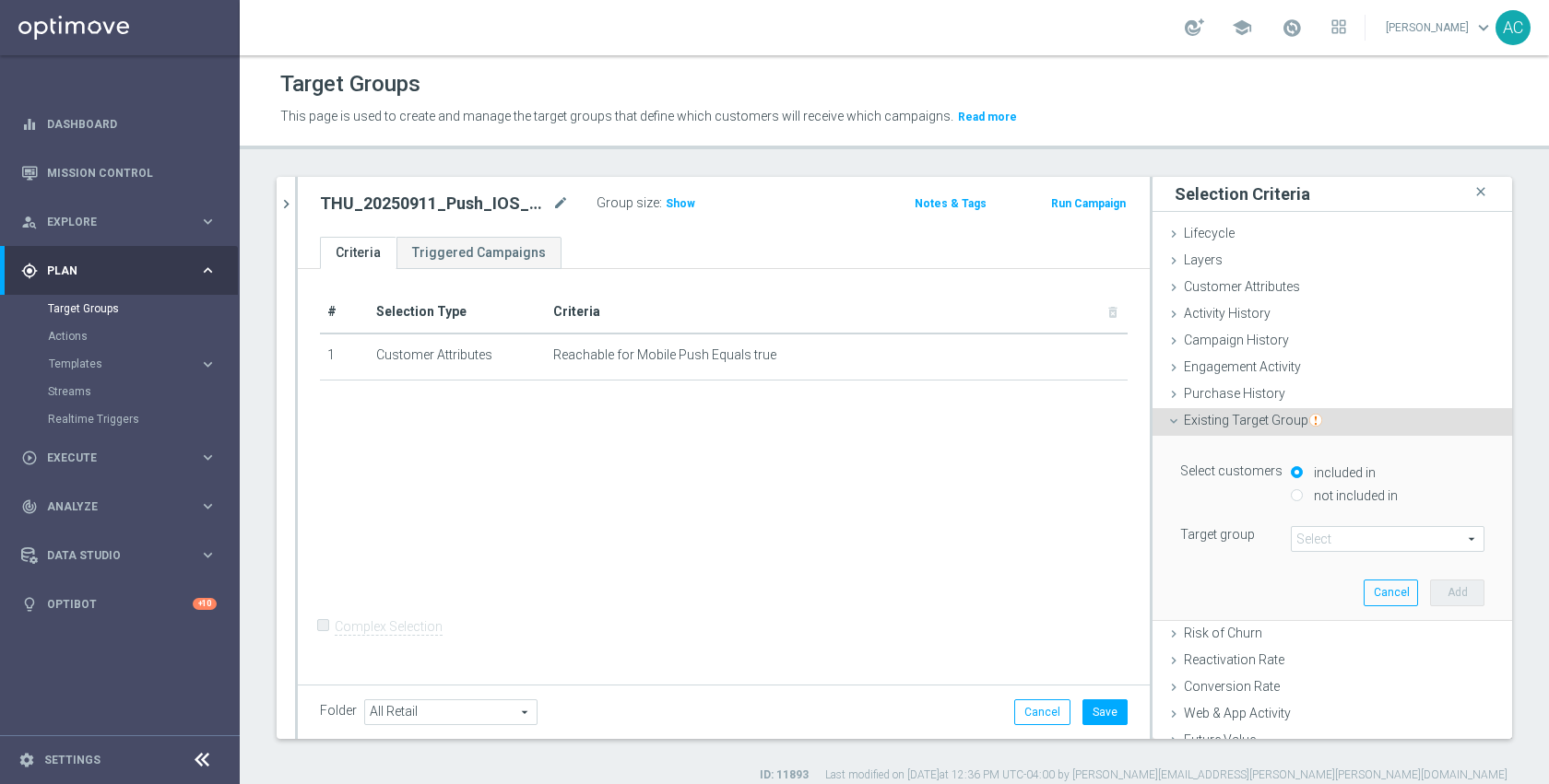
click at [1312, 533] on span at bounding box center [1388, 540] width 192 height 24
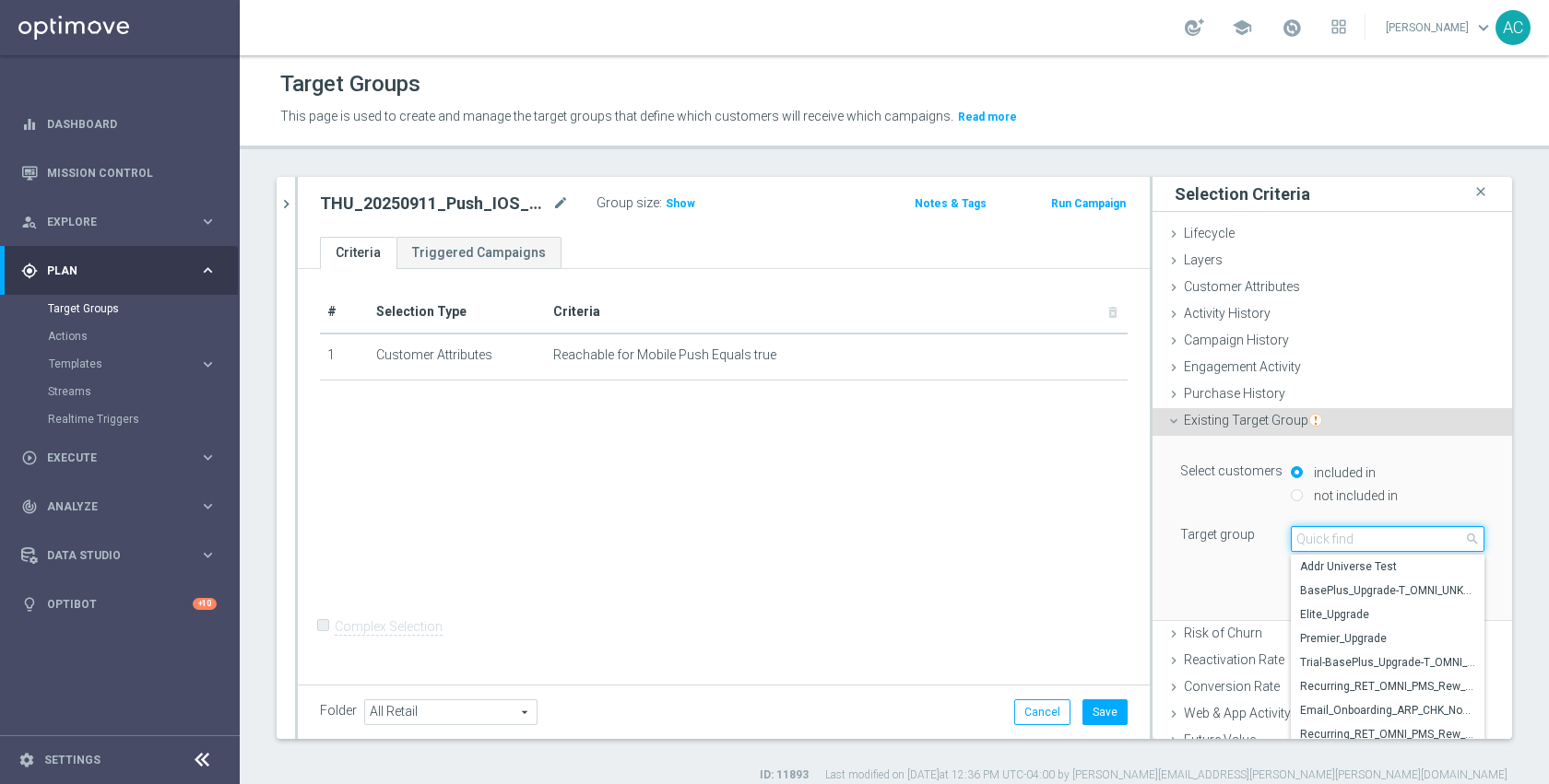
click at [1312, 540] on input "search" at bounding box center [1388, 540] width 194 height 26
paste input "List of customers who are allocated promo card 8/3-8/16"
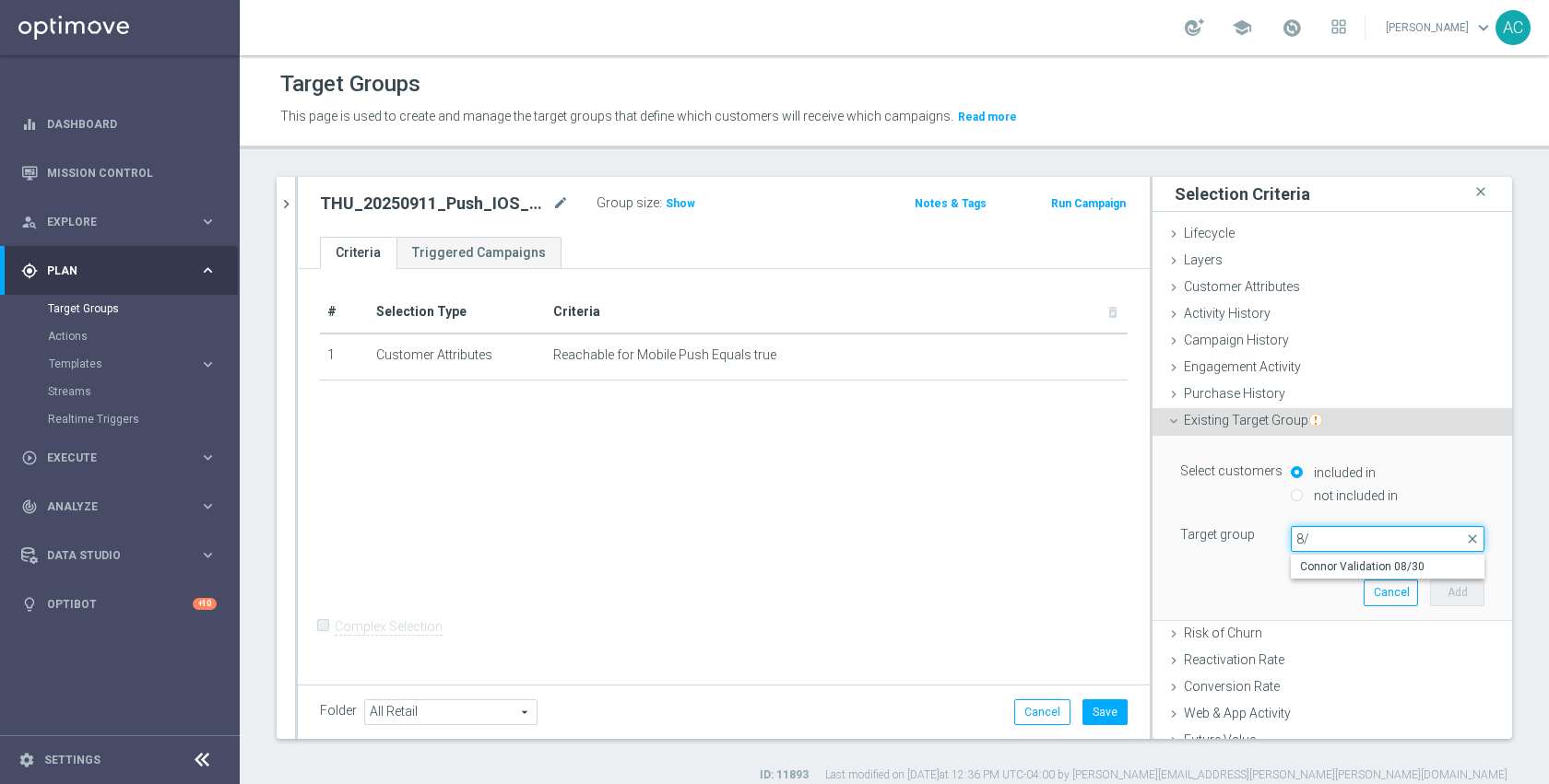
type input "8"
type input "a"
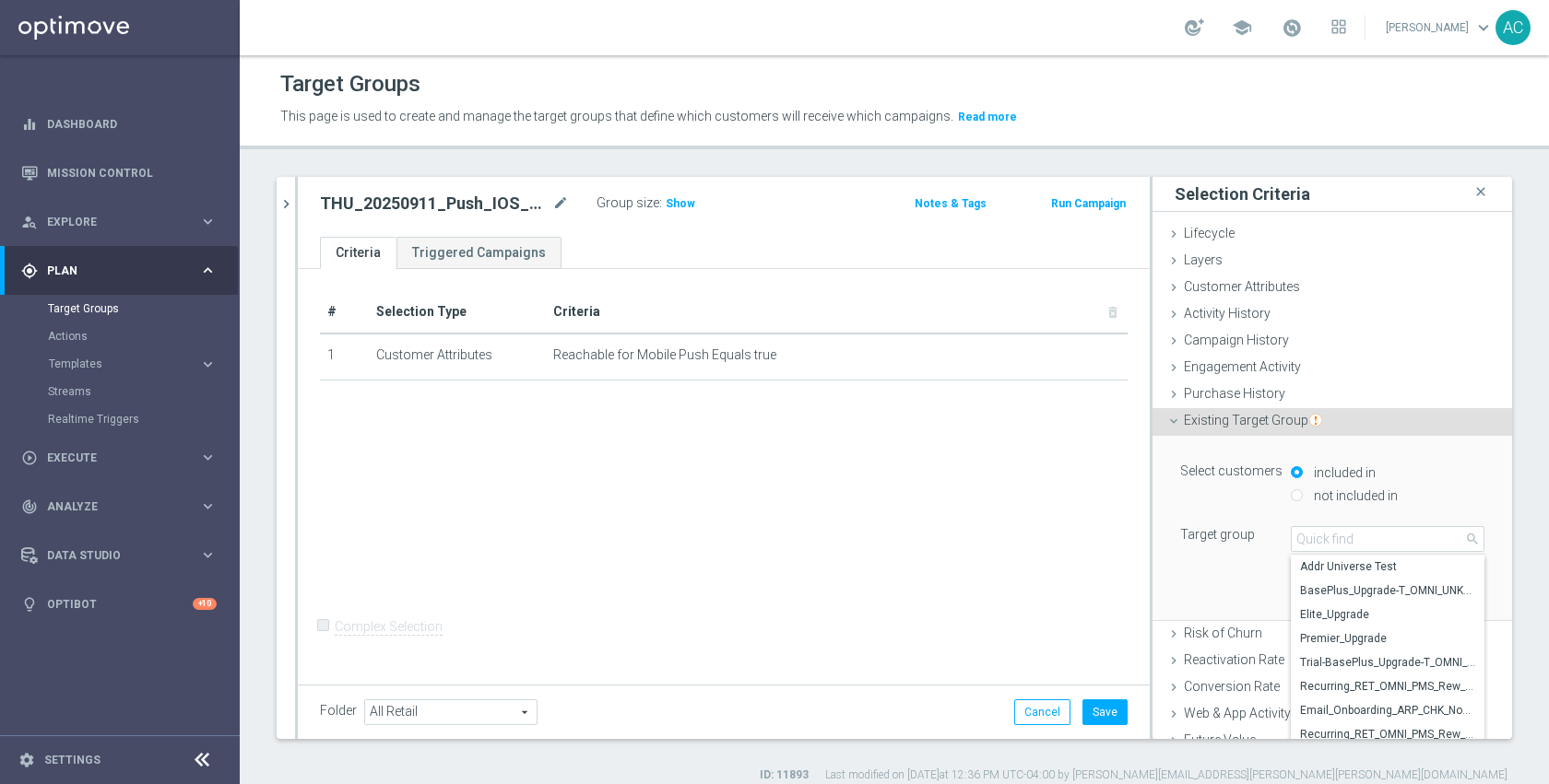
drag, startPoint x: 1203, startPoint y: 584, endPoint x: 1220, endPoint y: 585, distance: 17.0
click at [1203, 584] on div "Select customers included in not included in Target group Select arrow_drop_dow…" at bounding box center [1333, 527] width 332 height 184
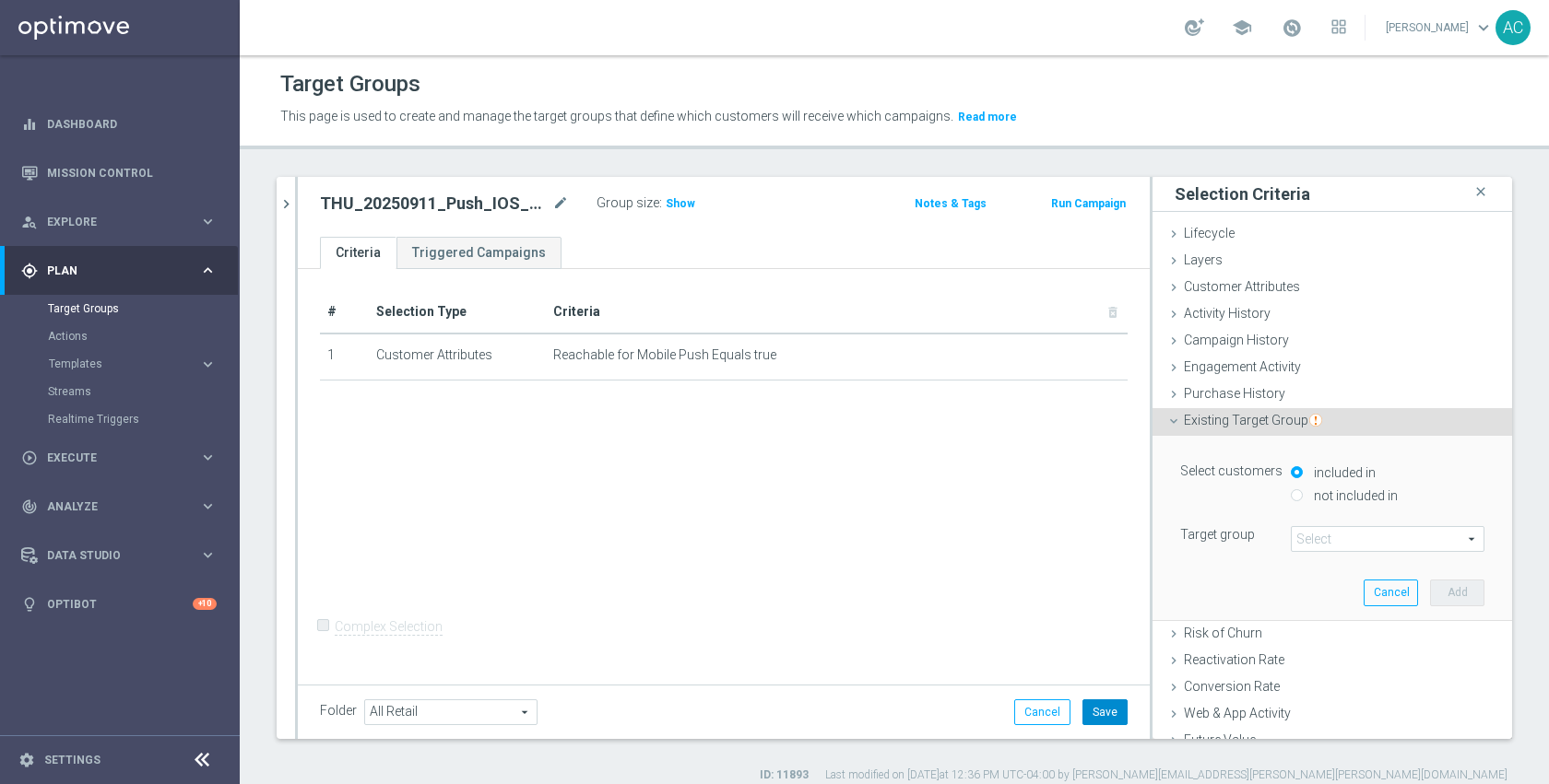
click at [1082, 709] on button "Save" at bounding box center [1105, 713] width 45 height 26
click at [737, 554] on div "# Selection Type Criteria delete_forever 1 Customer Attributes Reachable for Mo…" at bounding box center [723, 474] width 852 height 411
click at [284, 221] on button "chevron_right" at bounding box center [286, 204] width 19 height 54
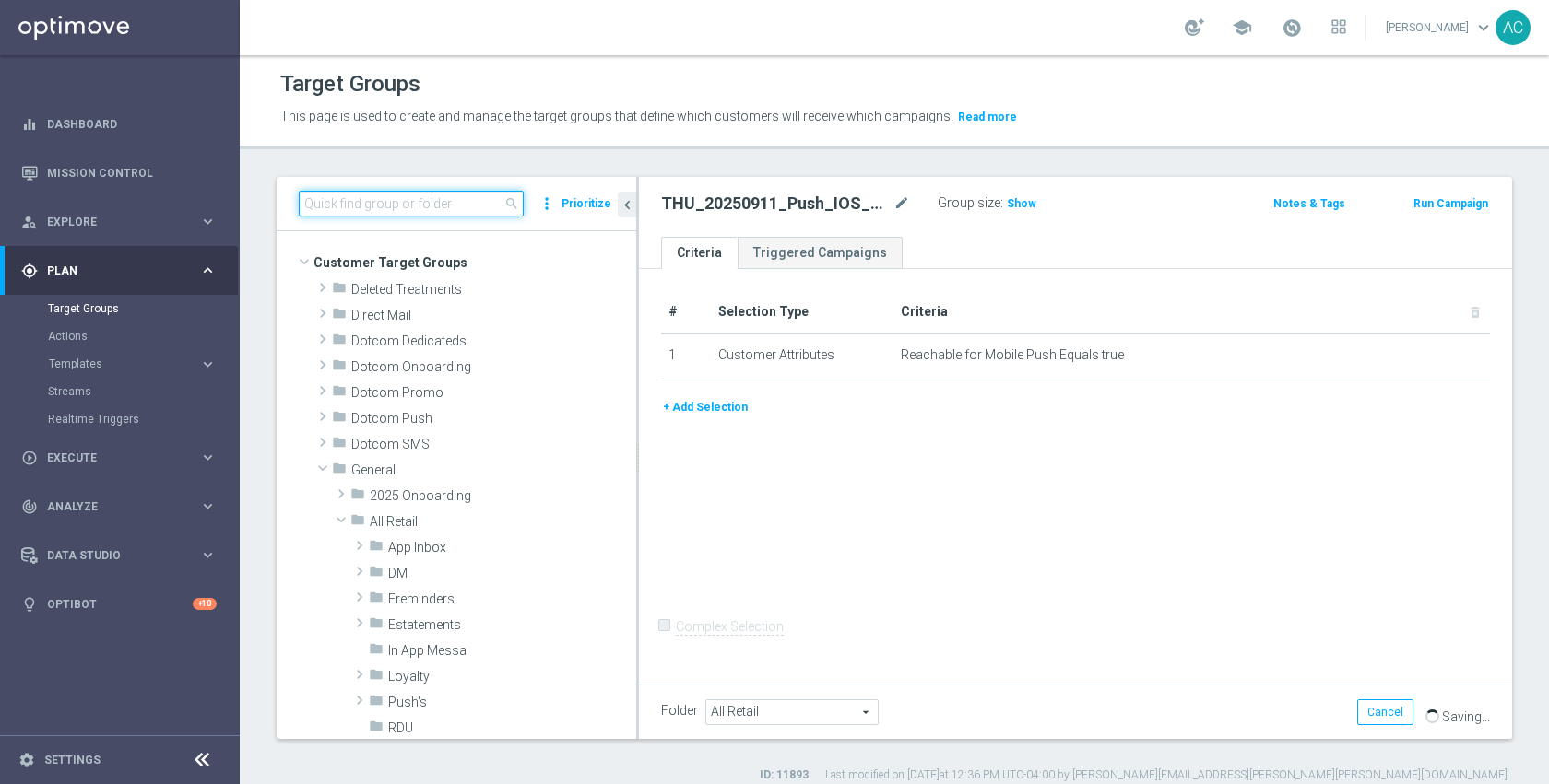
click at [460, 206] on input at bounding box center [411, 204] width 225 height 26
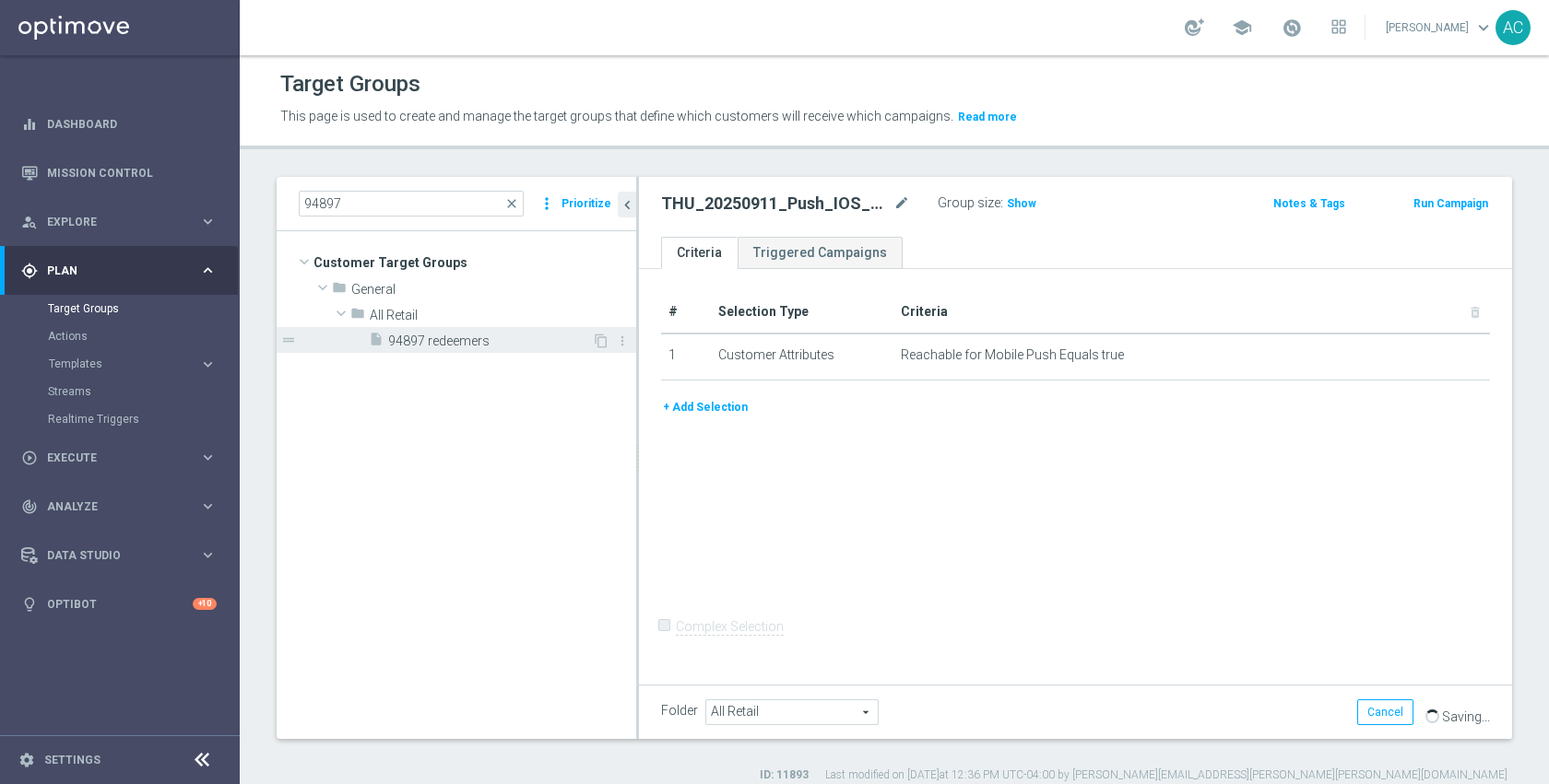
click at [444, 352] on div "insert_drive_file 94897 redeemers" at bounding box center [481, 340] width 223 height 26
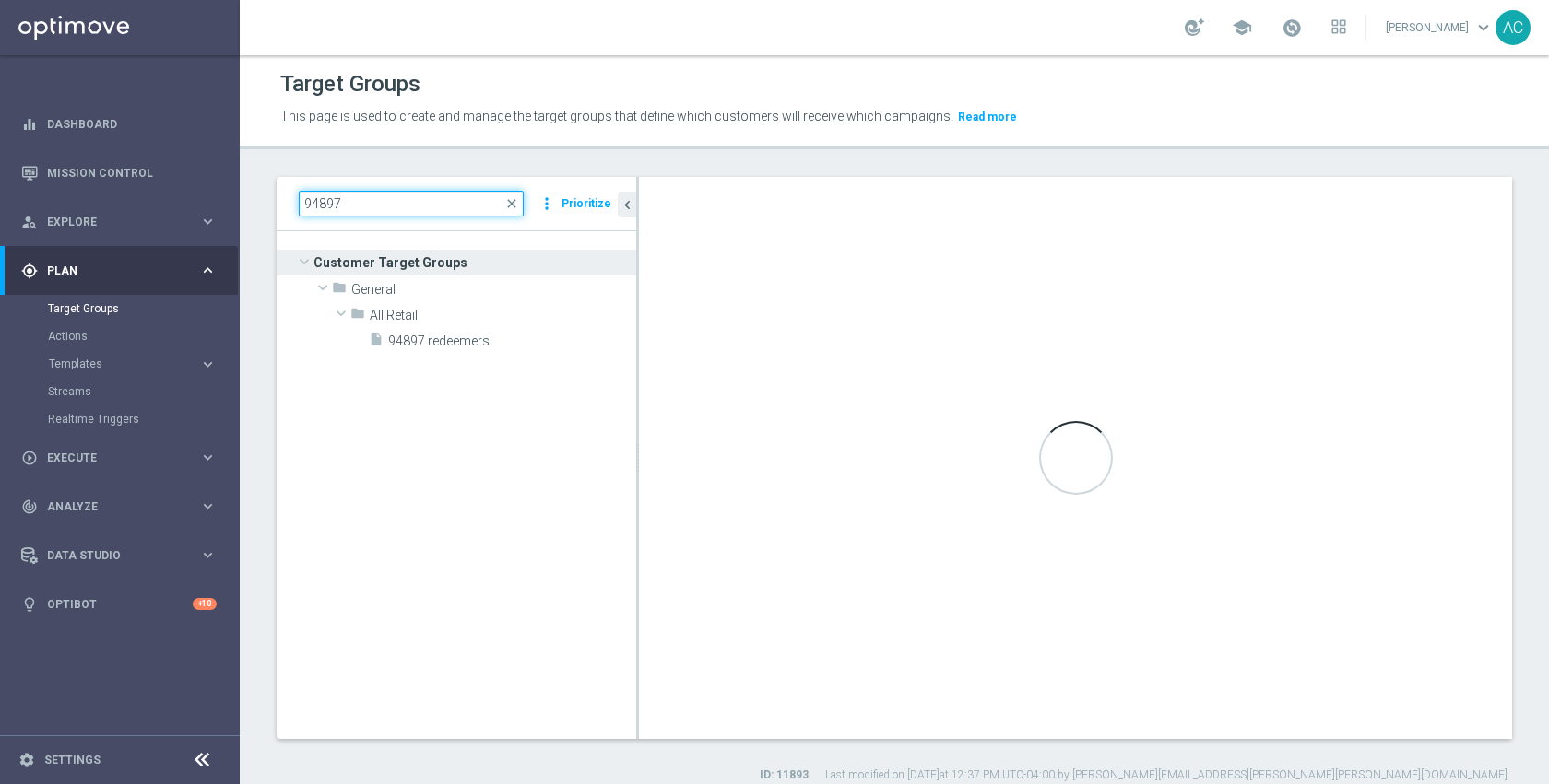
click at [392, 202] on input "94897" at bounding box center [411, 204] width 225 height 26
paste input "ED_OMNI_09112025_Promo_Card"
type input "ED_OMNI_09112025_Promo_Card"
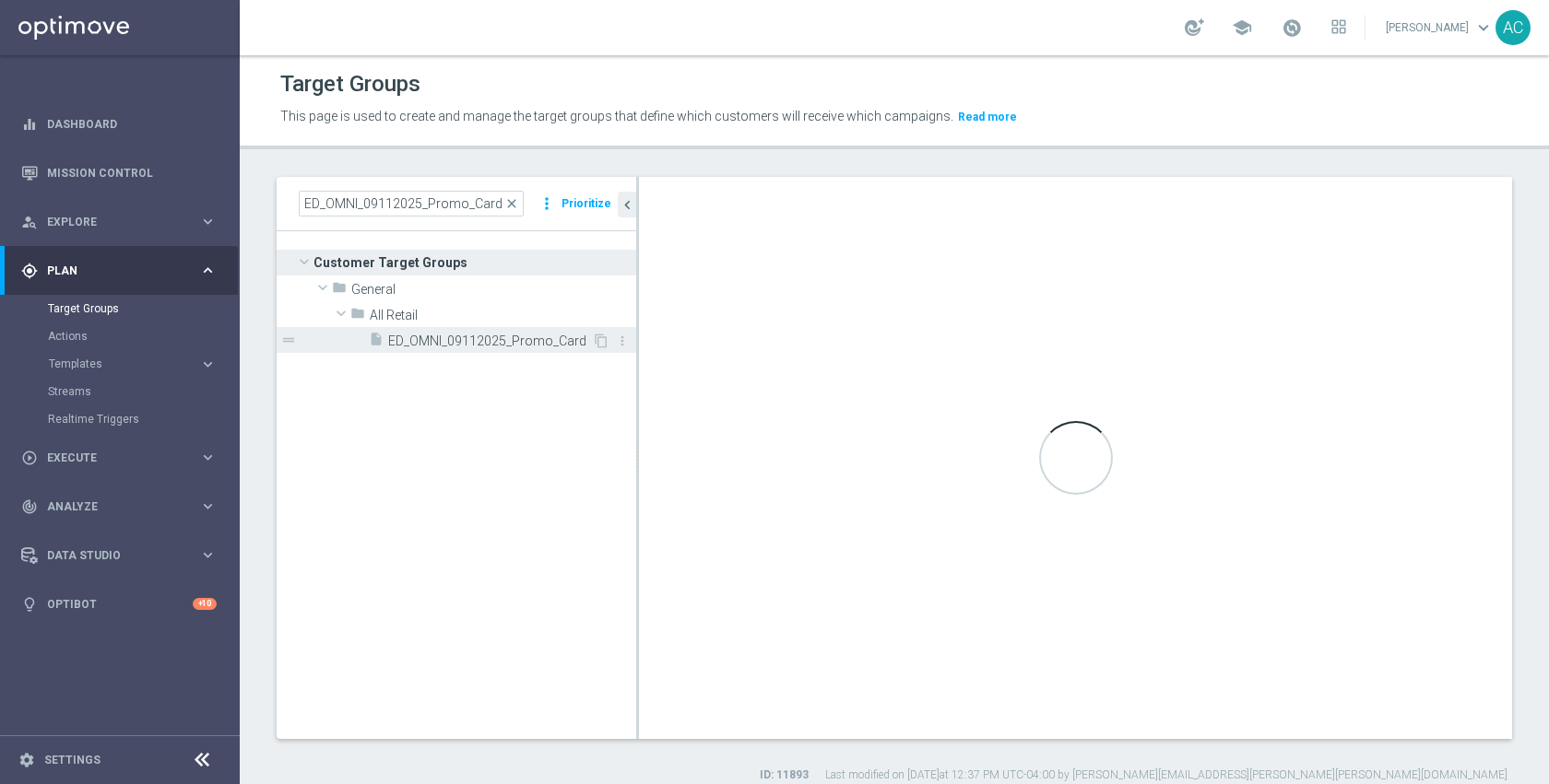
click at [458, 333] on span "ED_OMNI_09112025_Promo_Card" at bounding box center [489, 341] width 203 height 16
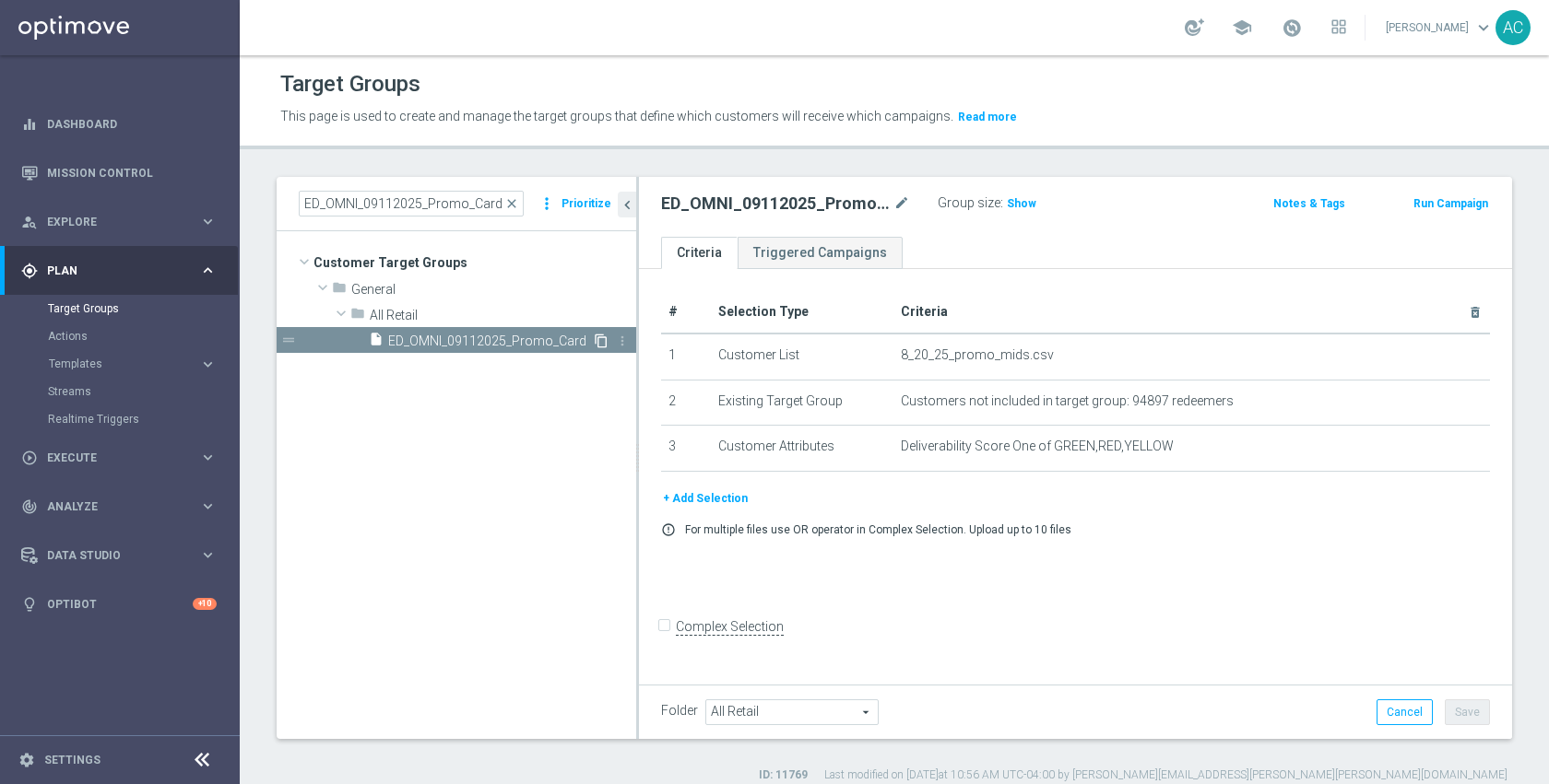
click at [603, 342] on icon "content_copy" at bounding box center [602, 341] width 15 height 15
click at [508, 375] on div "insert_drive_file ED_OMNI_09112025_Promo_Card" at bounding box center [481, 366] width 223 height 26
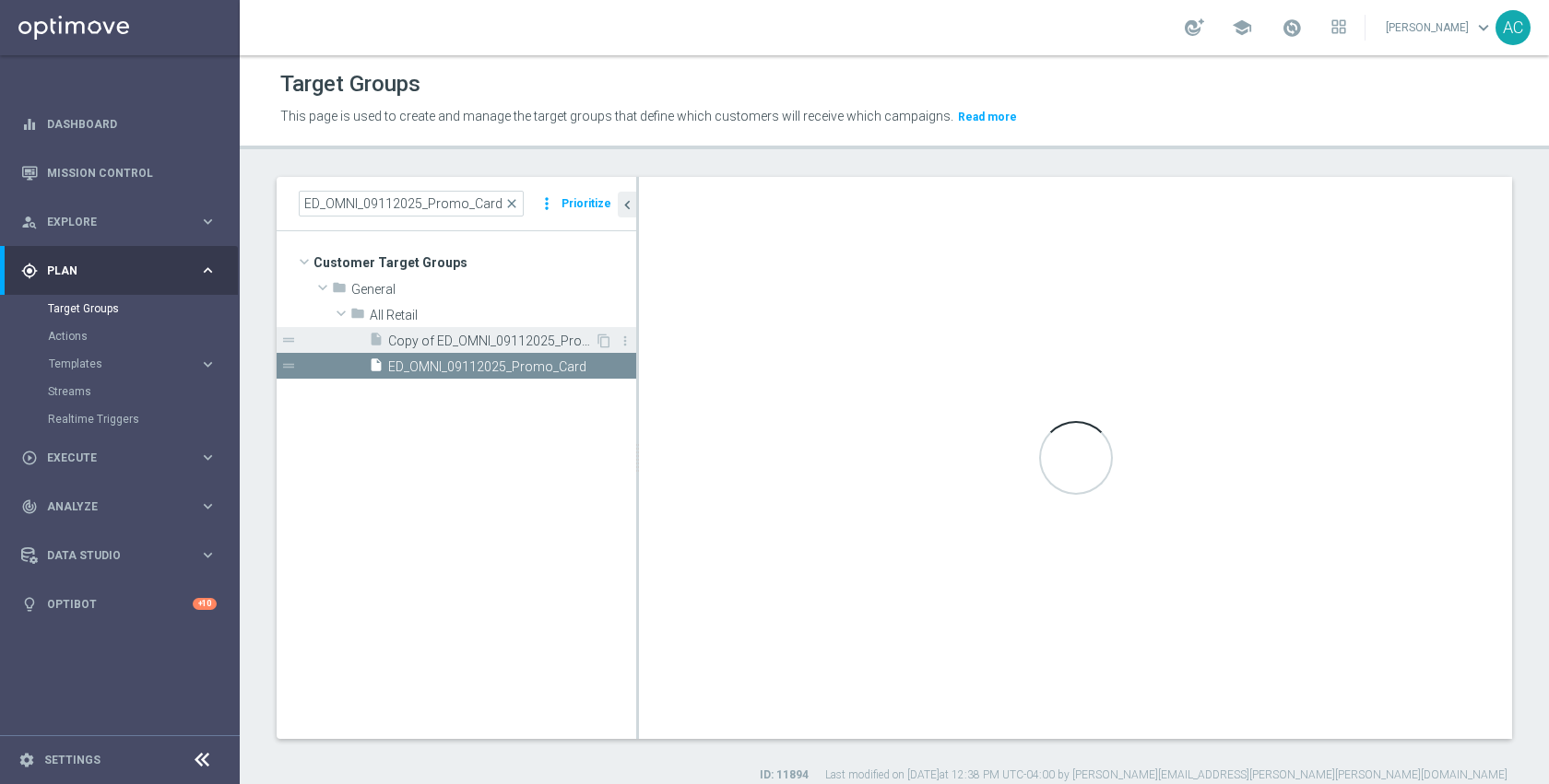
click at [498, 342] on span "Copy of ED_OMNI_09112025_Promo_Card" at bounding box center [491, 341] width 206 height 16
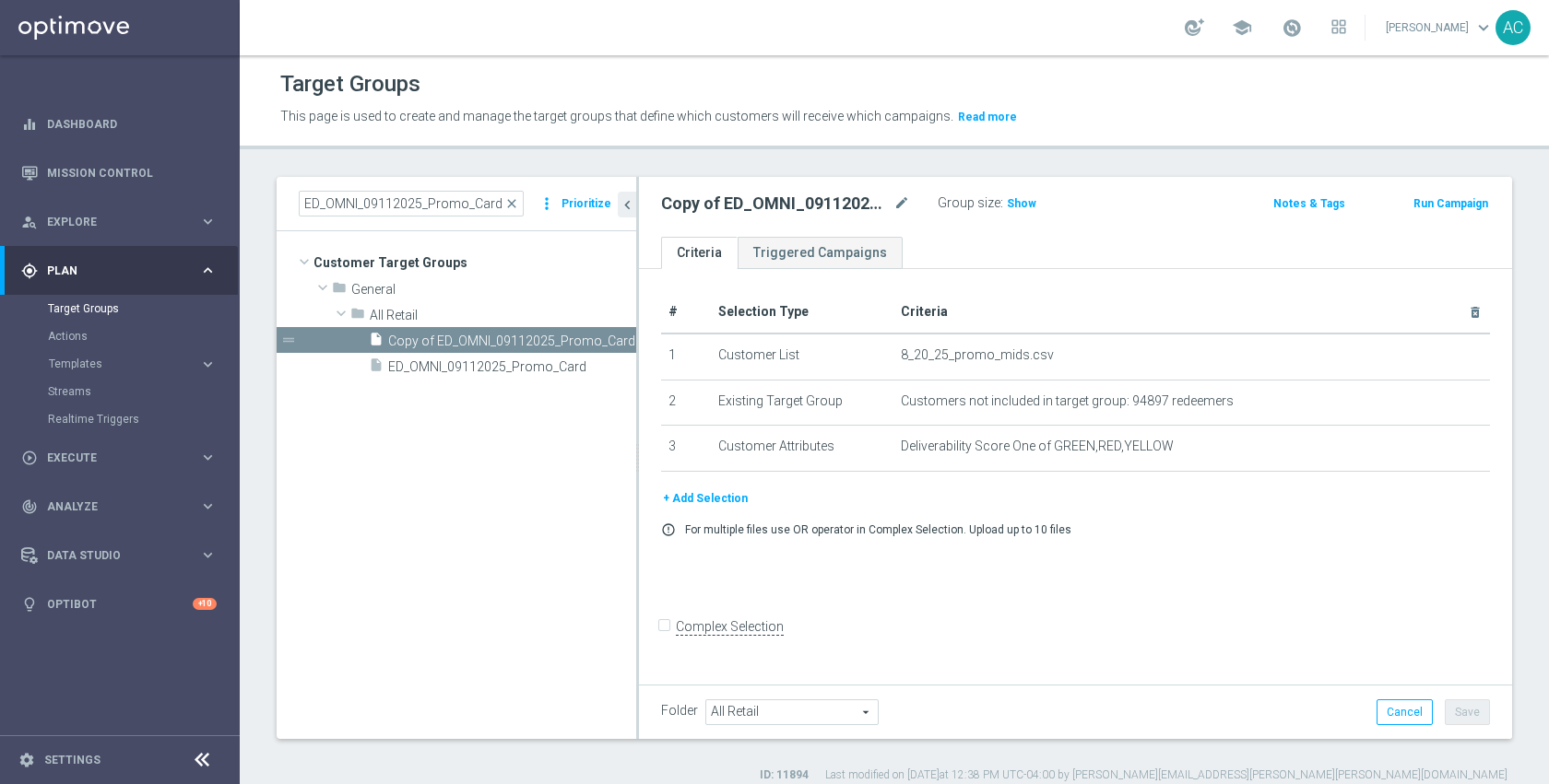
click at [1032, 629] on form "Complex Selection Invalid Expression" at bounding box center [1076, 646] width 829 height 68
click at [896, 209] on icon "mode_edit" at bounding box center [902, 204] width 17 height 22
type input "List of customers who are allocated promo card 8/3-8/16"
click at [1190, 628] on form "Complex Selection Invalid Expression" at bounding box center [1076, 646] width 829 height 68
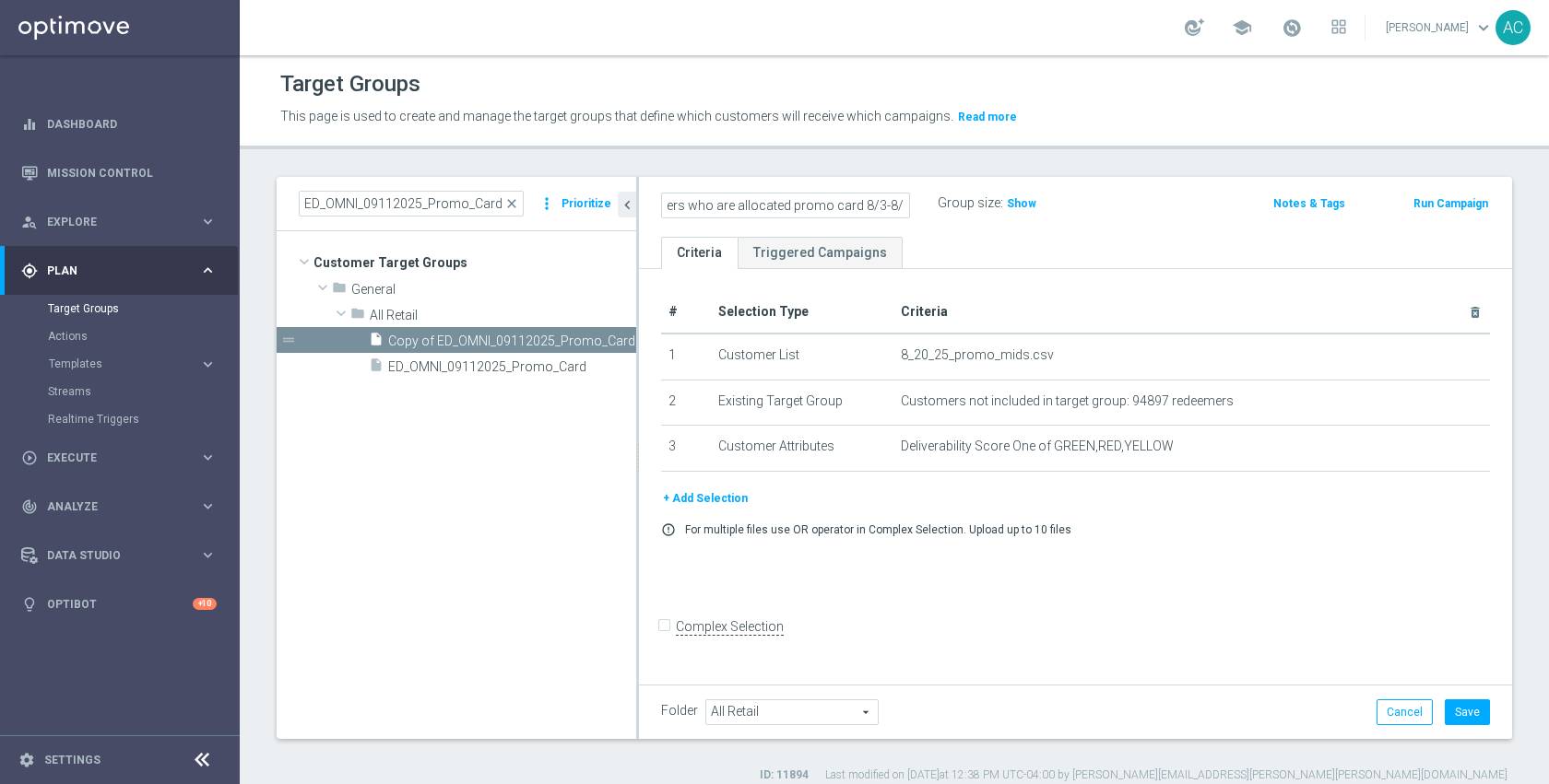
scroll to position [0, 0]
click at [1453, 710] on button "Save" at bounding box center [1467, 713] width 45 height 26
click at [1271, 594] on div "# Selection Type Criteria delete_forever 1 Customer List 8_20_25_promo_mids.csv…" at bounding box center [1076, 474] width 873 height 411
click at [456, 205] on input "ED_OMNI_09112025_Promo_Card" at bounding box center [411, 204] width 225 height 26
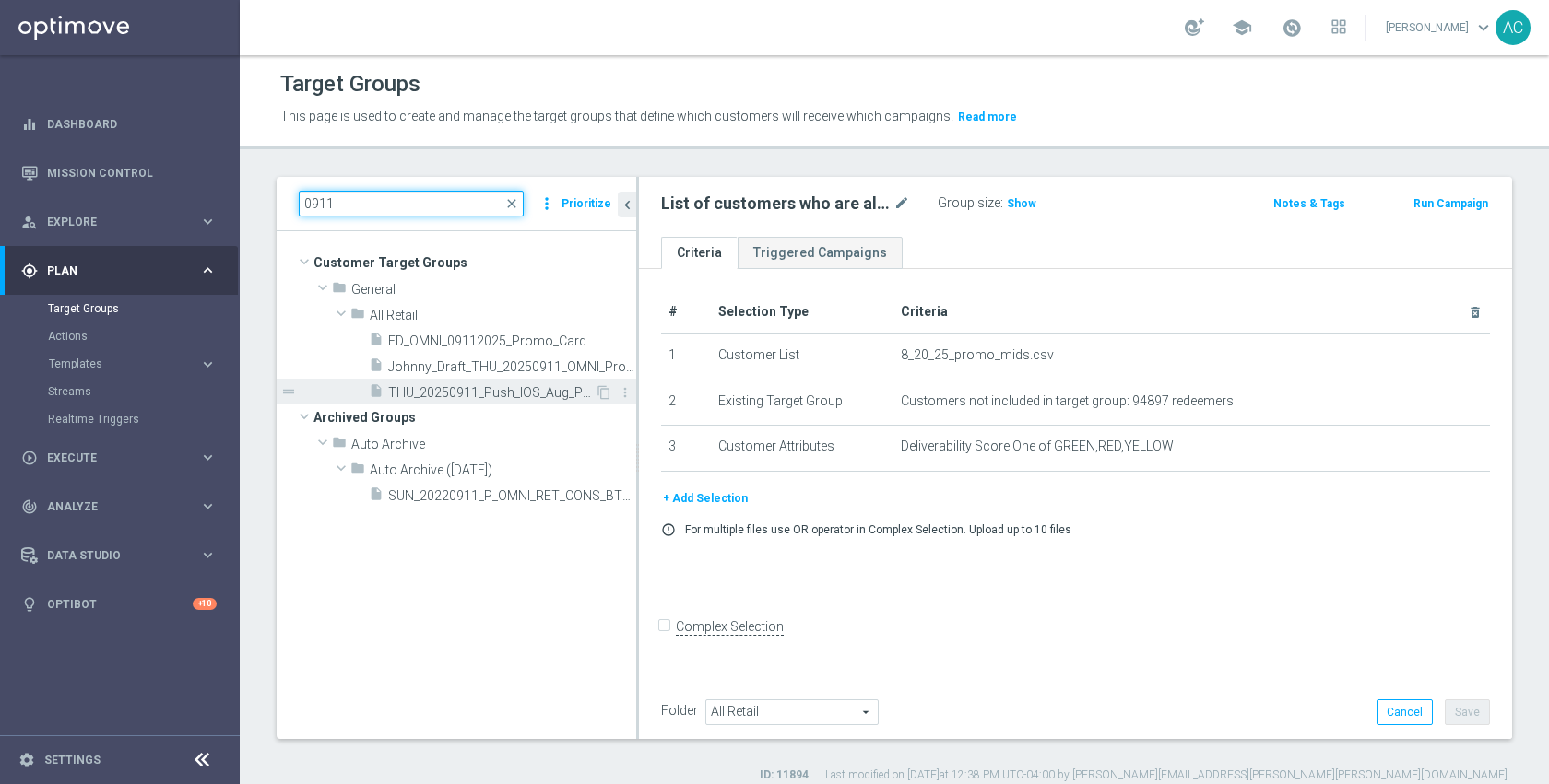
type input "0911"
click at [487, 396] on span "THU_20250911_Push_IOS_Aug_Promo" at bounding box center [491, 392] width 206 height 16
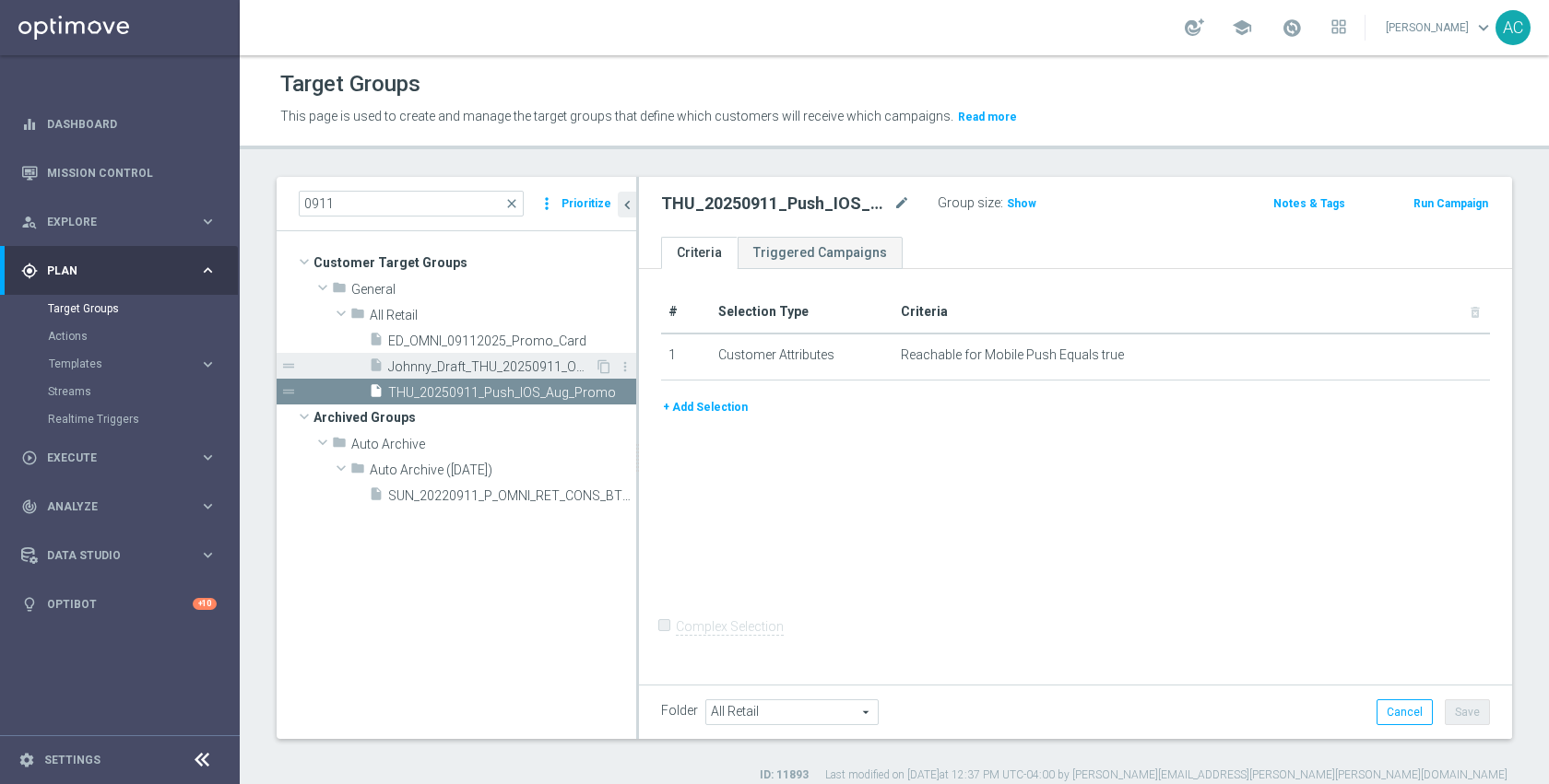
click at [478, 369] on span "Johnny_Draft_THU_20250911_OMNI_Promo_card" at bounding box center [491, 367] width 206 height 16
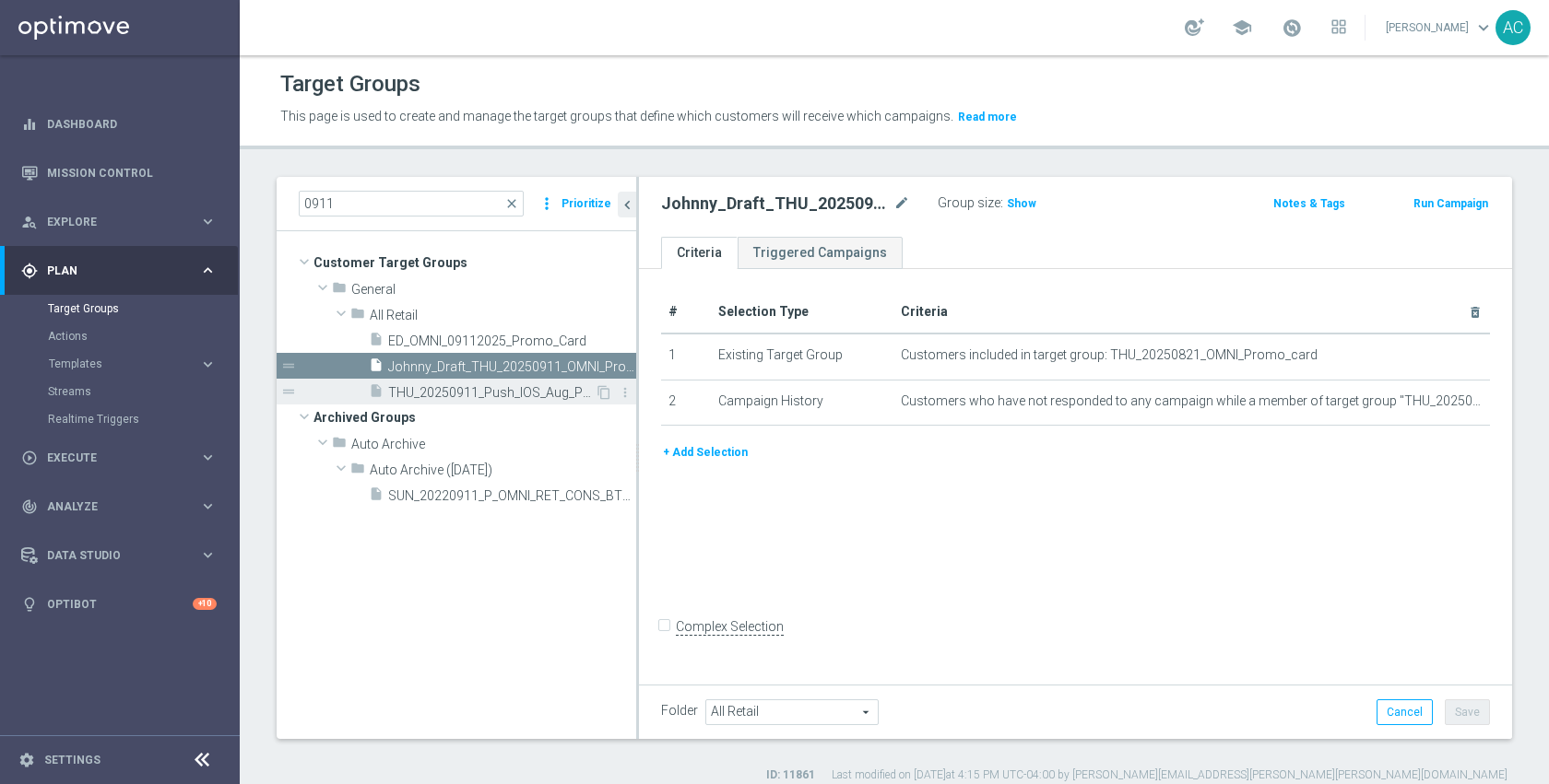
click at [483, 398] on span "THU_20250911_Push_IOS_Aug_Promo" at bounding box center [491, 392] width 206 height 16
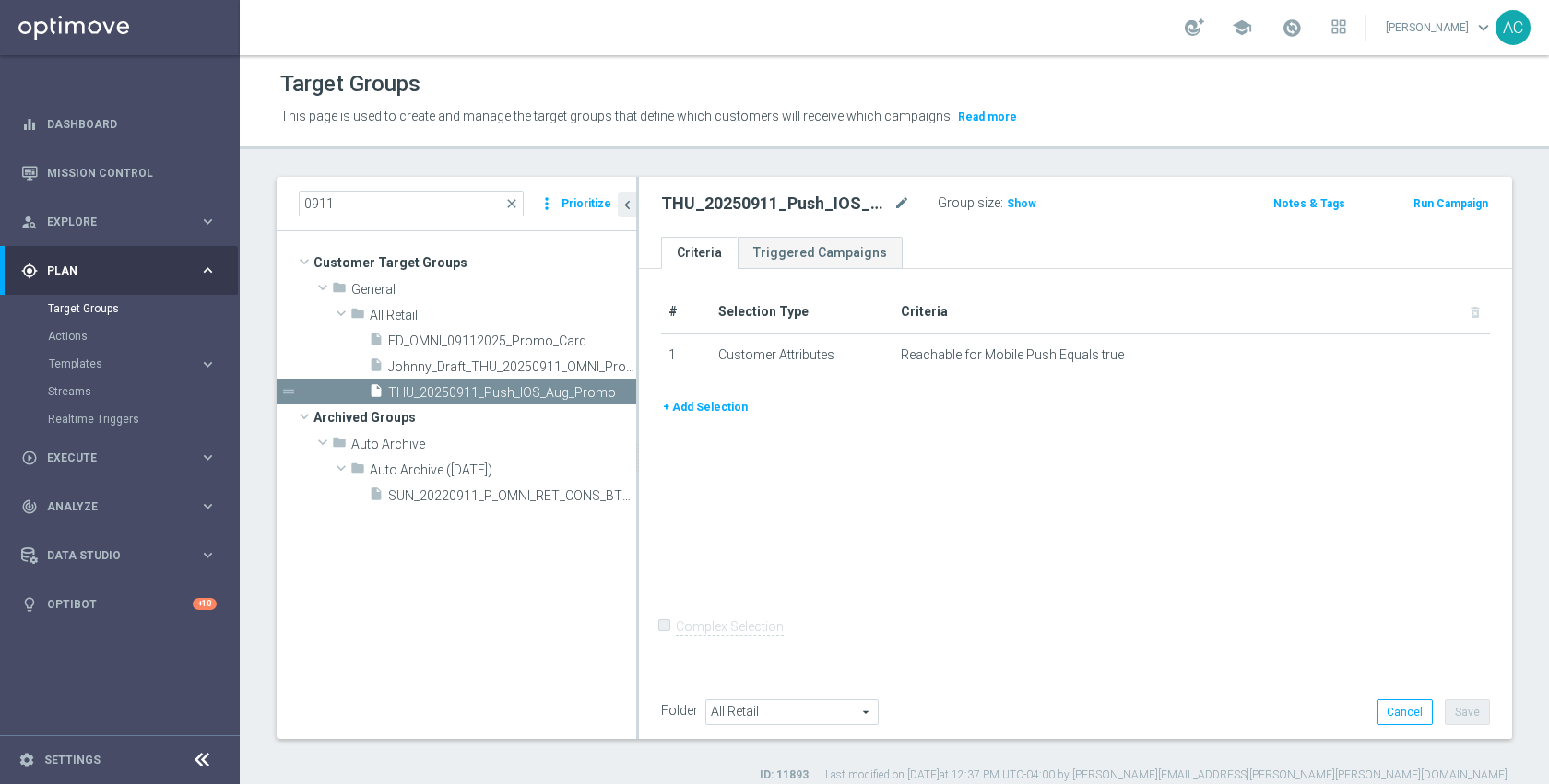
click at [1035, 574] on div "# Selection Type Criteria delete_forever 1 Customer Attributes Reachable for Mo…" at bounding box center [1076, 474] width 873 height 411
click at [696, 409] on button "+ Add Selection" at bounding box center [706, 407] width 88 height 21
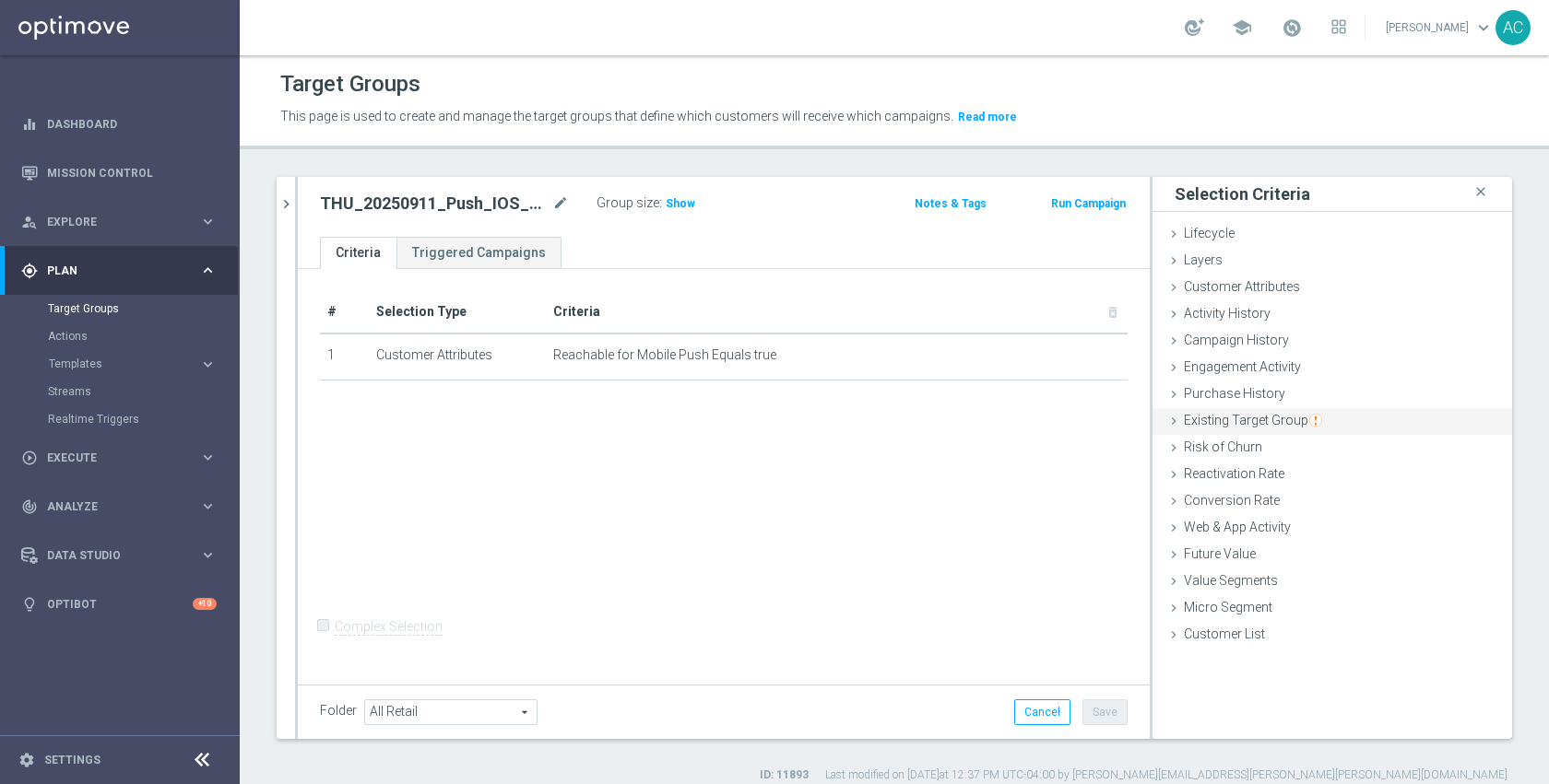
click at [1242, 426] on span "Existing Target Group" at bounding box center [1254, 421] width 139 height 15
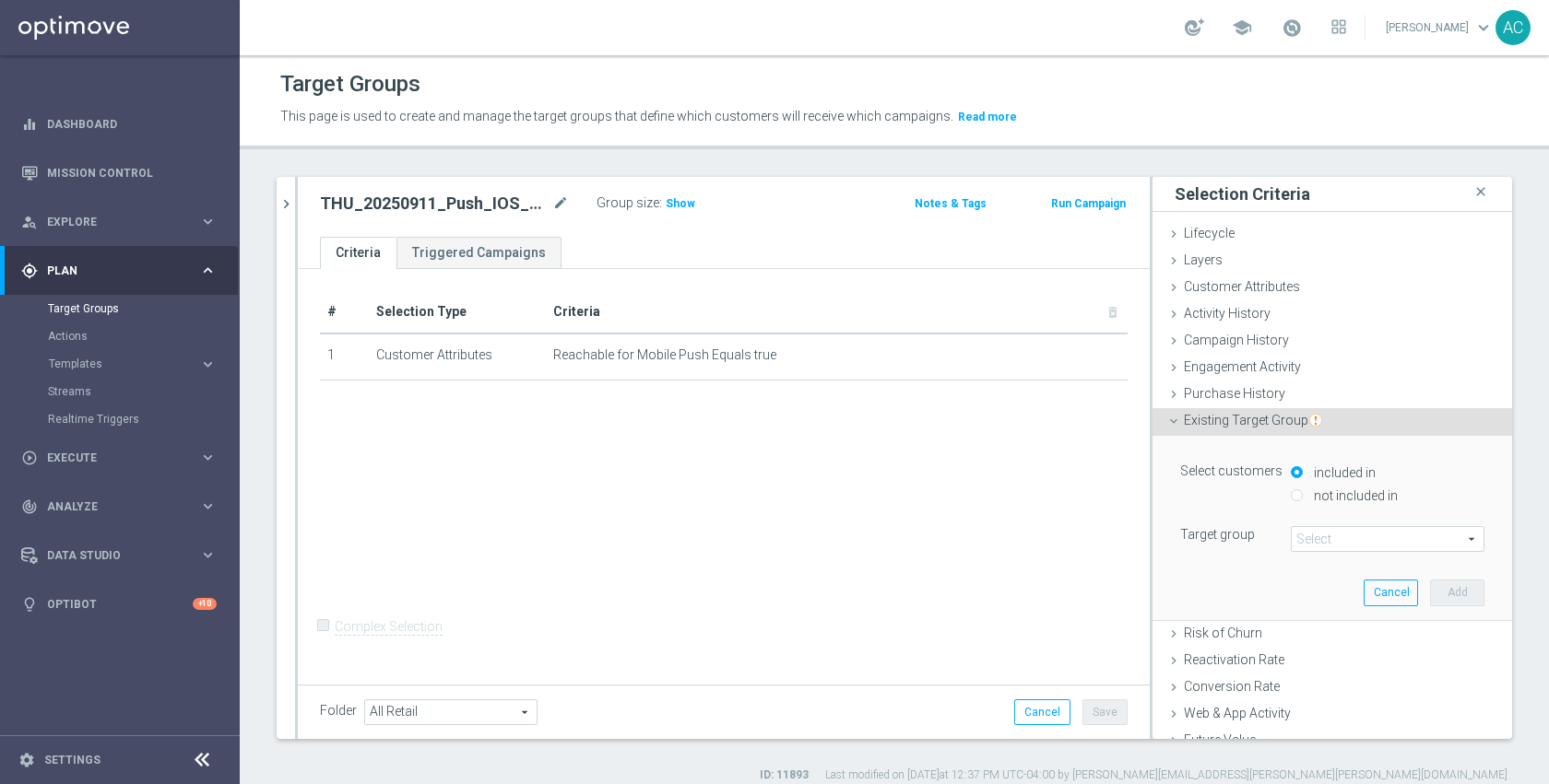
click at [1355, 539] on span at bounding box center [1388, 540] width 192 height 24
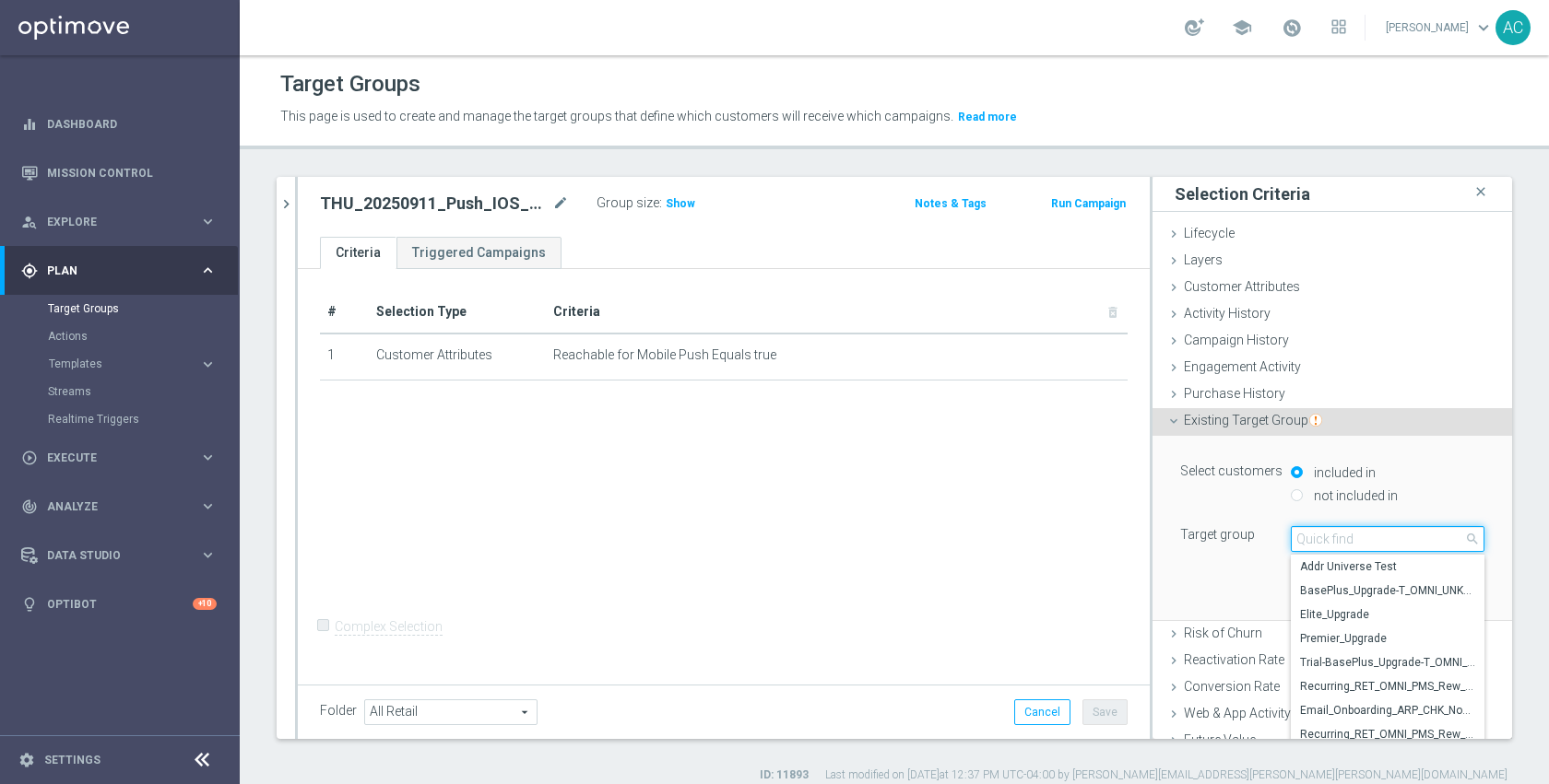
click at [1355, 539] on input "search" at bounding box center [1388, 540] width 194 height 26
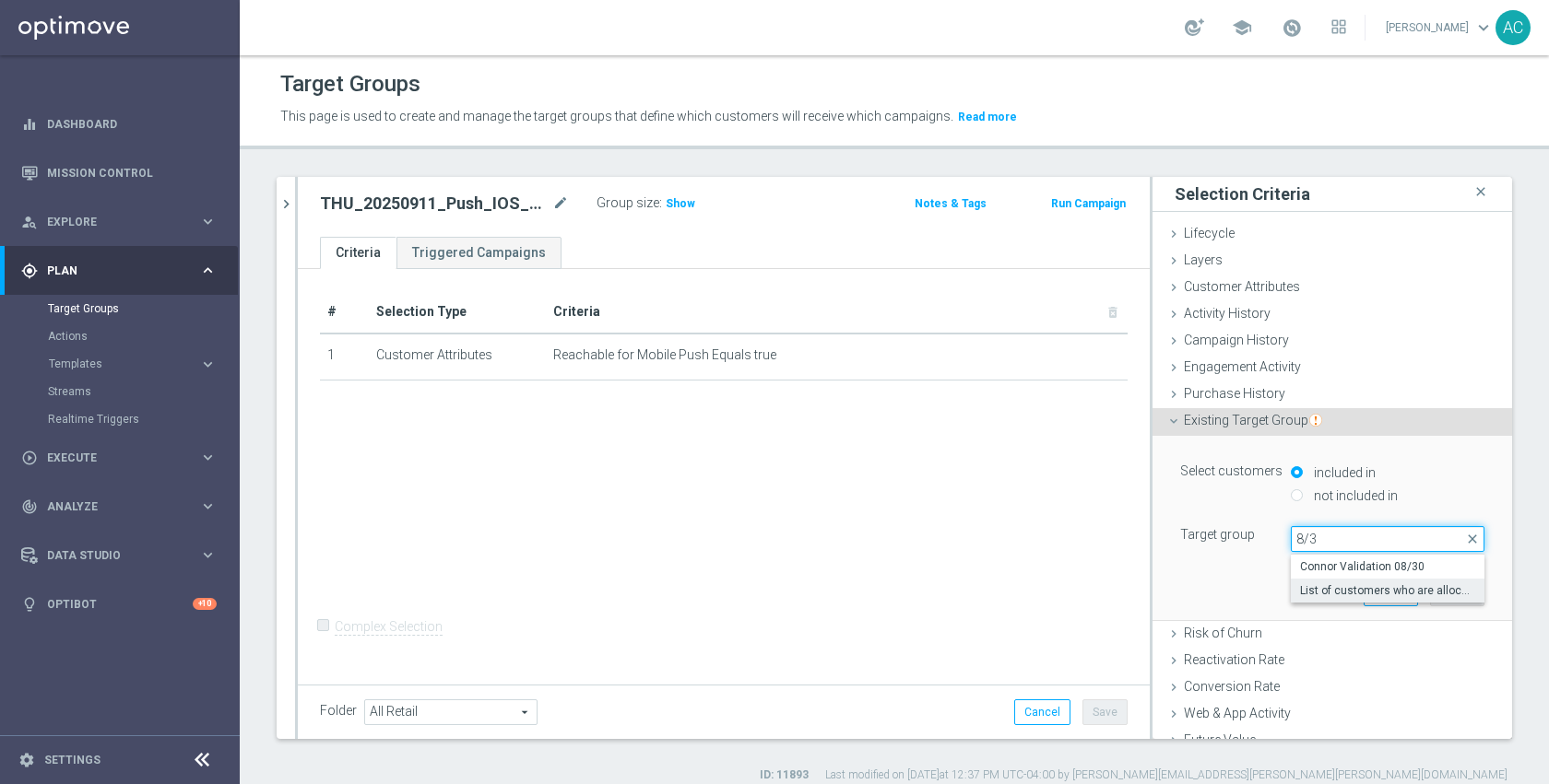
type input "8/3"
click at [1381, 592] on span "List of customers who are allocated promo card 8/3-8/16" at bounding box center [1388, 591] width 175 height 15
type input "List of customers who are allocated promo card 8/3-8/16"
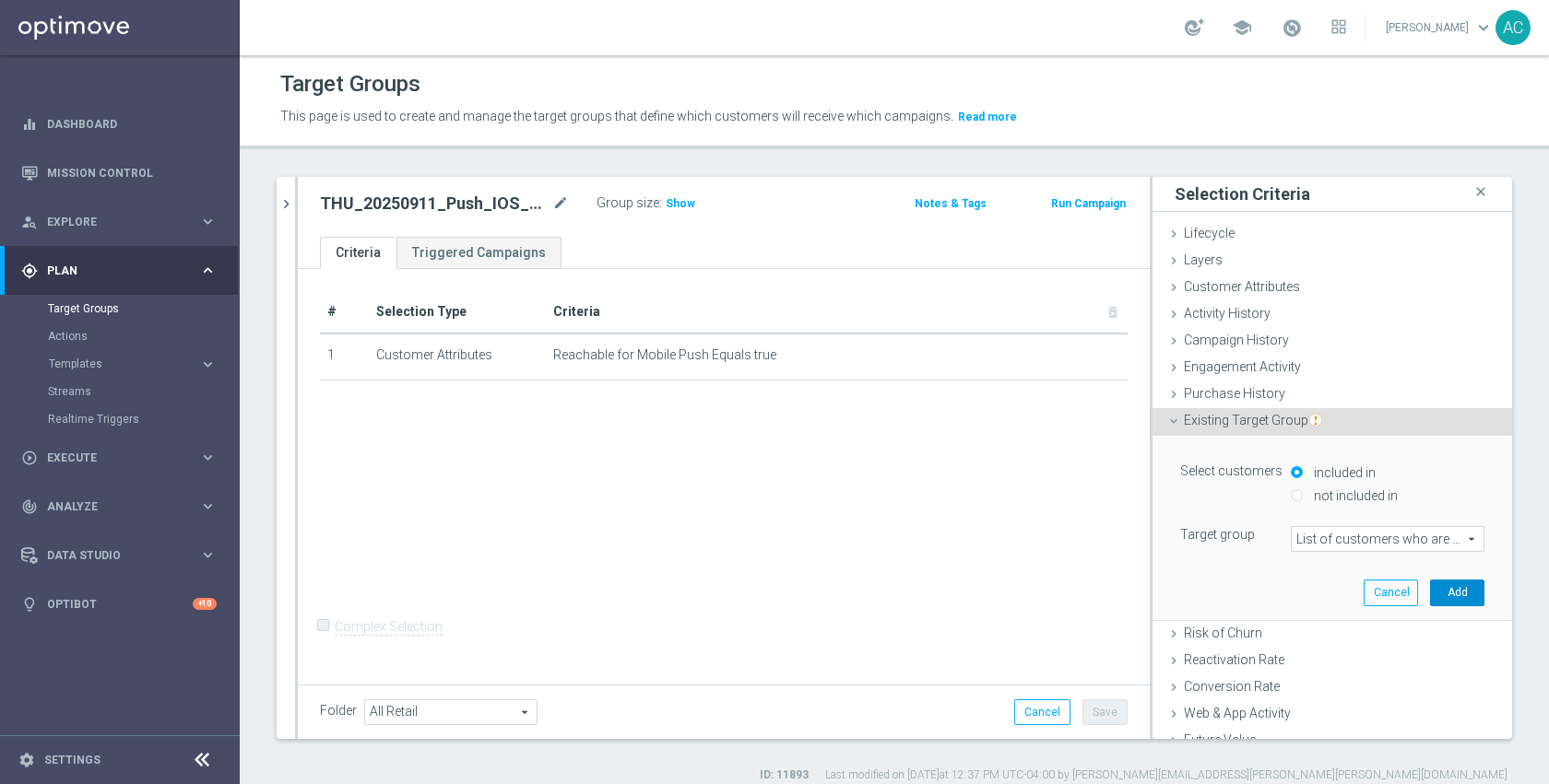
click at [1430, 592] on button "Add" at bounding box center [1457, 593] width 54 height 26
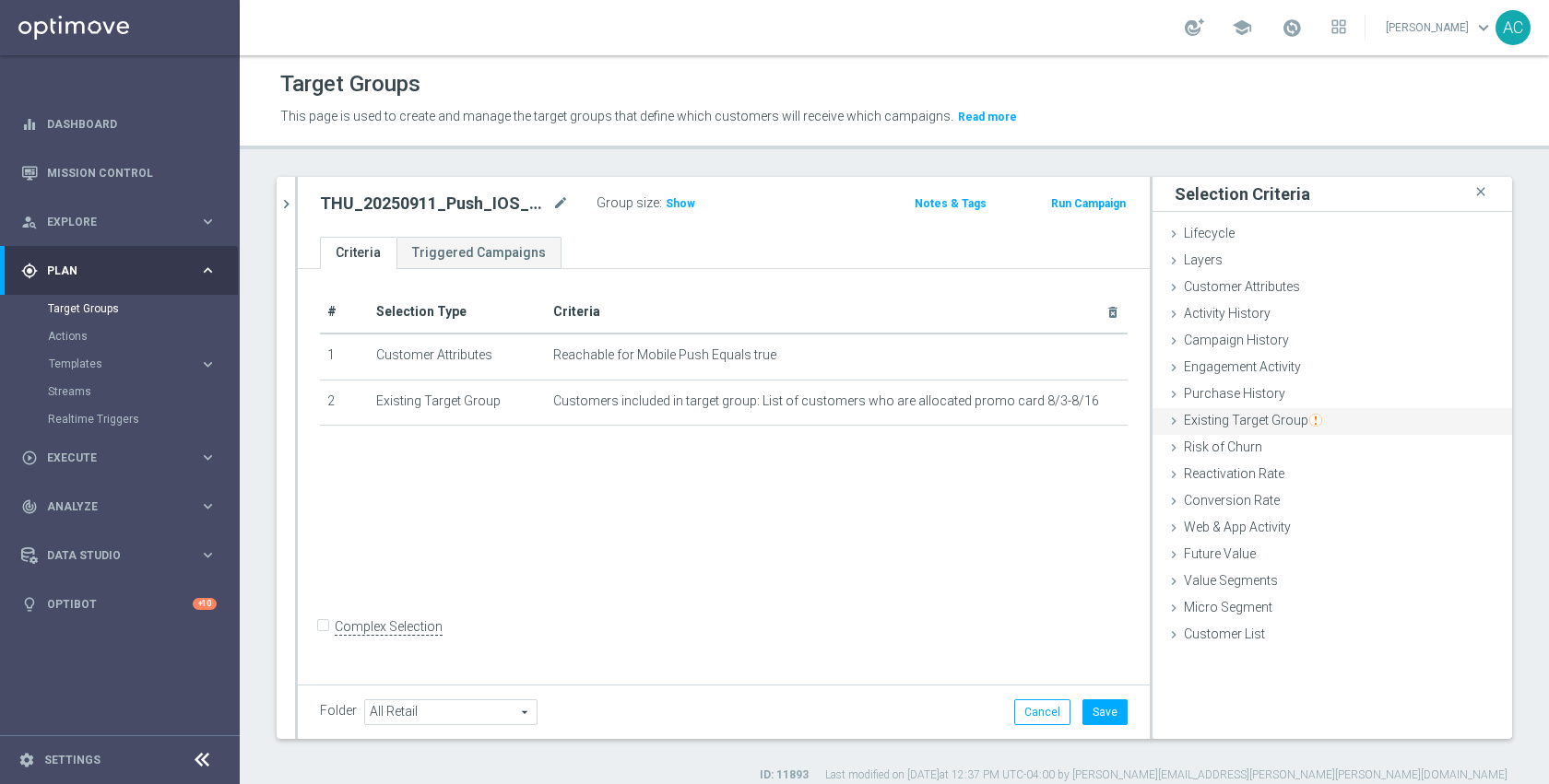
click at [1264, 419] on span "Existing Target Group" at bounding box center [1254, 421] width 139 height 15
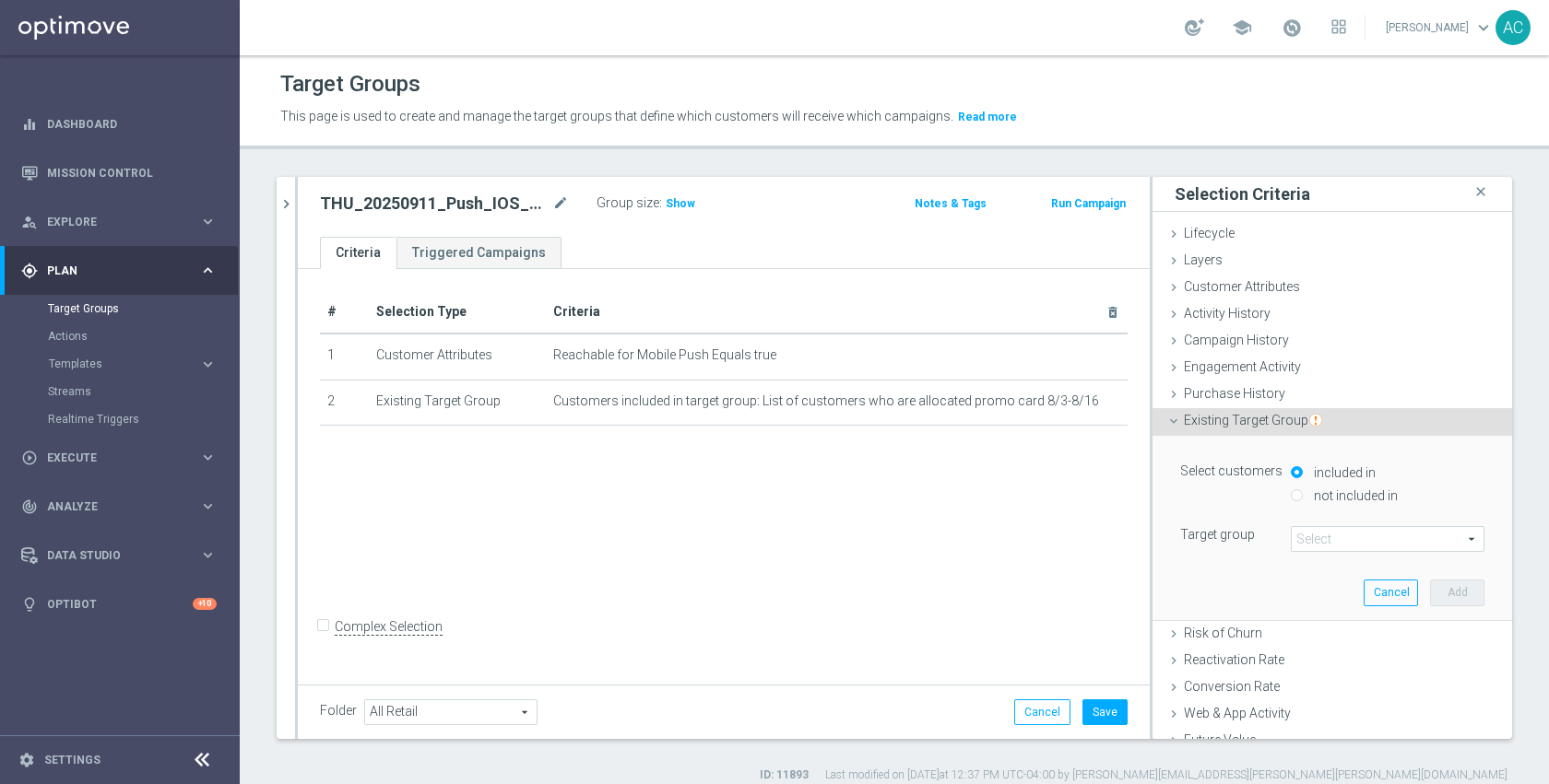
click at [1314, 493] on label "not included in" at bounding box center [1353, 496] width 88 height 17
click at [1303, 493] on input "not included in" at bounding box center [1297, 496] width 12 height 12
radio input "true"
click at [1331, 551] on span at bounding box center [1388, 540] width 192 height 24
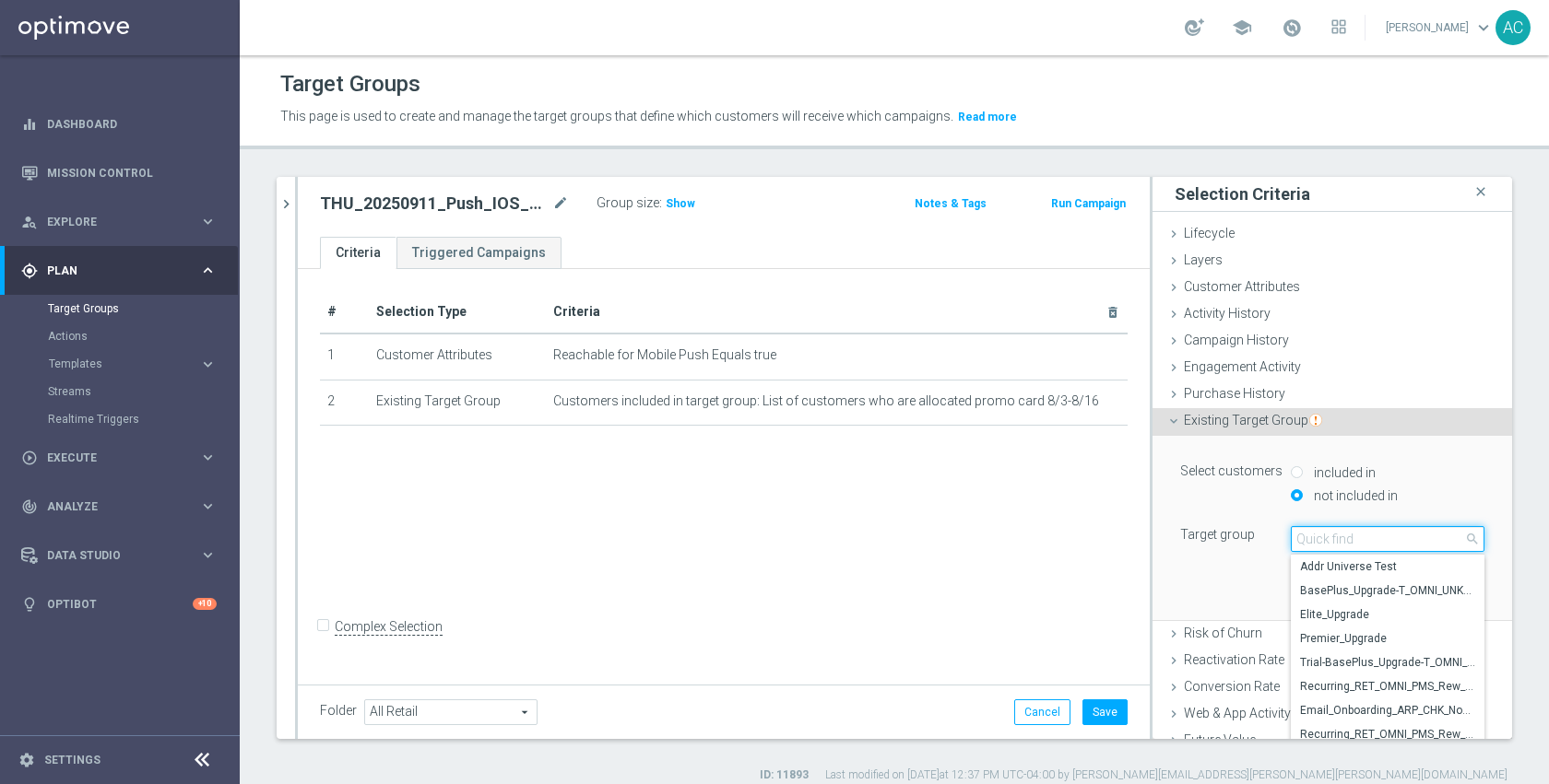
click at [1326, 544] on input "search" at bounding box center [1388, 540] width 194 height 26
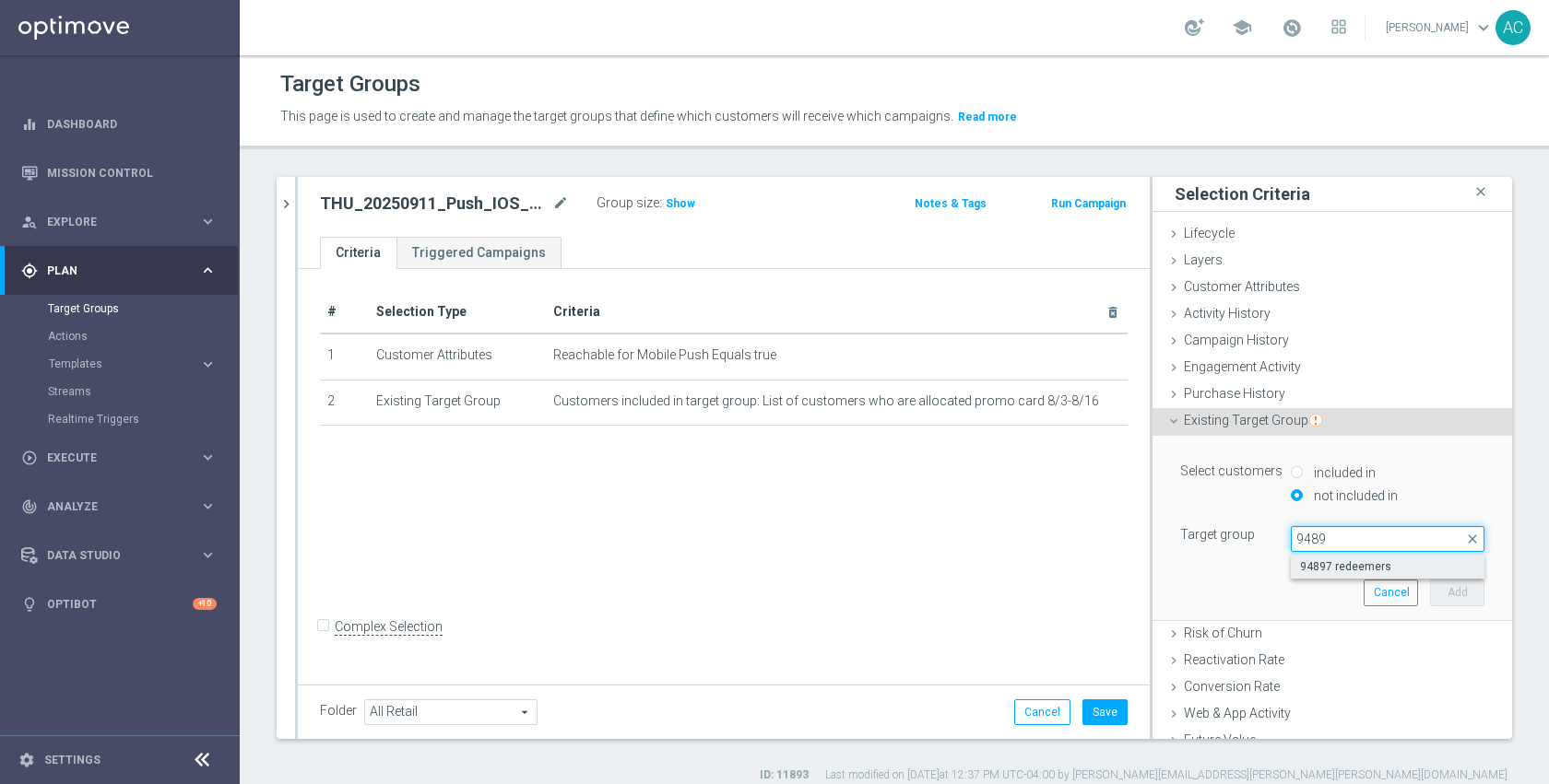
type input "9489"
click at [1375, 574] on label "94897 redeemers" at bounding box center [1388, 567] width 194 height 24
type input "94897 redeemers"
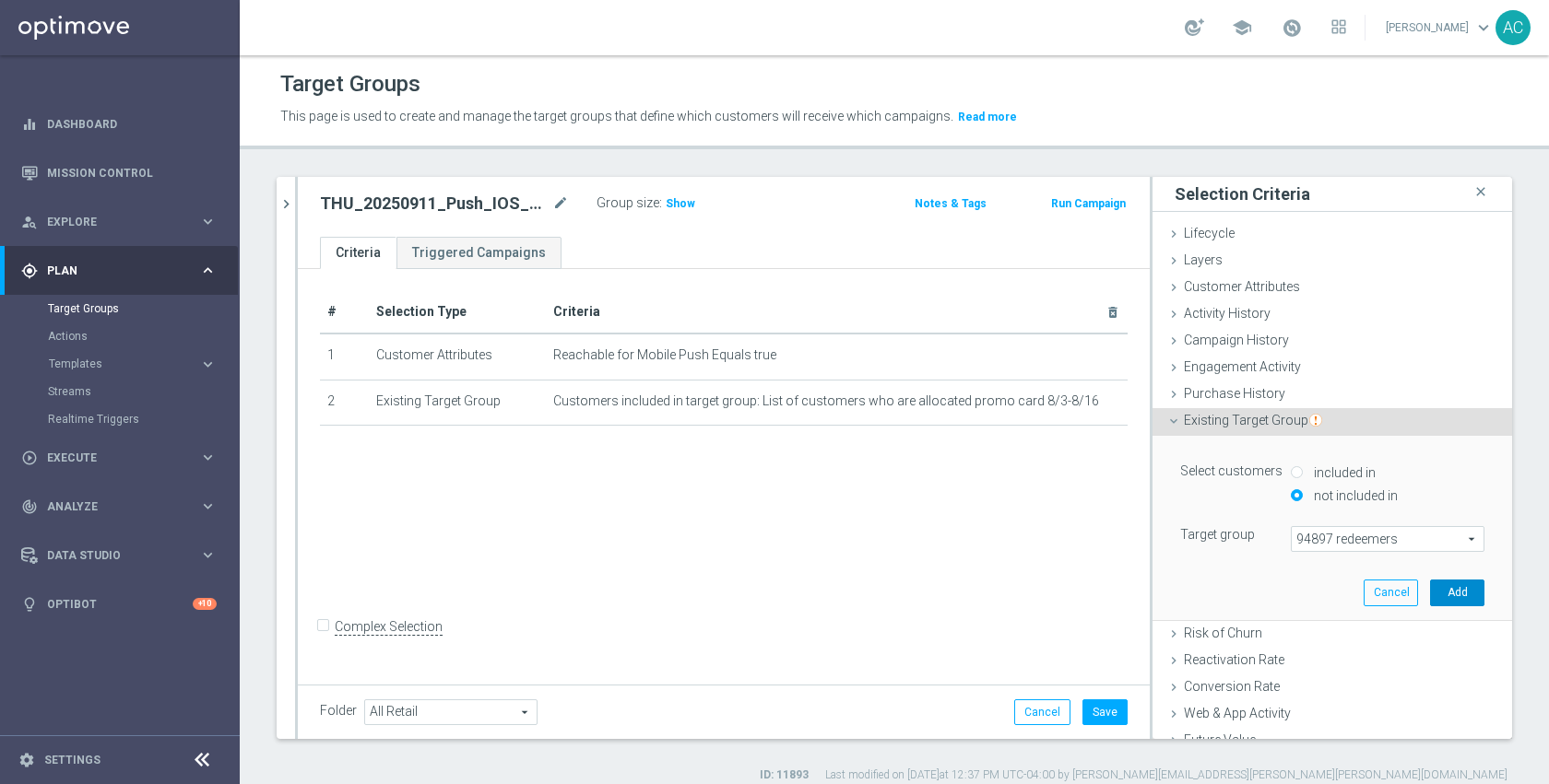
click at [1430, 593] on button "Add" at bounding box center [1457, 593] width 54 height 26
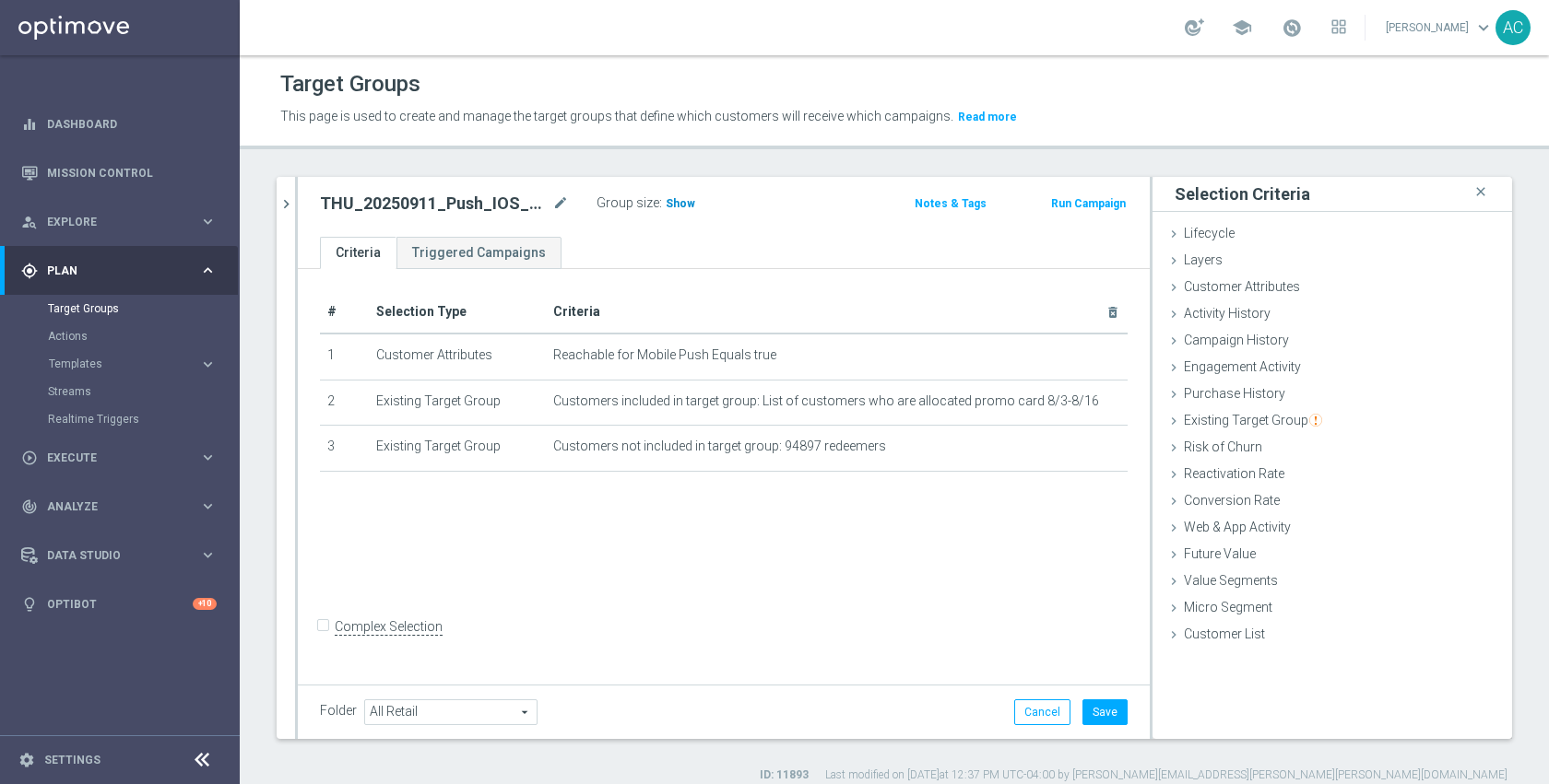
click at [681, 209] on span "Show" at bounding box center [680, 204] width 29 height 13
click at [1093, 707] on button "Save" at bounding box center [1105, 713] width 45 height 26
click at [959, 616] on div "# Selection Type Criteria delete_forever 1 Customer Attributes Reachable for Mo…" at bounding box center [723, 474] width 852 height 411
click at [284, 213] on button "chevron_right" at bounding box center [286, 204] width 19 height 54
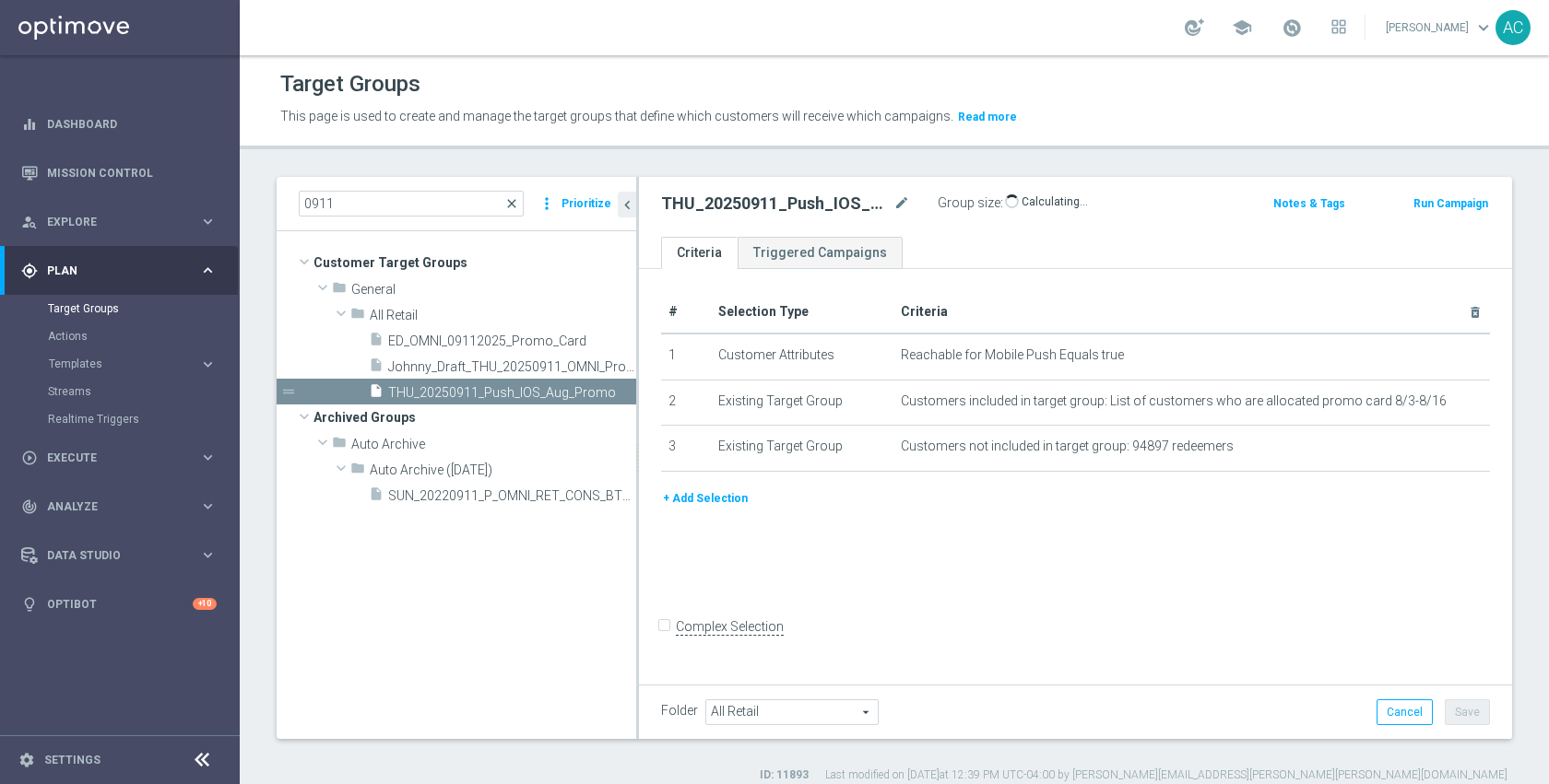
click at [512, 203] on span "close" at bounding box center [512, 204] width 15 height 15
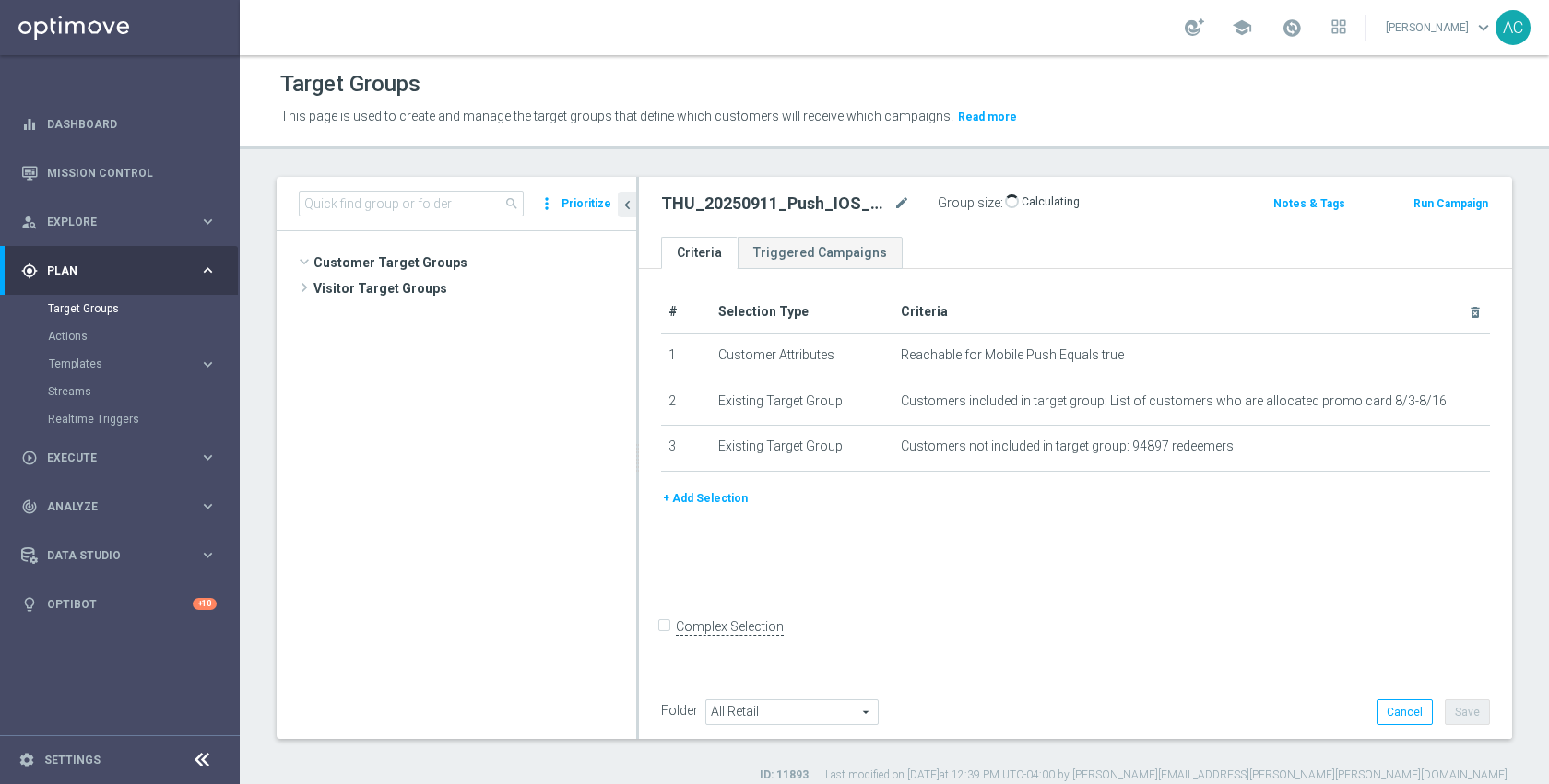
scroll to position [23234, 0]
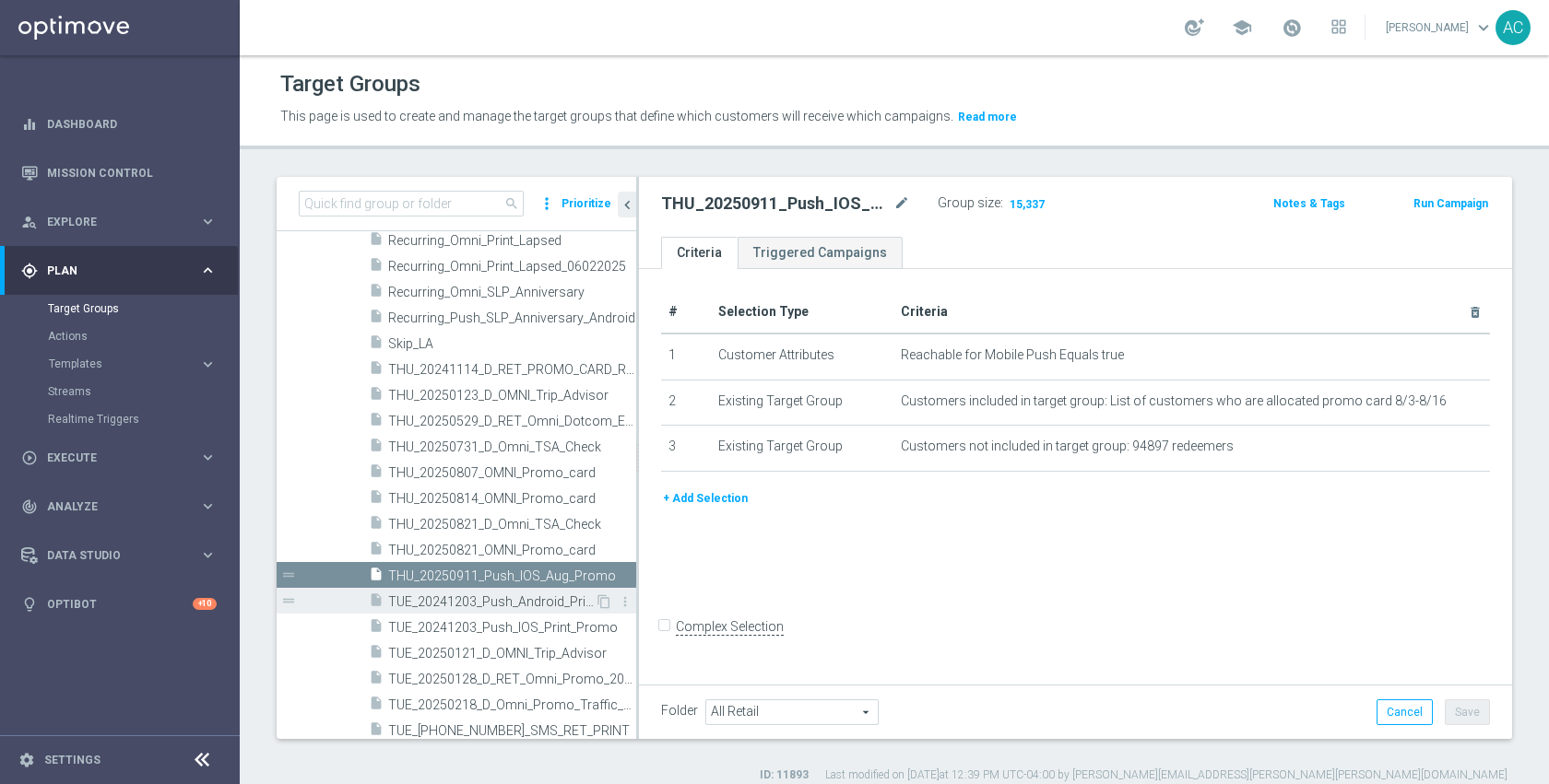
click at [493, 605] on span "TUE_20241203_Push_Android_Print_Promo" at bounding box center [491, 602] width 206 height 16
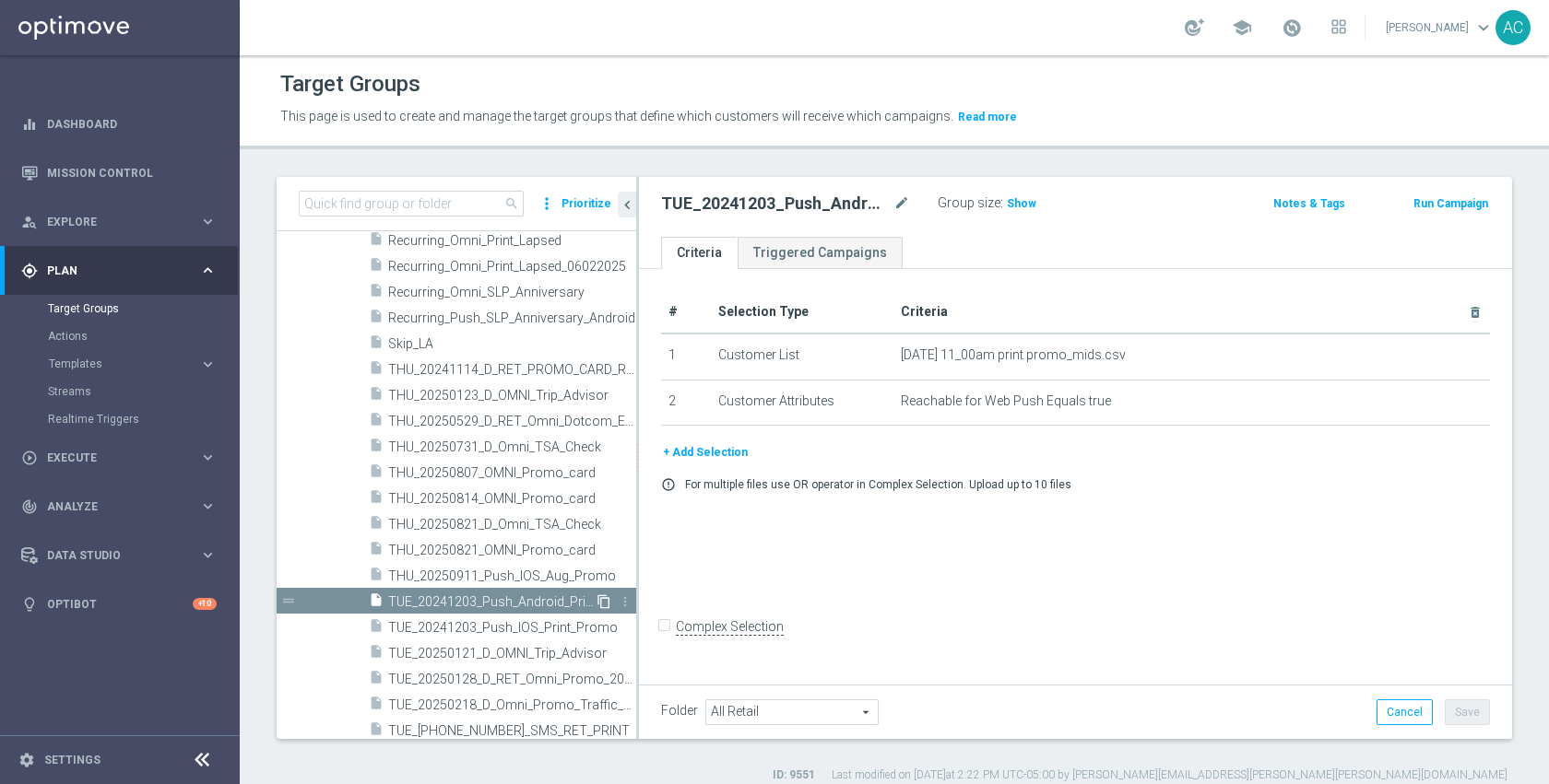
click at [597, 602] on icon "content_copy" at bounding box center [604, 602] width 15 height 15
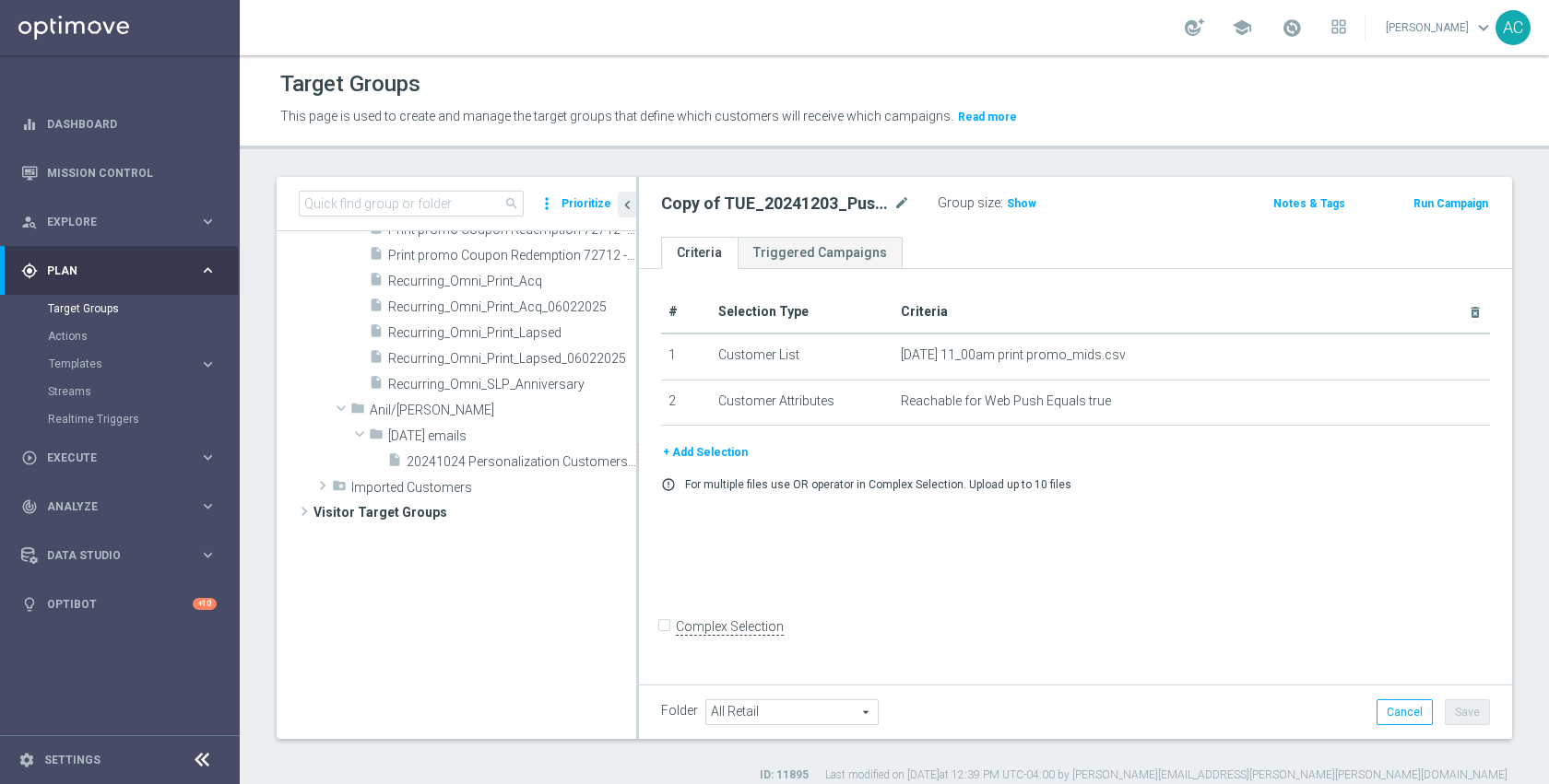
scroll to position [22300, 0]
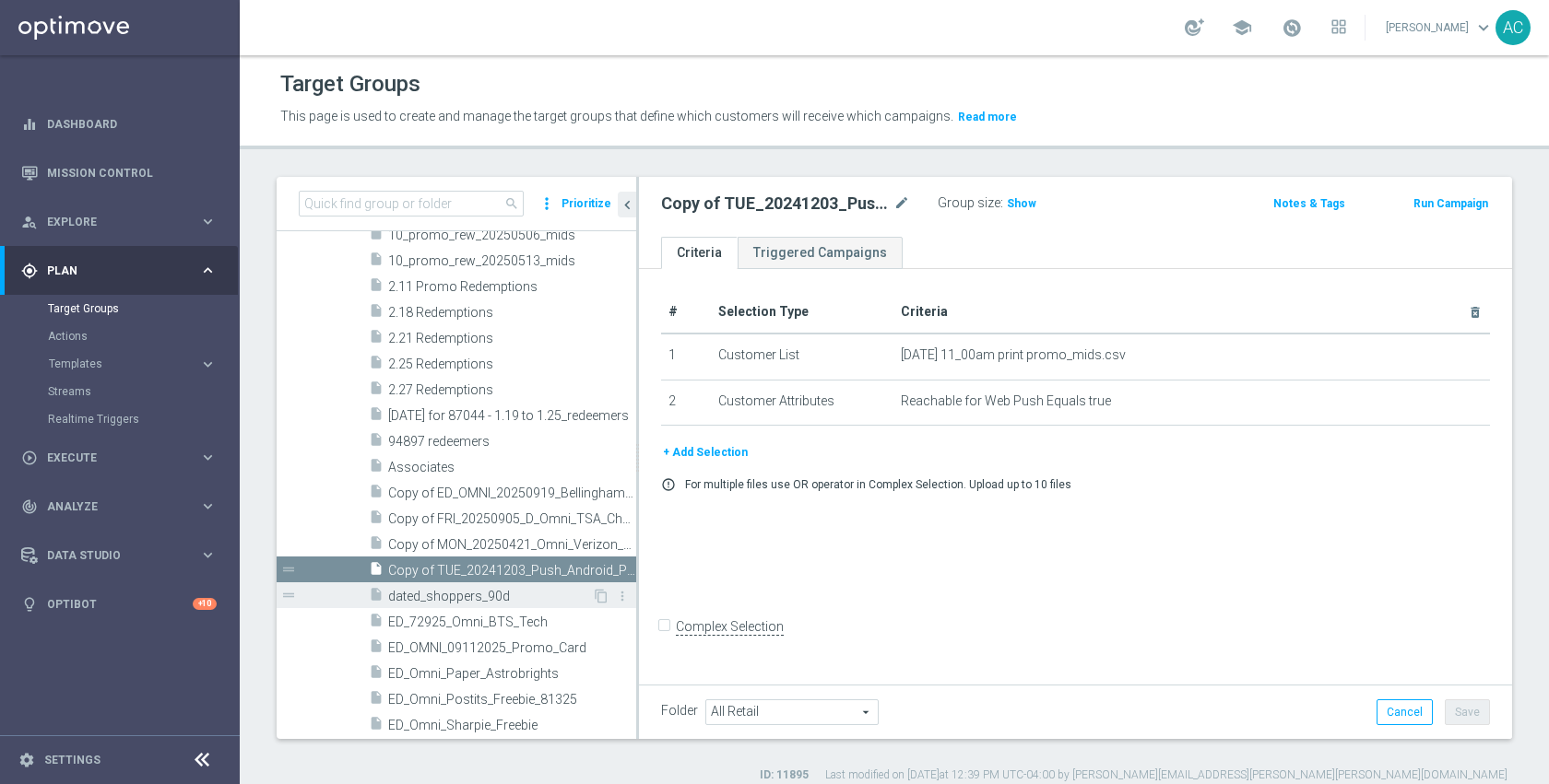
click at [517, 587] on div "insert_drive_file dated_shoppers_90d" at bounding box center [481, 596] width 223 height 26
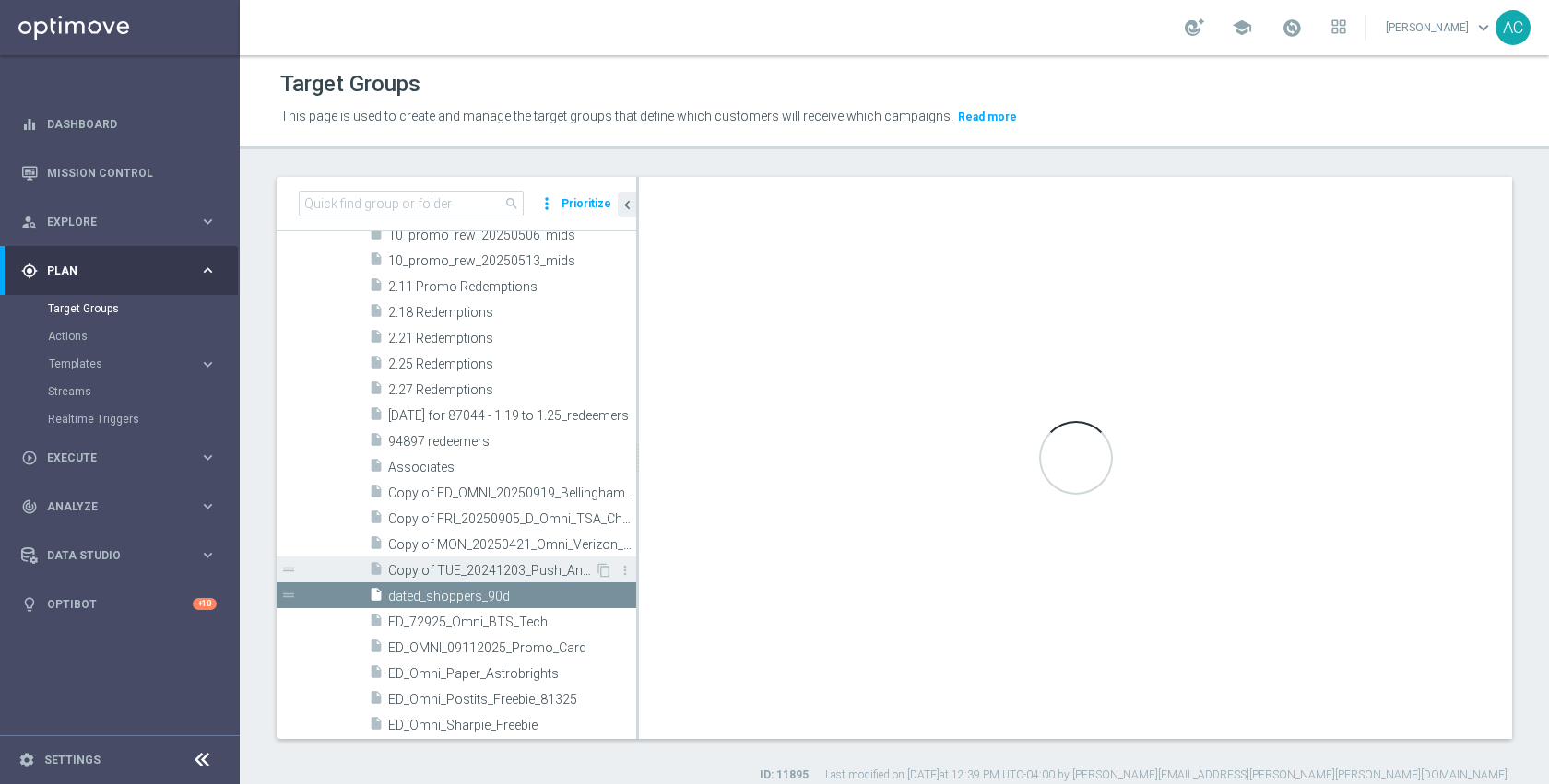
click at [525, 575] on span "Copy of TUE_20241203_Push_Android_Print_Promo" at bounding box center [491, 570] width 206 height 16
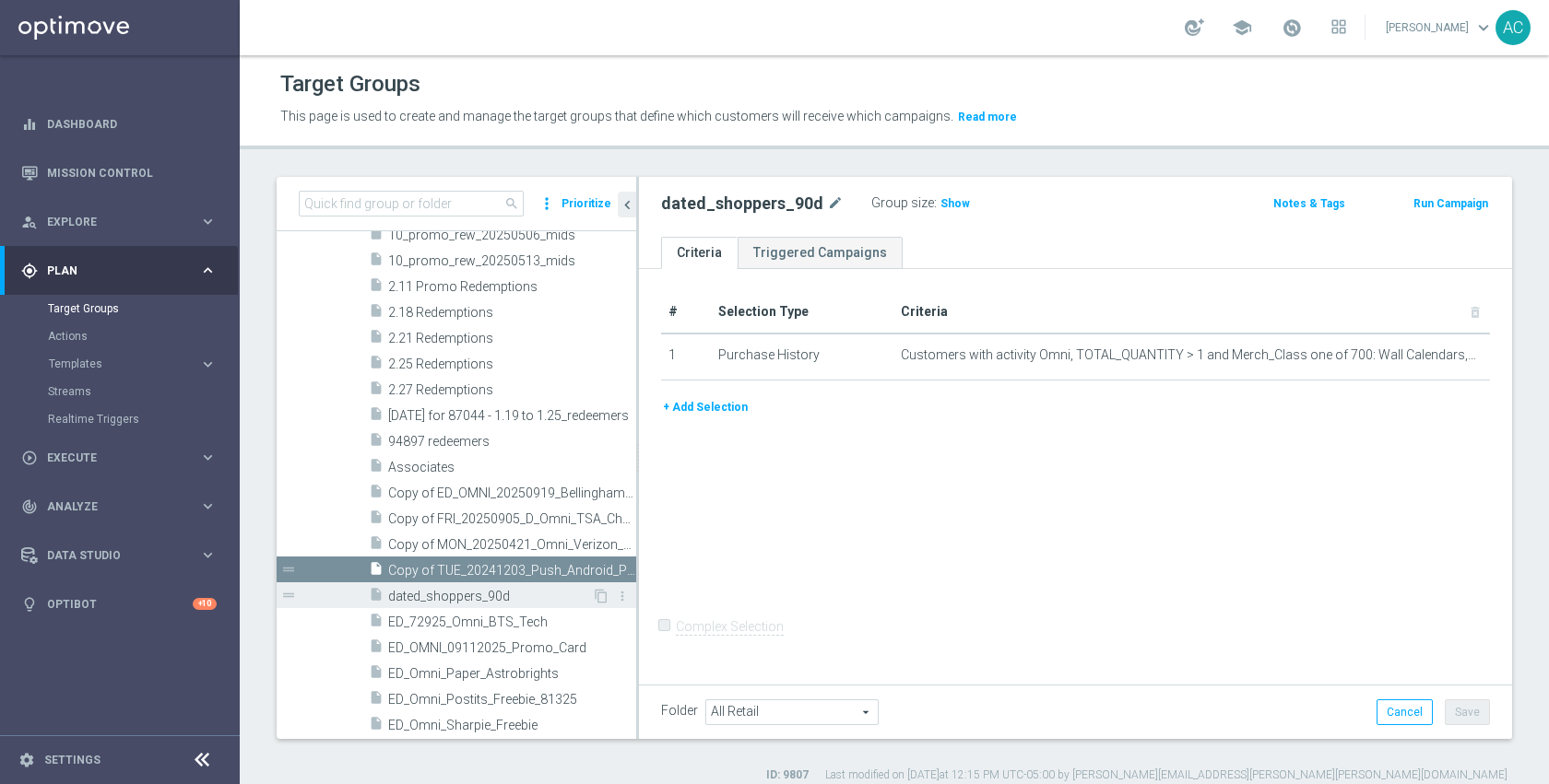
click at [523, 599] on span "dated_shoppers_90d" at bounding box center [489, 597] width 203 height 16
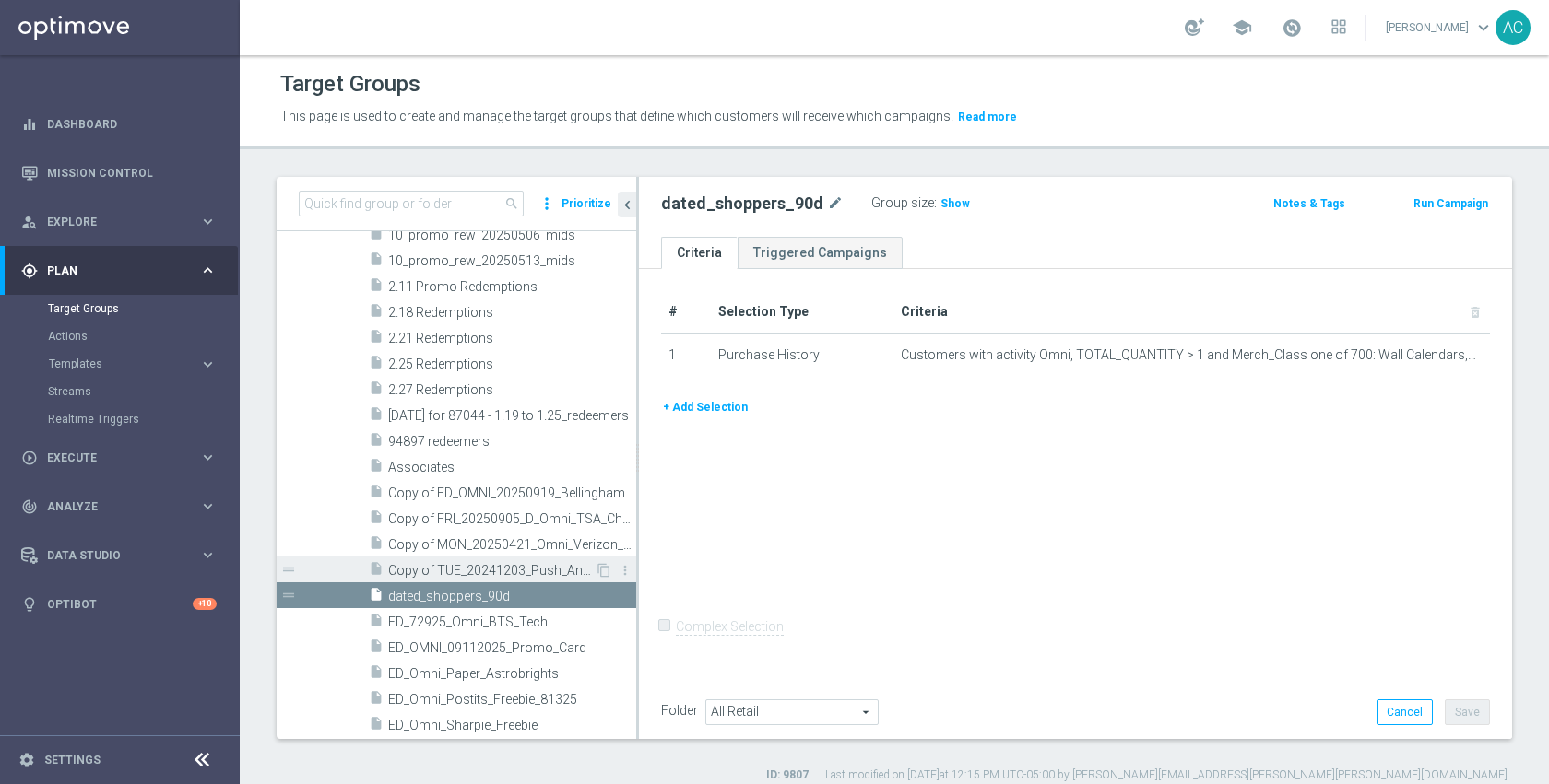
click at [515, 570] on span "Copy of TUE_20241203_Push_Android_Print_Promo" at bounding box center [491, 570] width 206 height 16
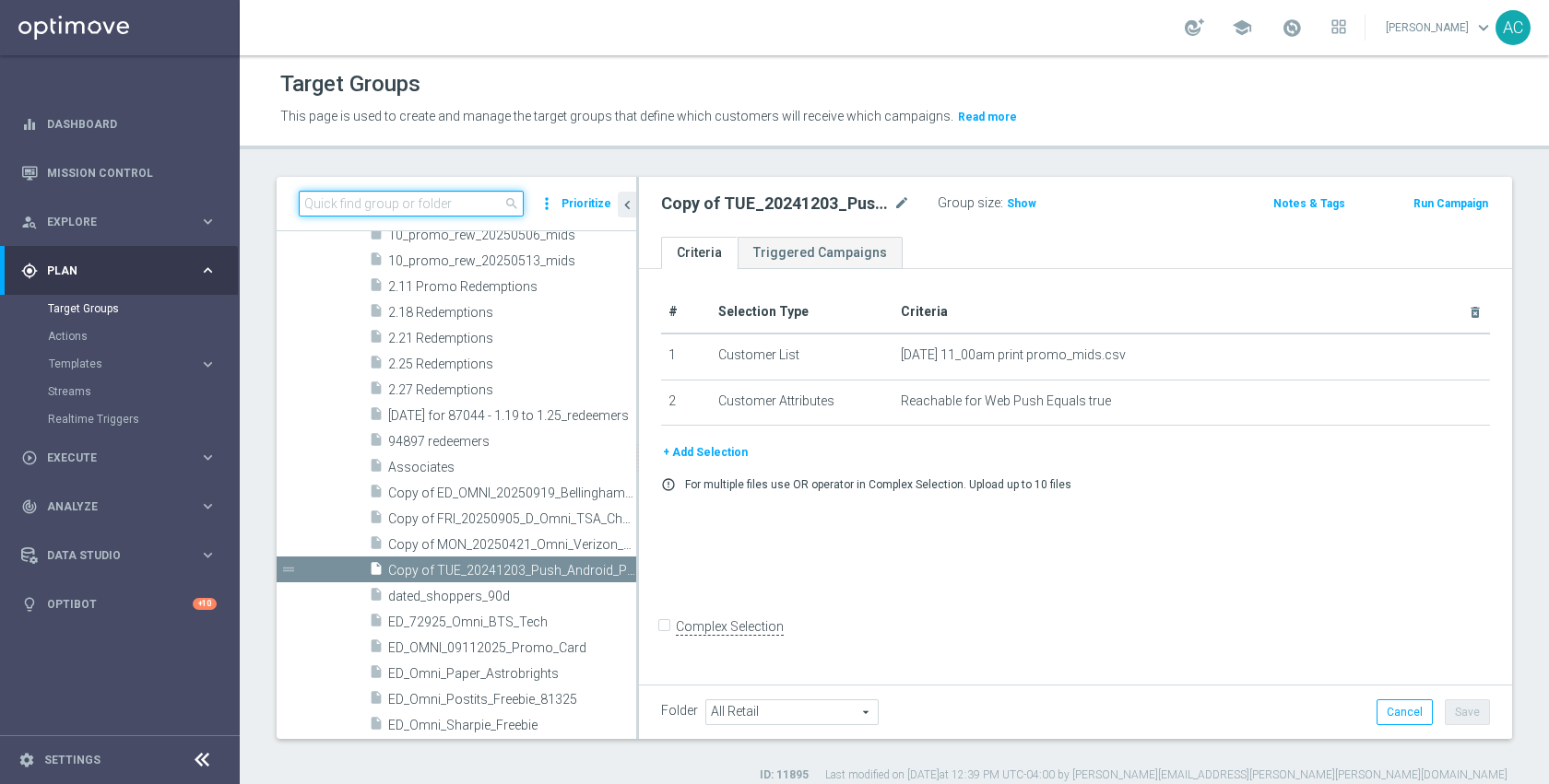
click at [442, 203] on input at bounding box center [411, 204] width 225 height 26
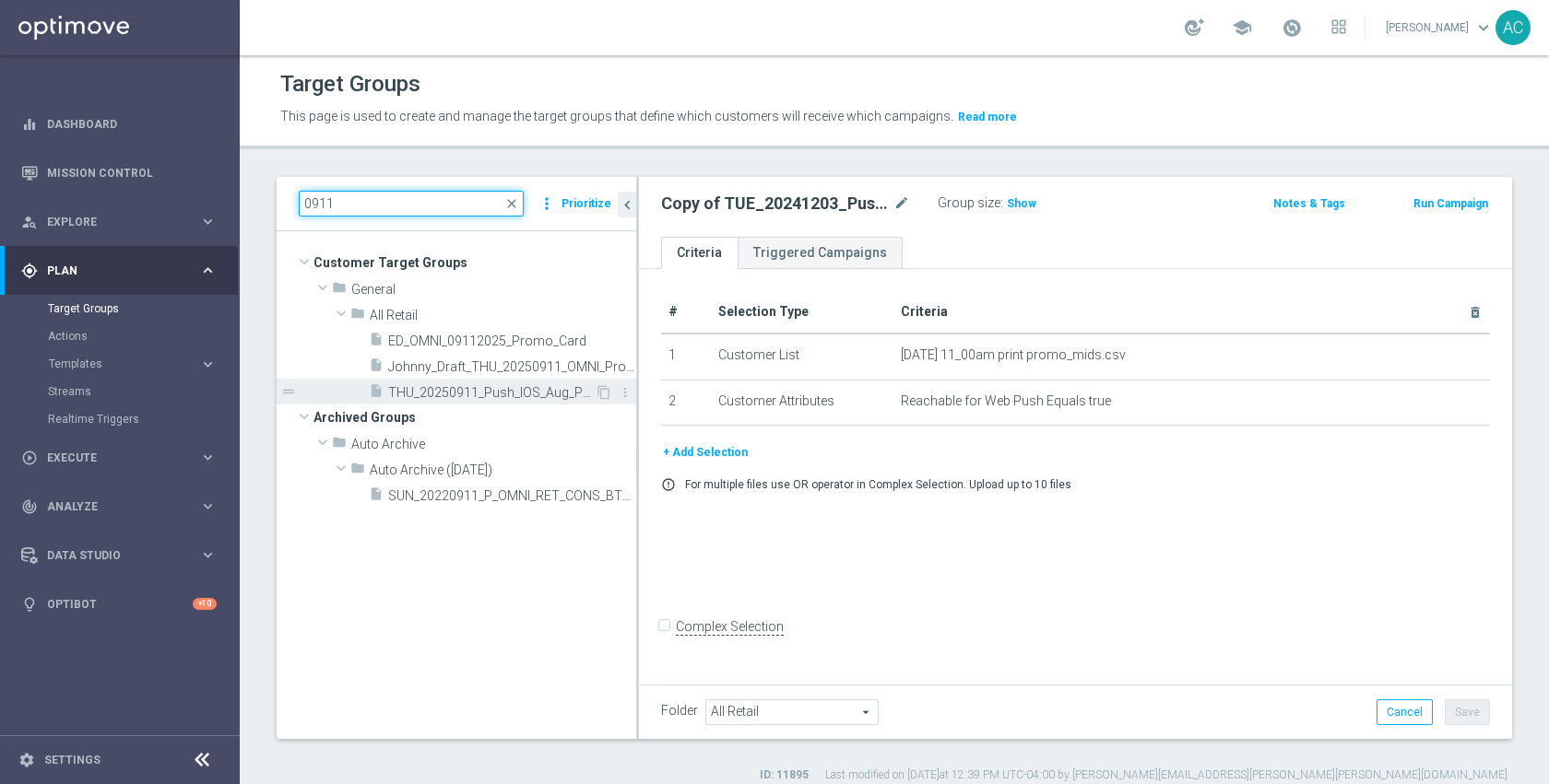
type input "0911"
click at [456, 389] on span "THU_20250911_Push_IOS_Aug_Promo" at bounding box center [491, 392] width 206 height 16
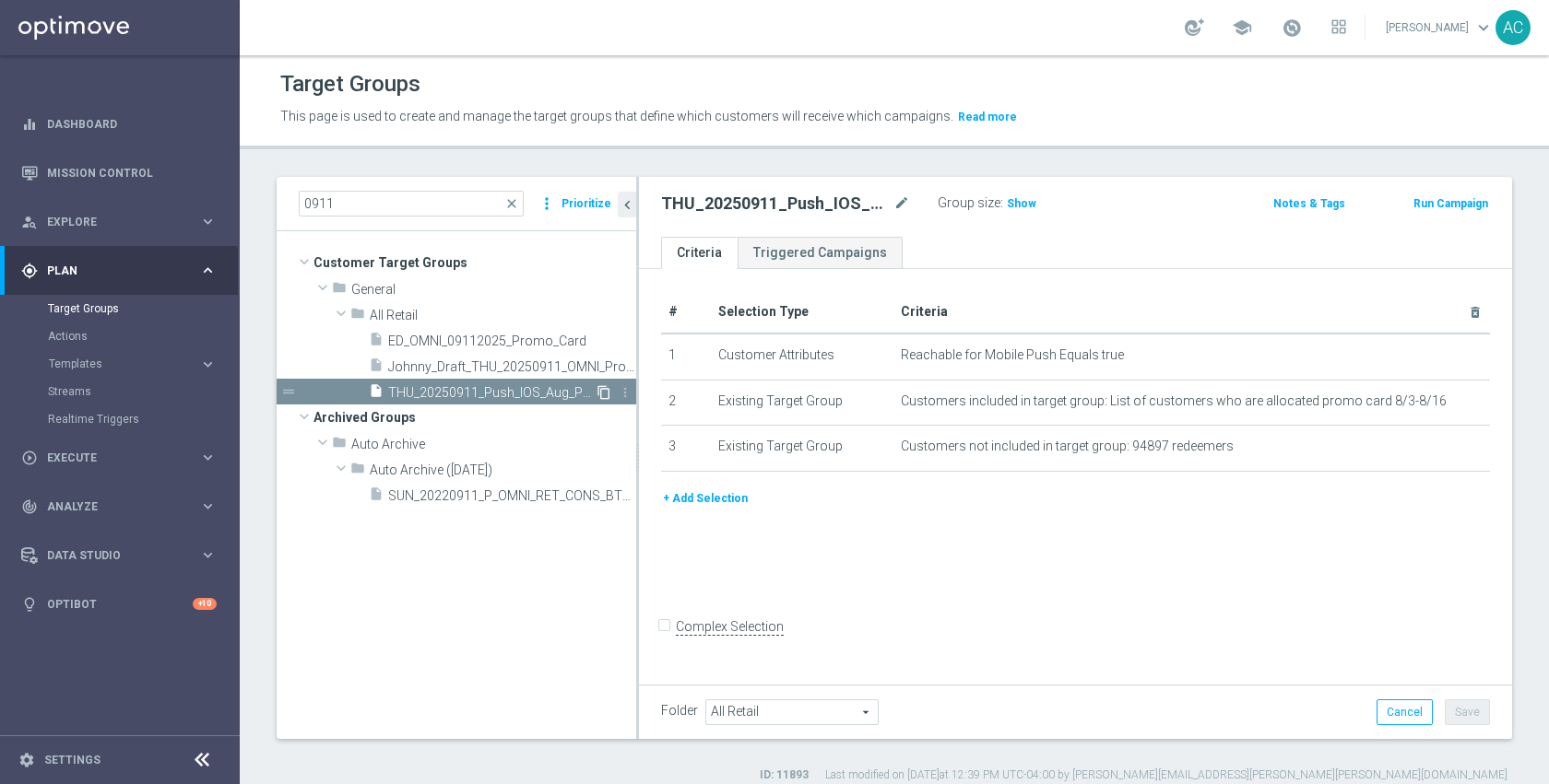
click at [605, 393] on icon "content_copy" at bounding box center [604, 392] width 15 height 15
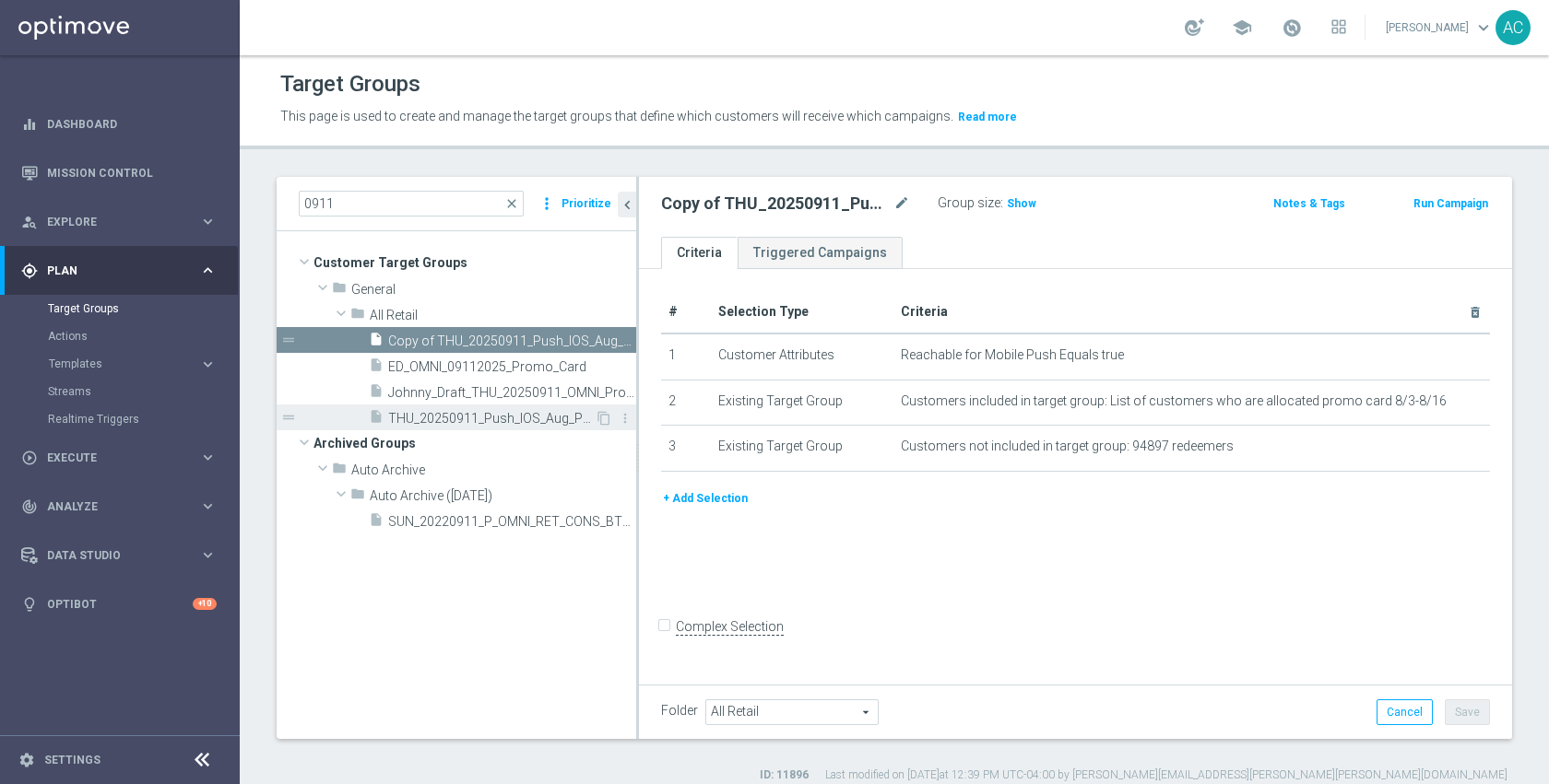
click at [504, 412] on span "THU_20250911_Push_IOS_Aug_Promo" at bounding box center [491, 419] width 206 height 16
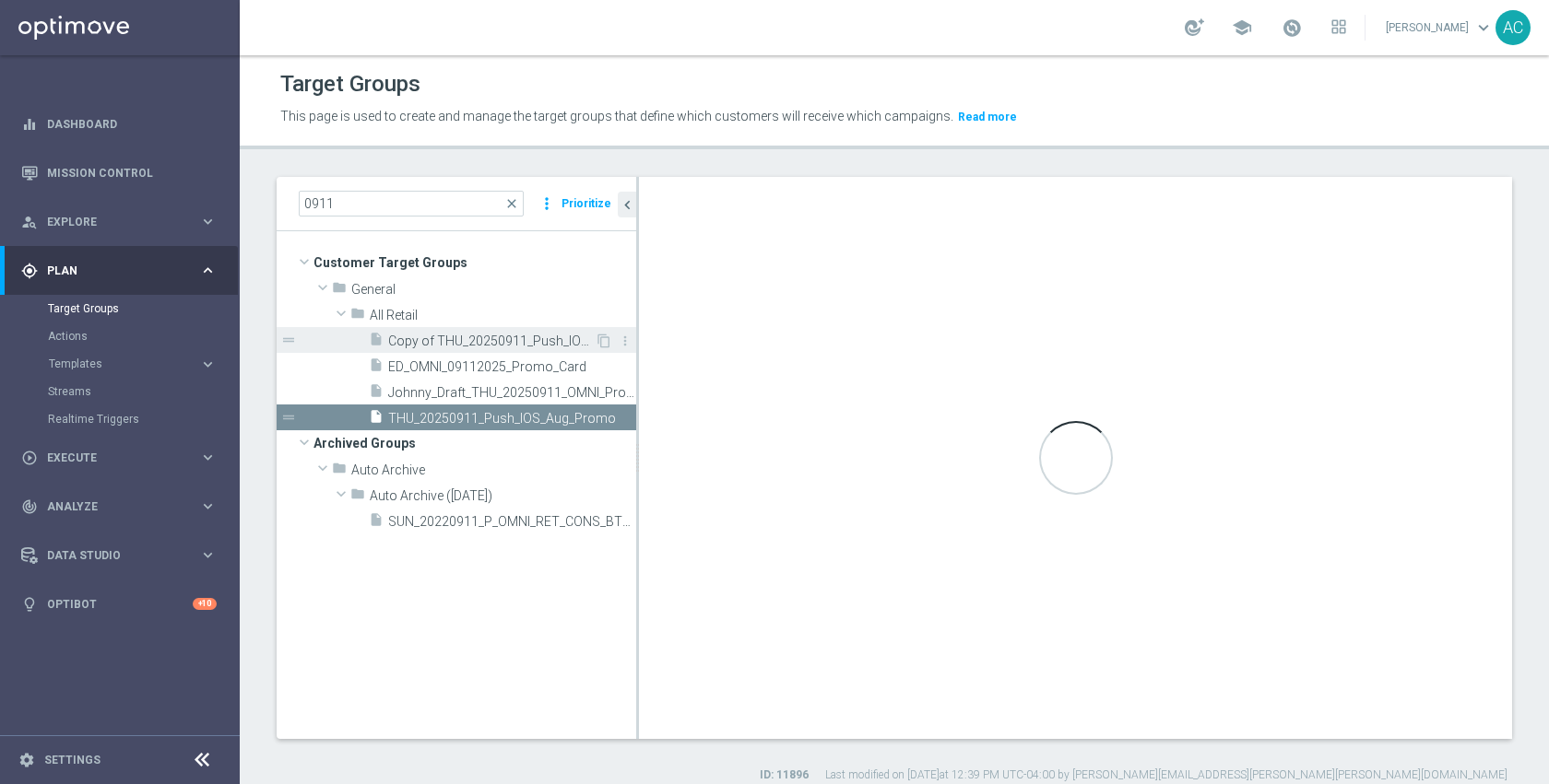
click at [511, 341] on span "Copy of THU_20250911_Push_IOS_Aug_Promo" at bounding box center [491, 341] width 206 height 16
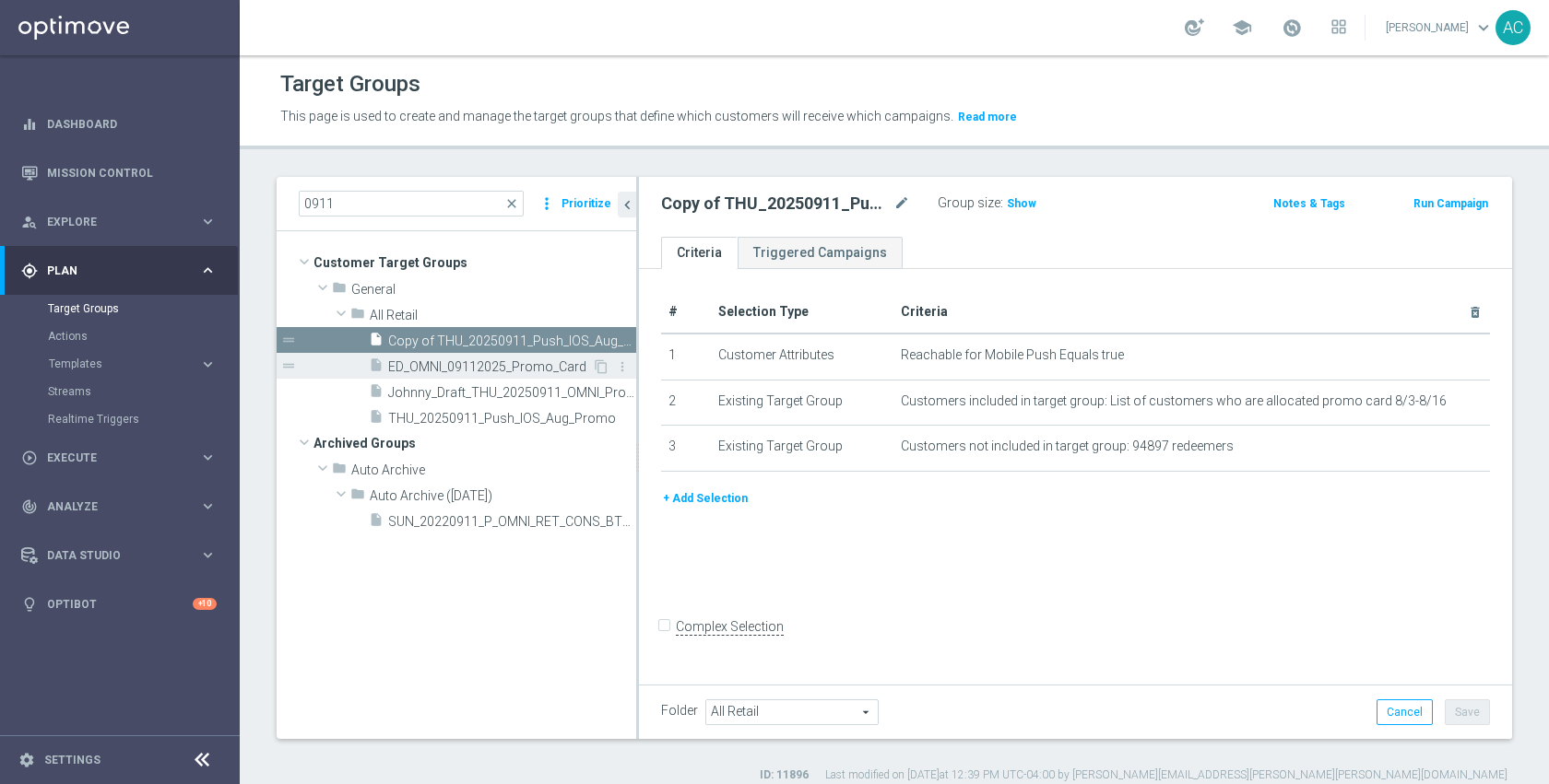
click at [532, 363] on span "ED_OMNI_09112025_Promo_Card" at bounding box center [489, 367] width 203 height 16
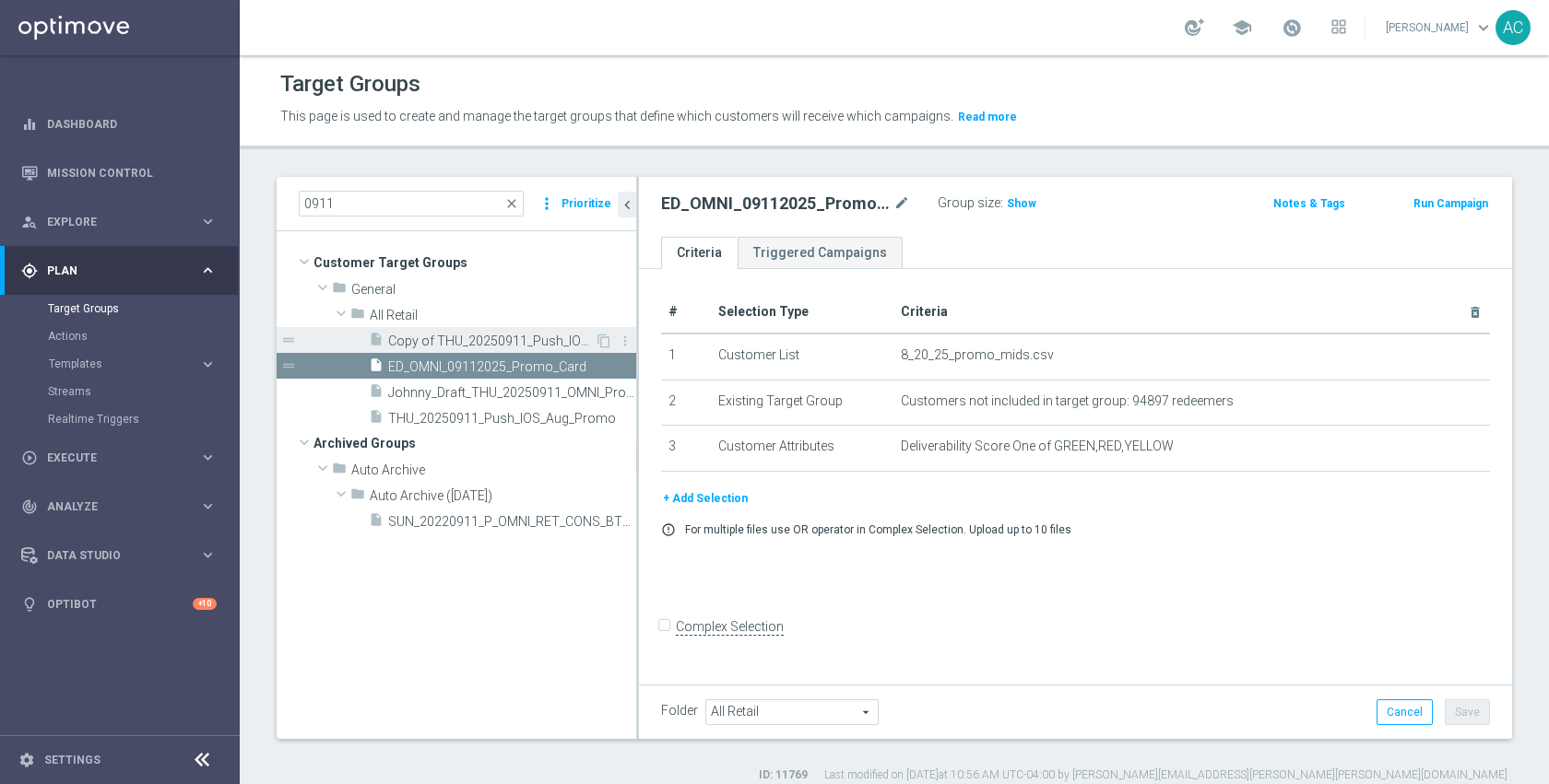
click at [534, 347] on span "Copy of THU_20250911_Push_IOS_Aug_Promo" at bounding box center [491, 341] width 206 height 16
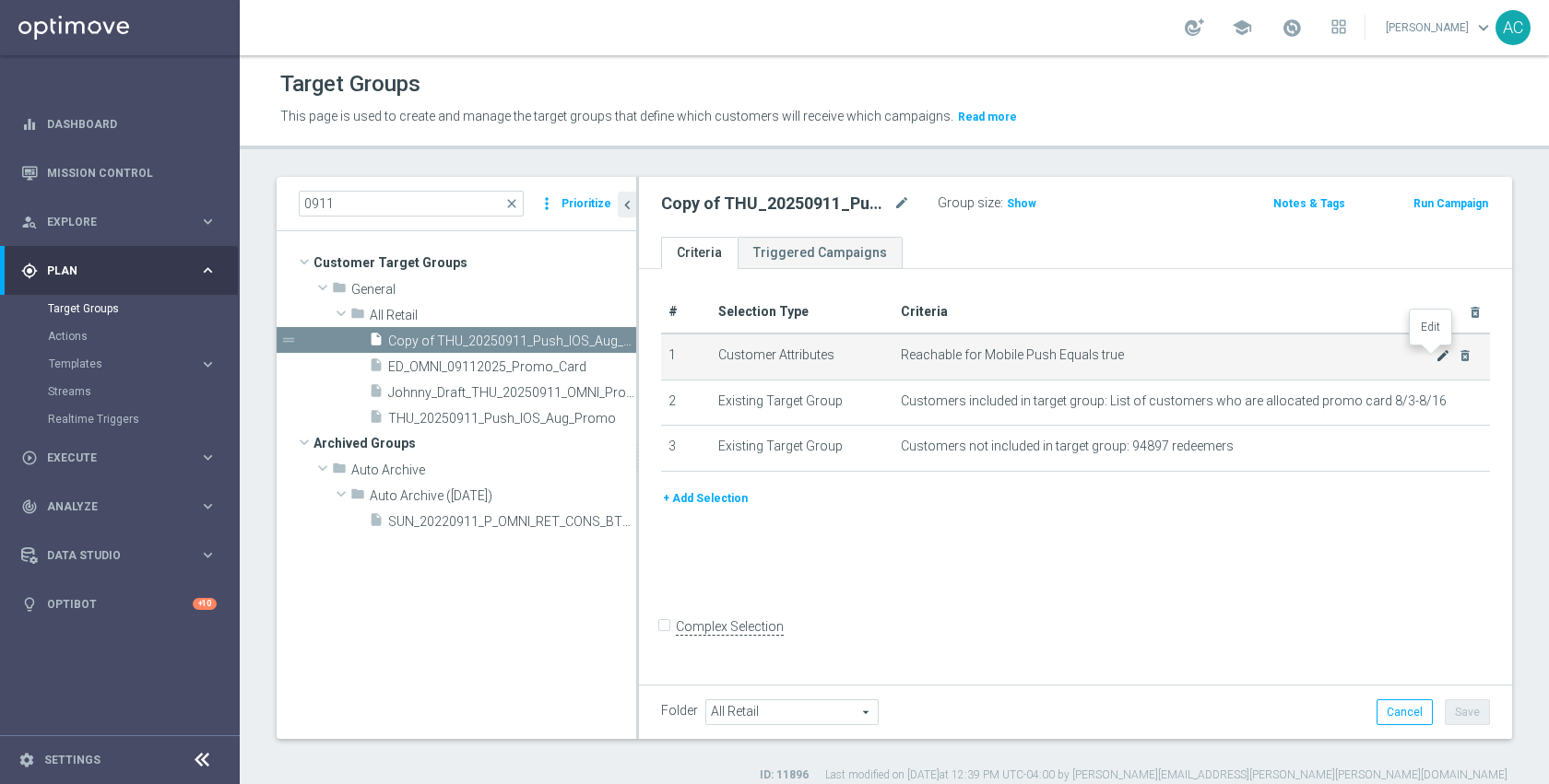
click at [1436, 355] on icon "mode_edit" at bounding box center [1443, 356] width 15 height 15
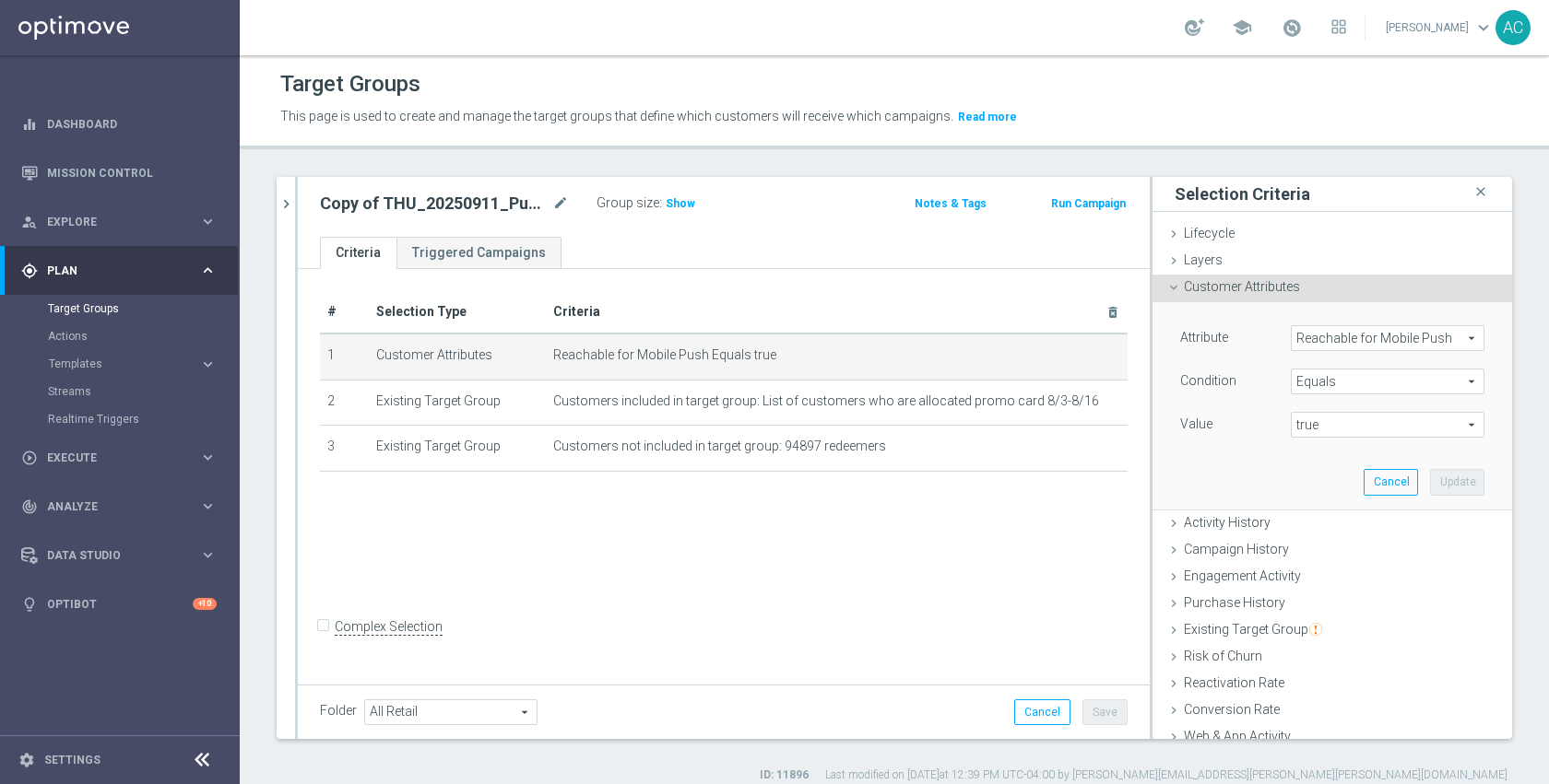
click at [1359, 333] on span "Reachable for Mobile Push" at bounding box center [1388, 338] width 192 height 24
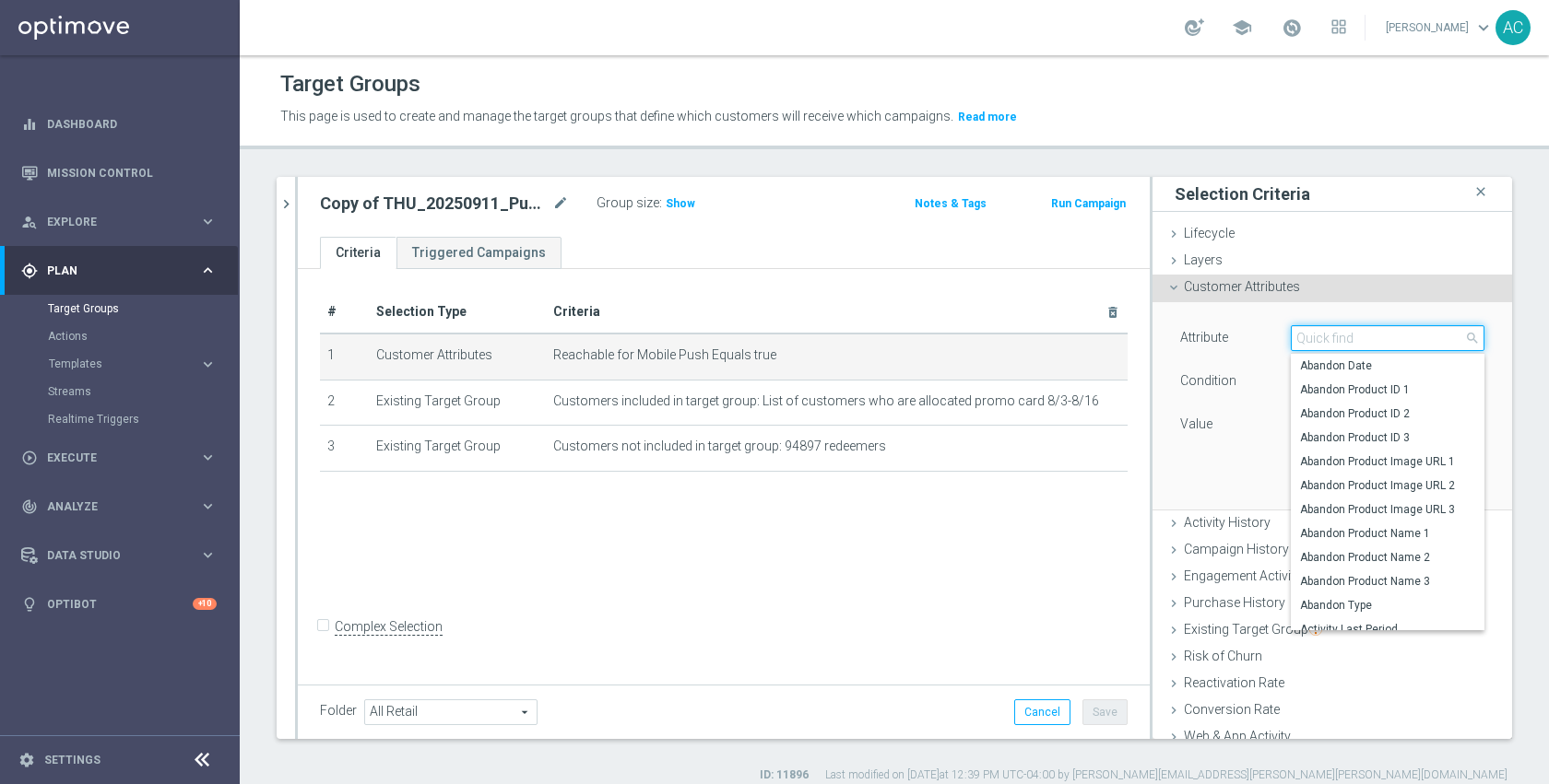
click at [1359, 335] on input "search" at bounding box center [1388, 338] width 194 height 26
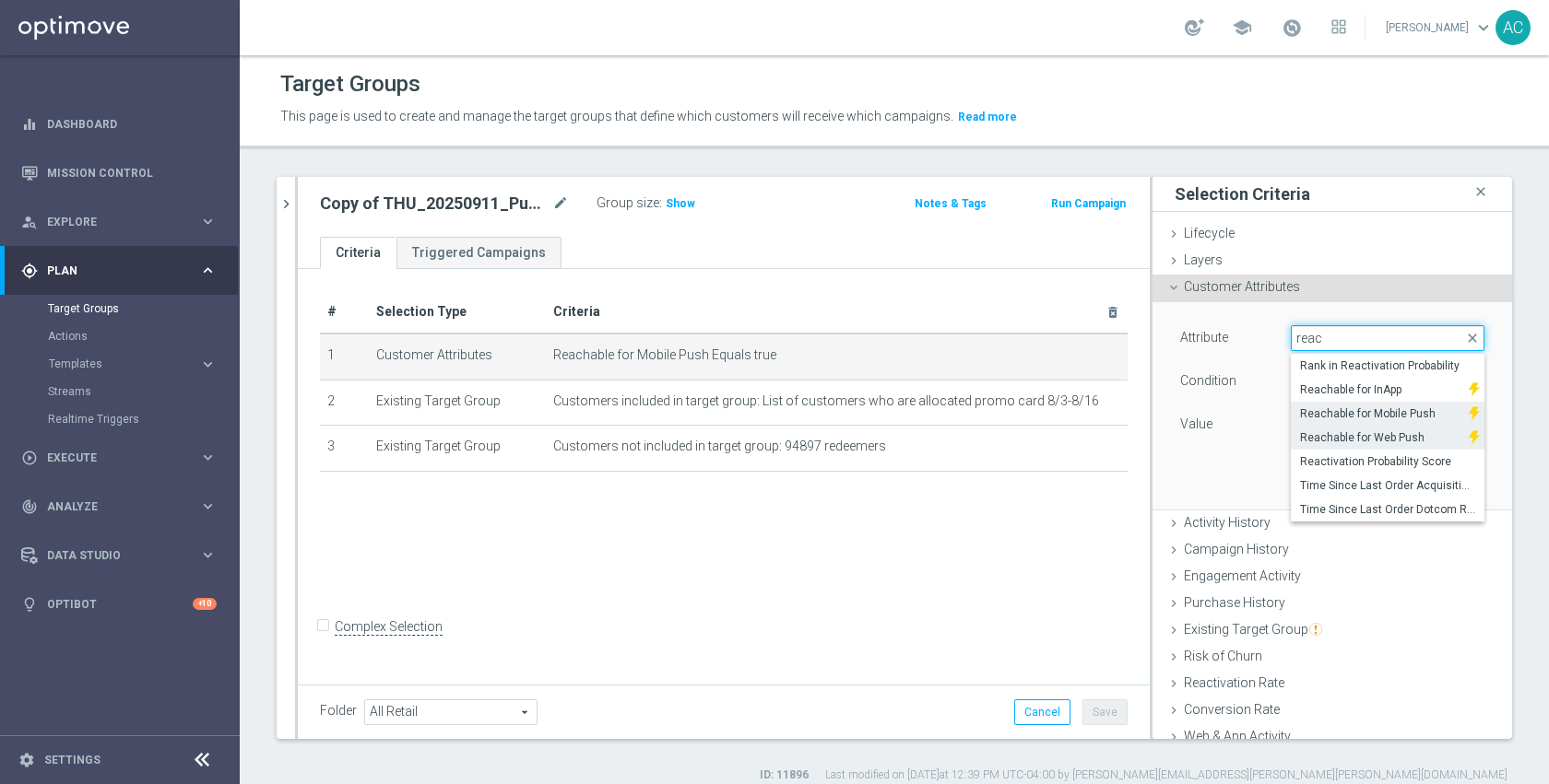
type input "reac"
click at [1384, 433] on span "Reachable for Web Push" at bounding box center [1380, 438] width 159 height 15
type input "Reachable for Web Push"
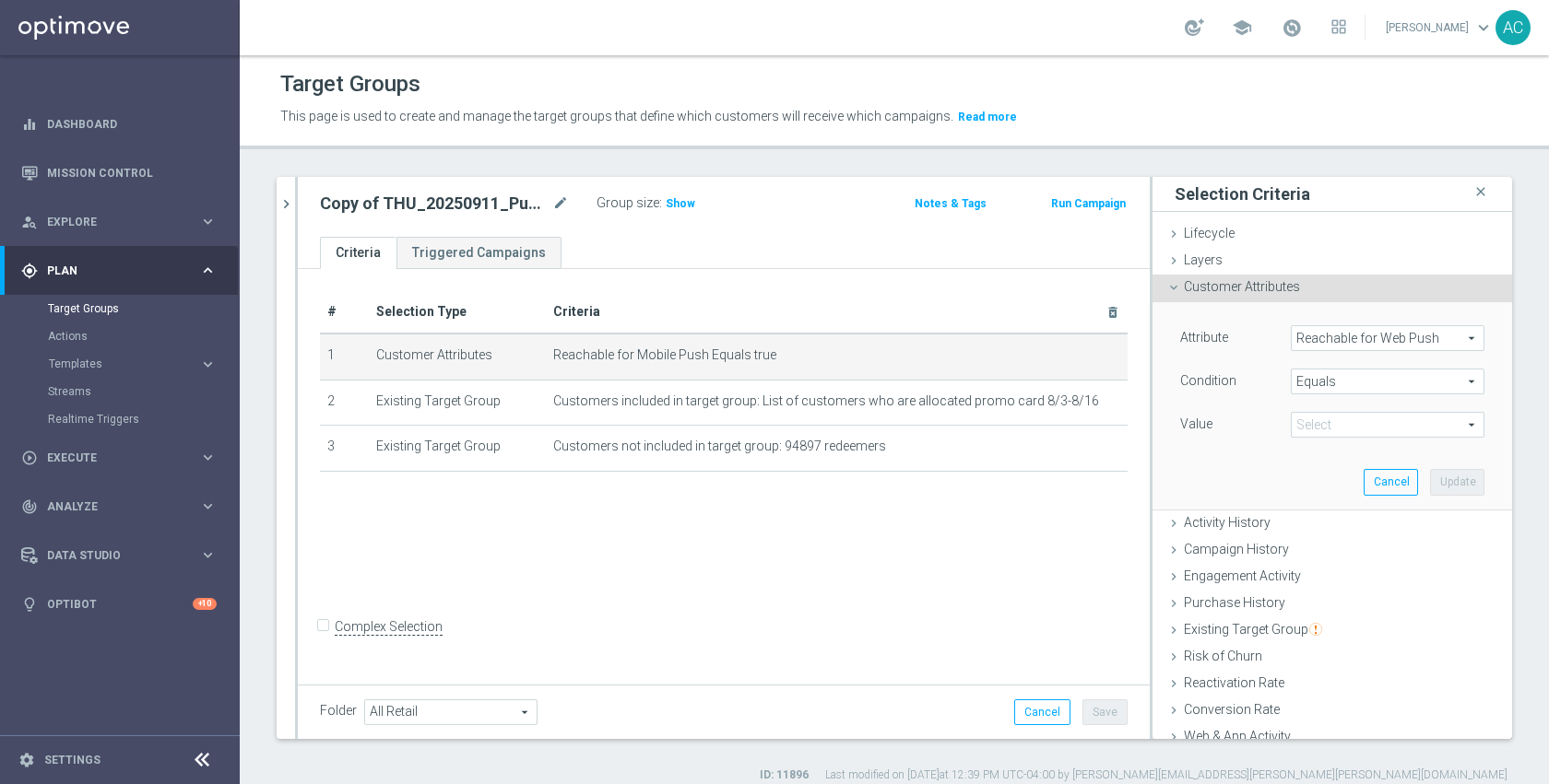
click at [1349, 431] on span "true" at bounding box center [1388, 425] width 192 height 24
click at [1348, 469] on span "true" at bounding box center [1388, 477] width 175 height 15
type input "true"
click at [1432, 481] on button "Update" at bounding box center [1457, 482] width 54 height 26
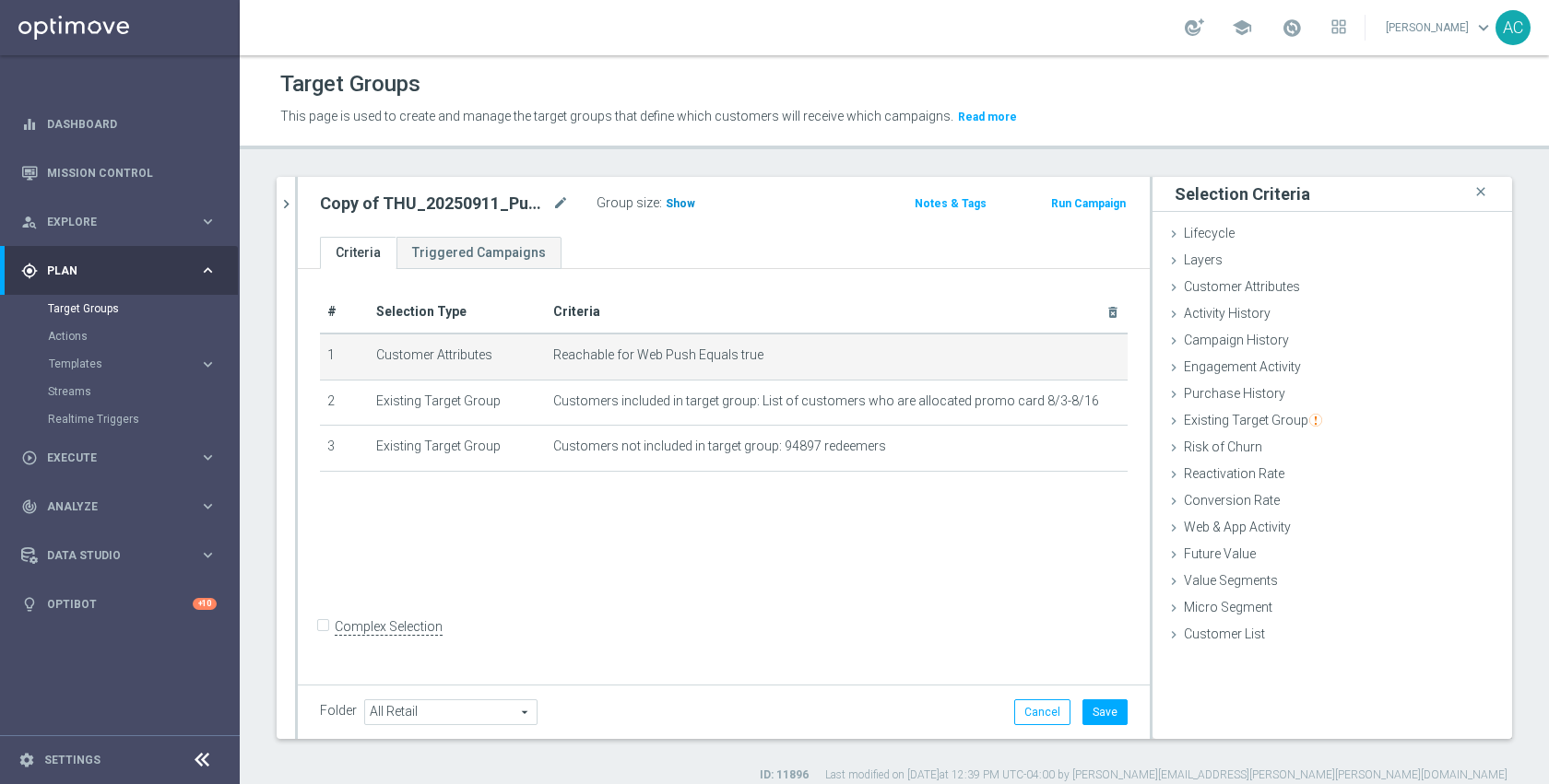
click at [678, 203] on span "Show" at bounding box center [680, 204] width 29 height 13
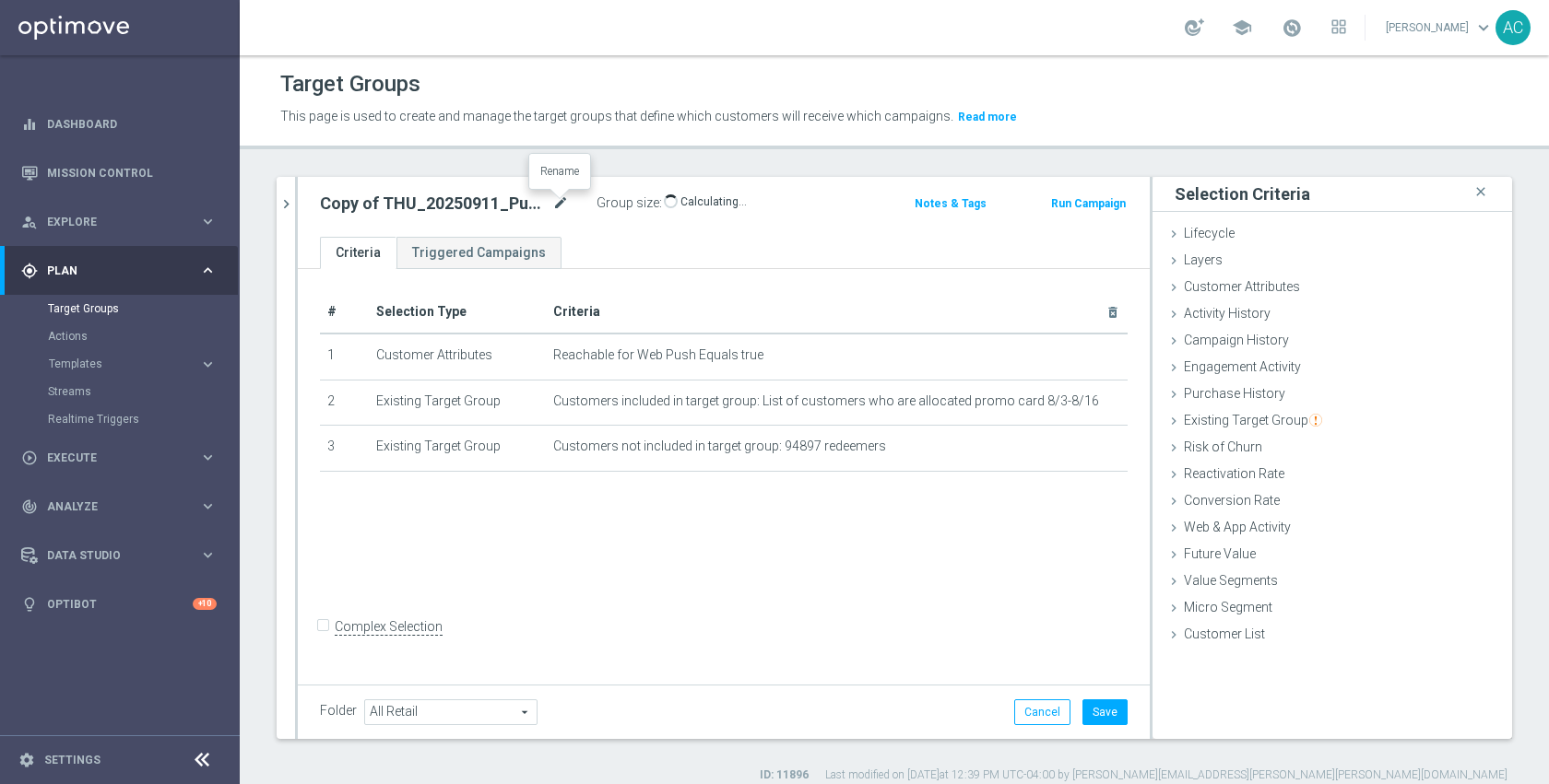
click at [560, 201] on icon "mode_edit" at bounding box center [560, 204] width 17 height 22
click at [530, 207] on input "Copy of THU_20250911_Push_IOS_Aug_Promo" at bounding box center [444, 206] width 249 height 26
click at [493, 210] on input "Copy of THU_20250911_Push_IOS_Aug_Promo" at bounding box center [444, 206] width 249 height 26
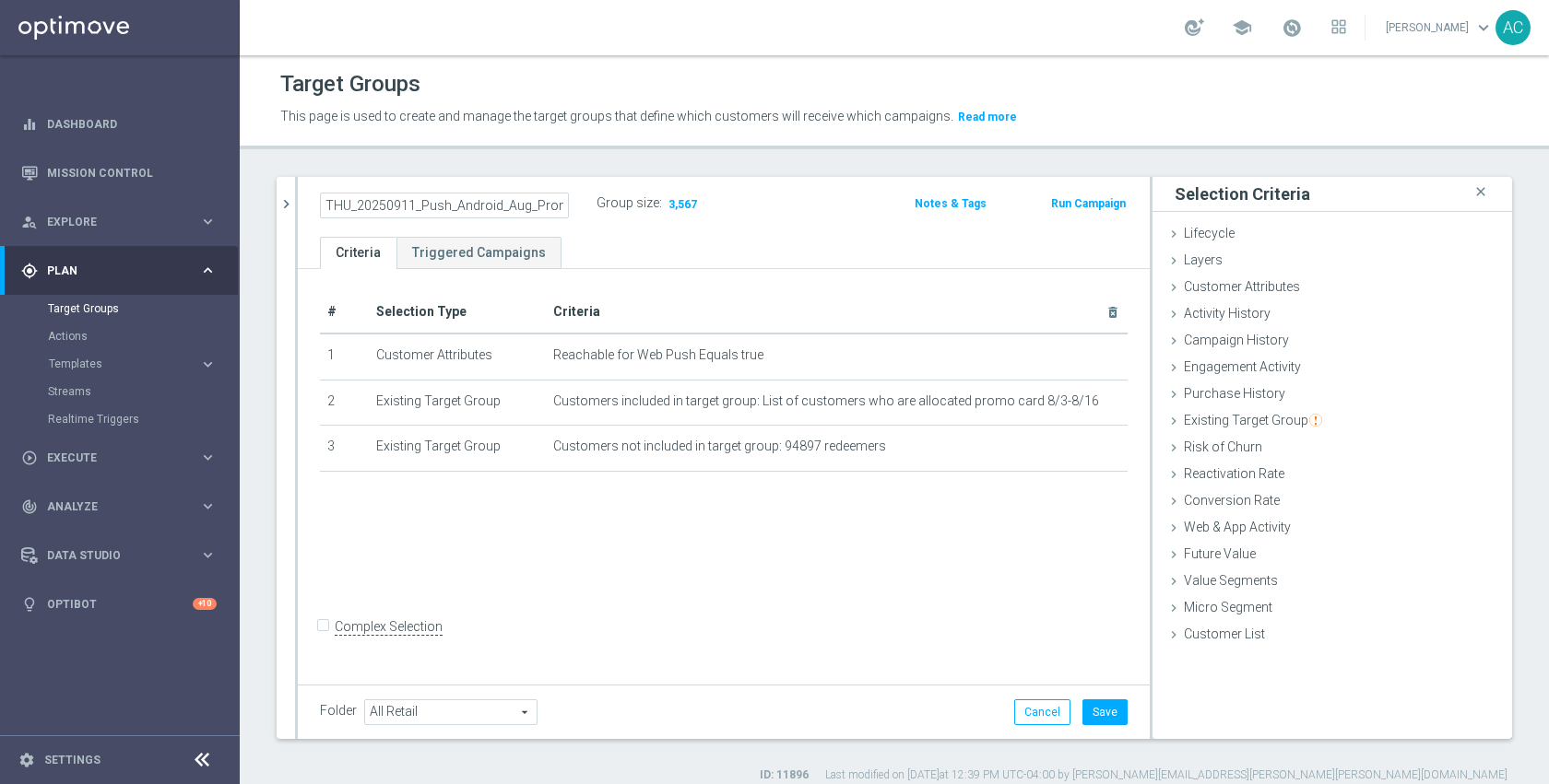
type input "THU_20250911_Push_Android_Aug_Promo"
click at [865, 597] on div "# Selection Type Criteria delete_forever 1 Customer Attributes Reachable for We…" at bounding box center [723, 474] width 852 height 411
click at [1101, 726] on div "Folder All Retail All Retail arrow_drop_down search Cancel Save Saving..." at bounding box center [723, 712] width 852 height 54
click at [1082, 700] on button "Save" at bounding box center [1105, 713] width 45 height 26
click at [974, 619] on div "# Selection Type Criteria delete_forever 1 Customer Attributes Reachable for We…" at bounding box center [723, 474] width 852 height 411
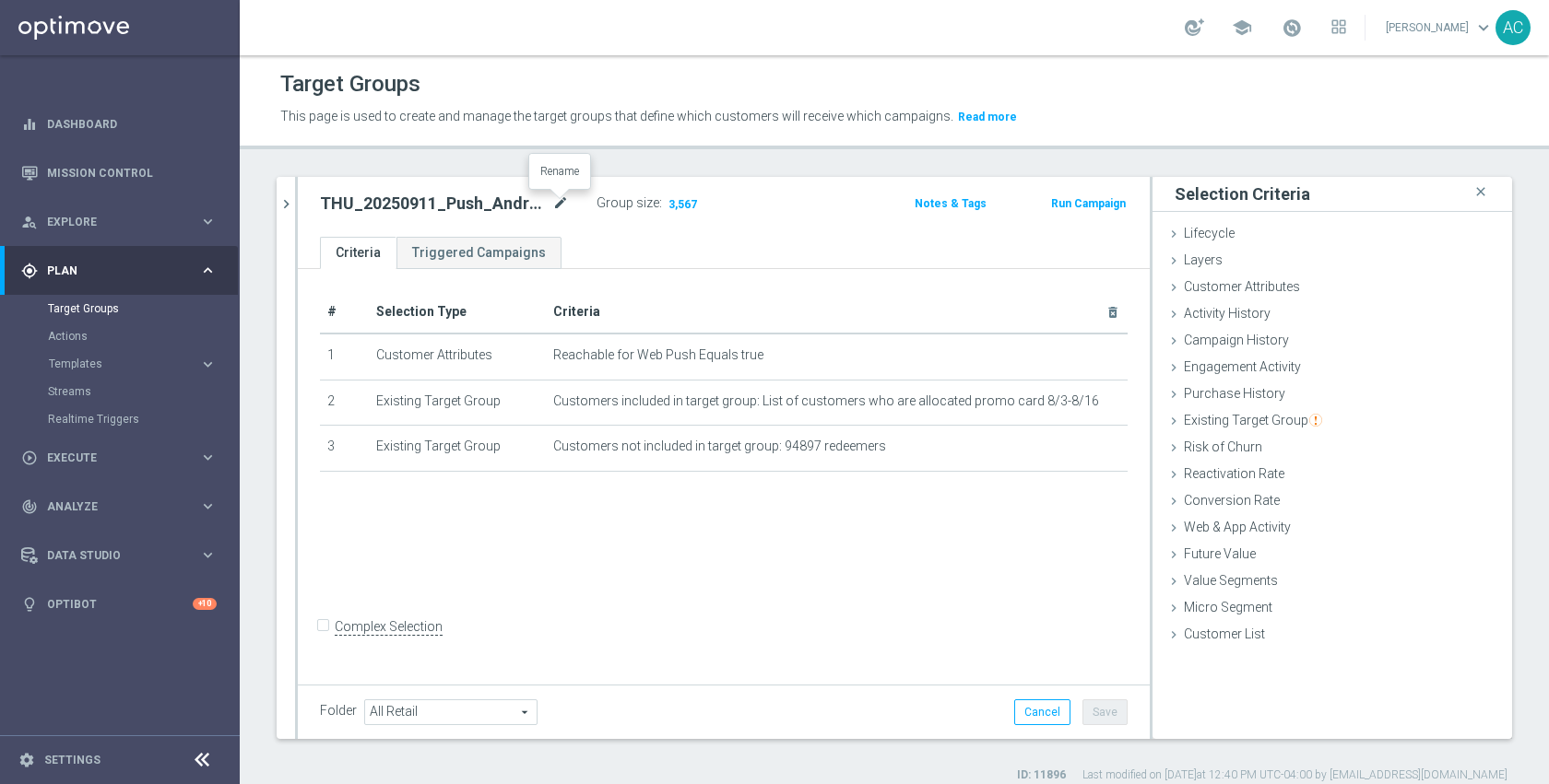
click at [558, 204] on icon "mode_edit" at bounding box center [560, 204] width 17 height 22
click at [745, 554] on div "# Selection Type Criteria delete_forever 1 Customer Attributes Reachable for We…" at bounding box center [723, 474] width 852 height 411
click at [291, 209] on icon "chevron_right" at bounding box center [286, 204] width 18 height 18
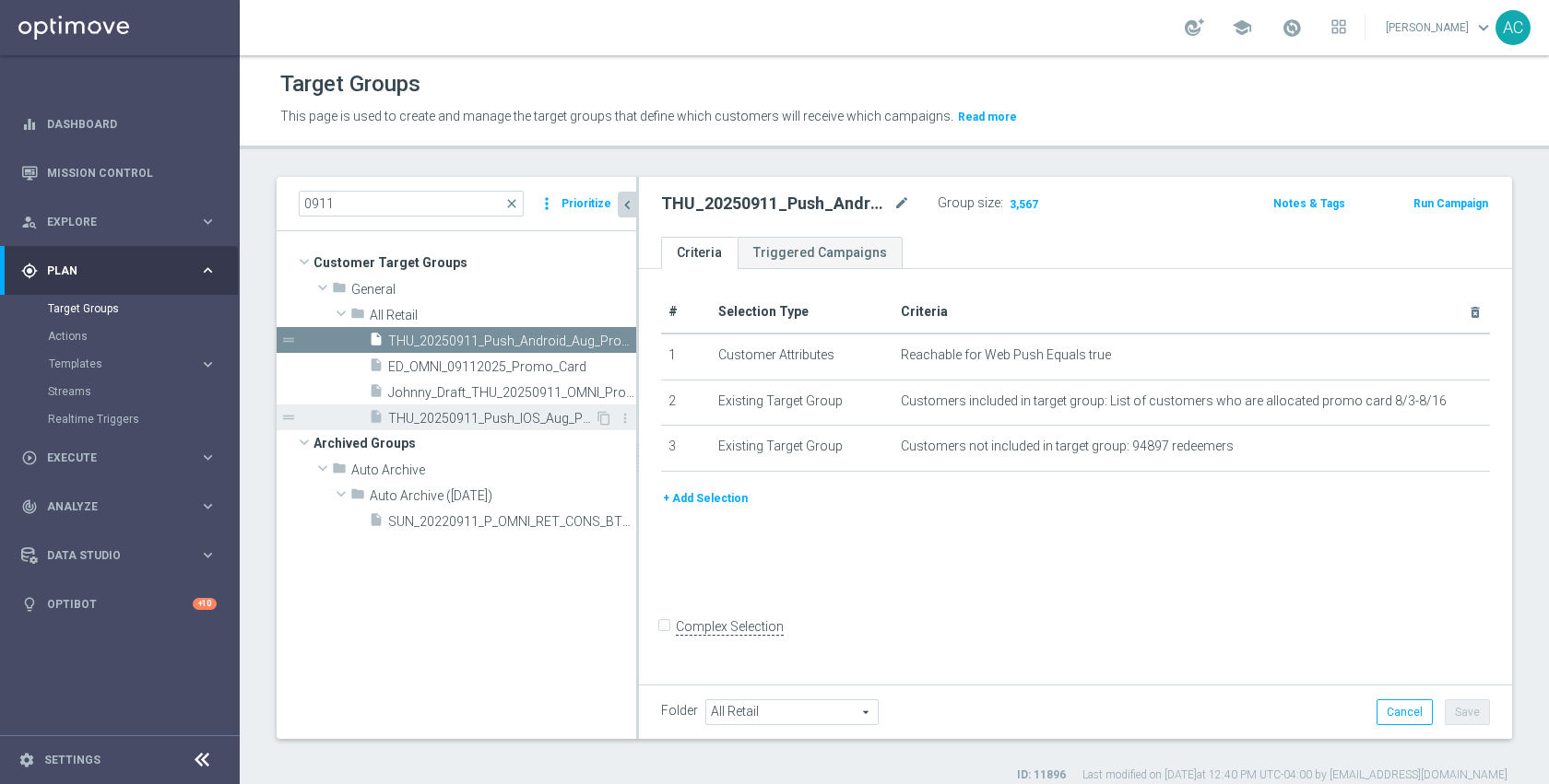
click at [468, 421] on span "THU_20250911_Push_IOS_Aug_Promo" at bounding box center [491, 419] width 206 height 16
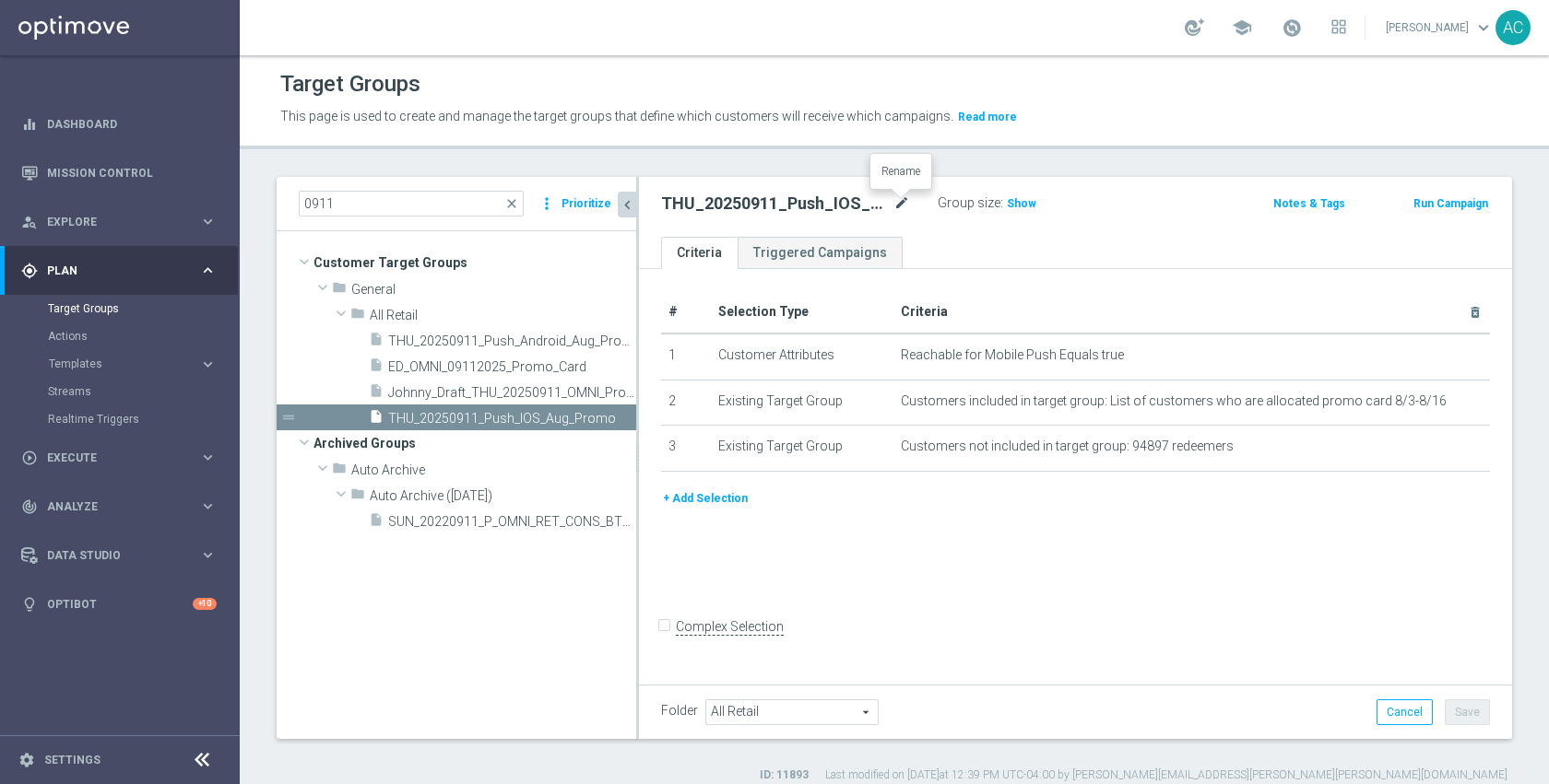
click at [903, 209] on icon "mode_edit" at bounding box center [902, 204] width 17 height 22
click at [1222, 603] on div "# Selection Type Criteria delete_forever 1 Customer Attributes Reachable for Mo…" at bounding box center [1076, 474] width 873 height 411
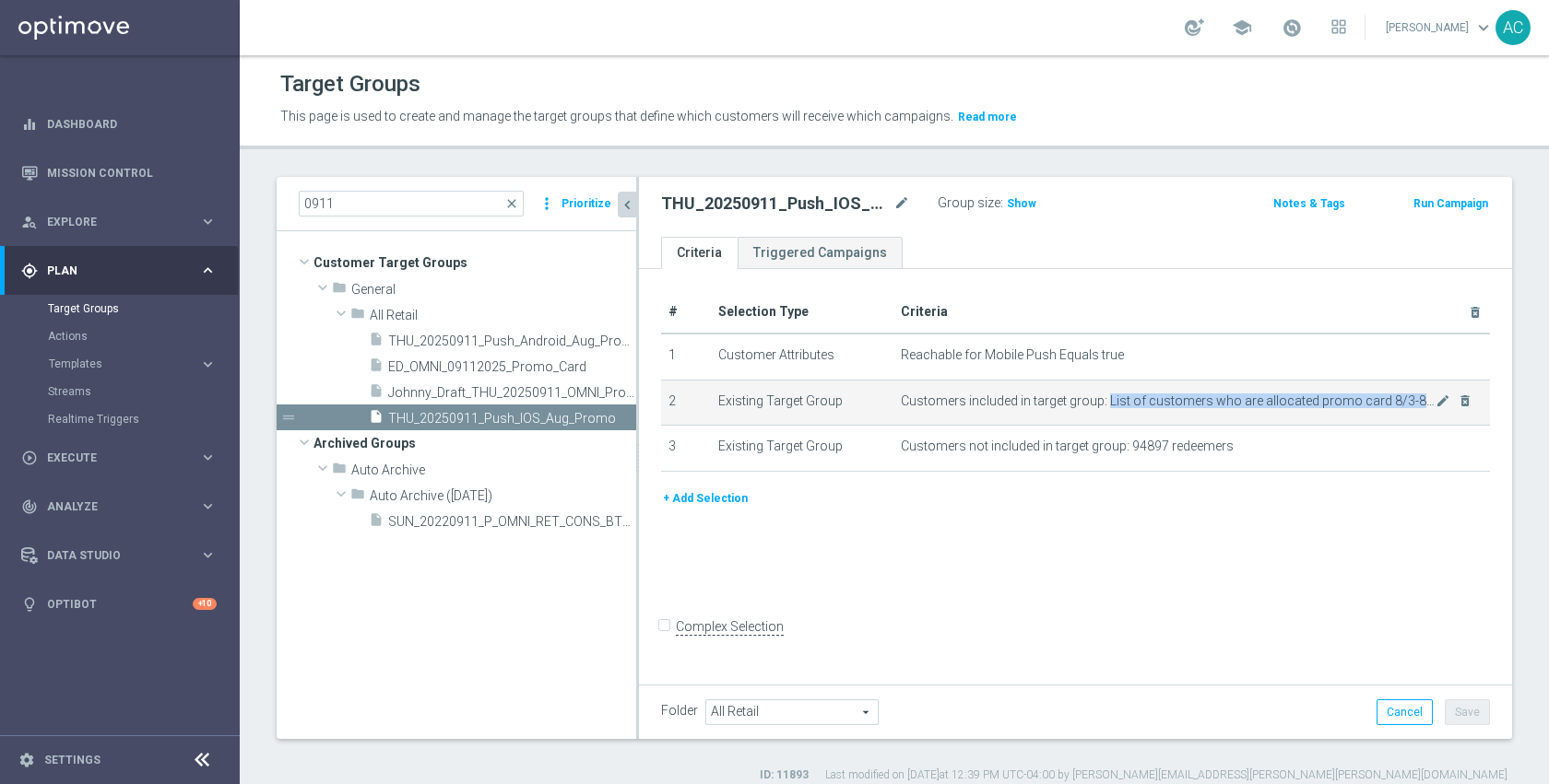
drag, startPoint x: 1109, startPoint y: 401, endPoint x: 1418, endPoint y: 397, distance: 309.0
click at [1418, 397] on span "Customers included in target group: List of customers who are allocated promo c…" at bounding box center [1169, 401] width 536 height 16
copy span "List of customers who are allocated promo card 8/3-8/1"
